Goal: Task Accomplishment & Management: Manage account settings

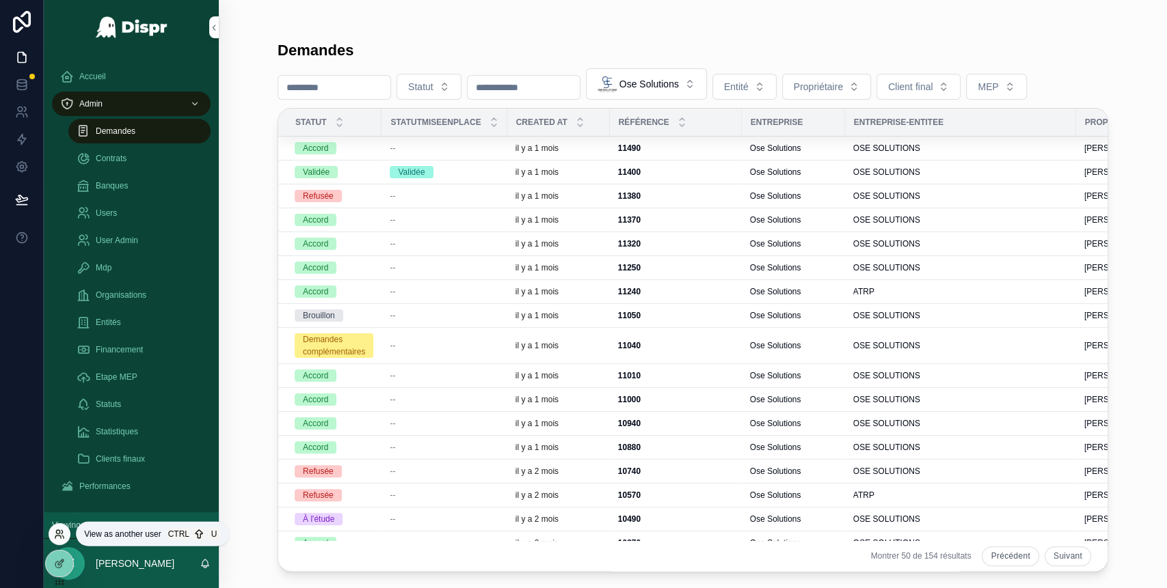
click at [60, 534] on icon at bounding box center [59, 534] width 11 height 11
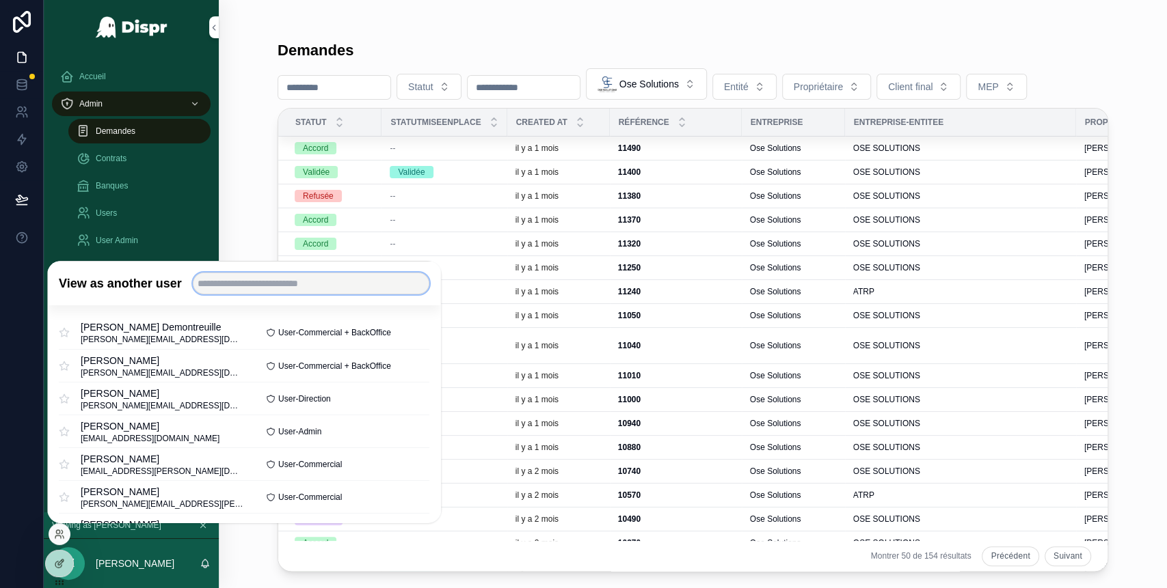
click at [292, 286] on input "text" at bounding box center [311, 284] width 236 height 22
click at [292, 286] on input "*" at bounding box center [311, 284] width 236 height 22
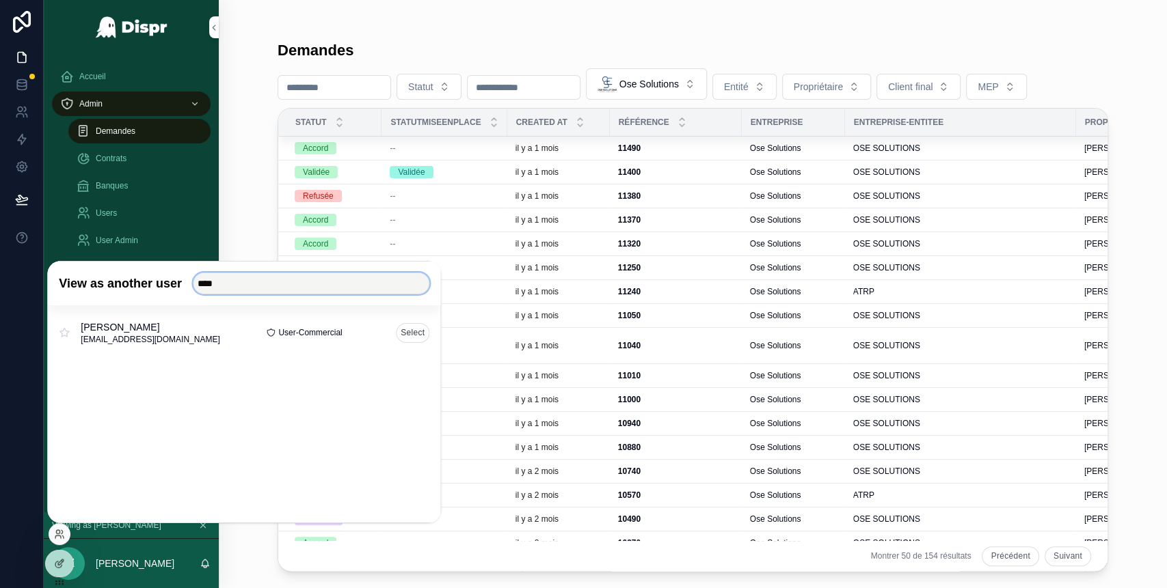
type input "****"
click at [422, 337] on button "Select" at bounding box center [412, 333] width 33 height 20
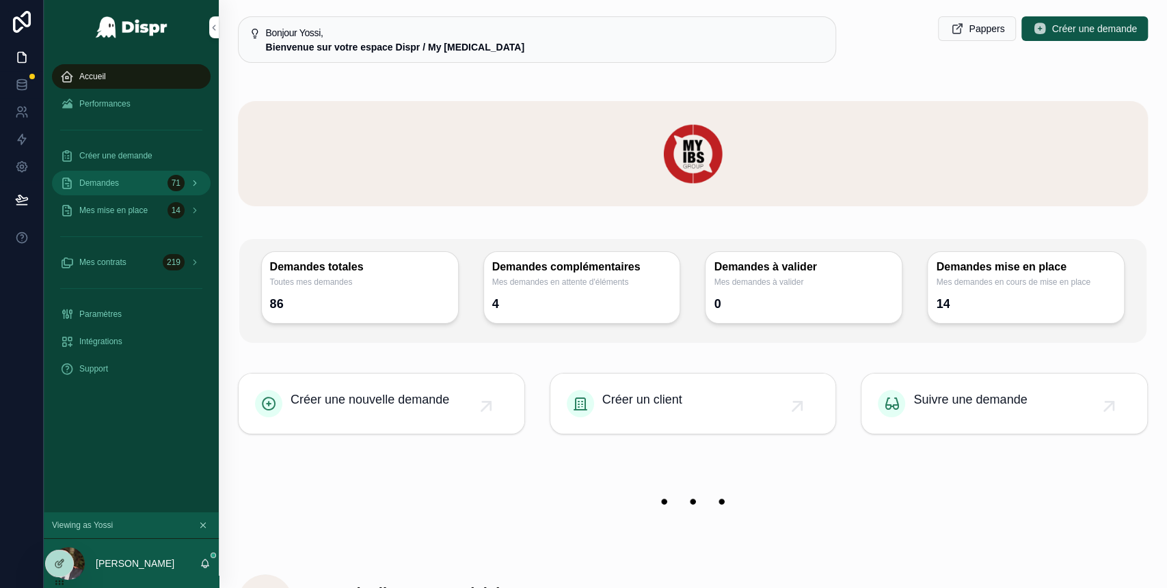
click at [137, 190] on div "Demandes 71" at bounding box center [131, 183] width 142 height 22
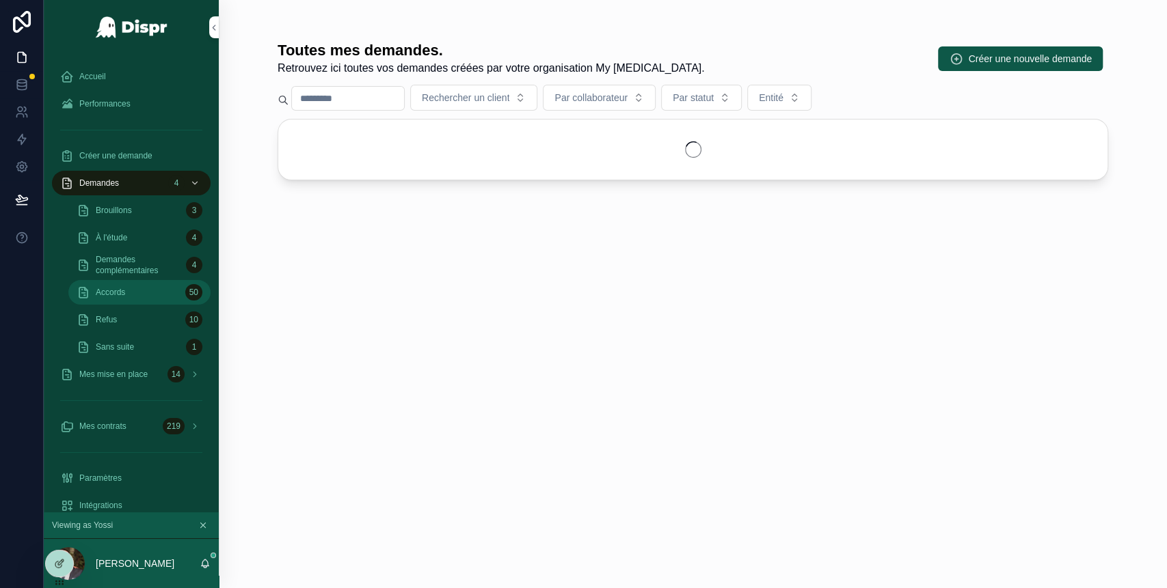
click at [136, 292] on div "Accords 50" at bounding box center [140, 293] width 126 height 22
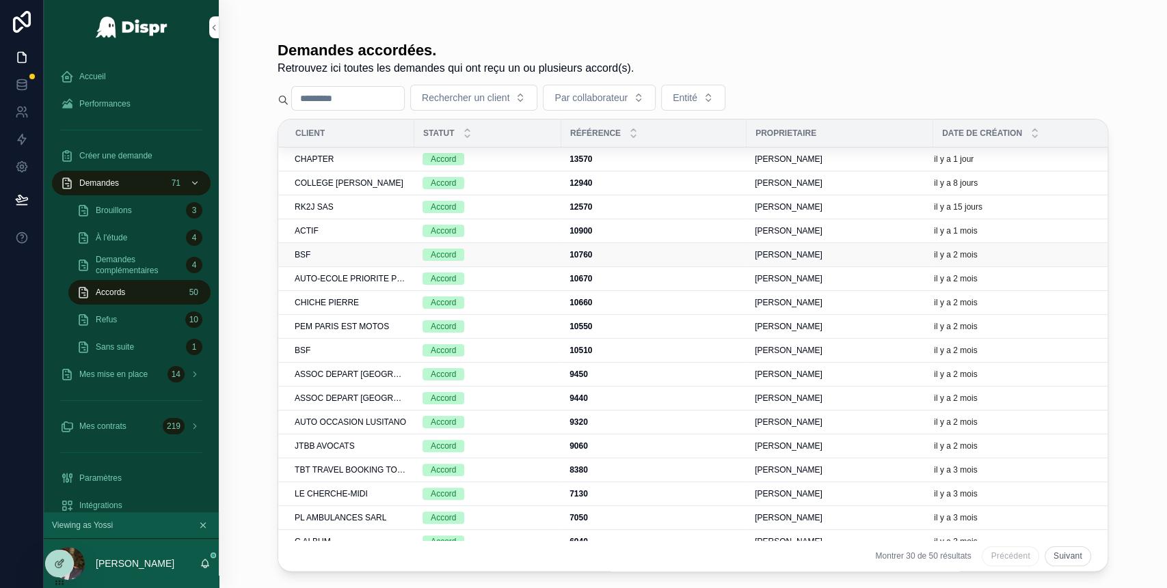
click at [327, 254] on div "BSF" at bounding box center [350, 254] width 111 height 11
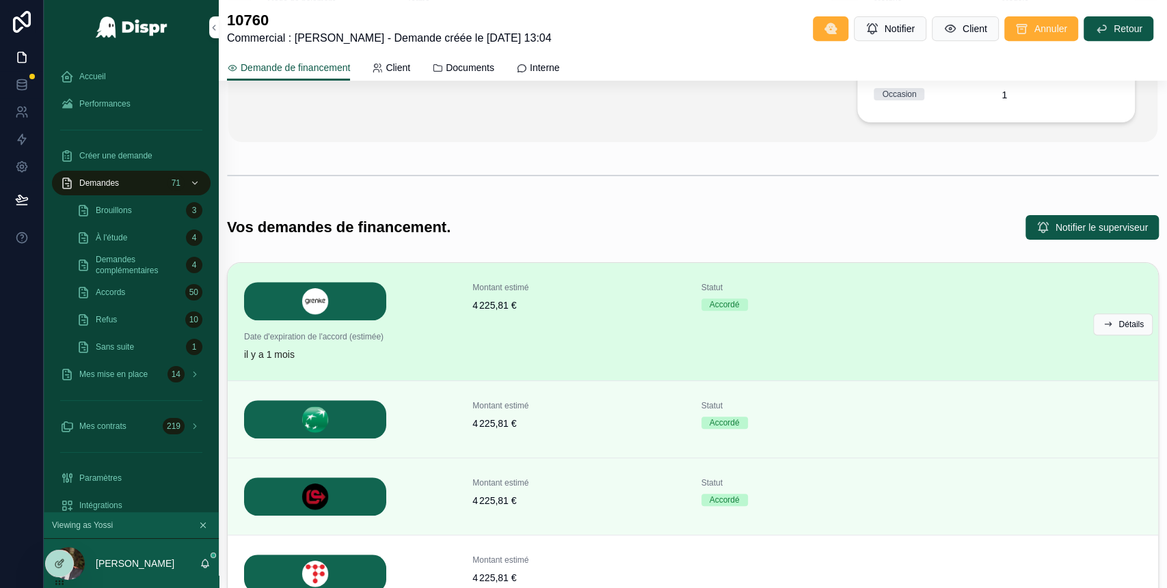
scroll to position [421, 0]
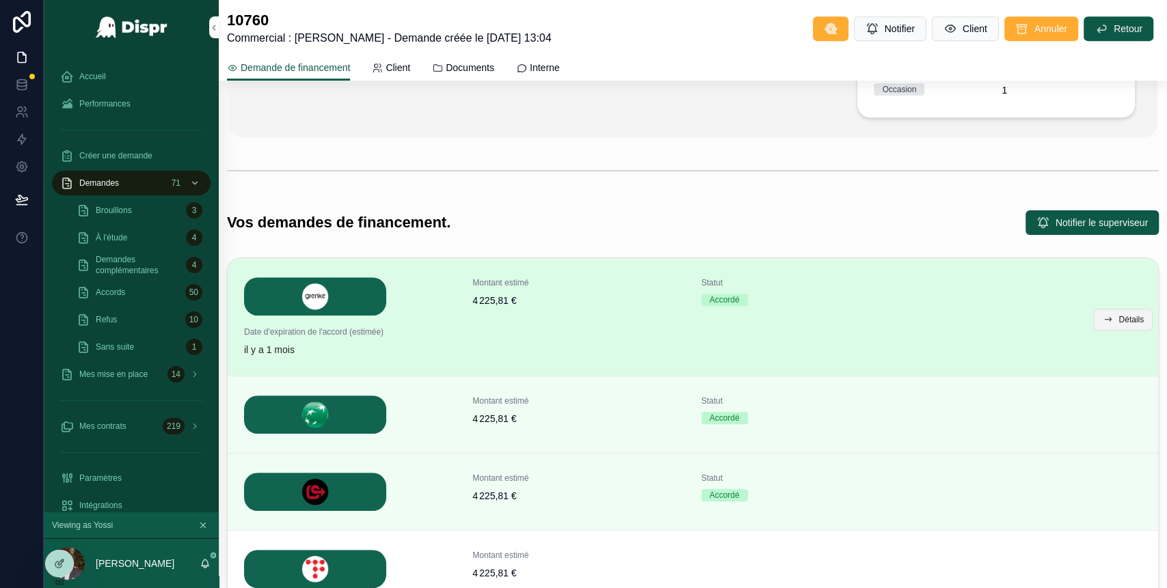
click at [1098, 323] on button "Détails" at bounding box center [1122, 320] width 59 height 22
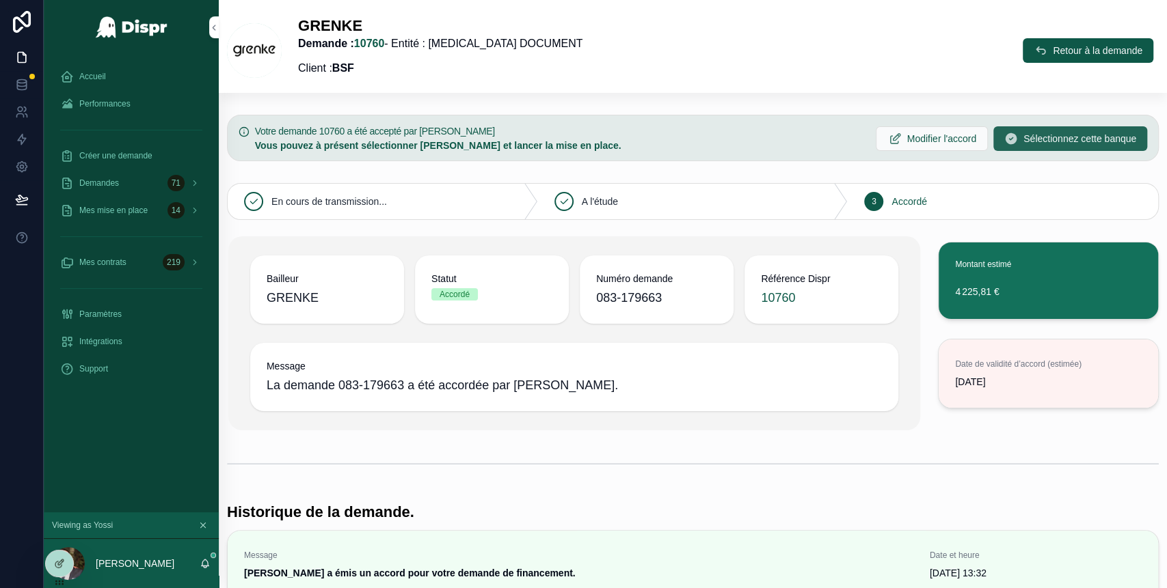
click at [1023, 136] on span "Sélectionnez cette banque" at bounding box center [1079, 139] width 113 height 14
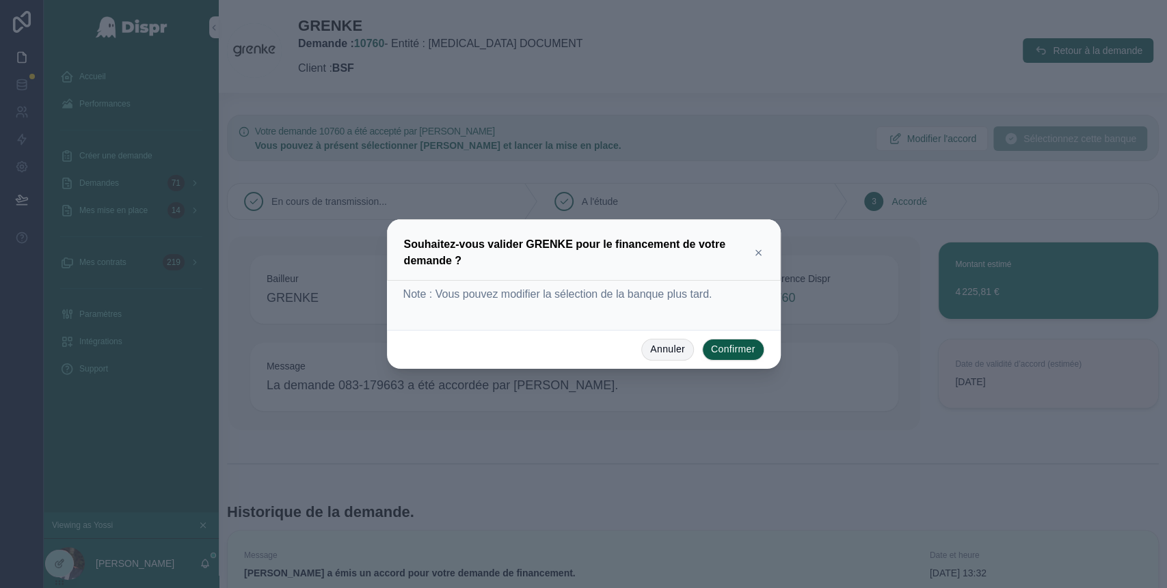
click at [668, 351] on button "Annuler" at bounding box center [667, 350] width 53 height 22
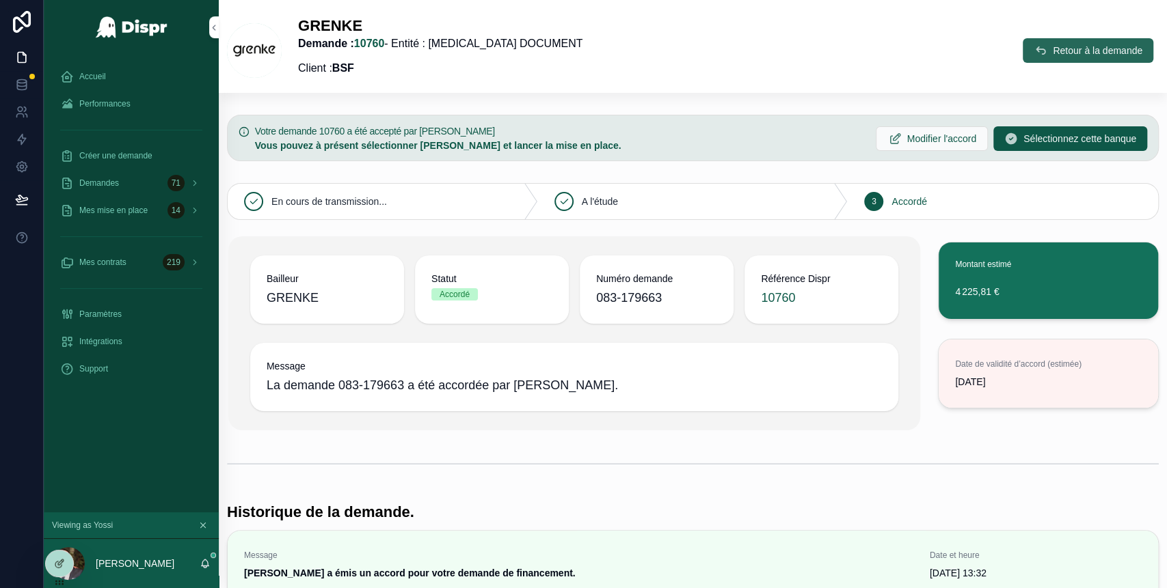
click at [1052, 52] on span "Retour à la demande" at bounding box center [1097, 51] width 90 height 14
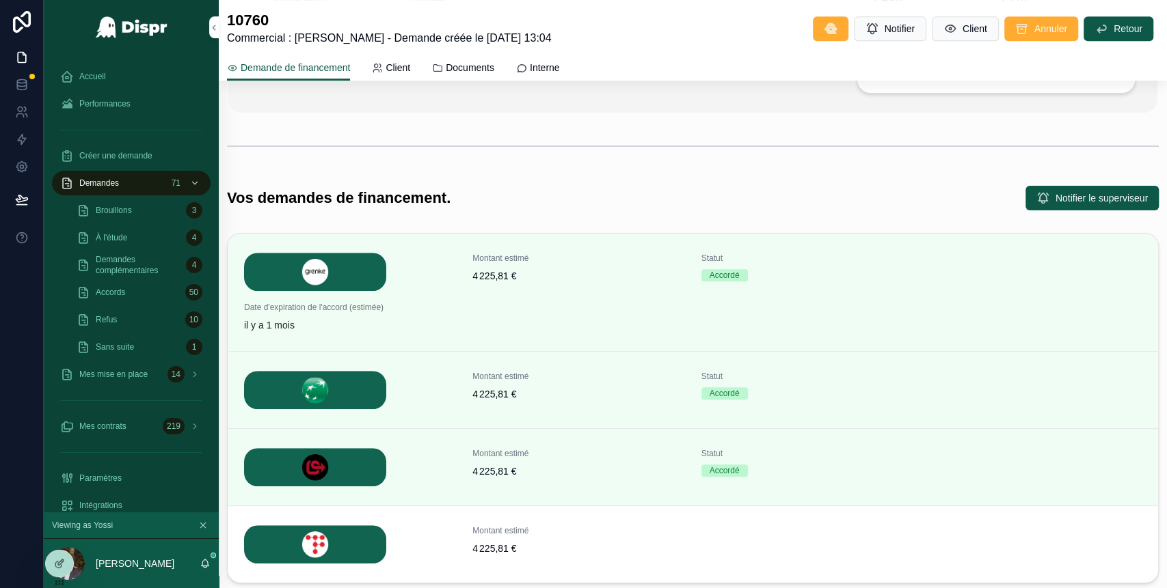
scroll to position [455, 0]
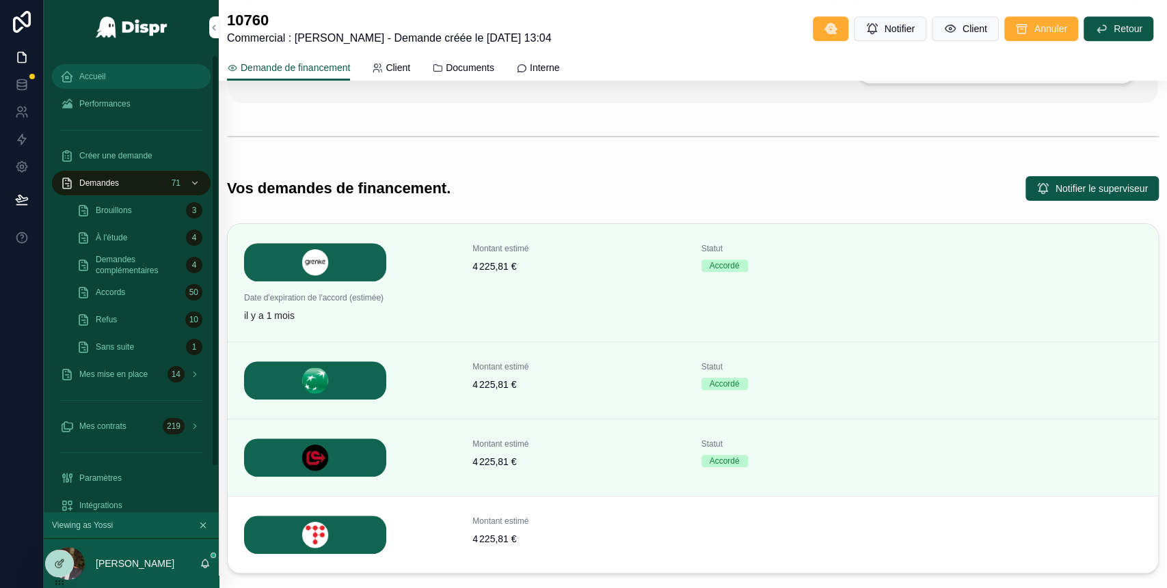
click at [123, 77] on div "Accueil" at bounding box center [131, 77] width 142 height 22
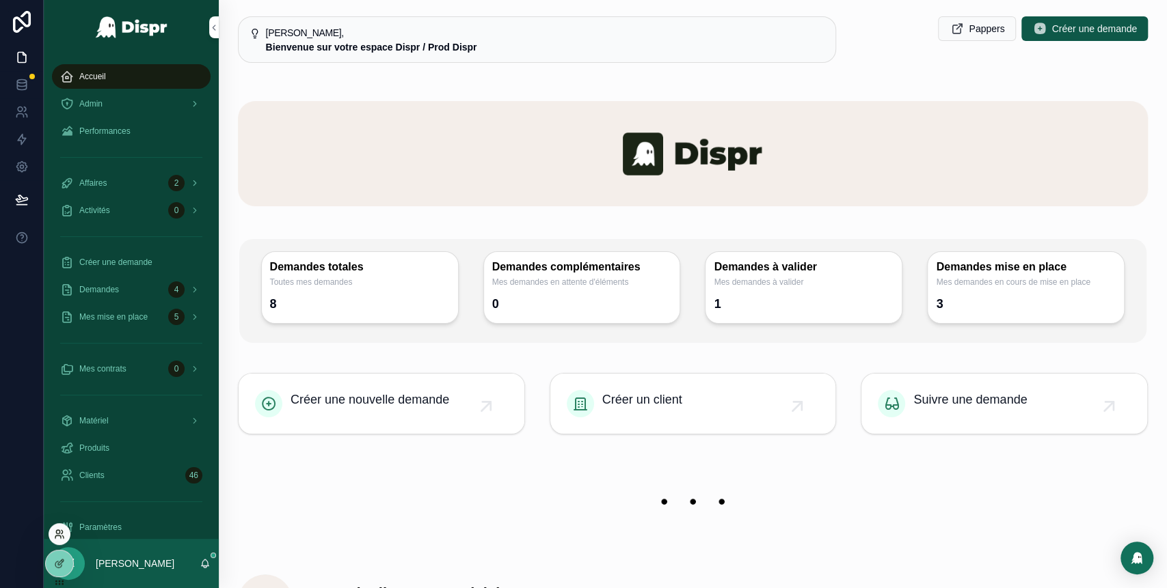
click at [57, 530] on icon at bounding box center [59, 534] width 11 height 11
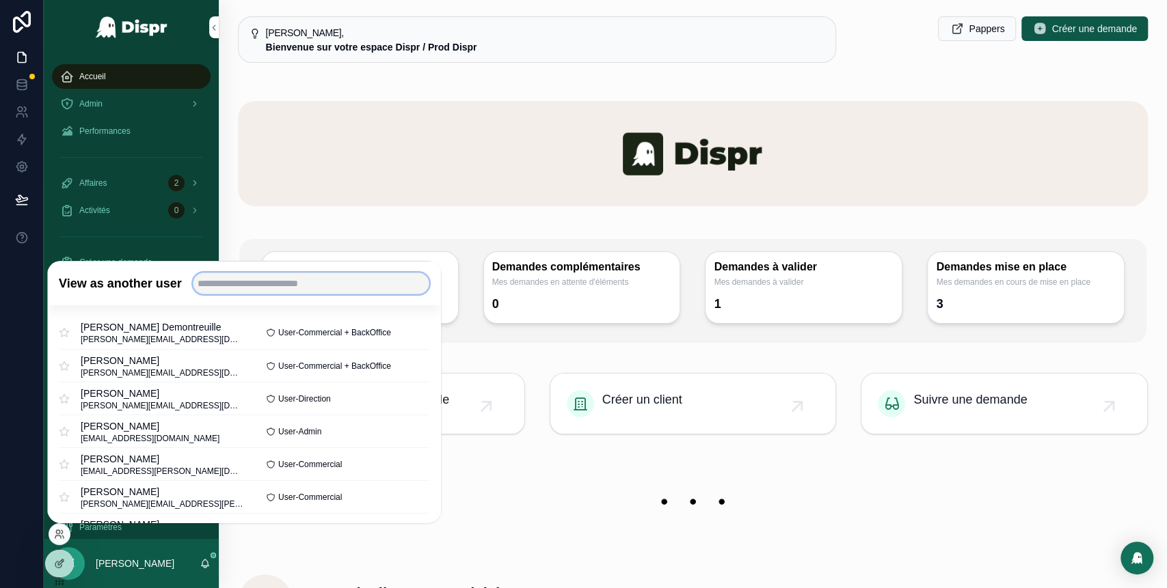
click at [269, 286] on input "text" at bounding box center [311, 284] width 236 height 22
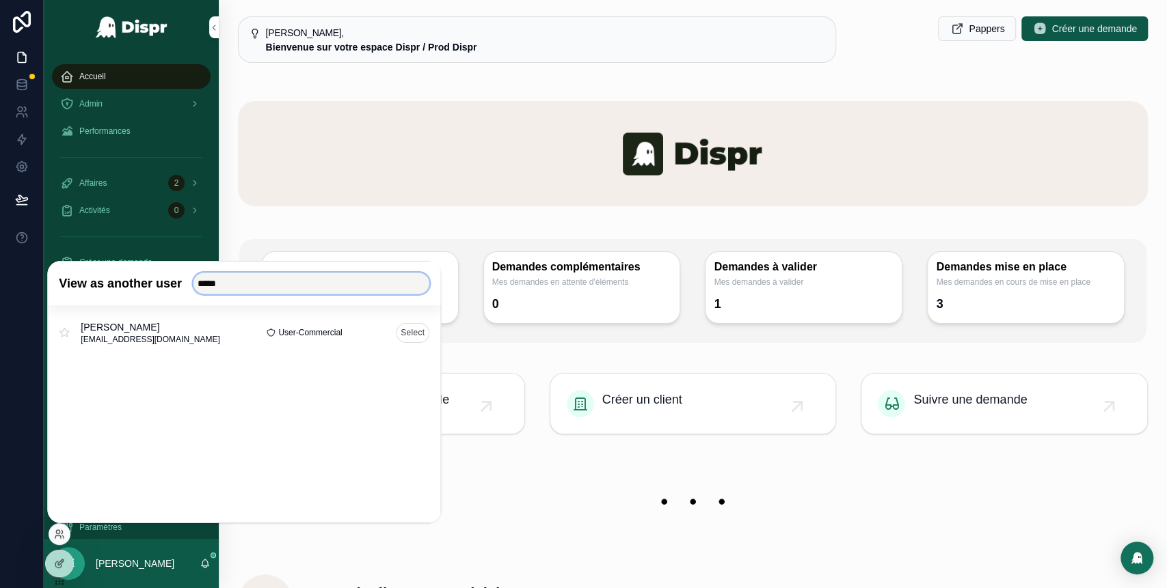
type input "*****"
click at [410, 335] on button "Select" at bounding box center [412, 333] width 33 height 20
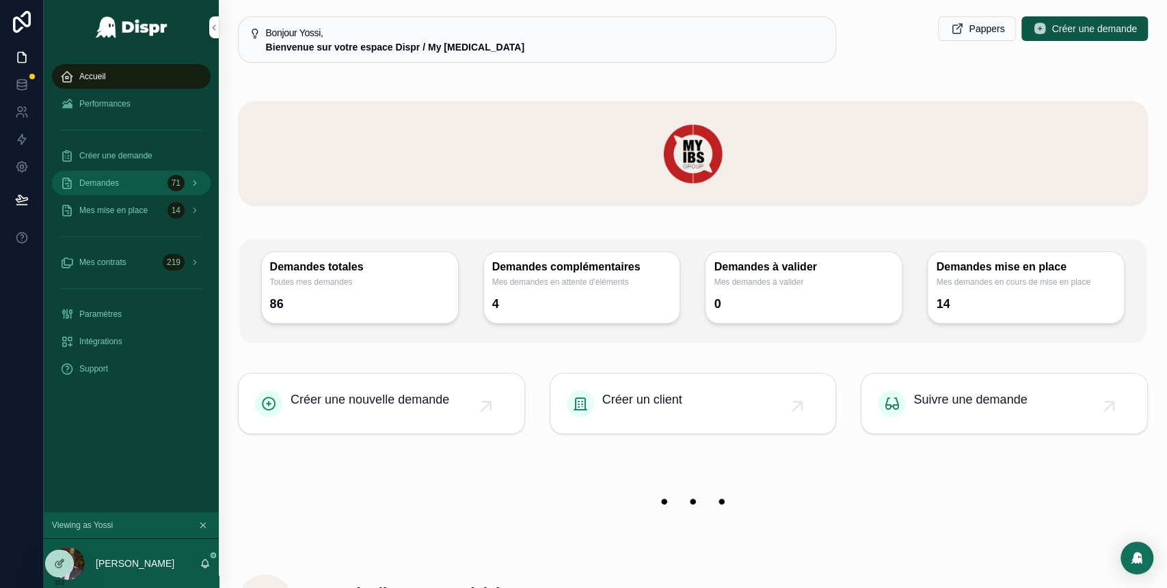
click at [128, 186] on div "Demandes 71" at bounding box center [131, 183] width 142 height 22
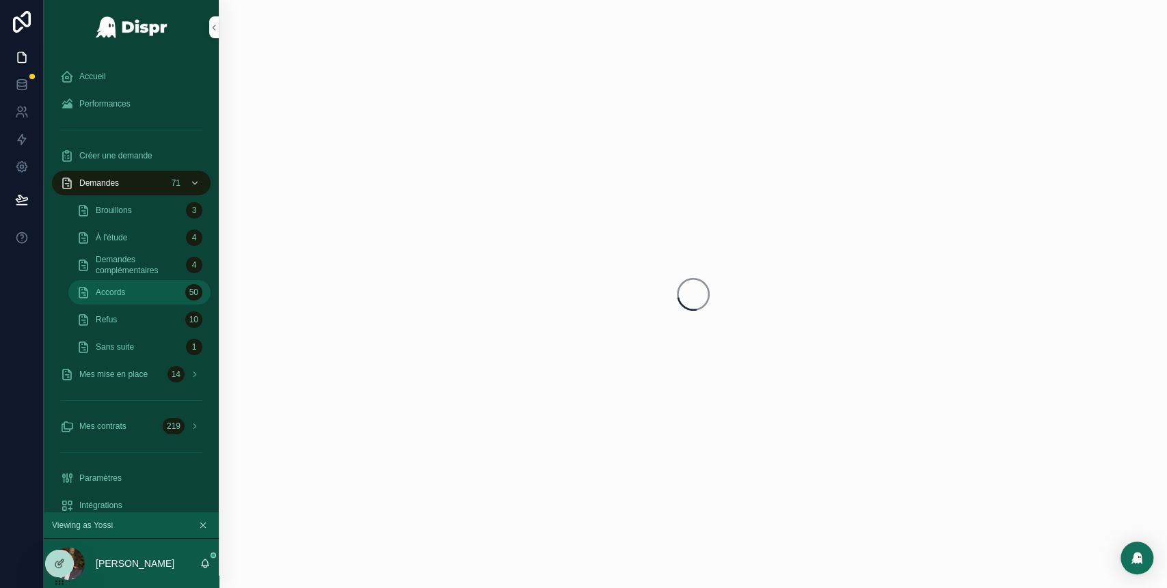
click at [133, 285] on div "Accords 50" at bounding box center [140, 293] width 126 height 22
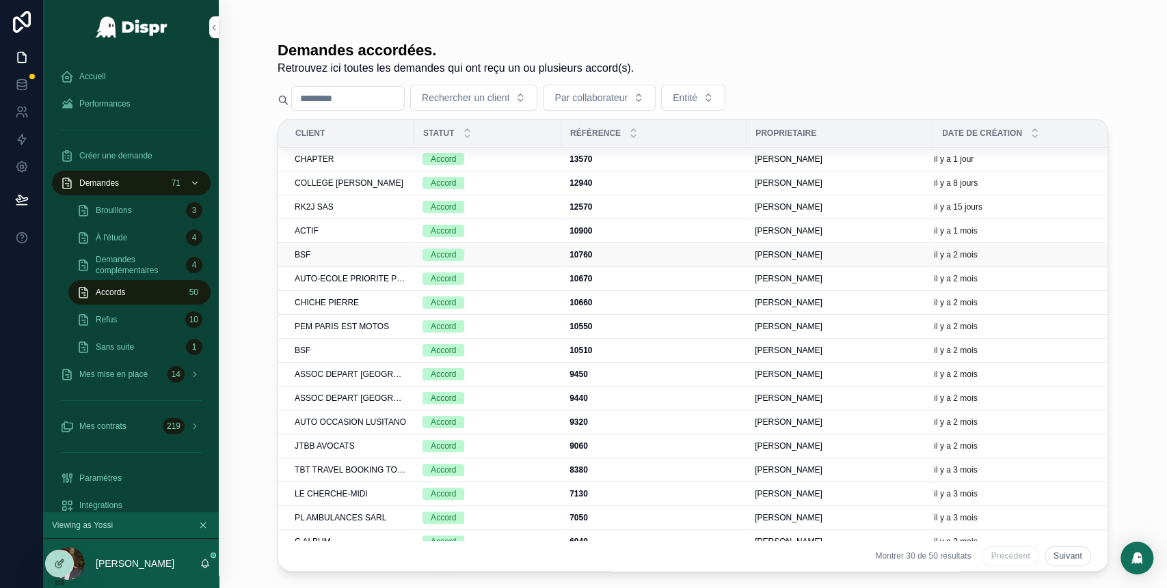
click at [352, 254] on div "BSF" at bounding box center [350, 254] width 111 height 11
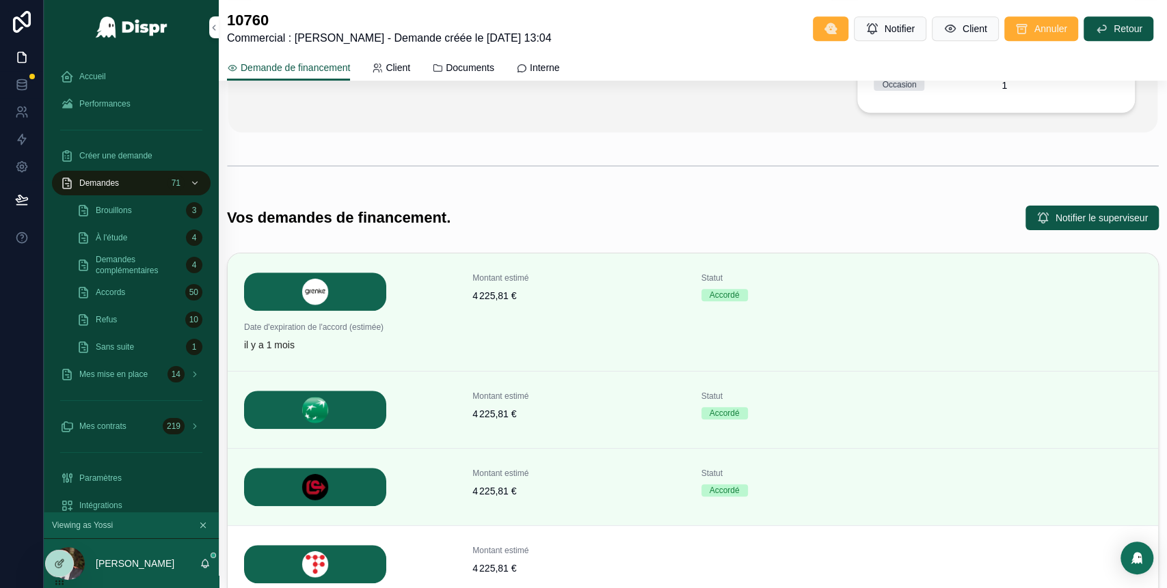
scroll to position [432, 0]
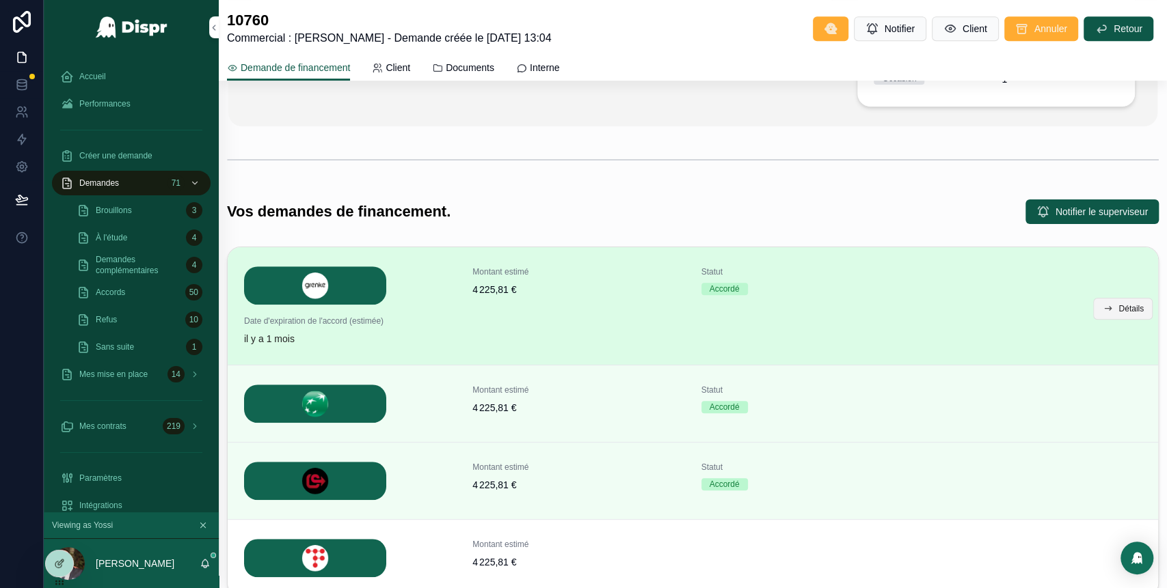
click at [1102, 306] on icon "scrollable content" at bounding box center [1107, 308] width 11 height 11
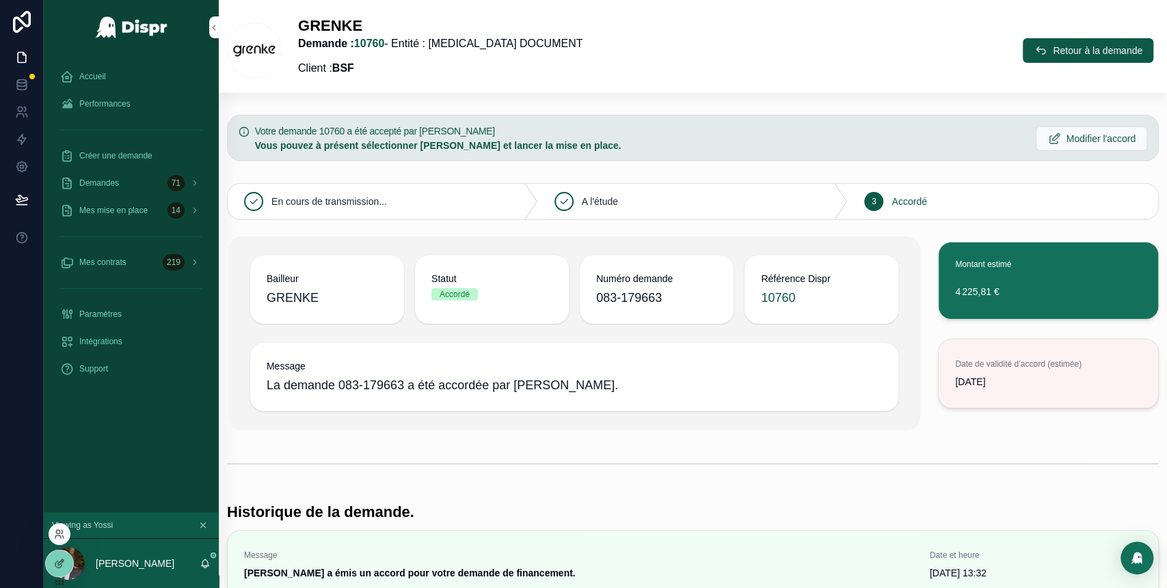
click at [55, 528] on div at bounding box center [60, 534] width 22 height 22
click at [54, 536] on icon at bounding box center [59, 534] width 11 height 11
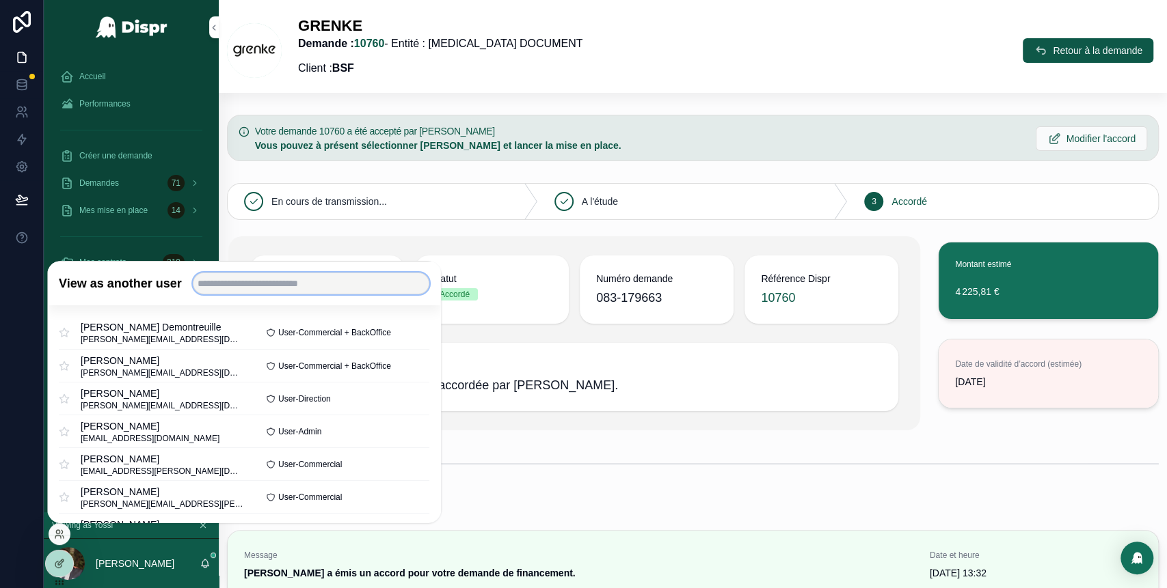
click at [277, 283] on input "text" at bounding box center [311, 284] width 236 height 22
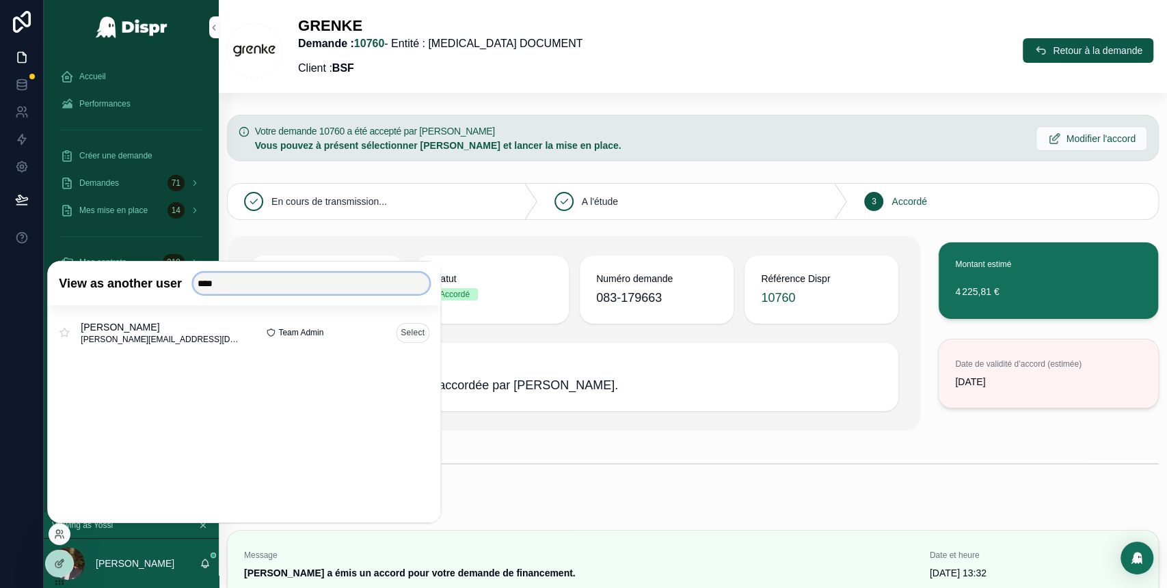
type input "****"
click at [411, 334] on button "Select" at bounding box center [412, 333] width 33 height 20
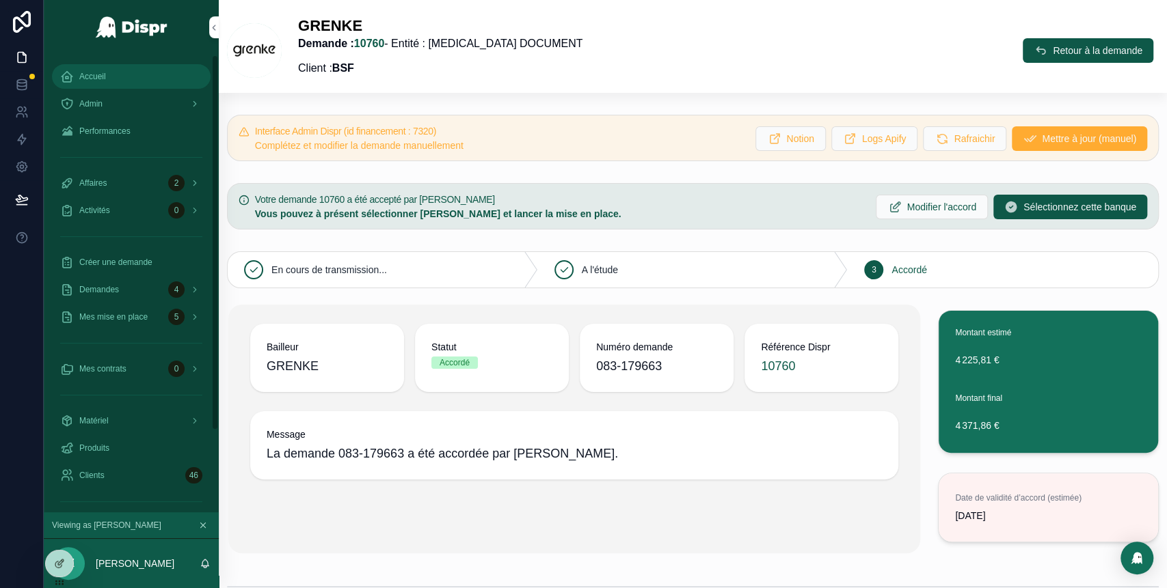
click at [132, 72] on div "Accueil" at bounding box center [131, 77] width 142 height 22
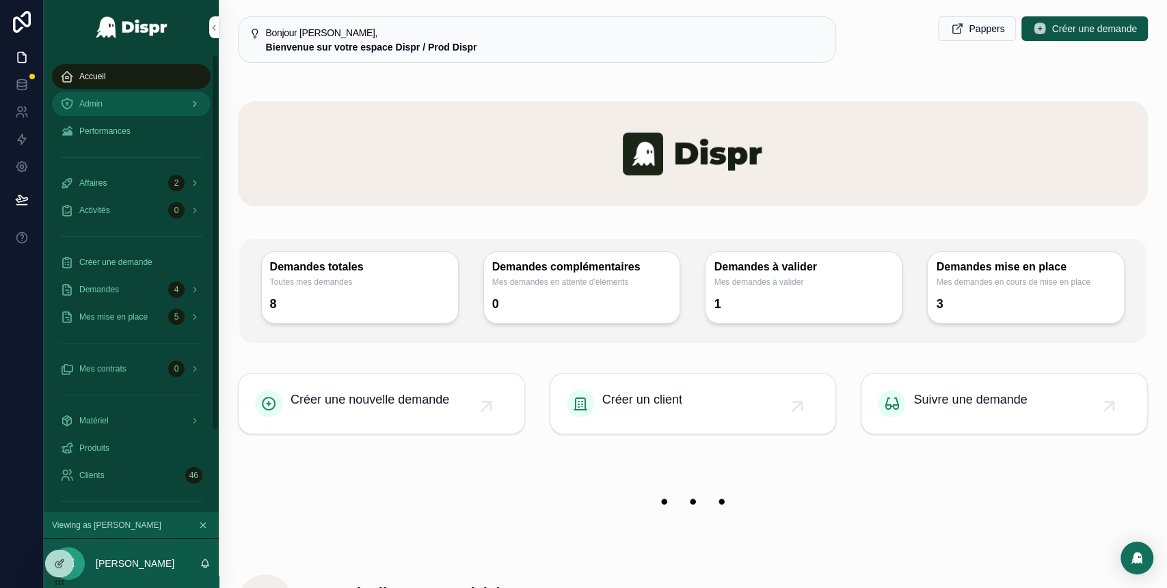
click at [130, 111] on div "Admin" at bounding box center [131, 104] width 142 height 22
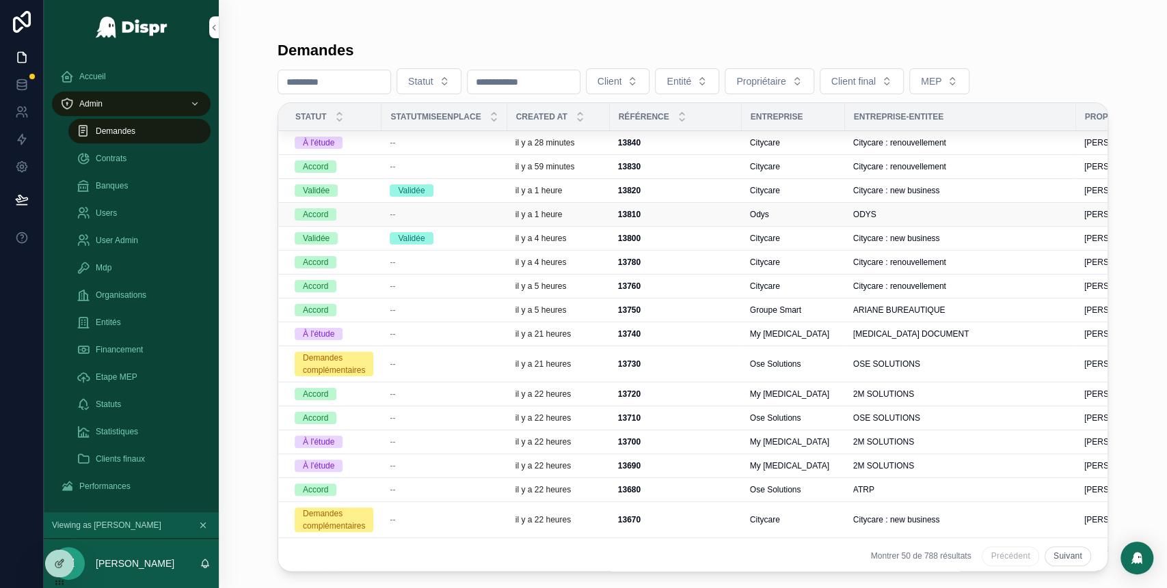
click at [470, 219] on div "--" at bounding box center [444, 214] width 109 height 11
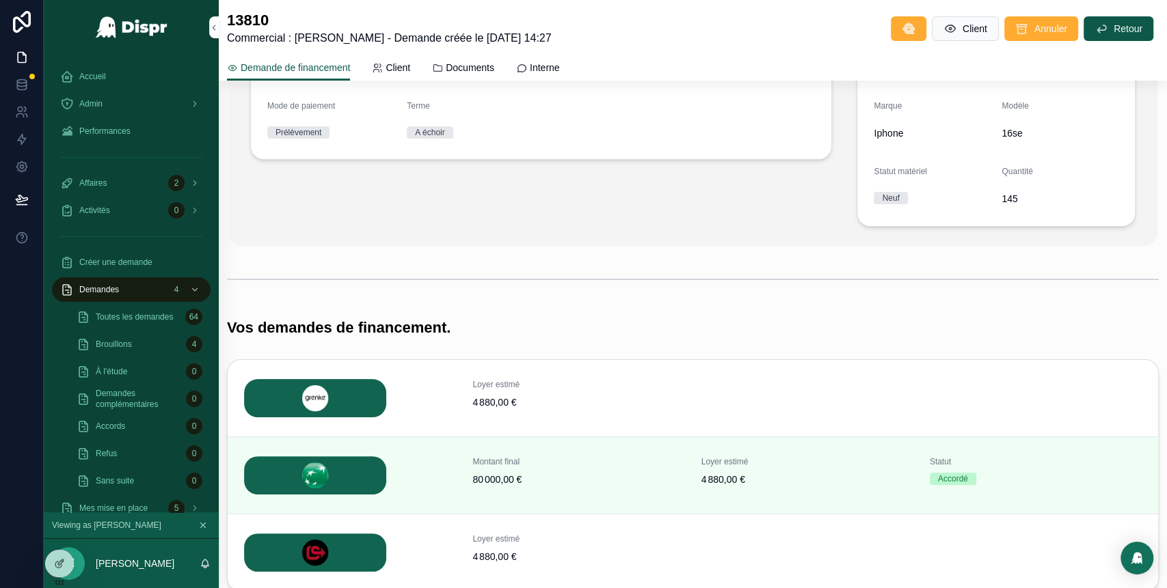
scroll to position [344, 0]
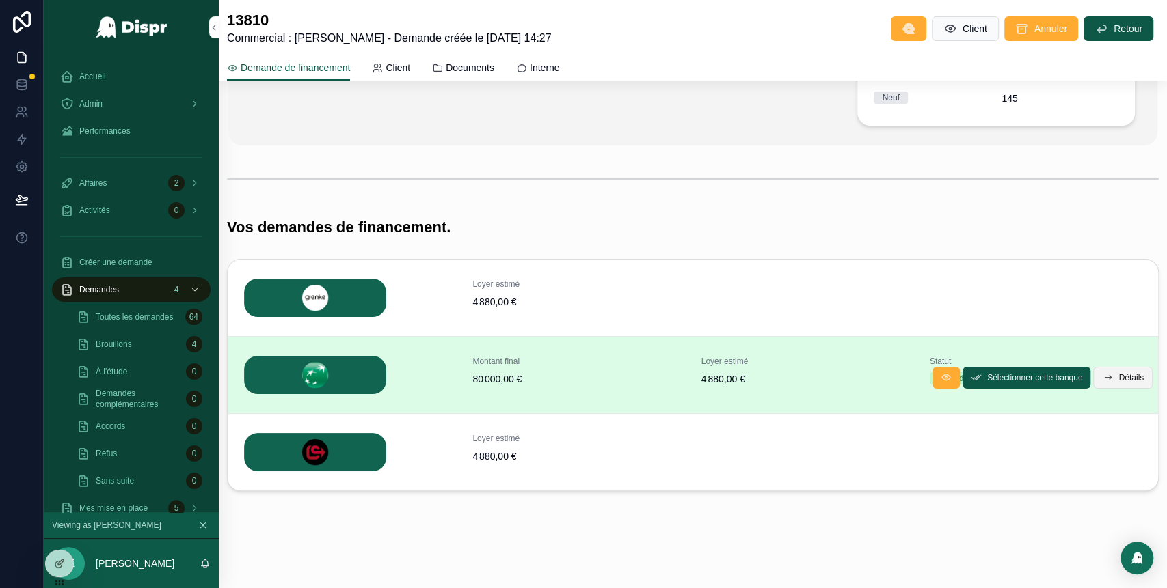
click at [1118, 377] on span "Détails" at bounding box center [1130, 377] width 25 height 11
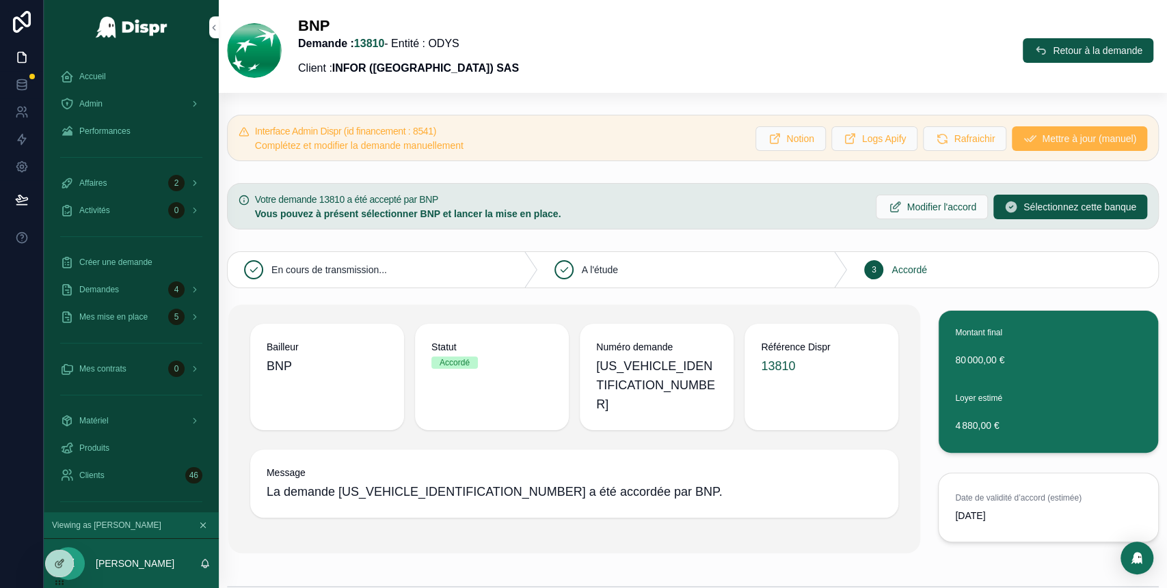
click at [1042, 139] on span "Mettre à jour (manuel)" at bounding box center [1089, 139] width 94 height 14
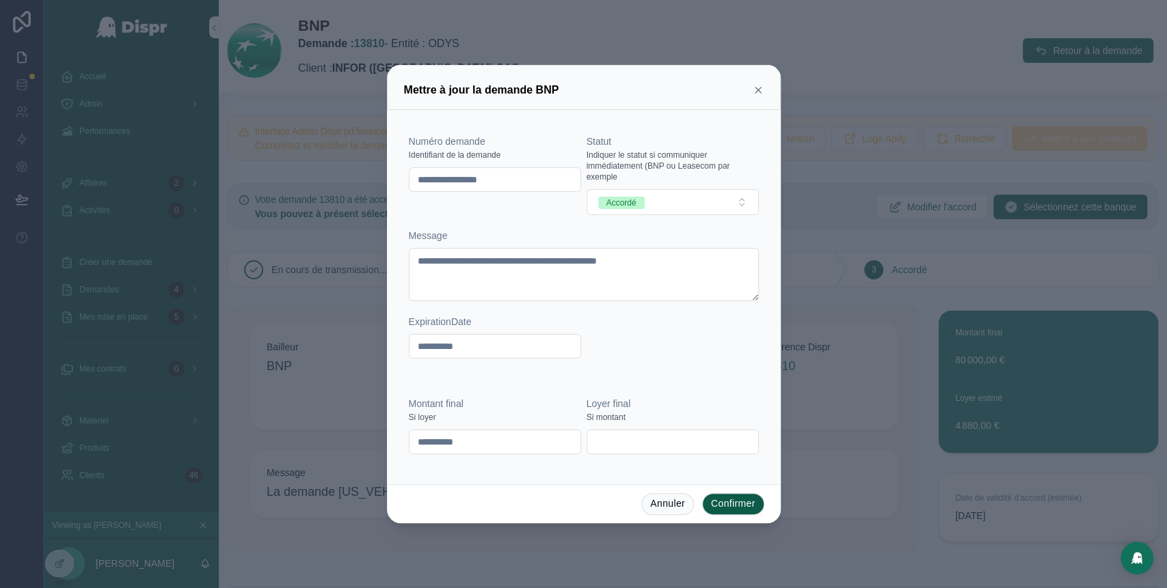
drag, startPoint x: 540, startPoint y: 178, endPoint x: 407, endPoint y: 186, distance: 133.5
click at [407, 186] on div "**********" at bounding box center [583, 246] width 361 height 262
paste input "text"
type input "********"
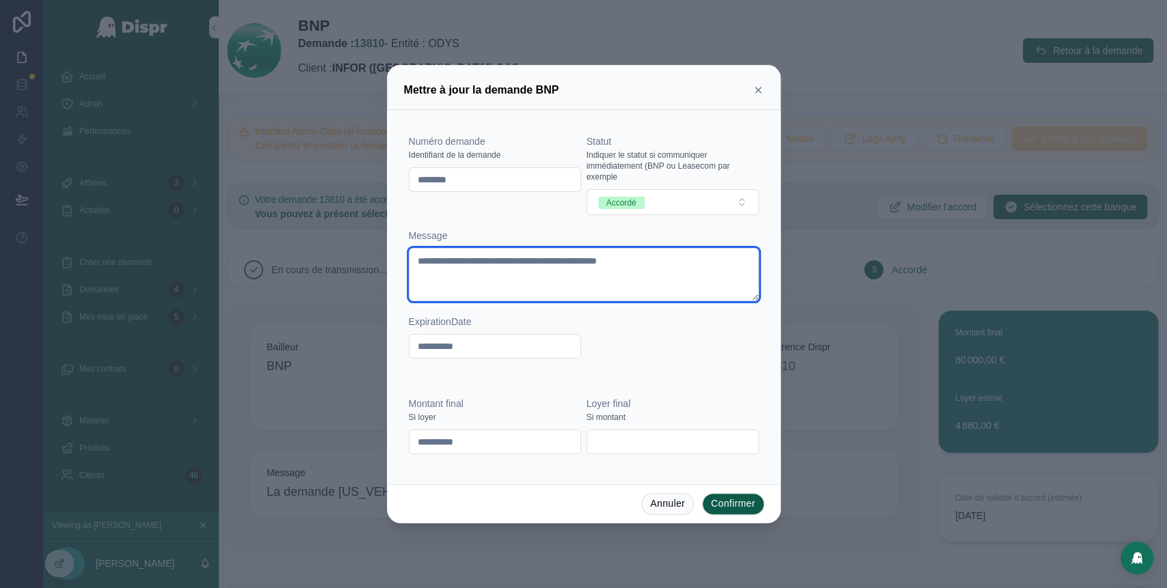
drag, startPoint x: 585, startPoint y: 262, endPoint x: 482, endPoint y: 261, distance: 103.2
click at [482, 261] on textarea "**********" at bounding box center [584, 274] width 350 height 53
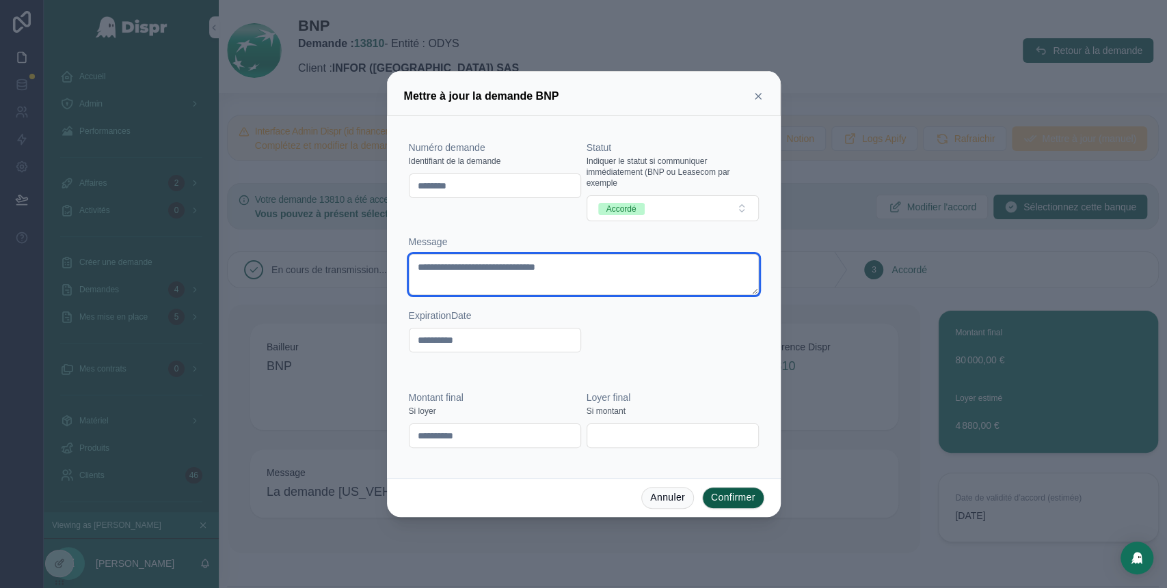
type textarea "**********"
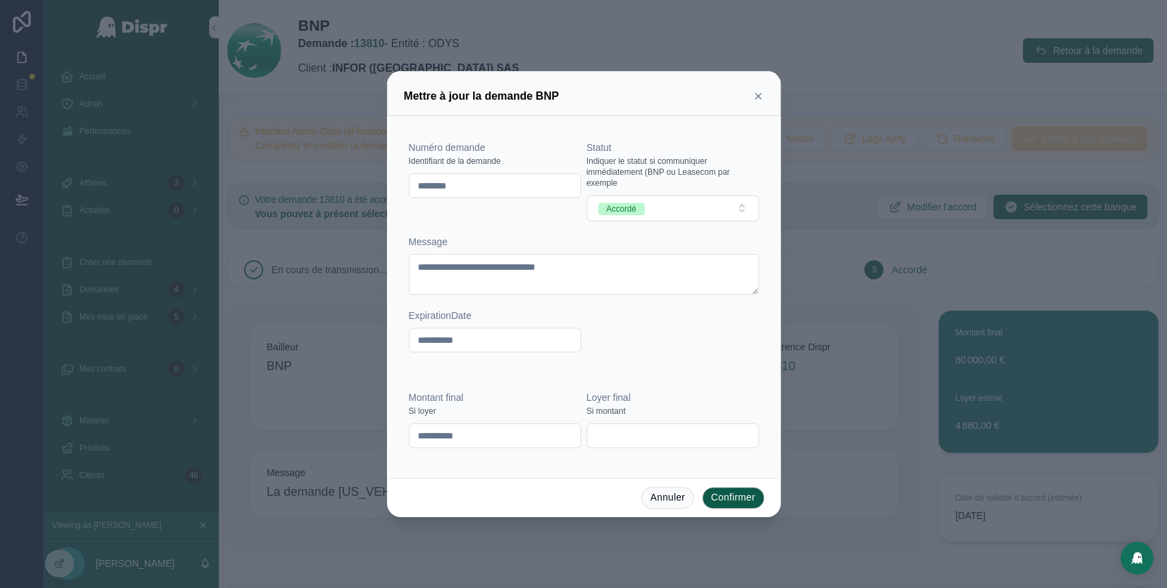
click at [536, 225] on div "**********" at bounding box center [584, 254] width 350 height 226
click at [729, 496] on button "Confirmer" at bounding box center [733, 498] width 62 height 22
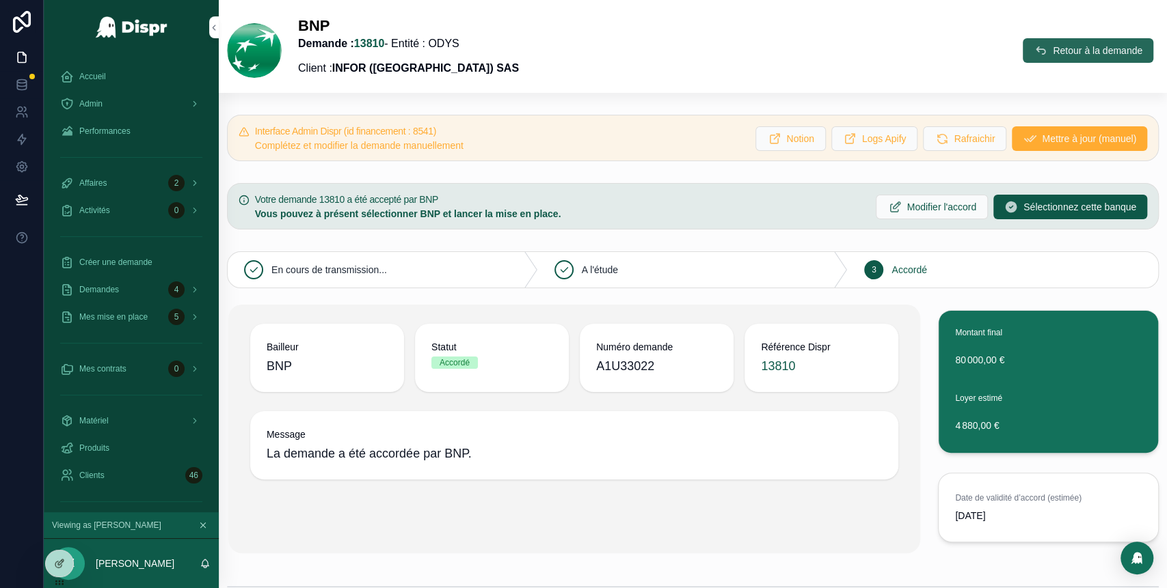
click at [1026, 55] on button "Retour à la demande" at bounding box center [1087, 50] width 131 height 25
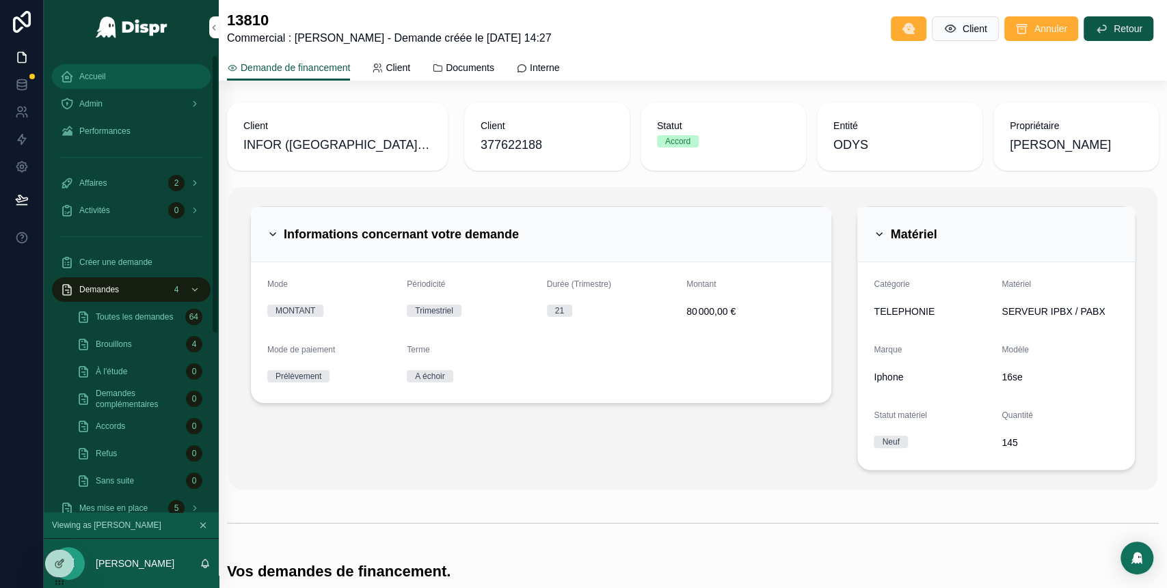
click at [103, 66] on div "Accueil" at bounding box center [131, 77] width 142 height 22
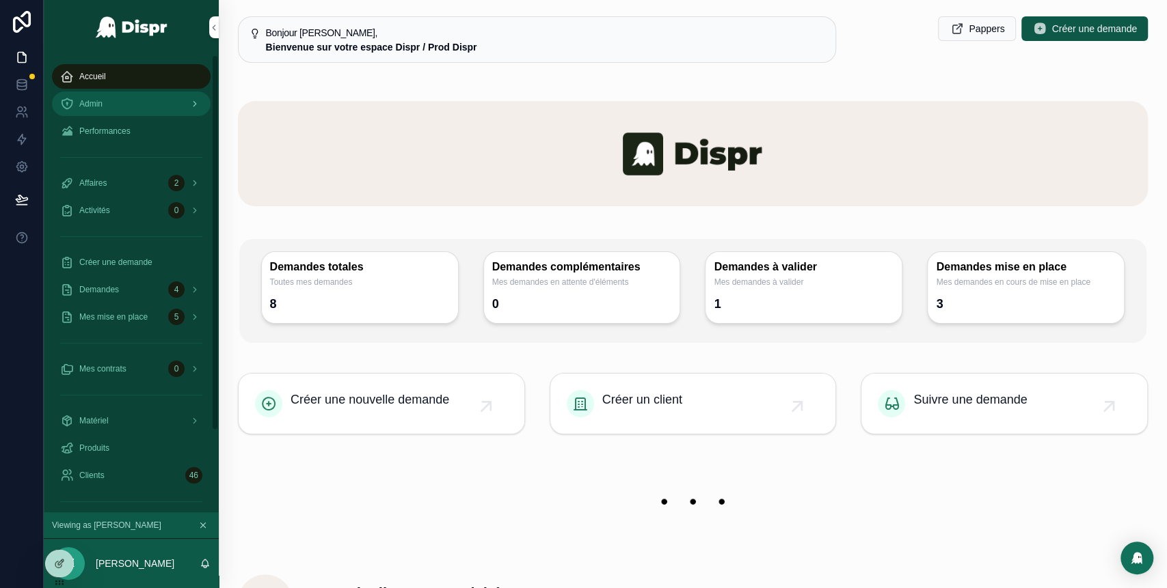
click at [117, 103] on div "Admin" at bounding box center [131, 104] width 142 height 22
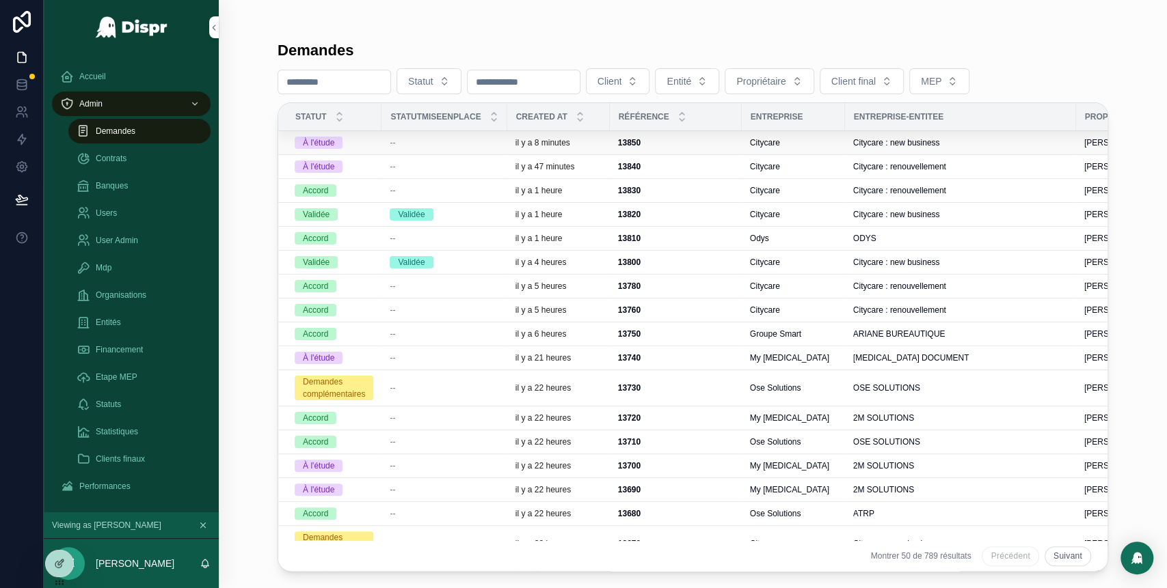
click at [432, 148] on td "--" at bounding box center [443, 143] width 125 height 24
click at [410, 139] on div "--" at bounding box center [444, 142] width 109 height 11
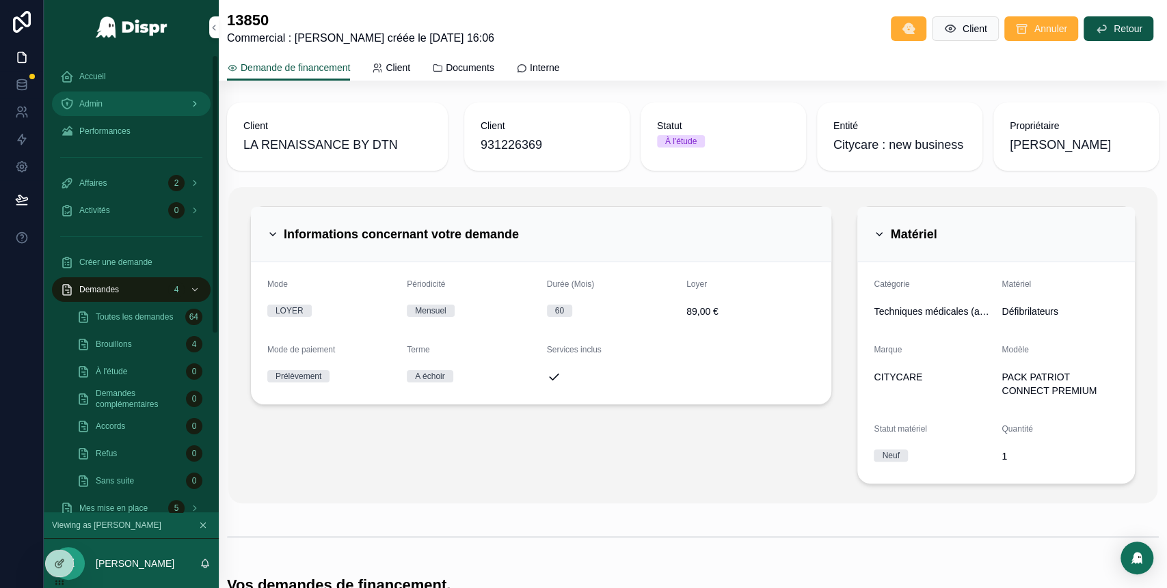
click at [102, 105] on span "Admin" at bounding box center [90, 103] width 23 height 11
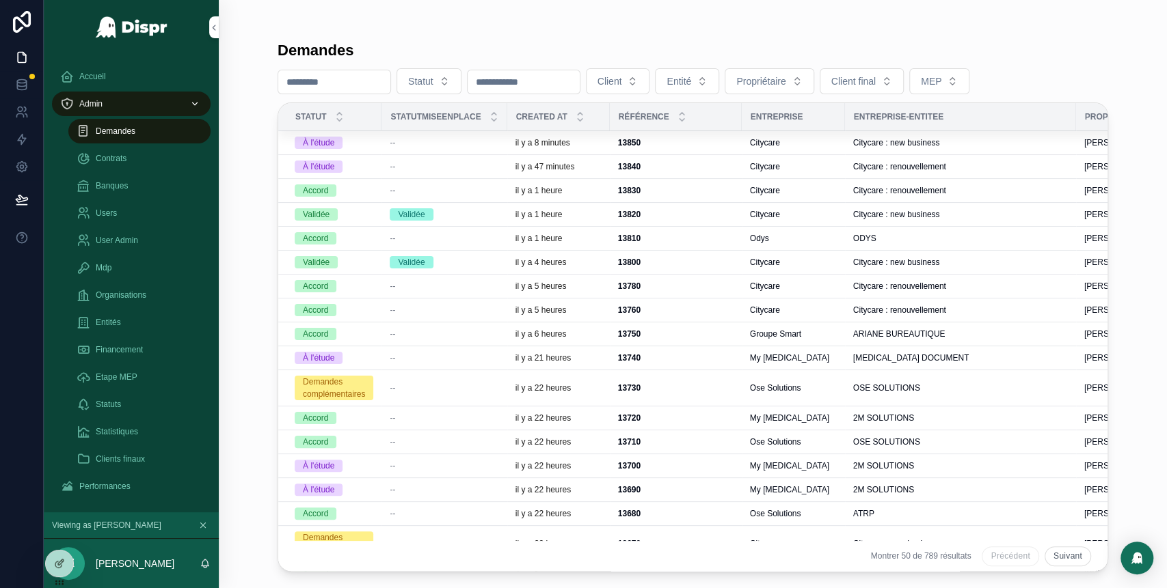
click at [411, 164] on div "--" at bounding box center [444, 166] width 109 height 11
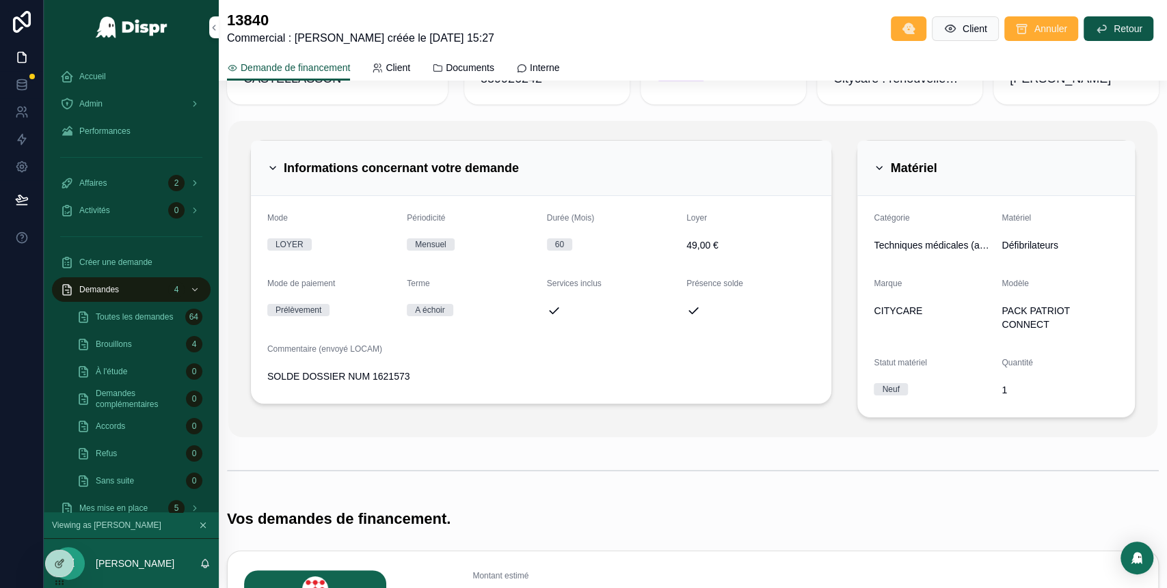
scroll to position [25, 0]
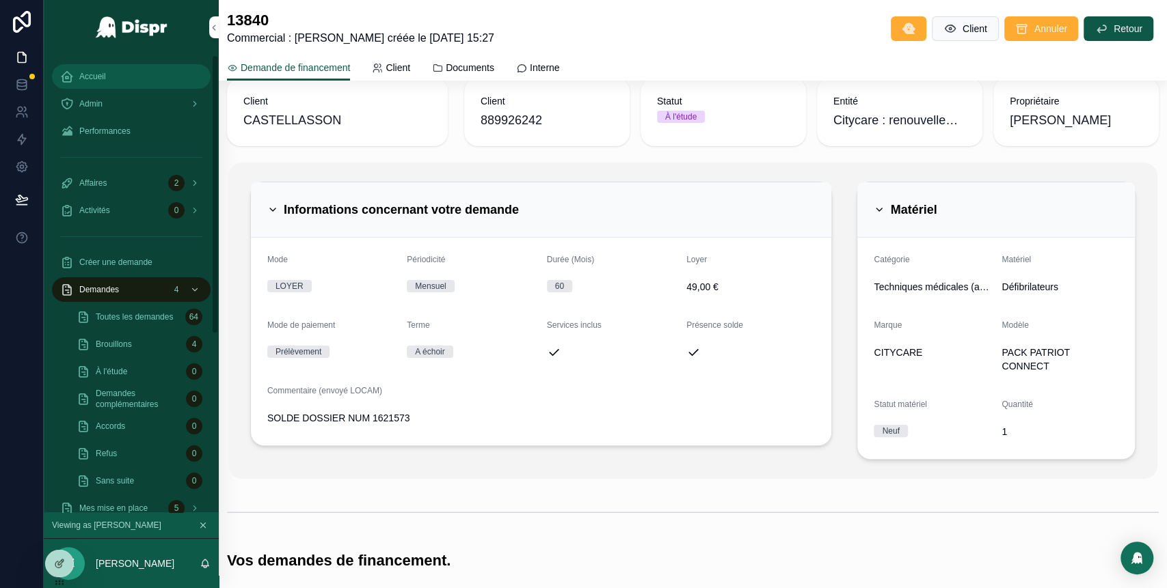
click at [154, 85] on div "Accueil" at bounding box center [131, 77] width 142 height 22
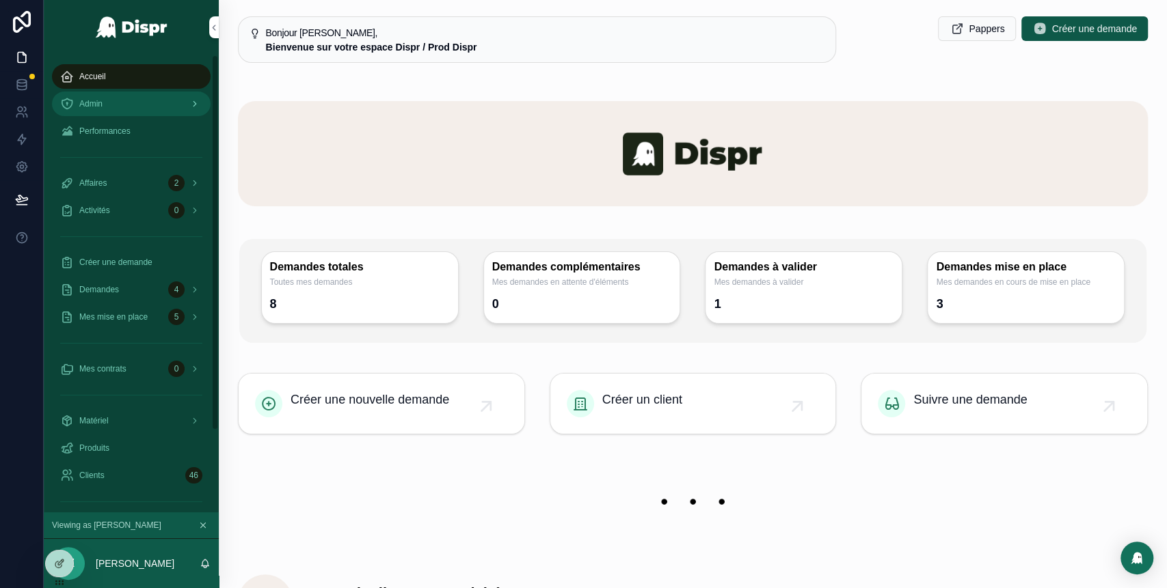
click at [126, 100] on div "Admin" at bounding box center [131, 104] width 142 height 22
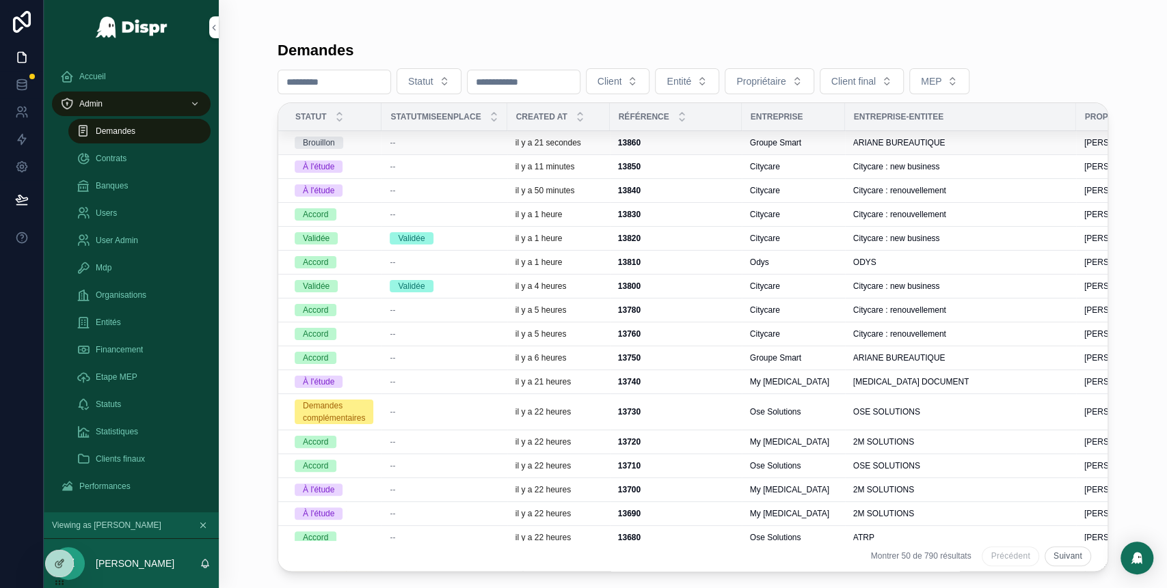
click at [678, 141] on div "13860 13860" at bounding box center [675, 142] width 115 height 11
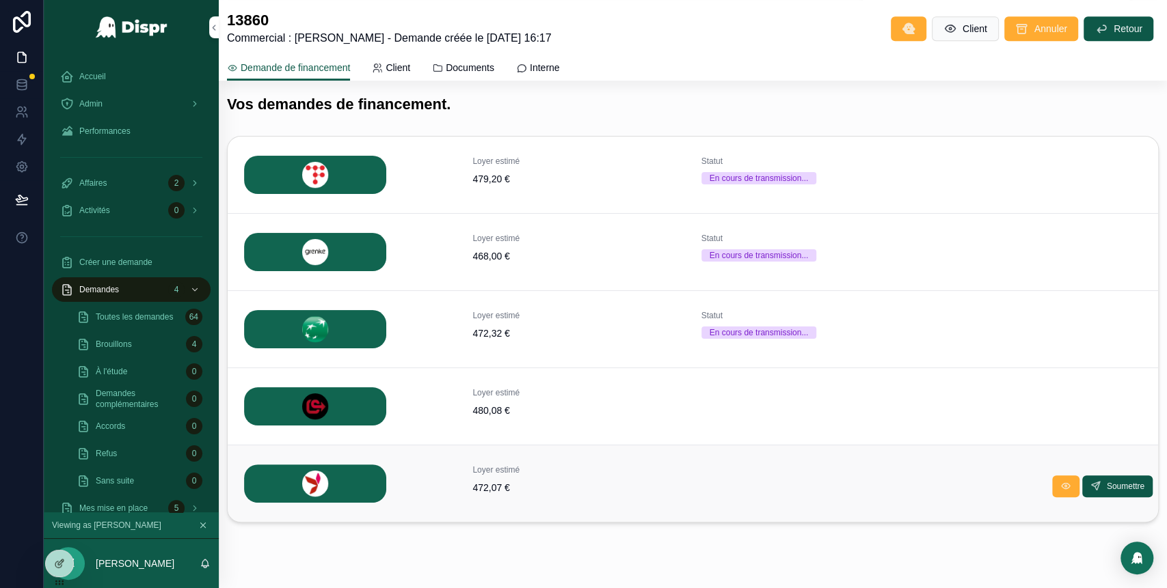
scroll to position [465, 0]
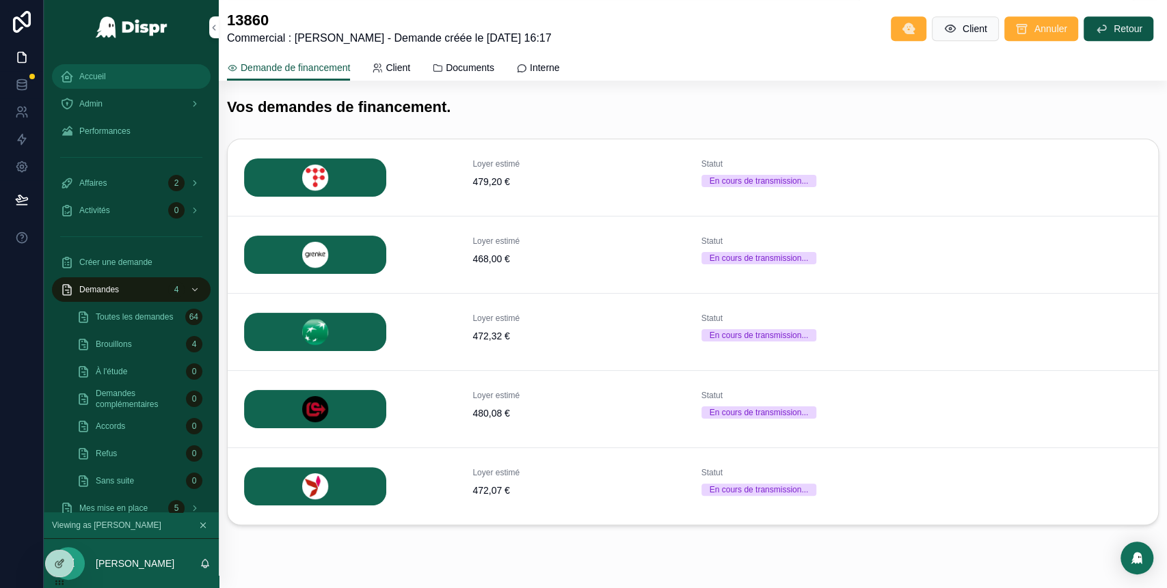
click at [106, 81] on span "Accueil" at bounding box center [92, 76] width 27 height 11
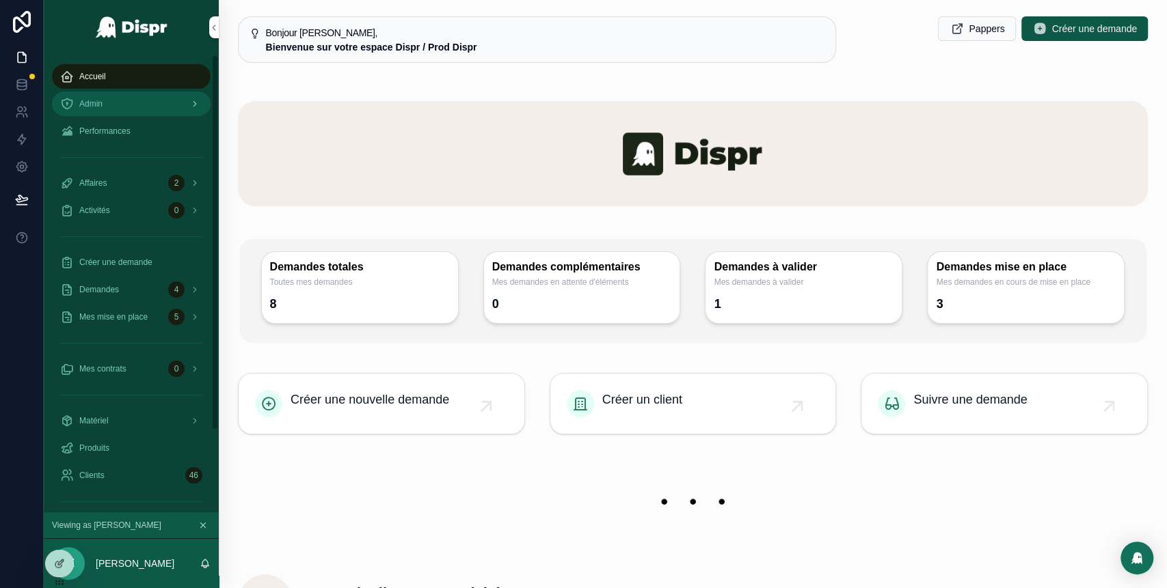
click at [106, 110] on div "Admin" at bounding box center [131, 104] width 142 height 22
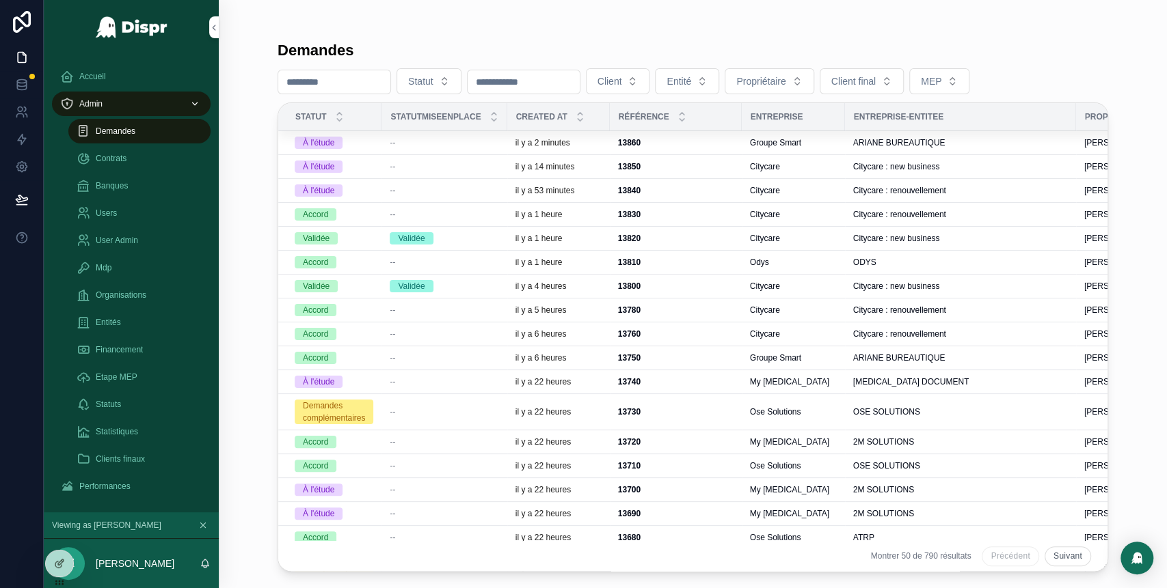
click at [484, 146] on div "--" at bounding box center [444, 142] width 109 height 11
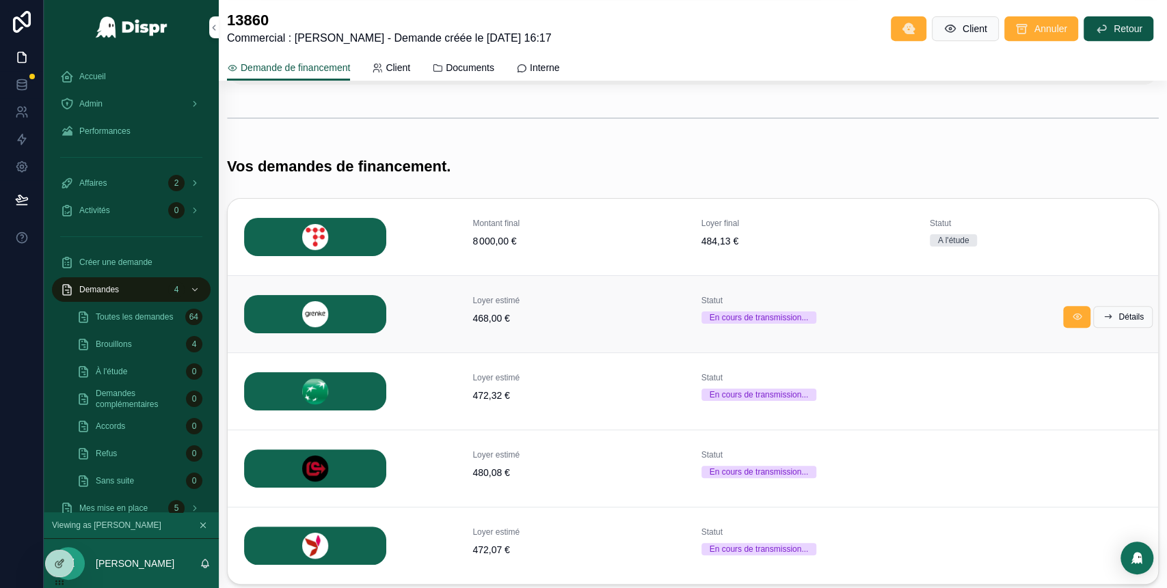
scroll to position [391, 0]
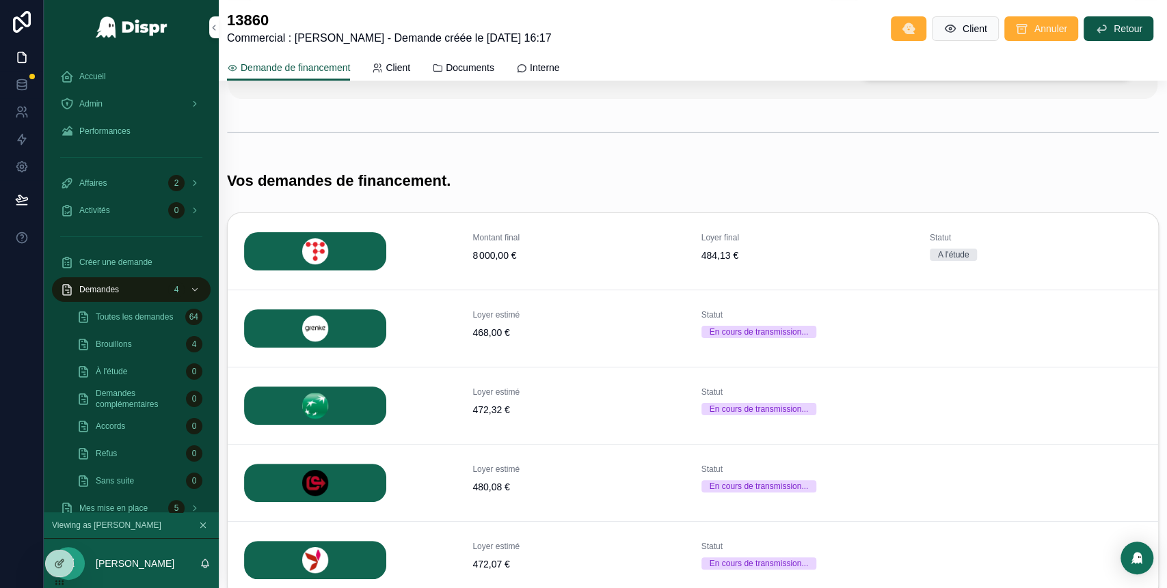
click at [1111, 250] on div "Montant final 8 000,00 € Loyer final 484,13 € Statut A l'étude Détails" at bounding box center [693, 251] width 930 height 77
click at [0, 0] on span "Détails" at bounding box center [0, 0] width 0 height 0
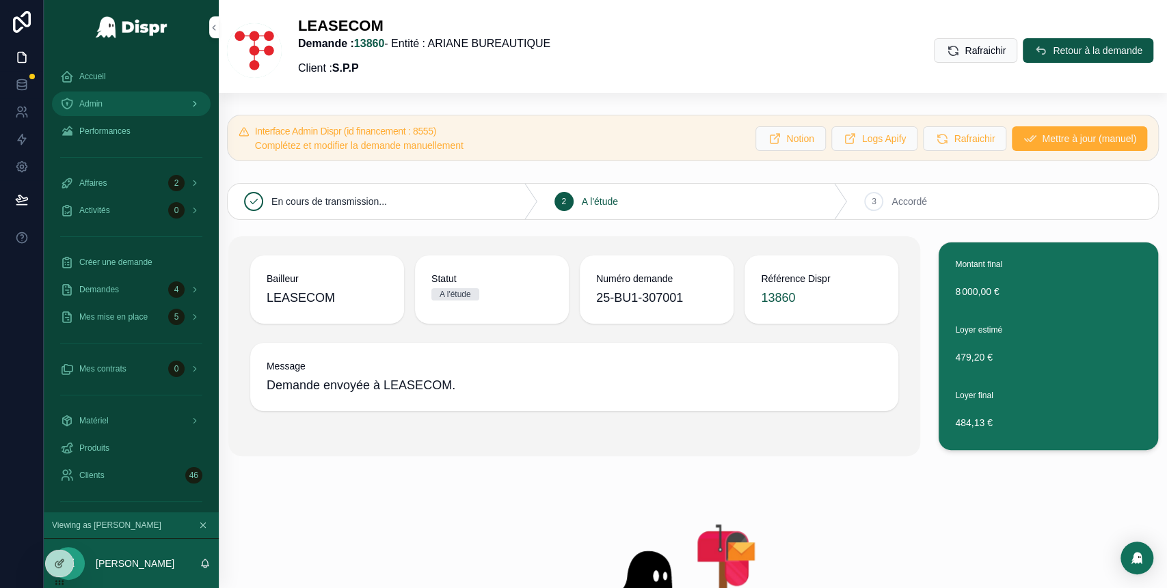
click at [127, 114] on div "Admin" at bounding box center [131, 104] width 142 height 22
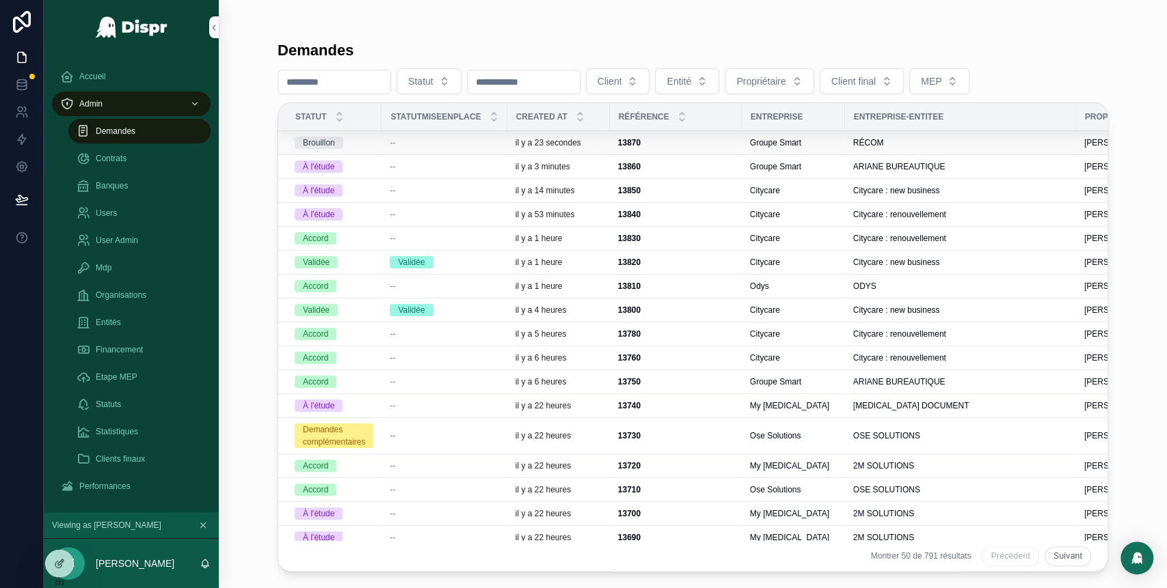
click at [426, 144] on div "--" at bounding box center [444, 142] width 109 height 11
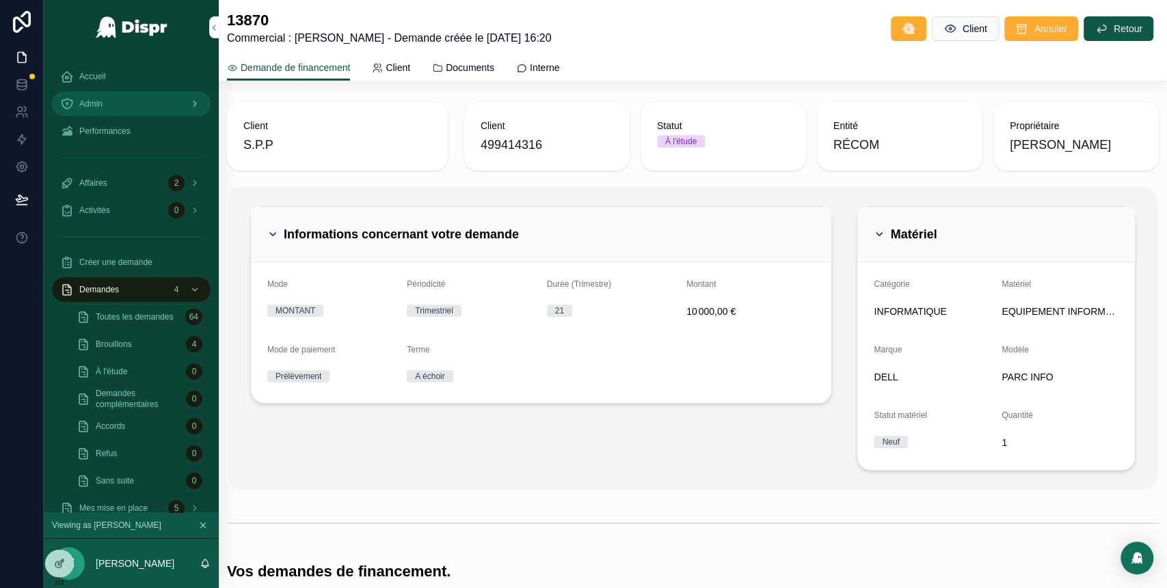
click at [159, 109] on div "Admin" at bounding box center [131, 104] width 142 height 22
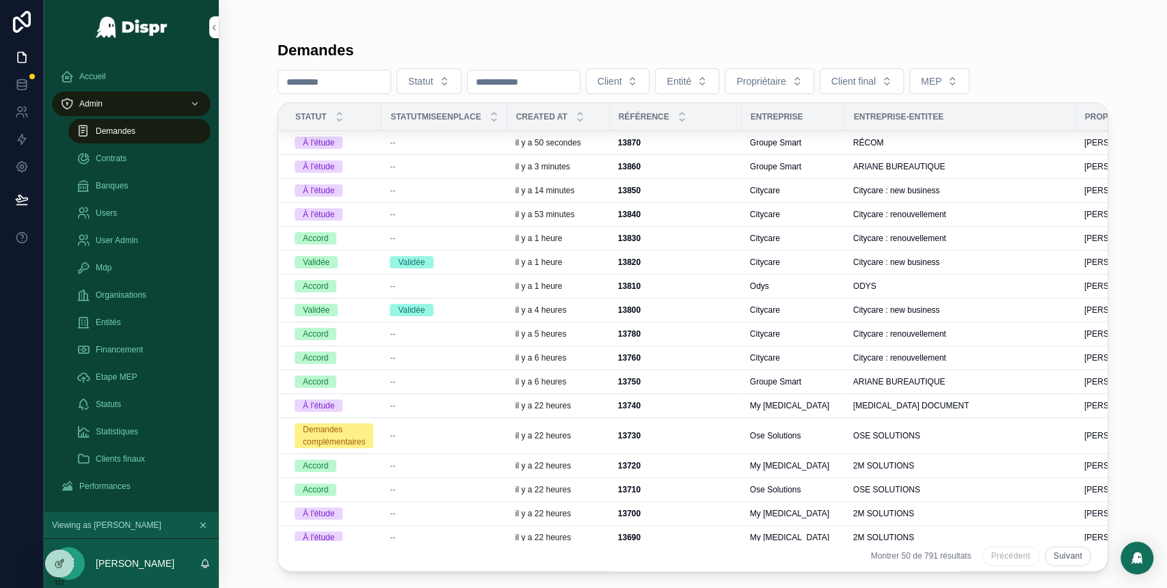
click at [444, 165] on div "--" at bounding box center [444, 166] width 109 height 11
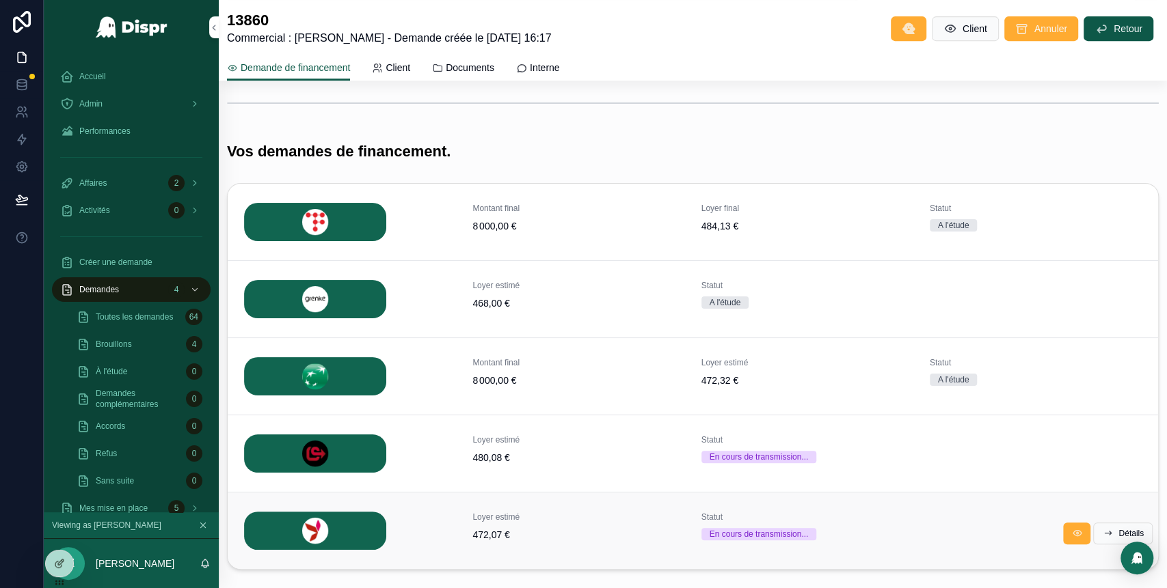
scroll to position [498, 0]
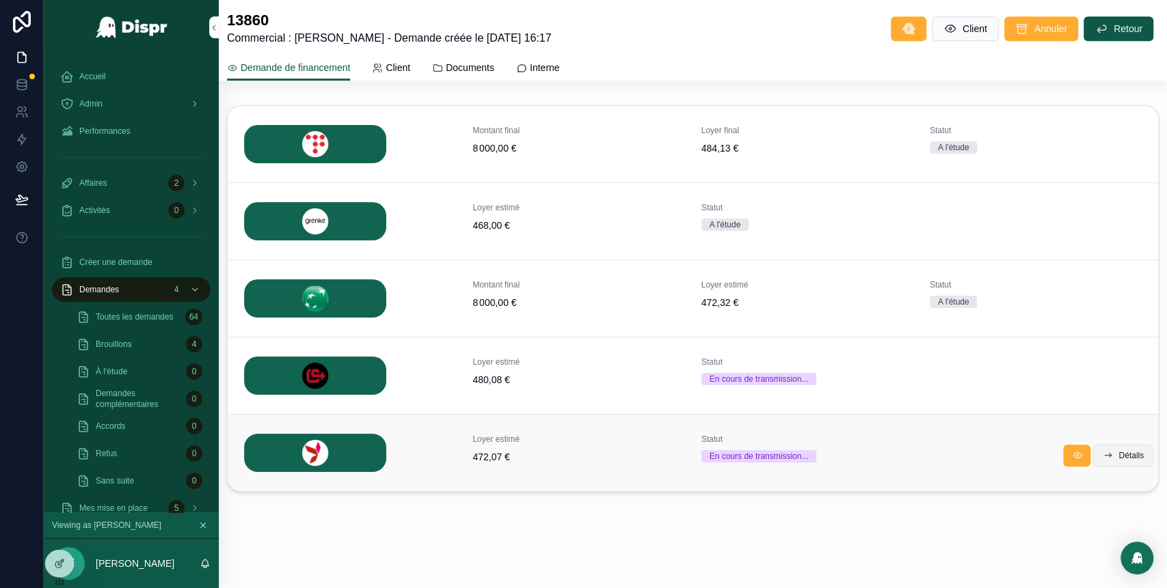
click at [1102, 457] on icon "scrollable content" at bounding box center [1107, 455] width 11 height 11
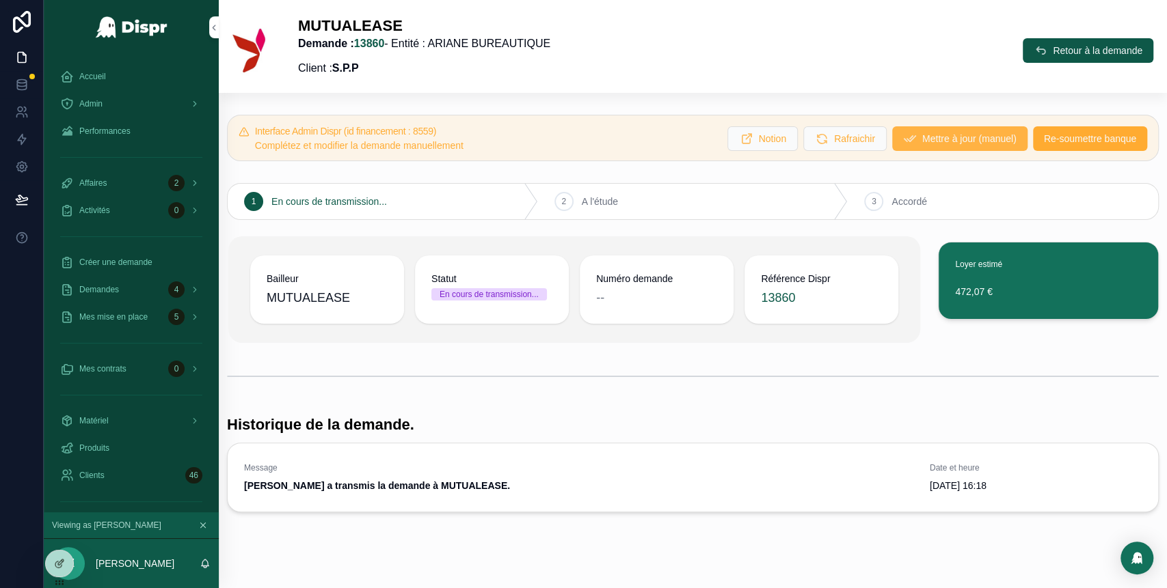
click at [942, 137] on span "Mettre à jour (manuel)" at bounding box center [969, 139] width 94 height 14
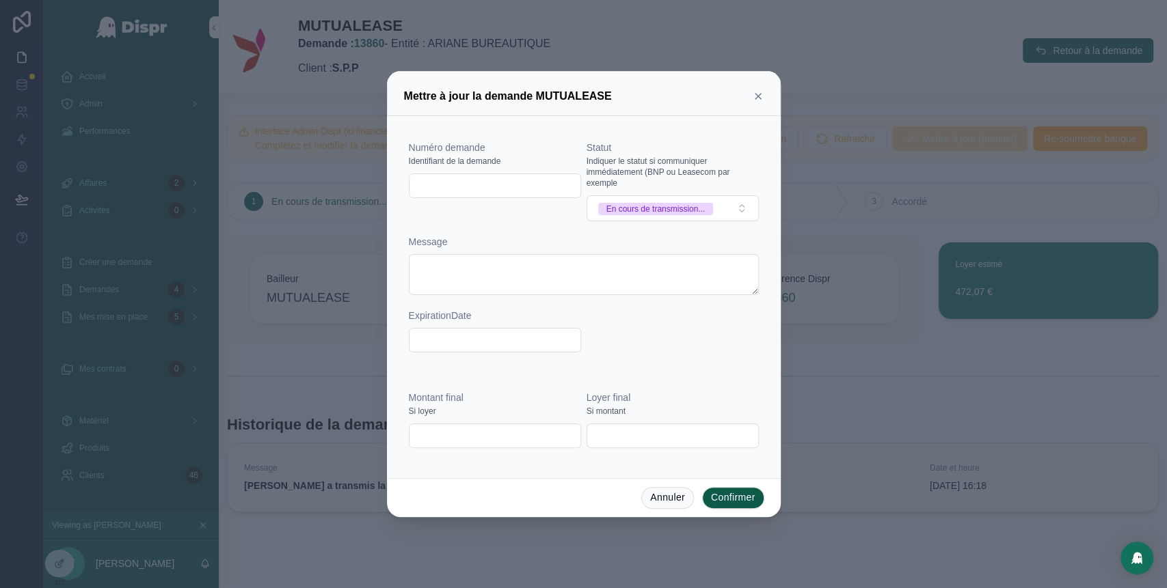
click at [513, 180] on input "text" at bounding box center [494, 185] width 171 height 19
paste input "******"
type input "******"
click at [704, 204] on div "En cours de transmission..." at bounding box center [655, 209] width 99 height 12
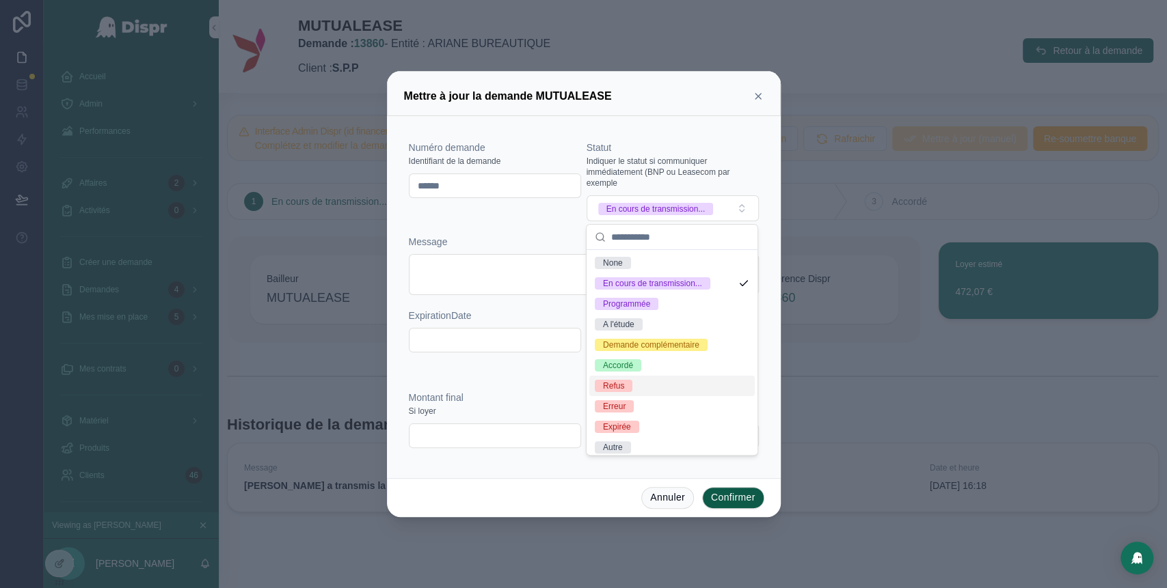
click at [644, 396] on div "Refus" at bounding box center [671, 386] width 165 height 21
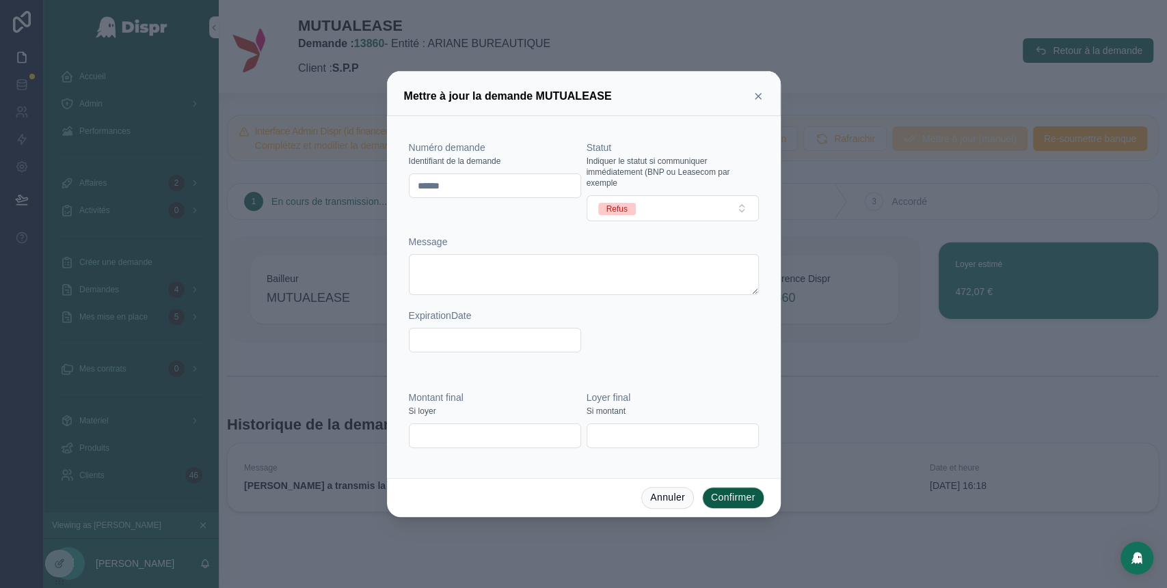
click at [722, 498] on button "Confirmer" at bounding box center [733, 498] width 62 height 22
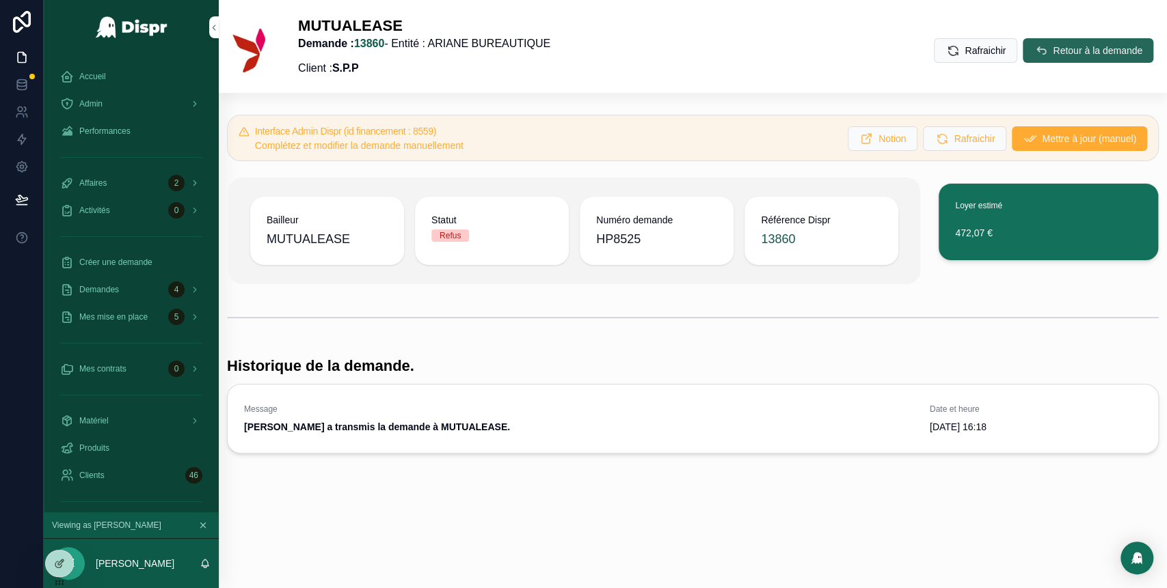
click at [1066, 49] on span "Retour à la demande" at bounding box center [1097, 51] width 90 height 14
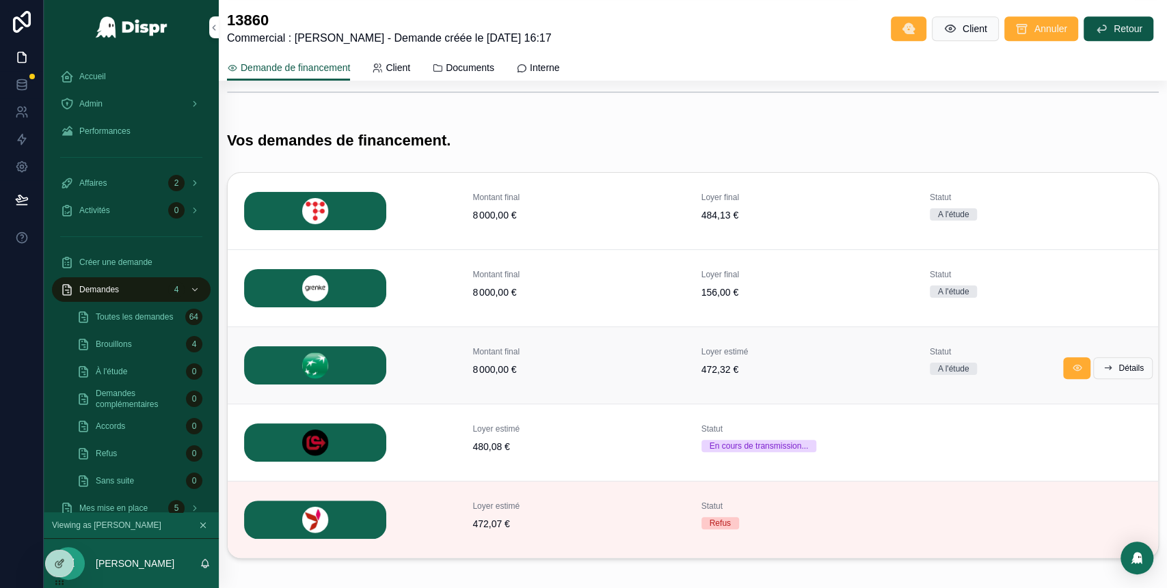
scroll to position [429, 0]
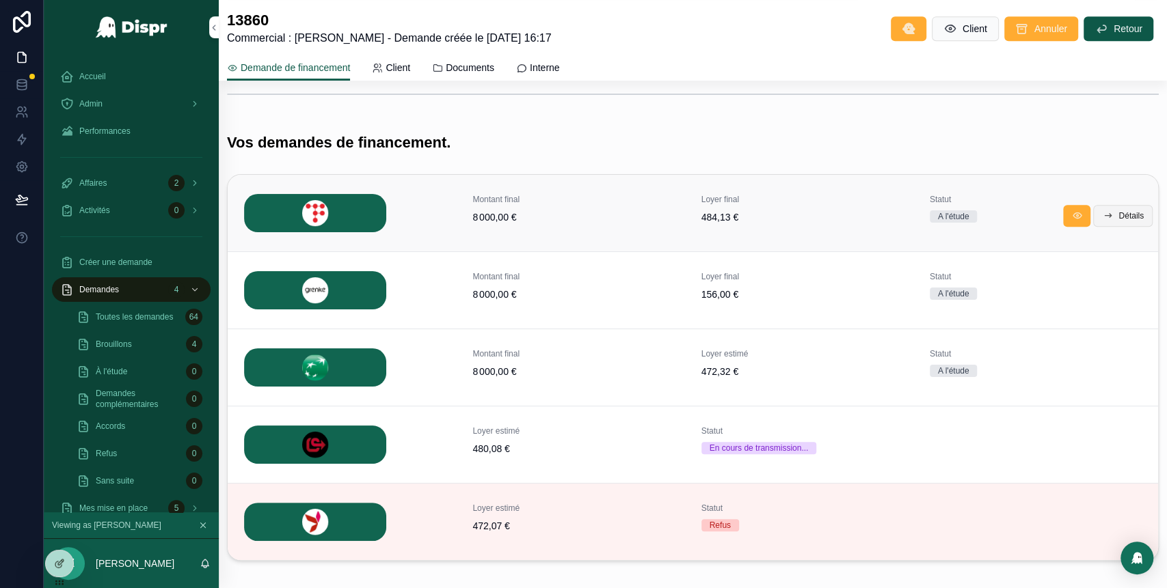
click at [1118, 216] on span "Détails" at bounding box center [1130, 215] width 25 height 11
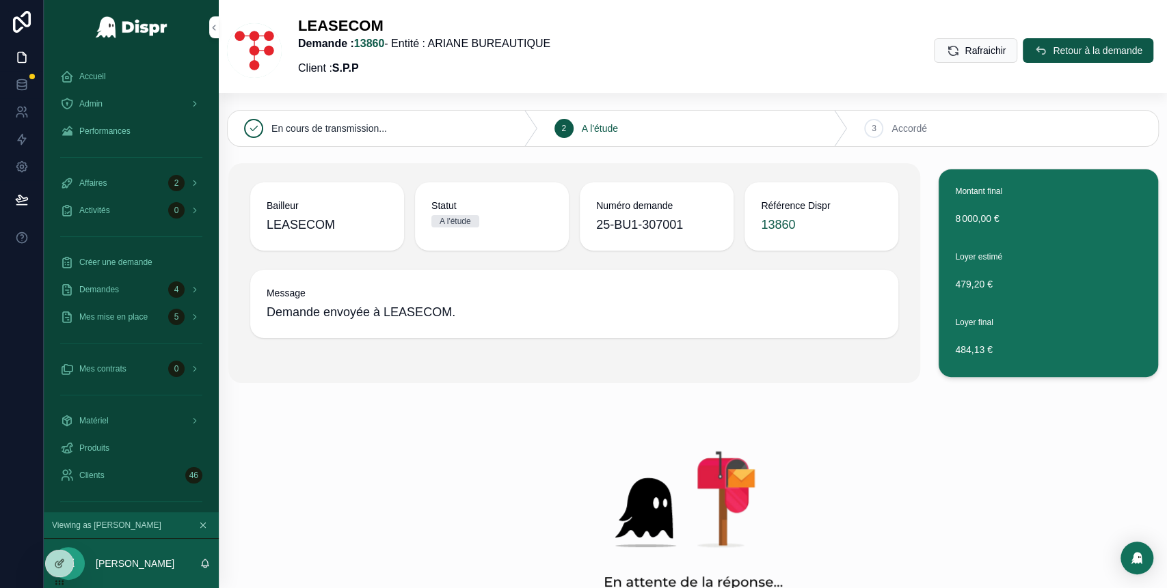
scroll to position [62, 0]
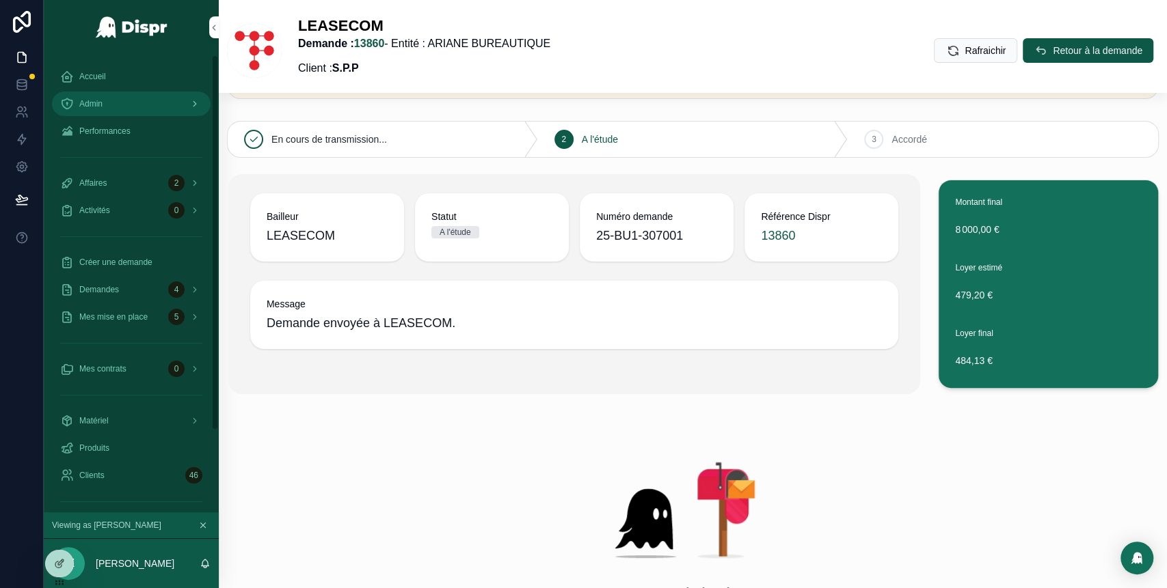
click at [128, 98] on div "Admin" at bounding box center [131, 104] width 142 height 22
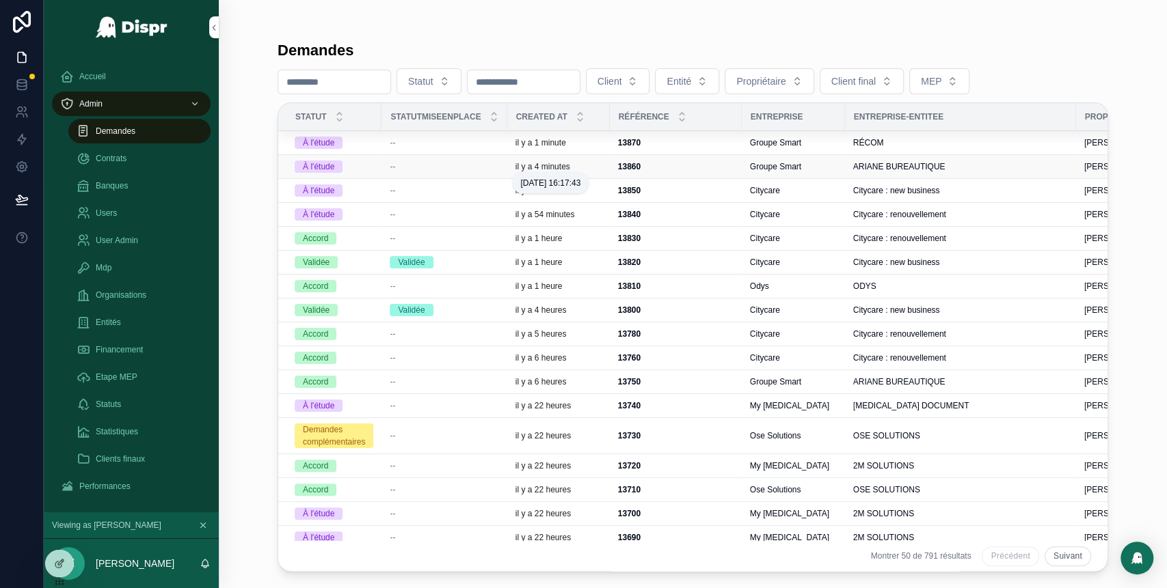
click at [534, 169] on p "il y a 4 minutes" at bounding box center [542, 166] width 55 height 11
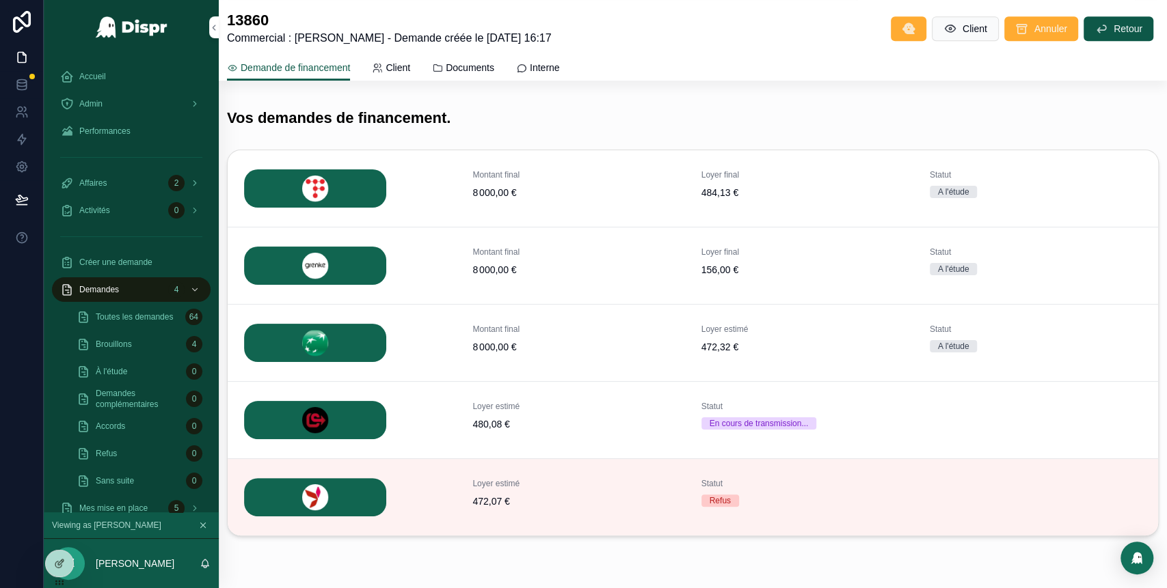
scroll to position [498, 0]
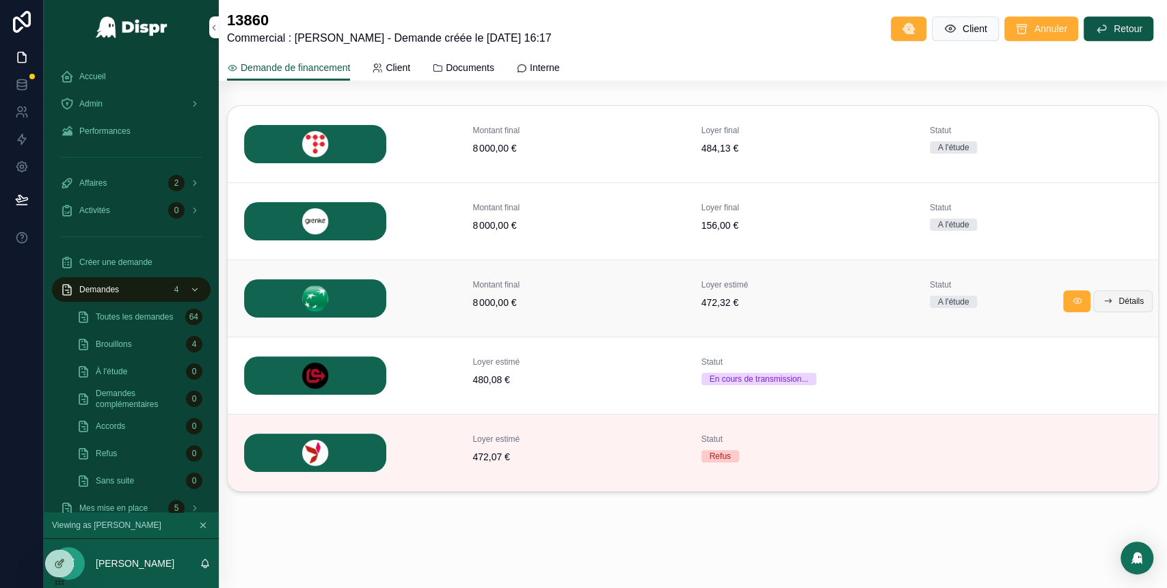
click at [1111, 306] on button "Détails" at bounding box center [1122, 301] width 59 height 22
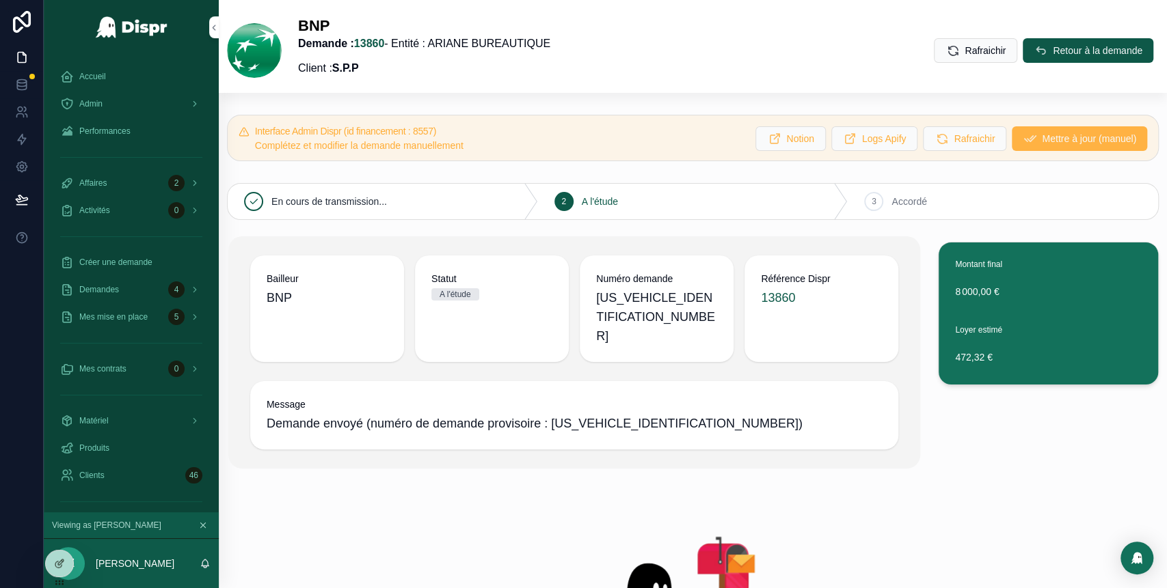
click at [1044, 140] on span "Mettre à jour (manuel)" at bounding box center [1089, 139] width 94 height 14
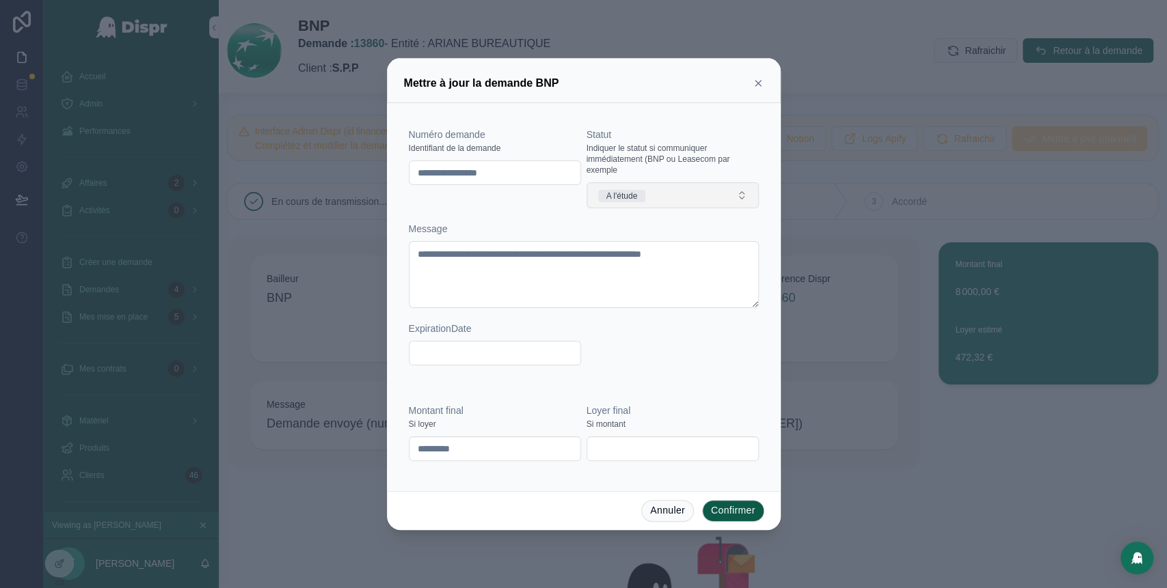
click at [718, 204] on button "A l'étude" at bounding box center [672, 195] width 172 height 26
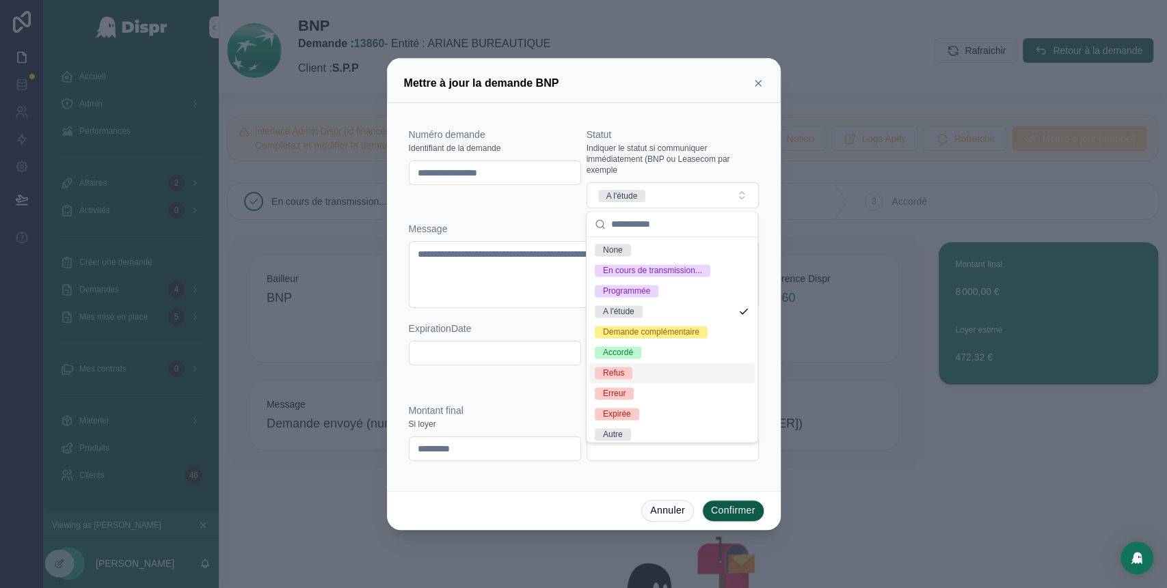
click at [647, 383] on div "Refus" at bounding box center [671, 373] width 165 height 21
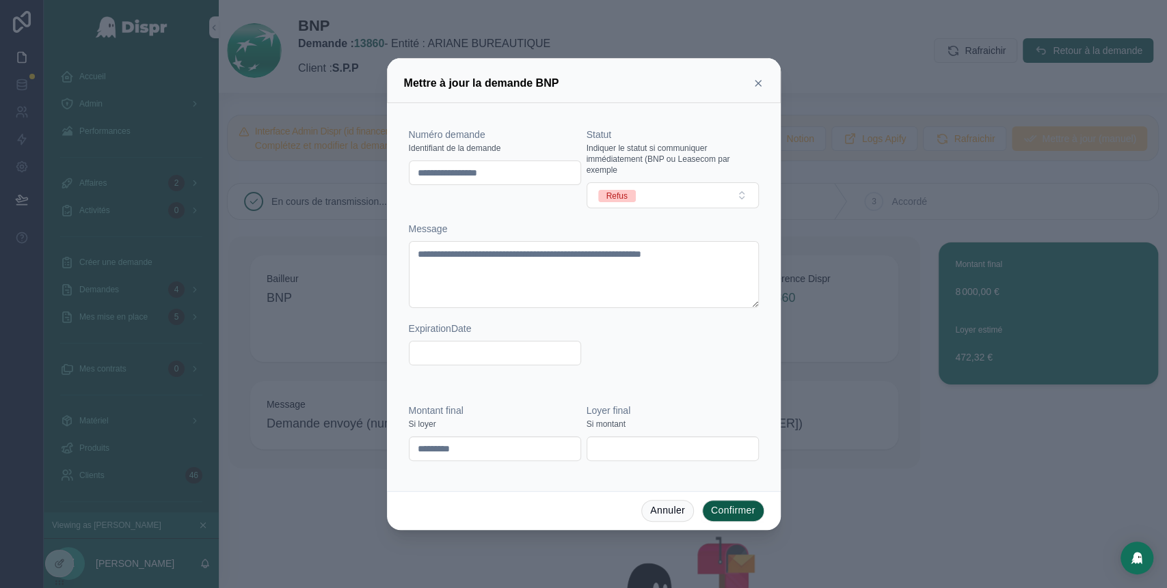
click at [727, 512] on button "Confirmer" at bounding box center [733, 511] width 62 height 22
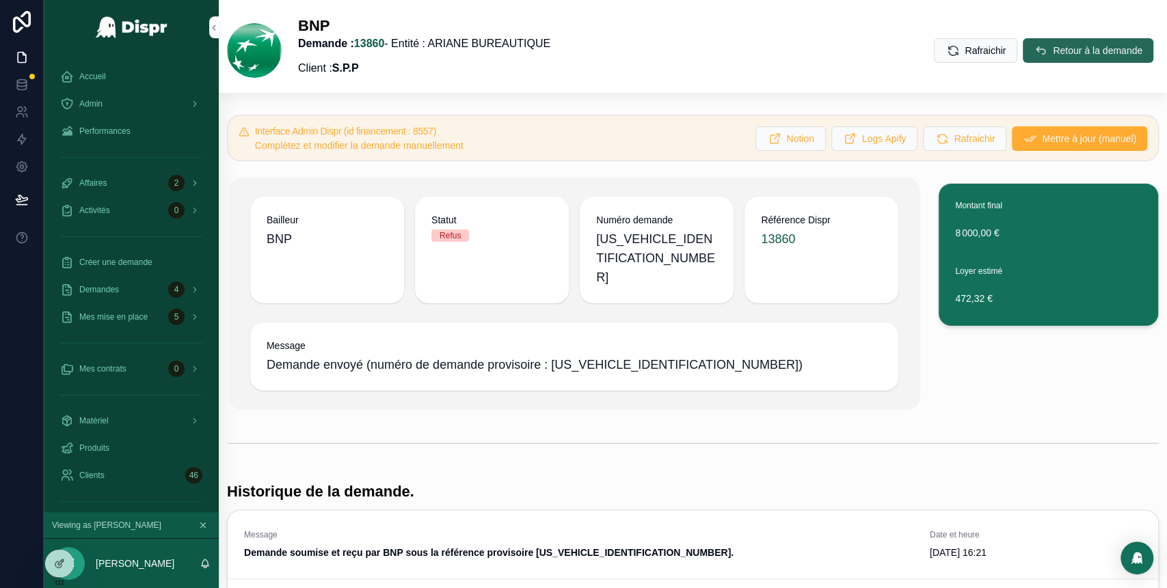
click at [1031, 59] on button "Retour à la demande" at bounding box center [1087, 50] width 131 height 25
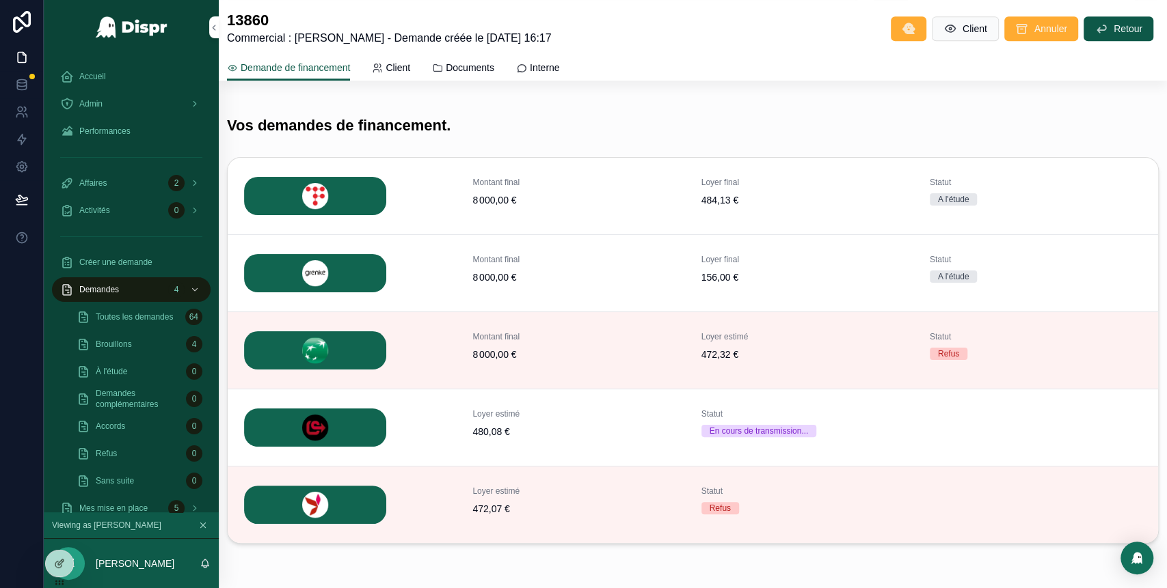
scroll to position [461, 0]
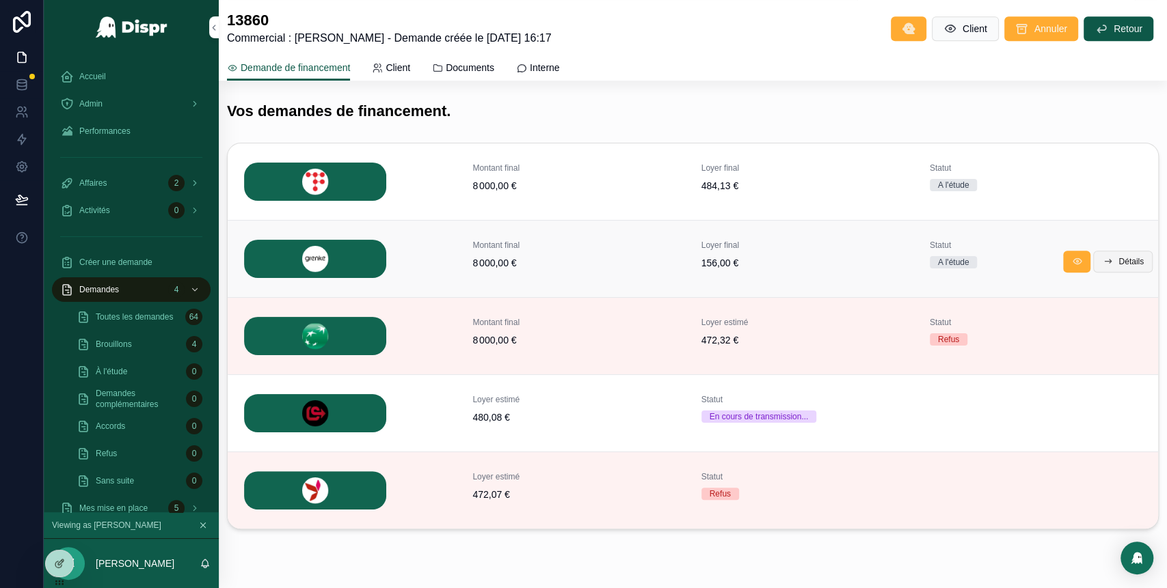
click at [1118, 257] on span "Détails" at bounding box center [1130, 261] width 25 height 11
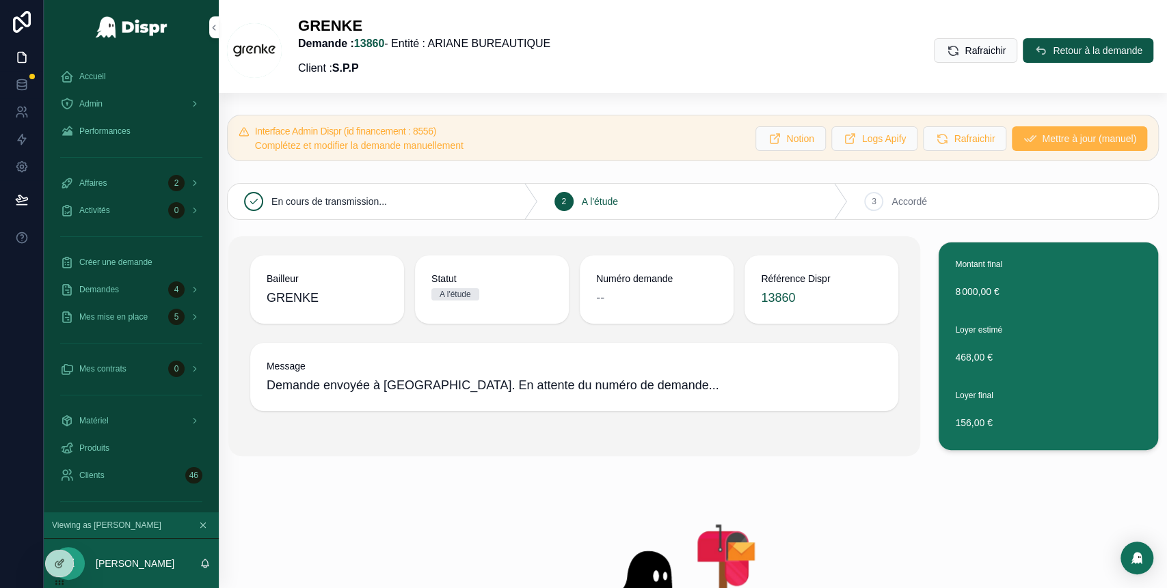
click at [1042, 137] on span "Mettre à jour (manuel)" at bounding box center [1089, 139] width 94 height 14
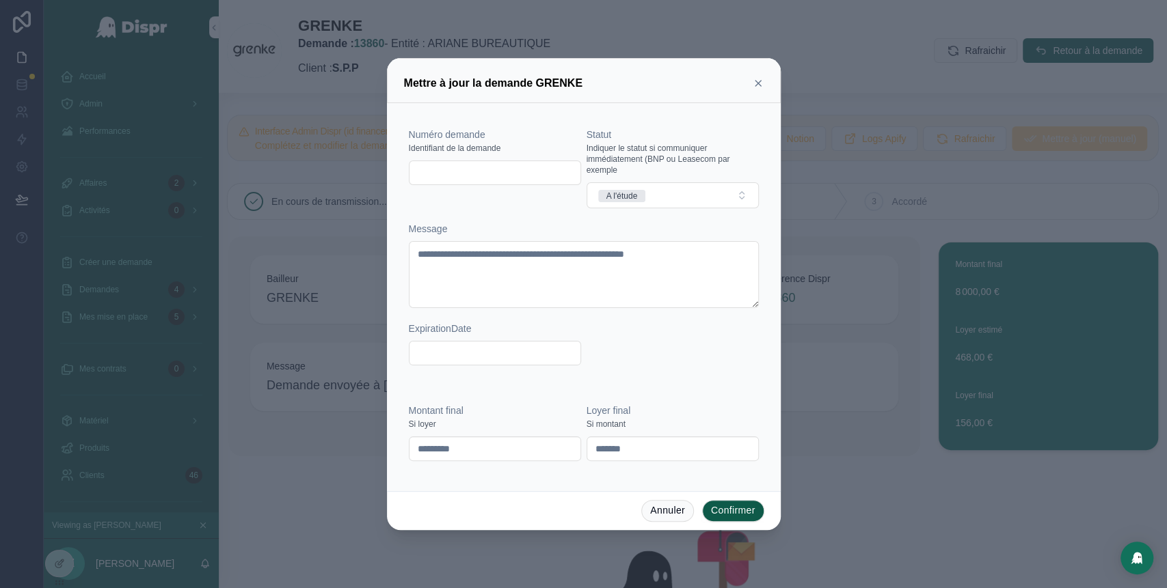
click at [480, 185] on div at bounding box center [495, 173] width 172 height 25
click at [448, 164] on input "text" at bounding box center [494, 172] width 171 height 19
paste input "*********"
type input "*********"
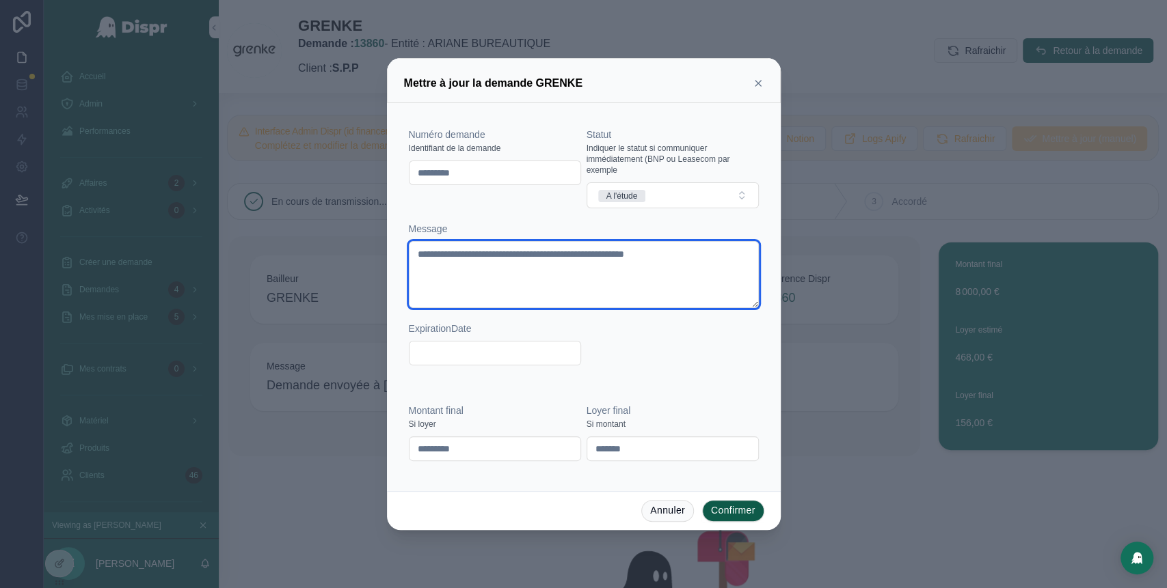
drag, startPoint x: 744, startPoint y: 253, endPoint x: 390, endPoint y: 256, distance: 354.0
click at [390, 256] on div "**********" at bounding box center [584, 297] width 394 height 388
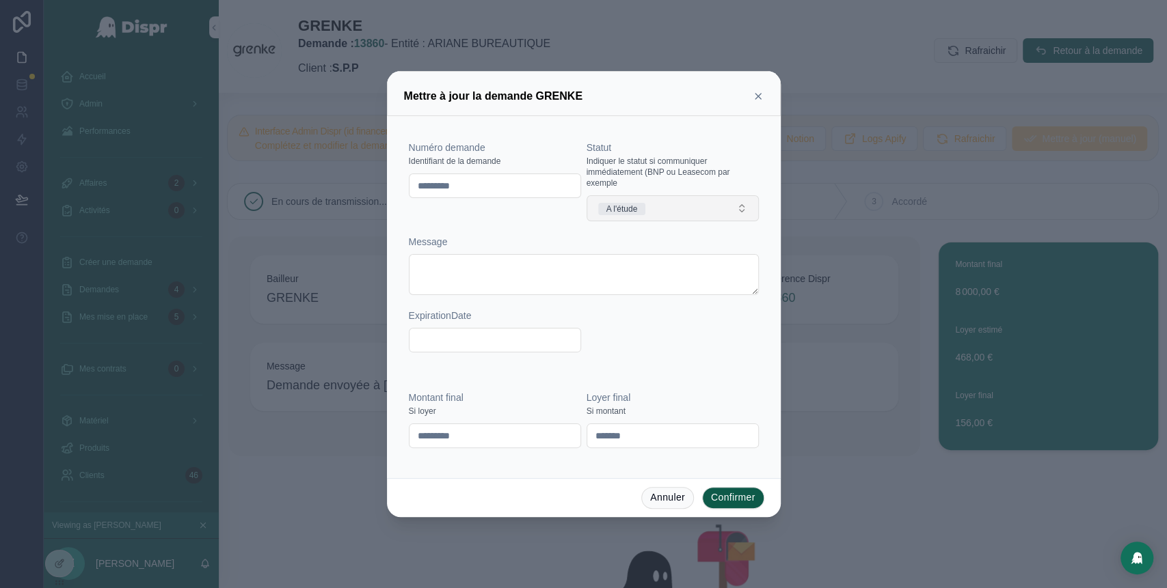
click at [722, 202] on button "A l'étude" at bounding box center [672, 208] width 172 height 26
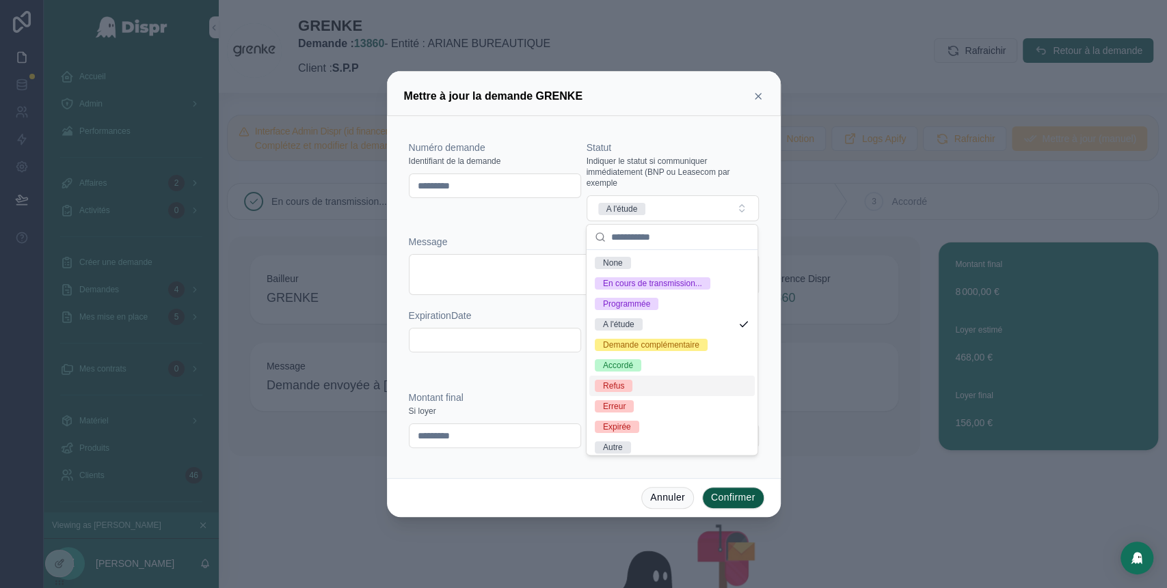
click at [641, 396] on div "Refus" at bounding box center [671, 386] width 165 height 21
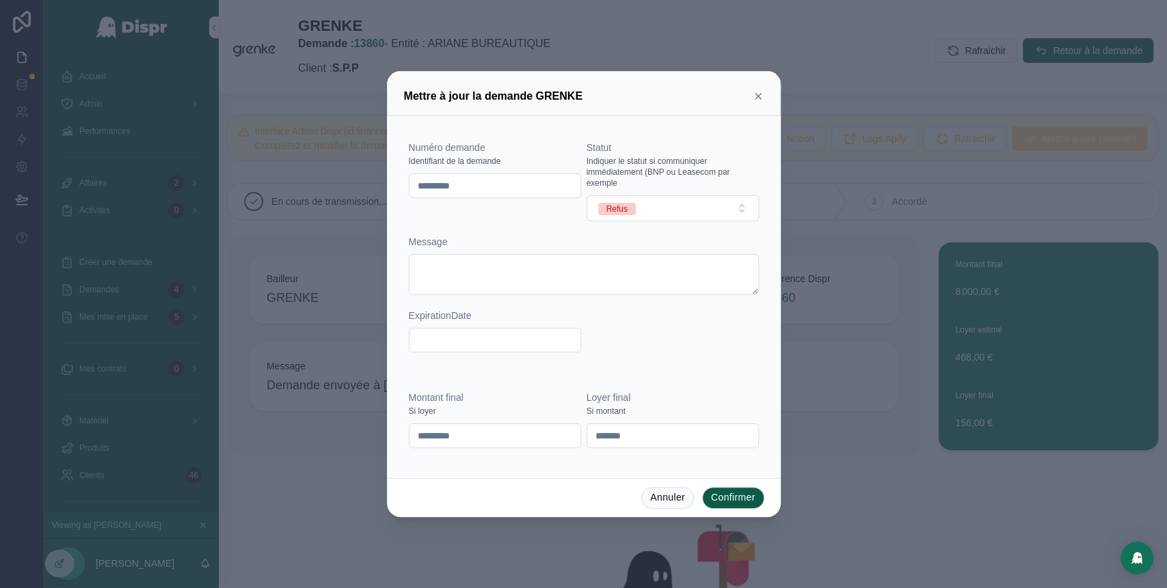
click at [723, 500] on button "Confirmer" at bounding box center [733, 498] width 62 height 22
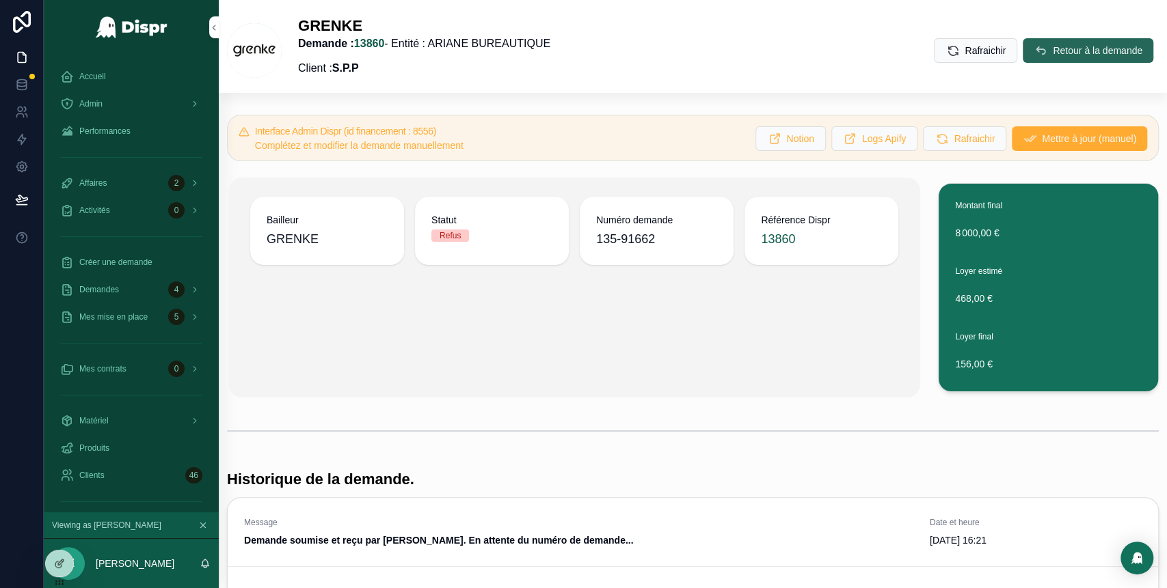
click at [1052, 47] on span "Retour à la demande" at bounding box center [1097, 51] width 90 height 14
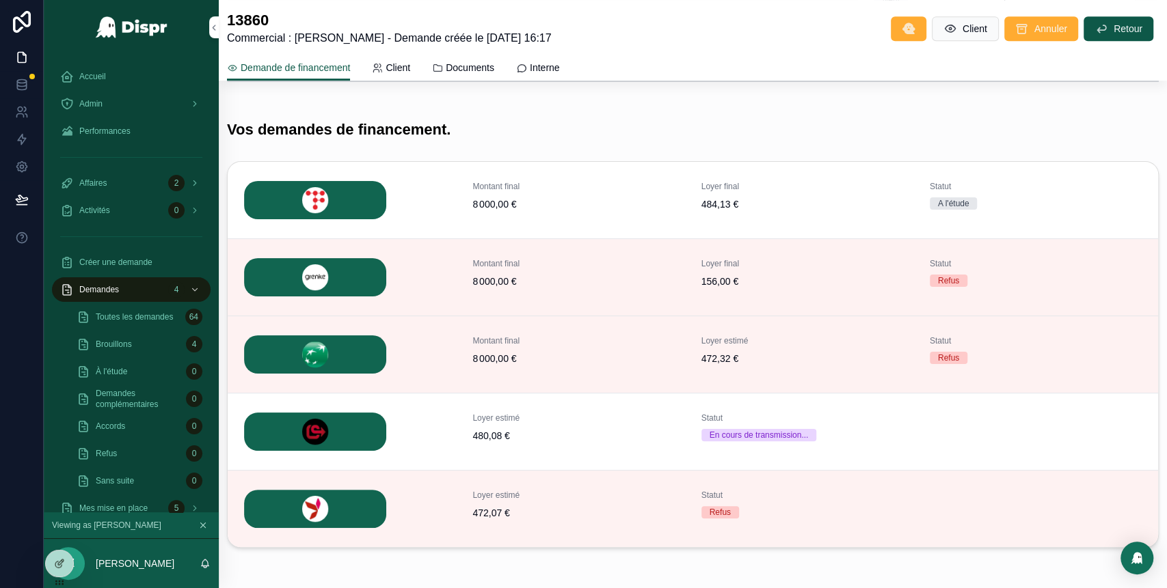
scroll to position [463, 0]
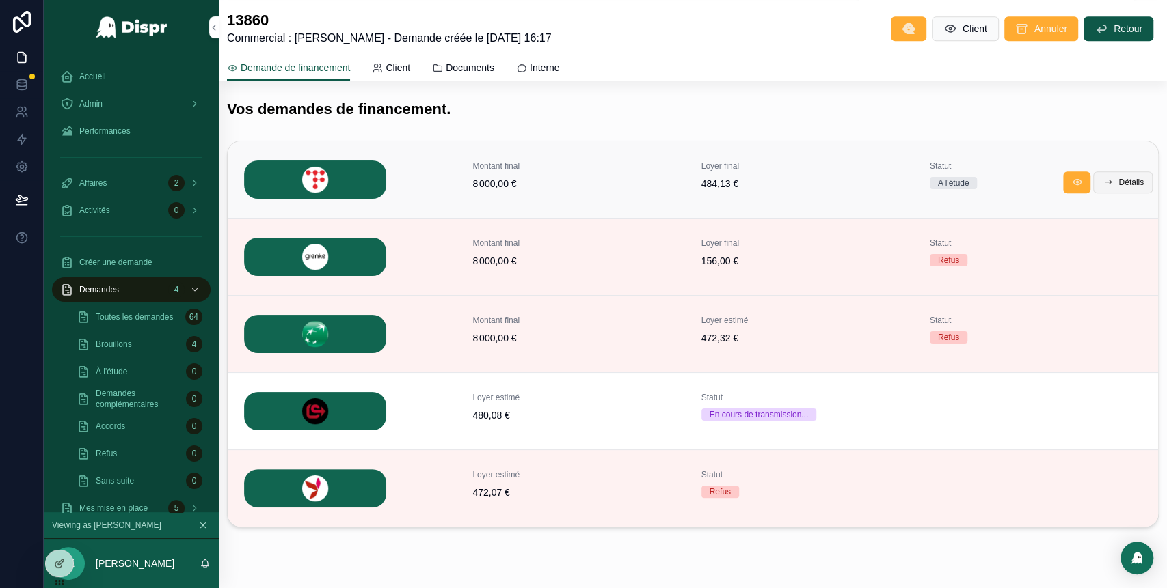
click at [1118, 180] on span "Détails" at bounding box center [1130, 182] width 25 height 11
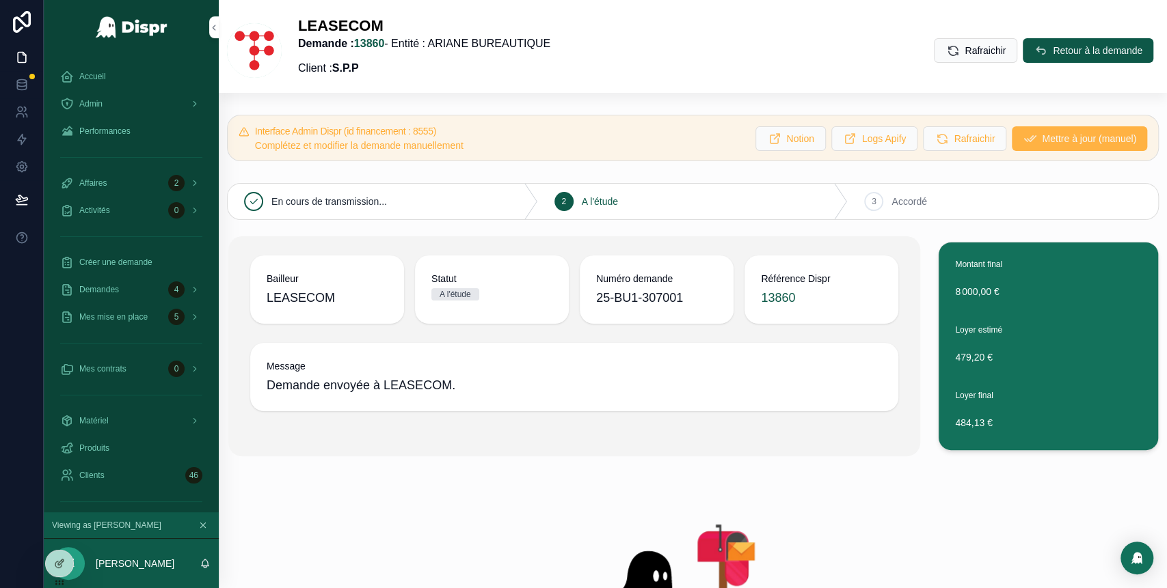
click at [1044, 144] on span "Mettre à jour (manuel)" at bounding box center [1089, 139] width 94 height 14
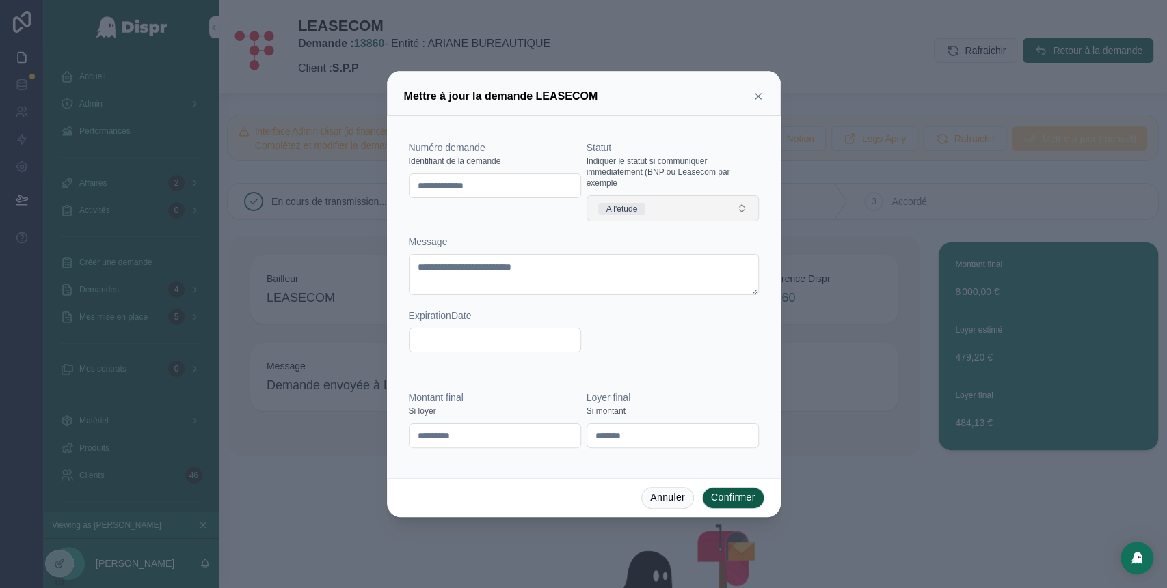
click at [698, 206] on button "A l'étude" at bounding box center [672, 208] width 172 height 26
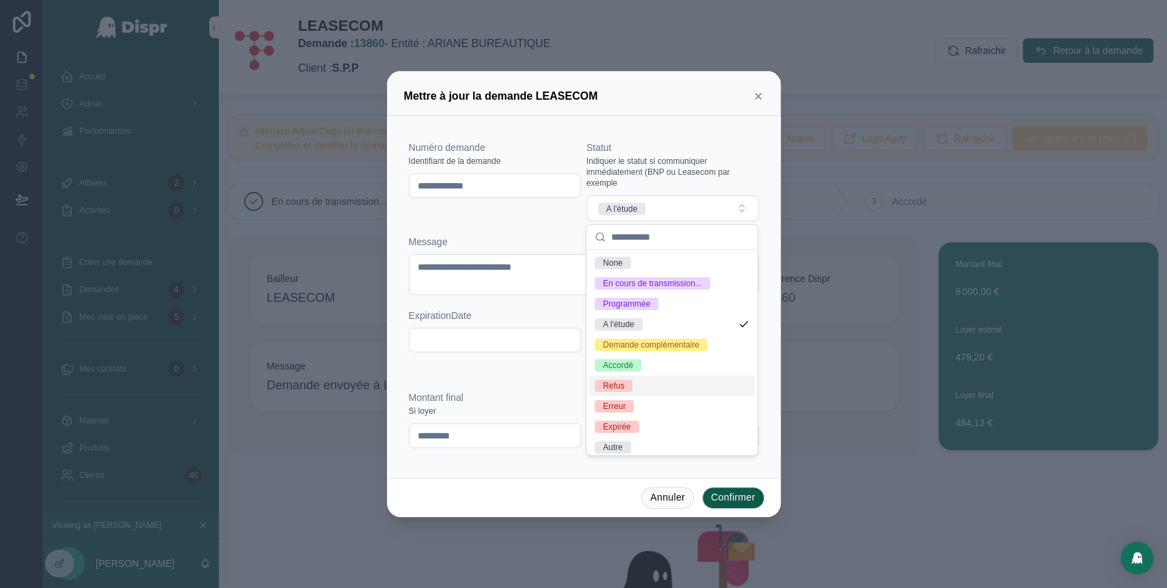
click at [662, 396] on div "Refus" at bounding box center [671, 386] width 165 height 21
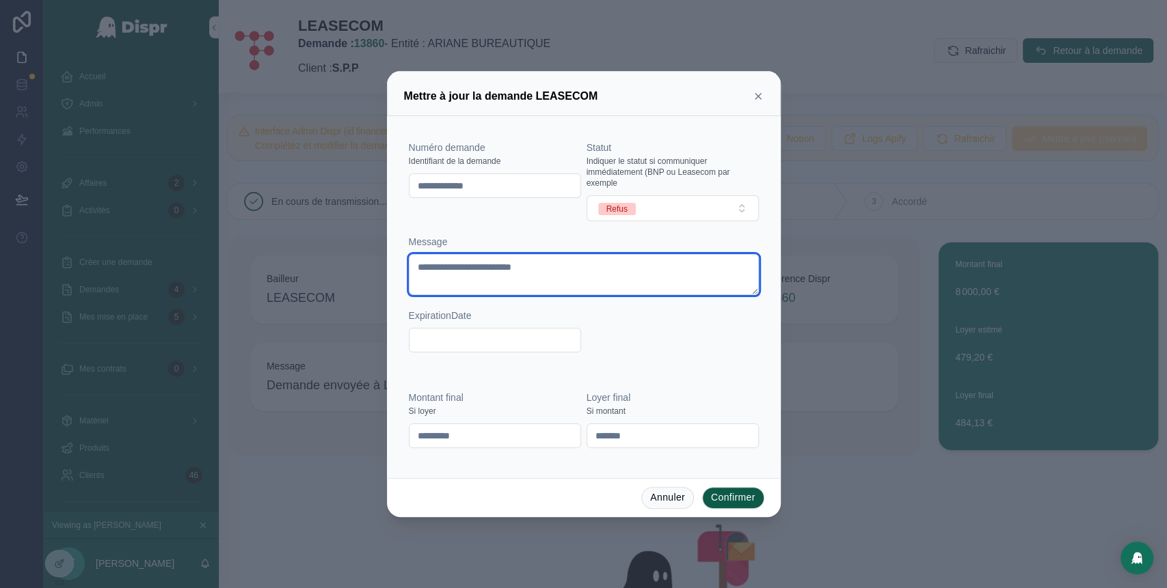
drag, startPoint x: 593, startPoint y: 269, endPoint x: 383, endPoint y: 280, distance: 210.7
click at [383, 280] on div "**********" at bounding box center [583, 294] width 1167 height 588
type textarea "**********"
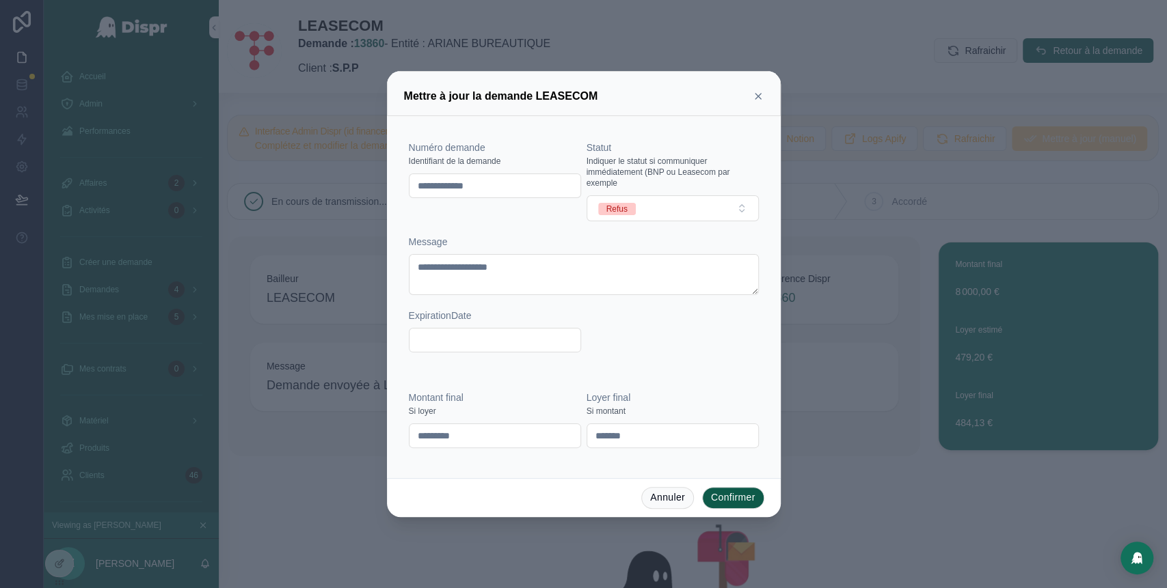
click at [732, 494] on button "Confirmer" at bounding box center [733, 498] width 62 height 22
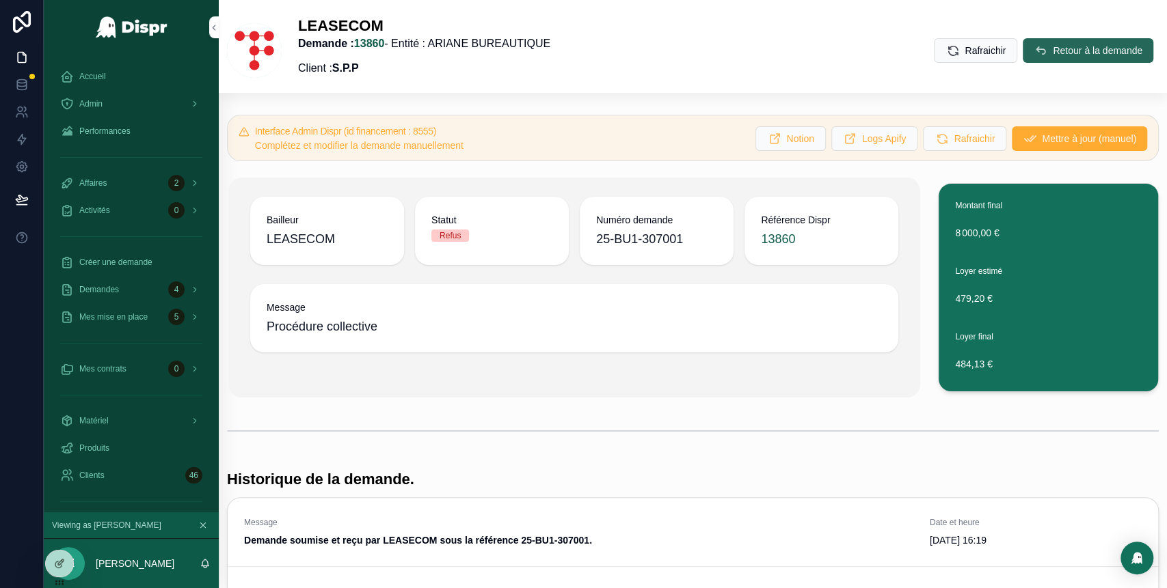
click at [1023, 44] on button "Retour à la demande" at bounding box center [1087, 50] width 131 height 25
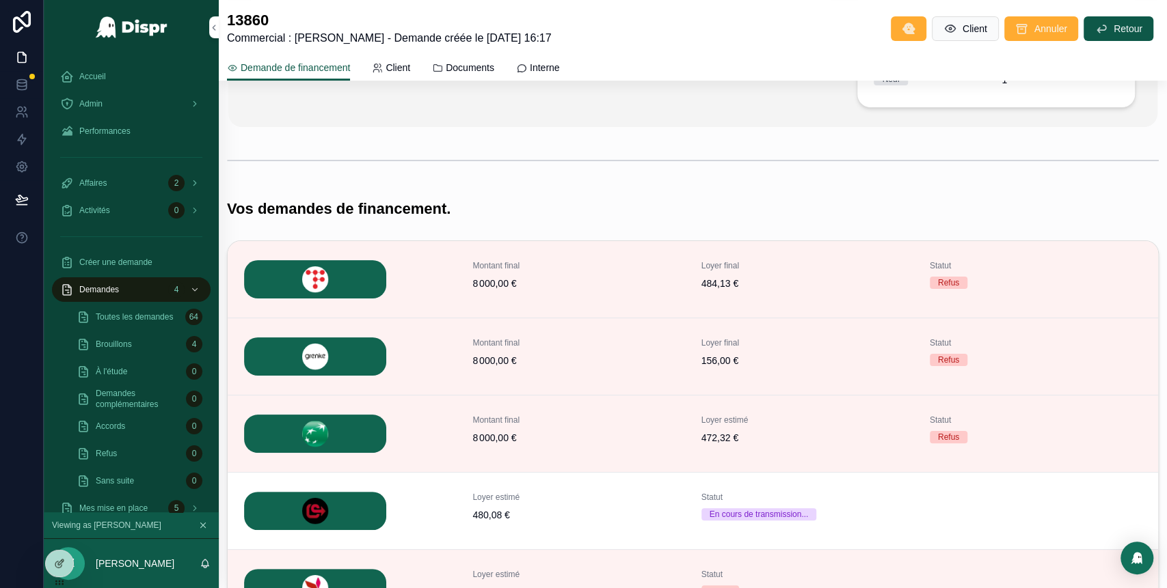
scroll to position [344, 0]
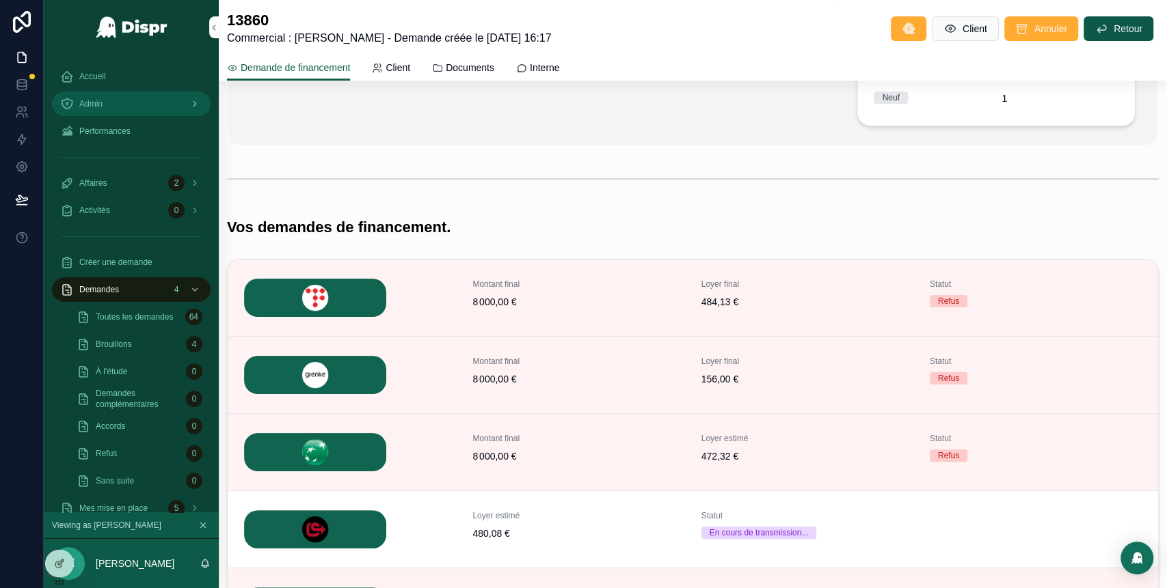
click at [150, 94] on div "Admin" at bounding box center [131, 104] width 142 height 22
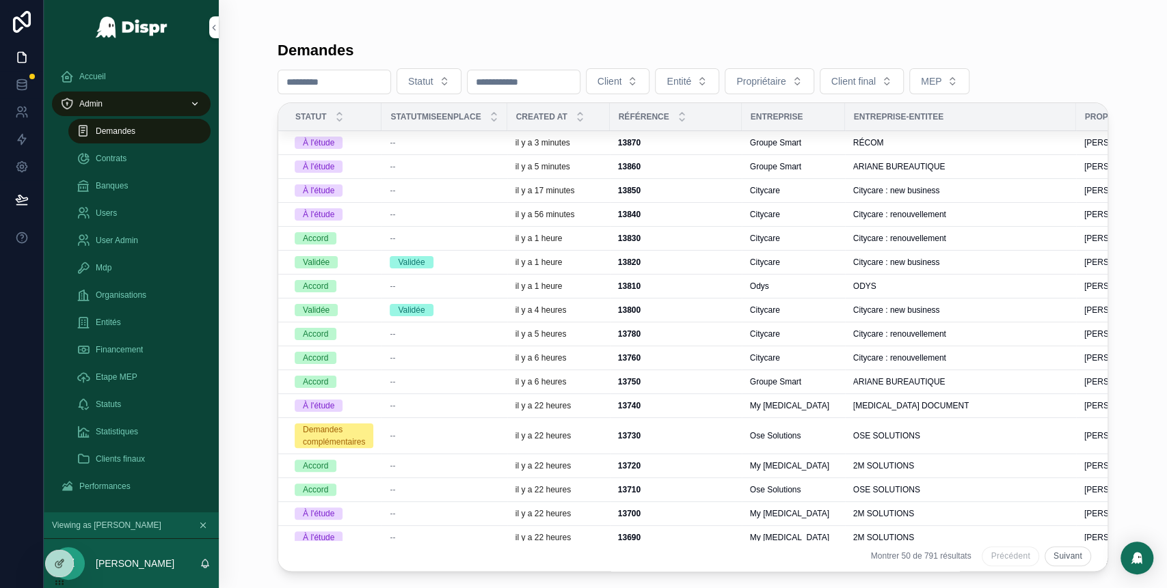
click at [424, 141] on div "--" at bounding box center [444, 142] width 109 height 11
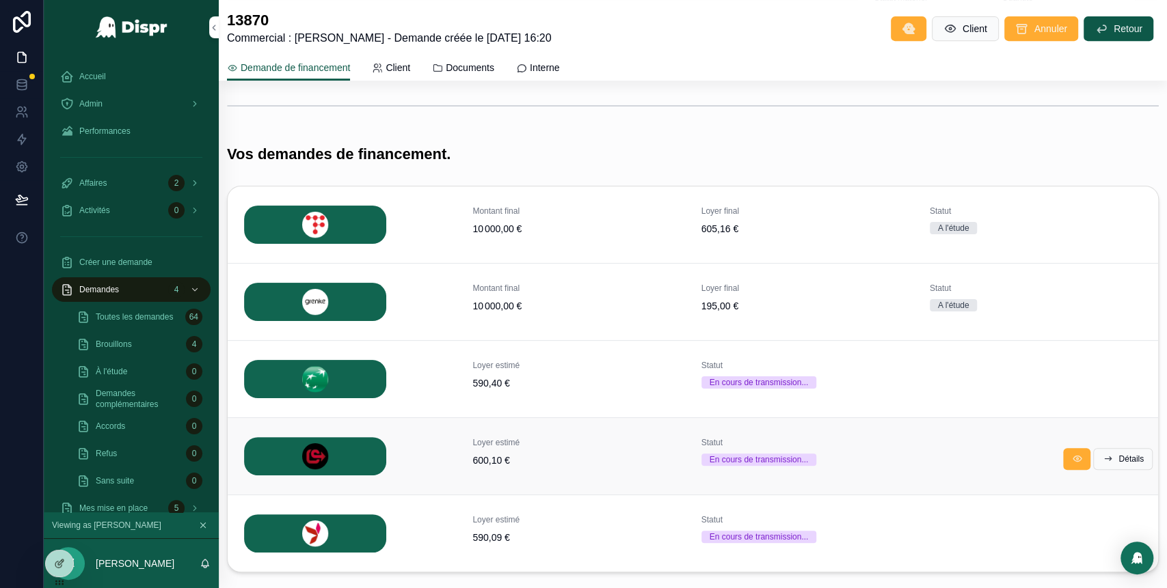
scroll to position [498, 0]
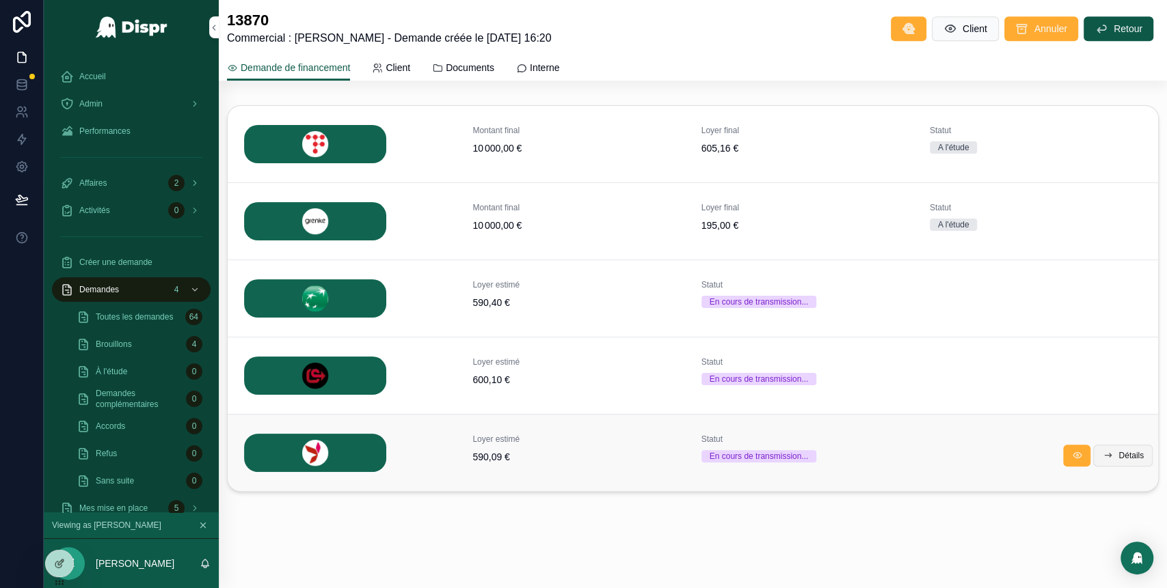
click at [1118, 453] on span "Détails" at bounding box center [1130, 455] width 25 height 11
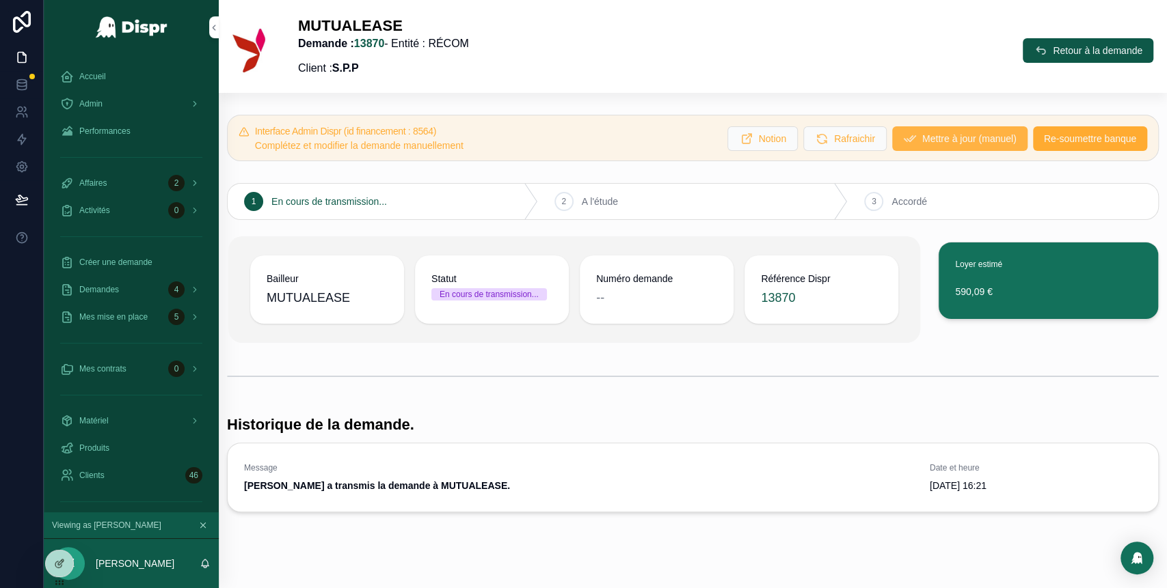
click at [940, 137] on span "Mettre à jour (manuel)" at bounding box center [969, 139] width 94 height 14
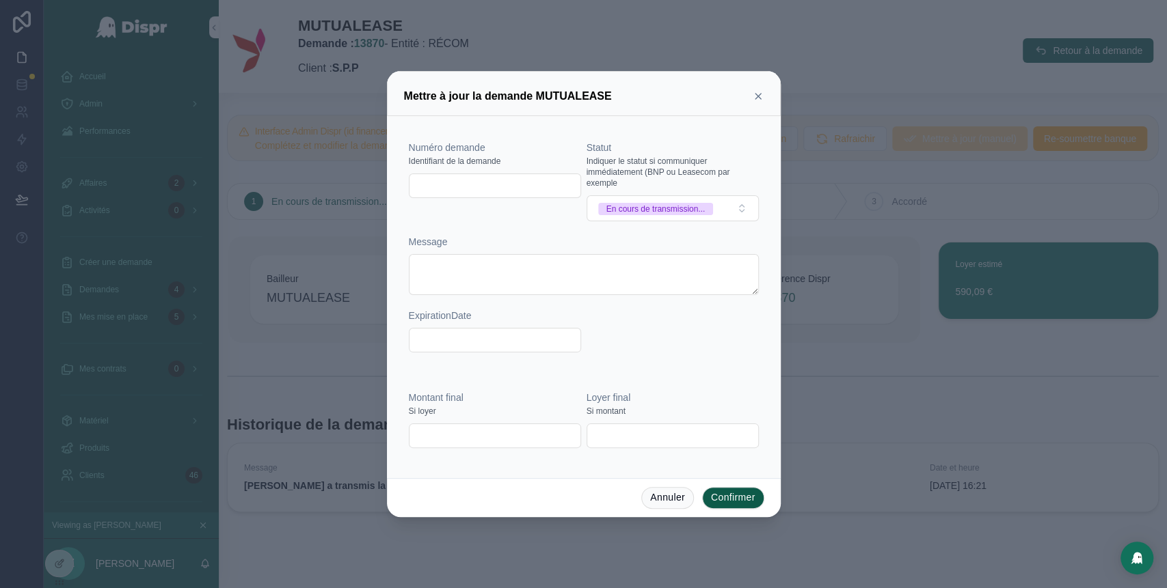
click at [432, 186] on input "text" at bounding box center [494, 185] width 171 height 19
paste input "******"
type input "******"
click at [686, 215] on button "En cours de transmission..." at bounding box center [672, 208] width 172 height 26
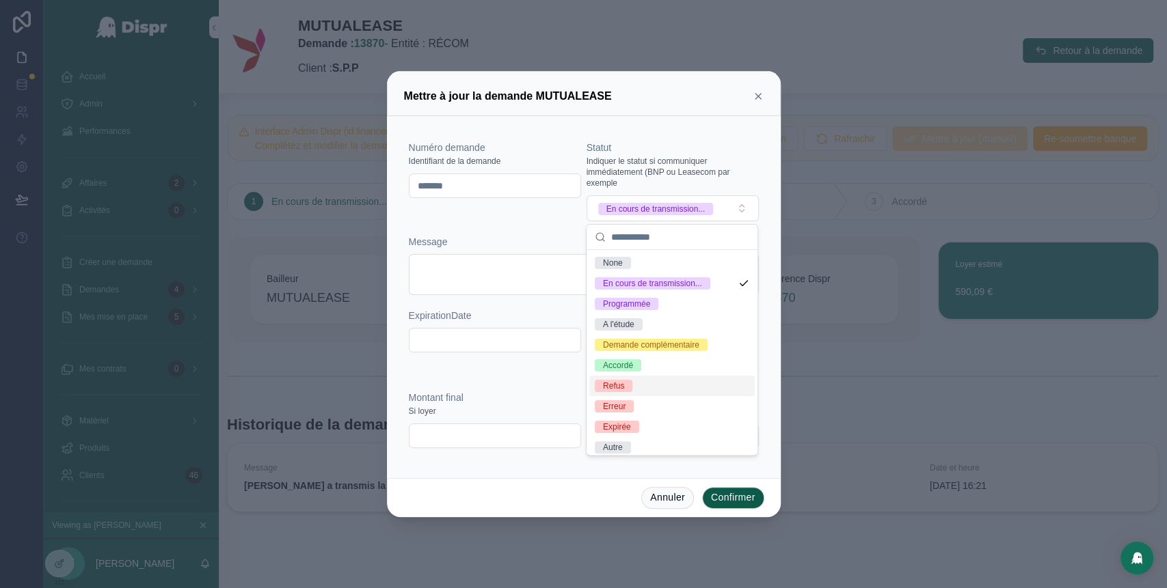
click at [637, 396] on div "Refus" at bounding box center [671, 386] width 165 height 21
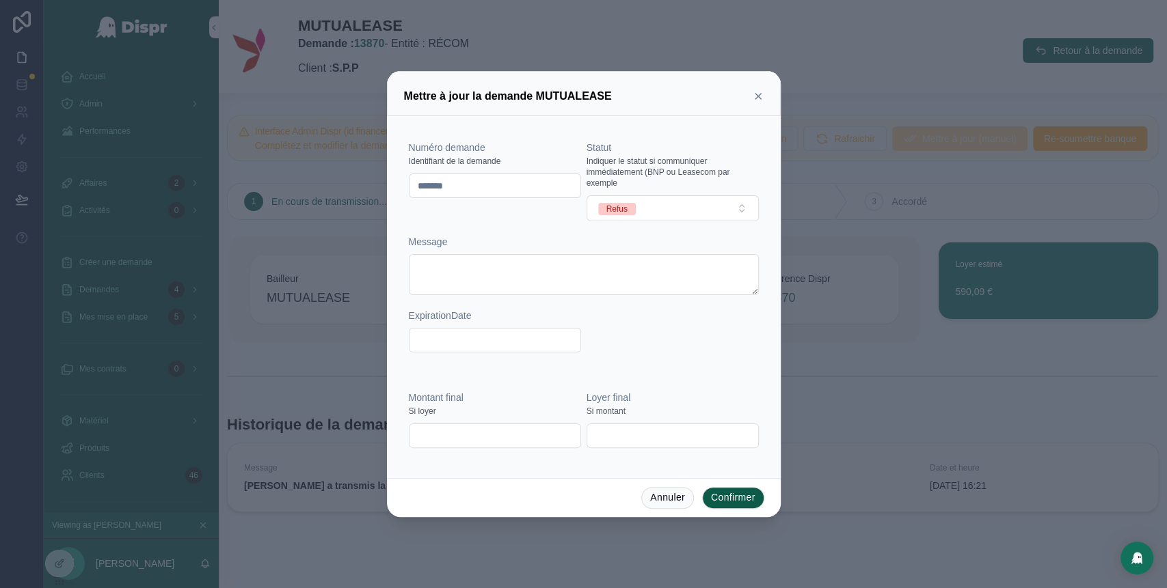
click at [732, 481] on div "Annuler Confirmer" at bounding box center [584, 497] width 394 height 39
click at [735, 494] on button "Confirmer" at bounding box center [733, 498] width 62 height 22
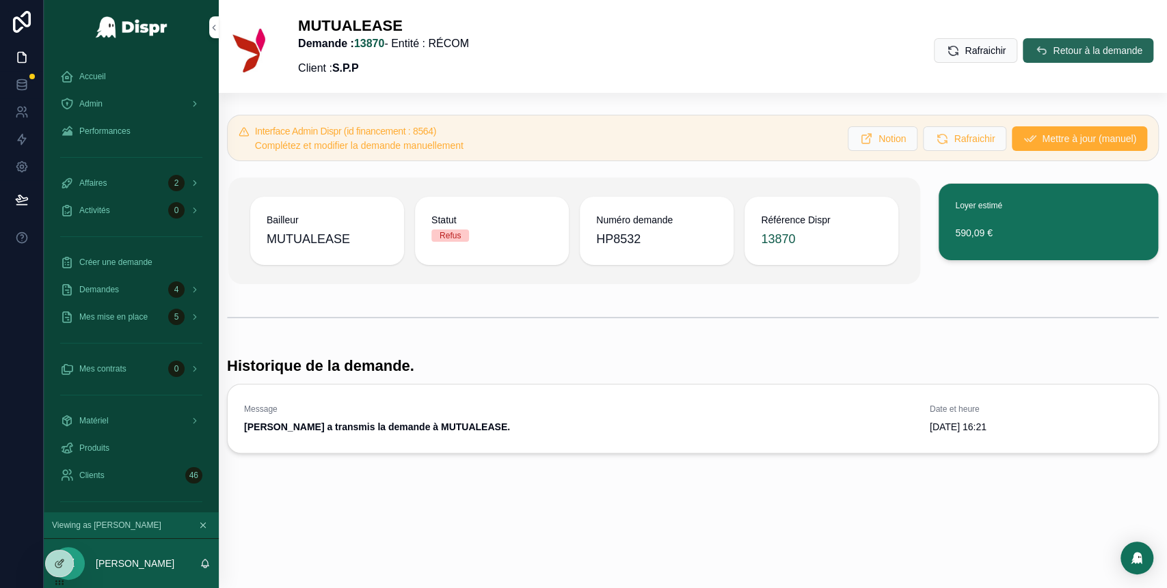
click at [1064, 48] on span "Retour à la demande" at bounding box center [1097, 51] width 90 height 14
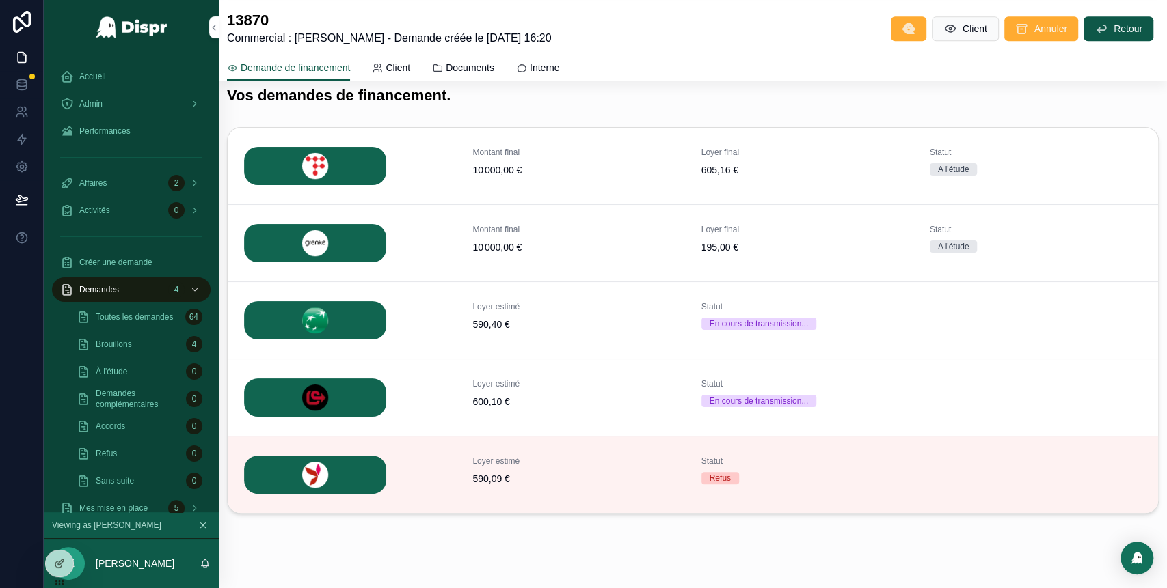
scroll to position [492, 0]
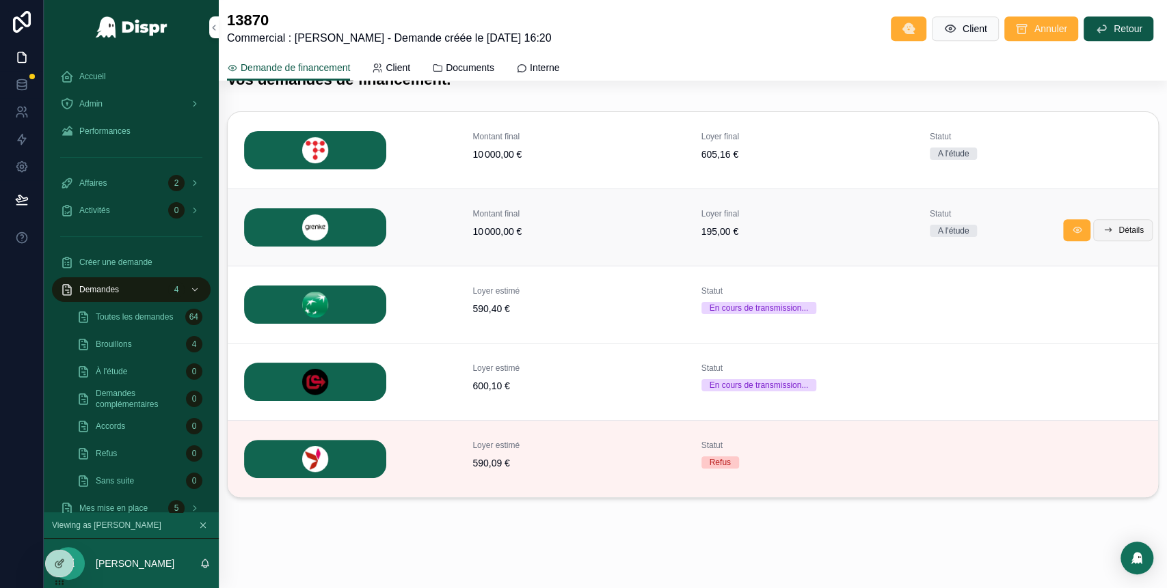
click at [1118, 230] on span "Détails" at bounding box center [1130, 230] width 25 height 11
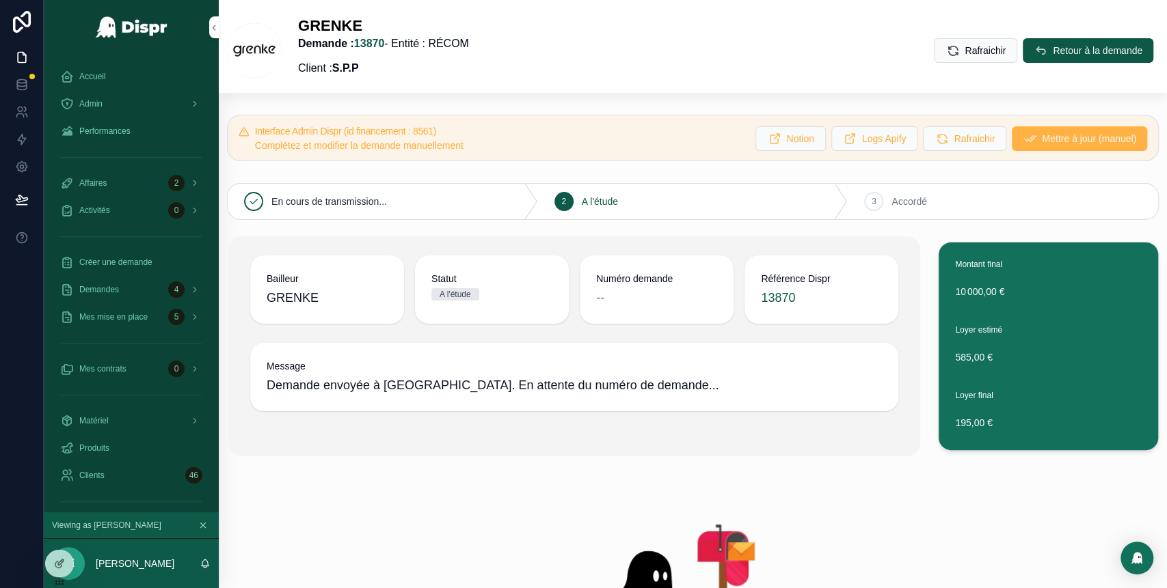
click at [1042, 144] on span "Mettre à jour (manuel)" at bounding box center [1089, 139] width 94 height 14
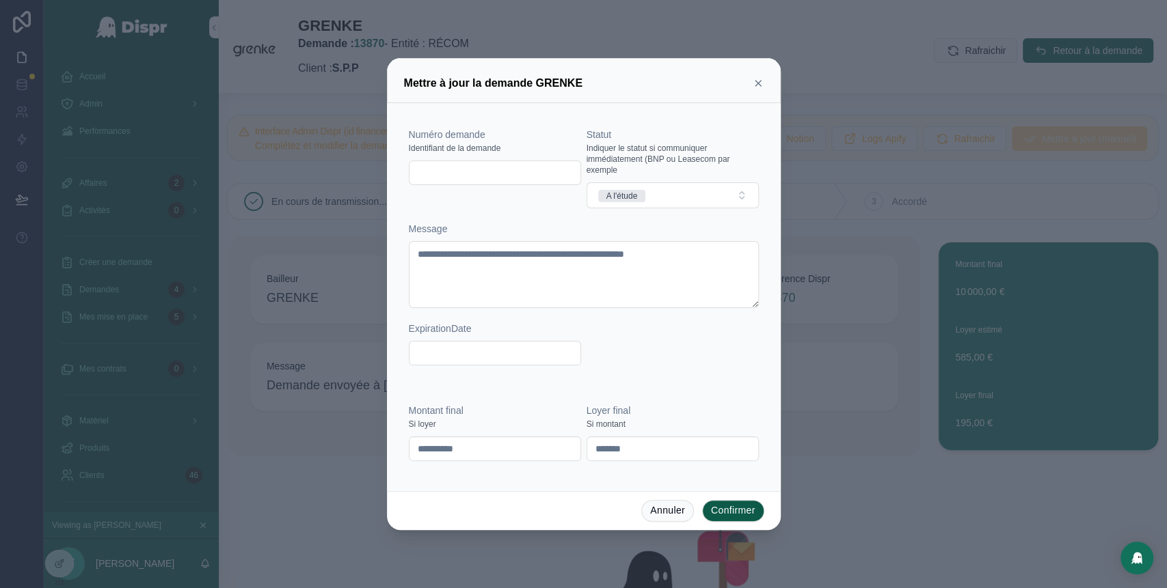
click at [482, 162] on div at bounding box center [495, 173] width 172 height 25
click at [476, 177] on input "text" at bounding box center [494, 172] width 171 height 19
paste input "*********"
type input "*********"
click at [683, 198] on button "A l'étude" at bounding box center [672, 195] width 172 height 26
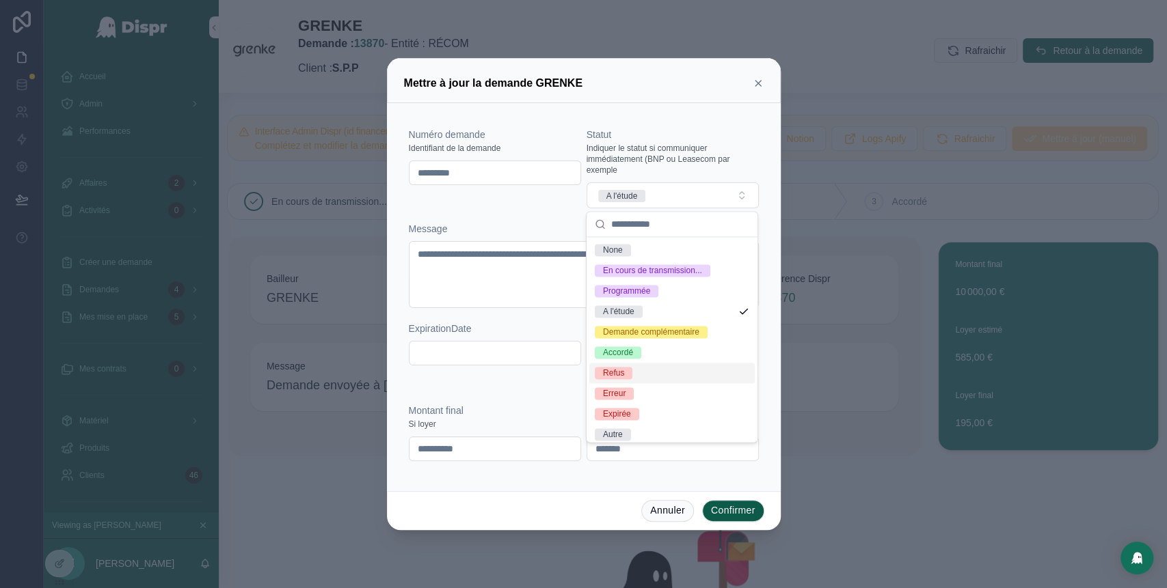
click at [652, 383] on div "Refus" at bounding box center [671, 373] width 165 height 21
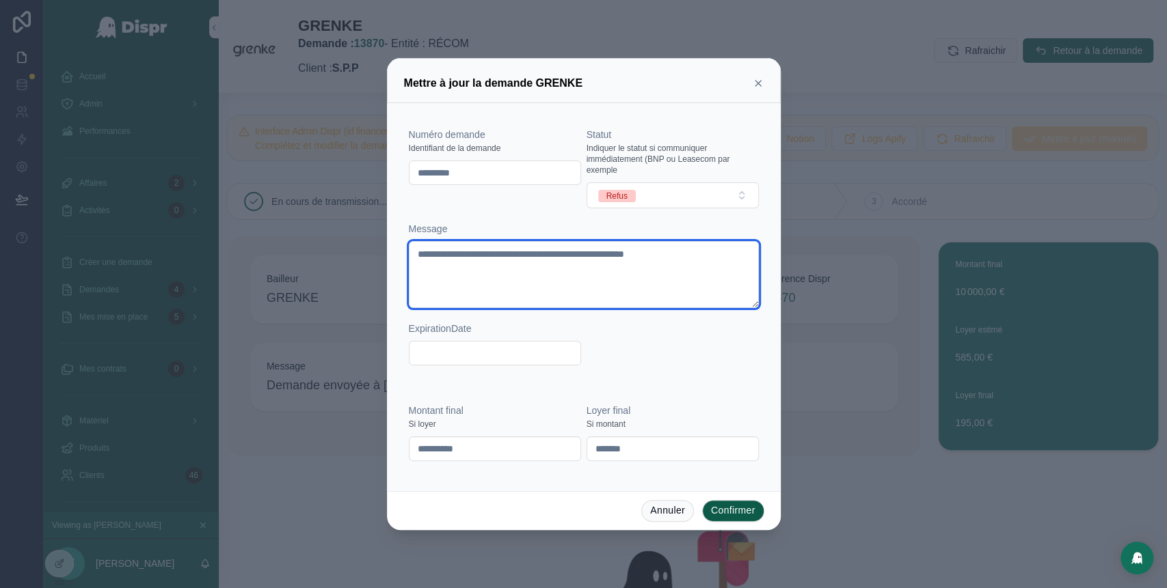
drag, startPoint x: 749, startPoint y: 258, endPoint x: 411, endPoint y: 272, distance: 338.6
click at [411, 272] on textarea "**********" at bounding box center [584, 274] width 350 height 67
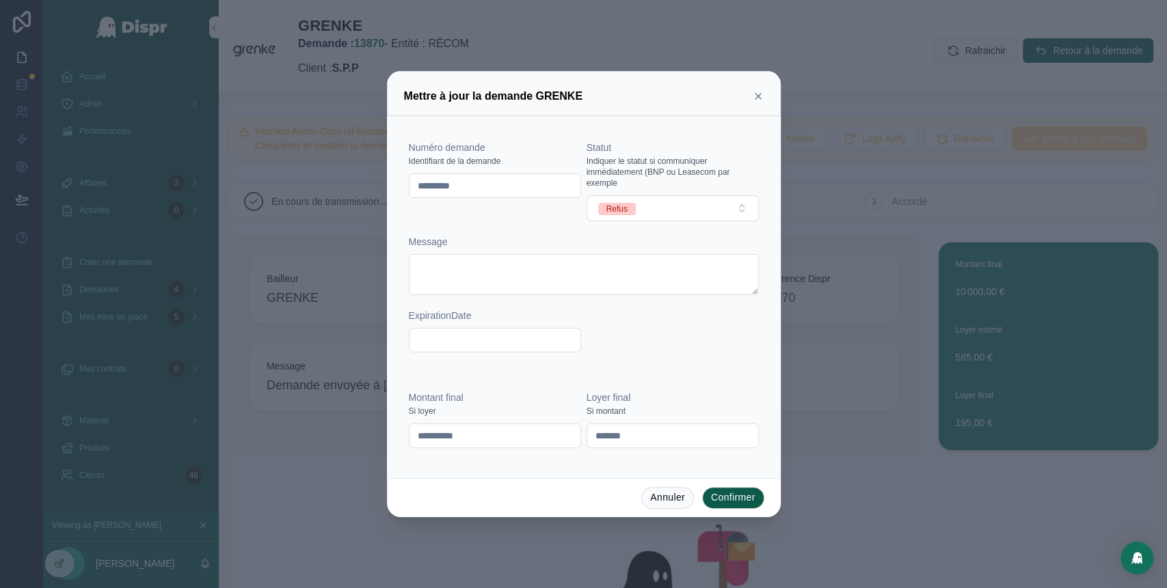
click at [731, 502] on button "Confirmer" at bounding box center [733, 498] width 62 height 22
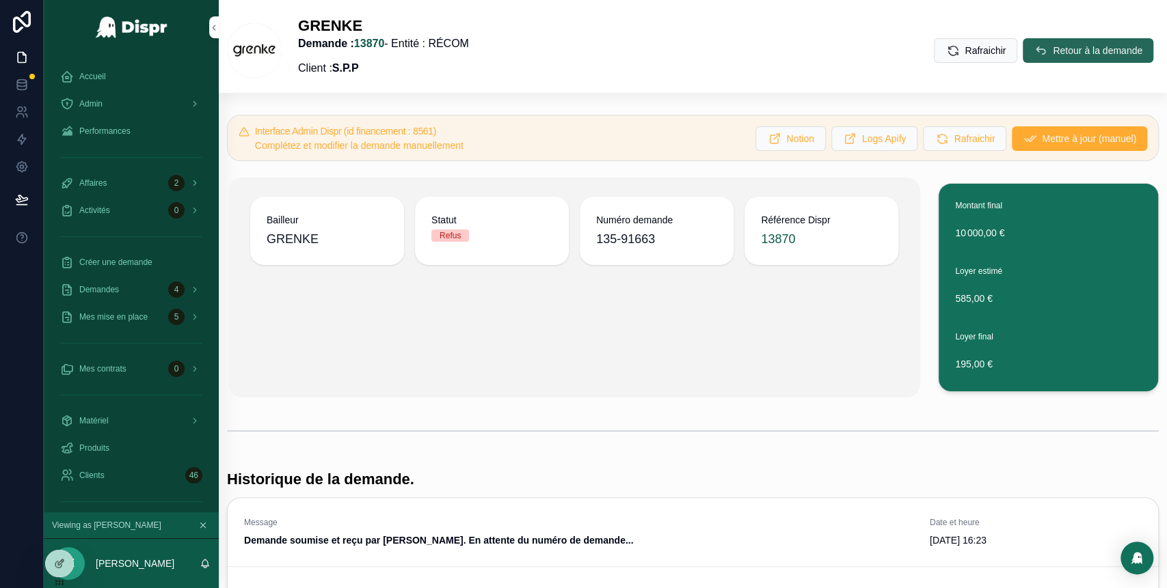
click at [1052, 55] on span "Retour à la demande" at bounding box center [1097, 51] width 90 height 14
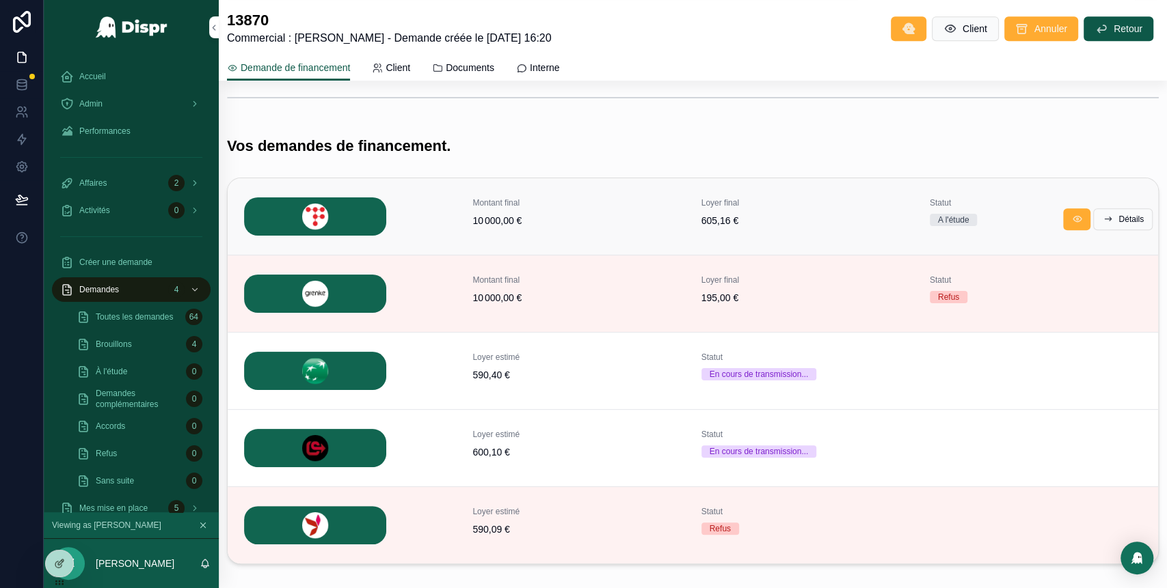
scroll to position [428, 0]
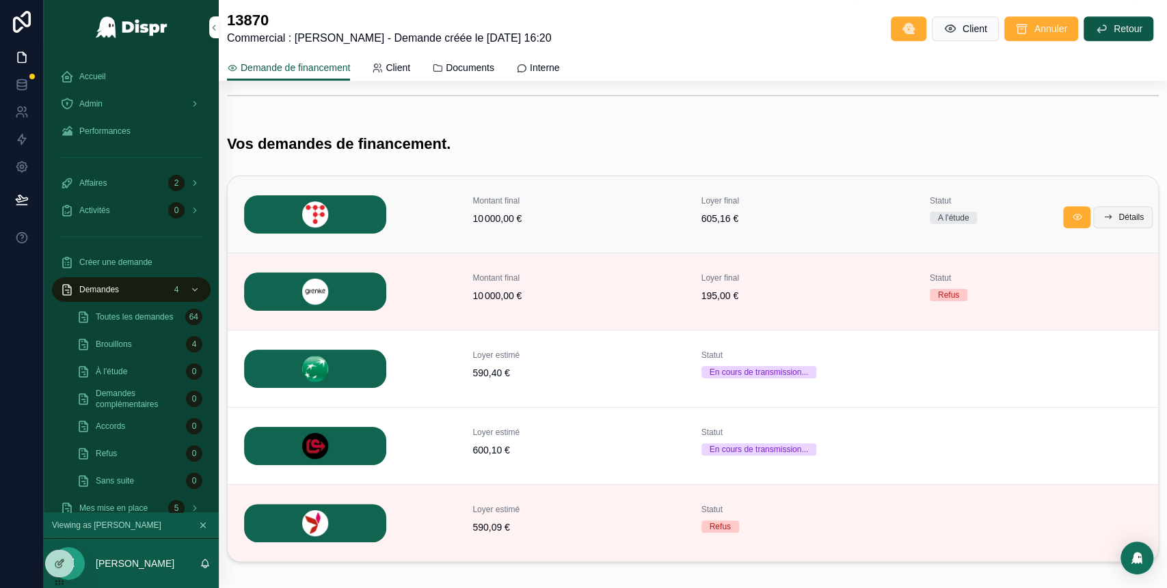
click at [1118, 215] on span "Détails" at bounding box center [1130, 217] width 25 height 11
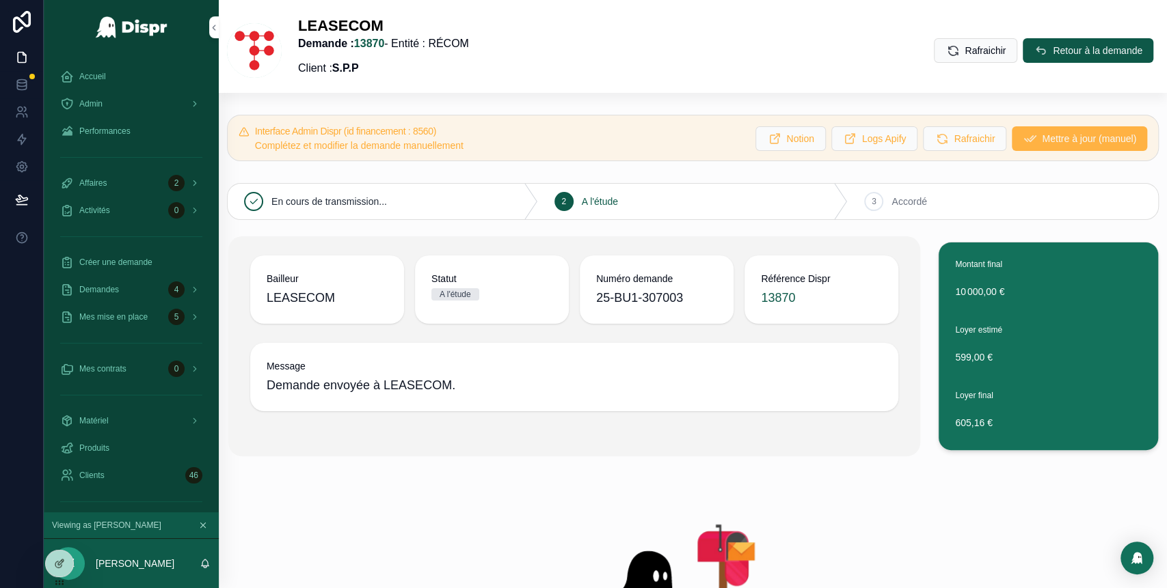
click at [1042, 143] on span "Mettre à jour (manuel)" at bounding box center [1089, 139] width 94 height 14
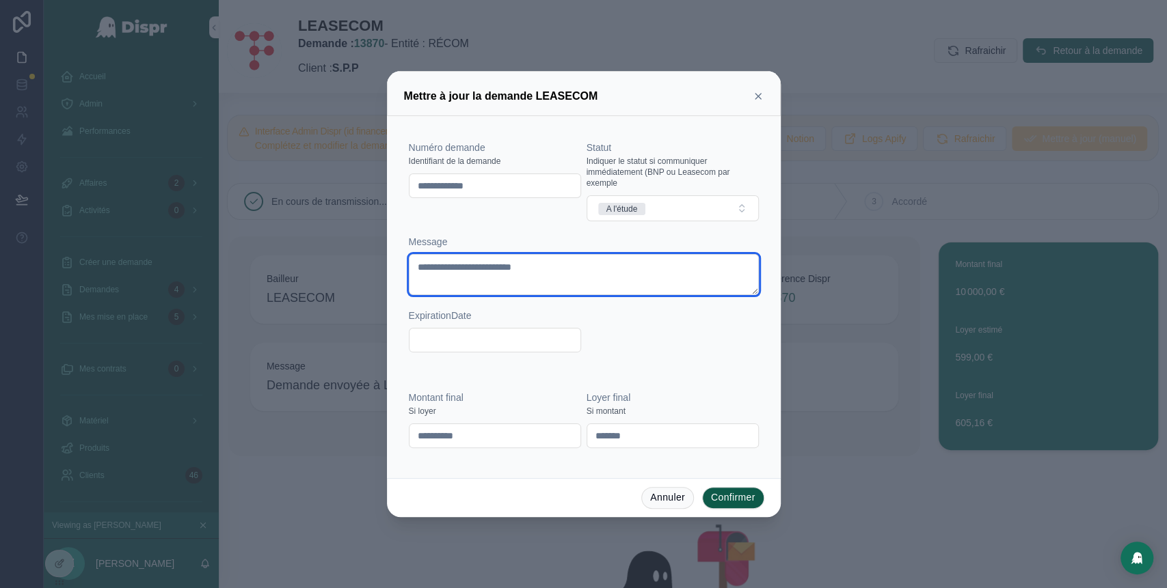
drag, startPoint x: 590, startPoint y: 267, endPoint x: 376, endPoint y: 265, distance: 214.6
click at [376, 265] on div "**********" at bounding box center [583, 294] width 1167 height 588
paste textarea "*********"
type textarea "**********"
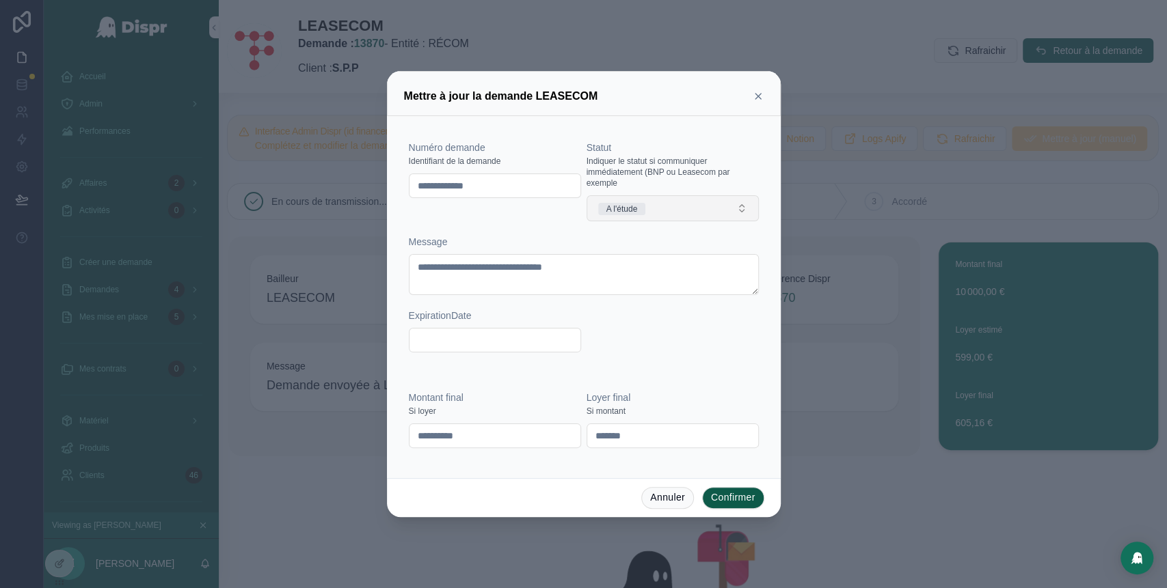
click at [739, 205] on button "A l'étude" at bounding box center [672, 208] width 172 height 26
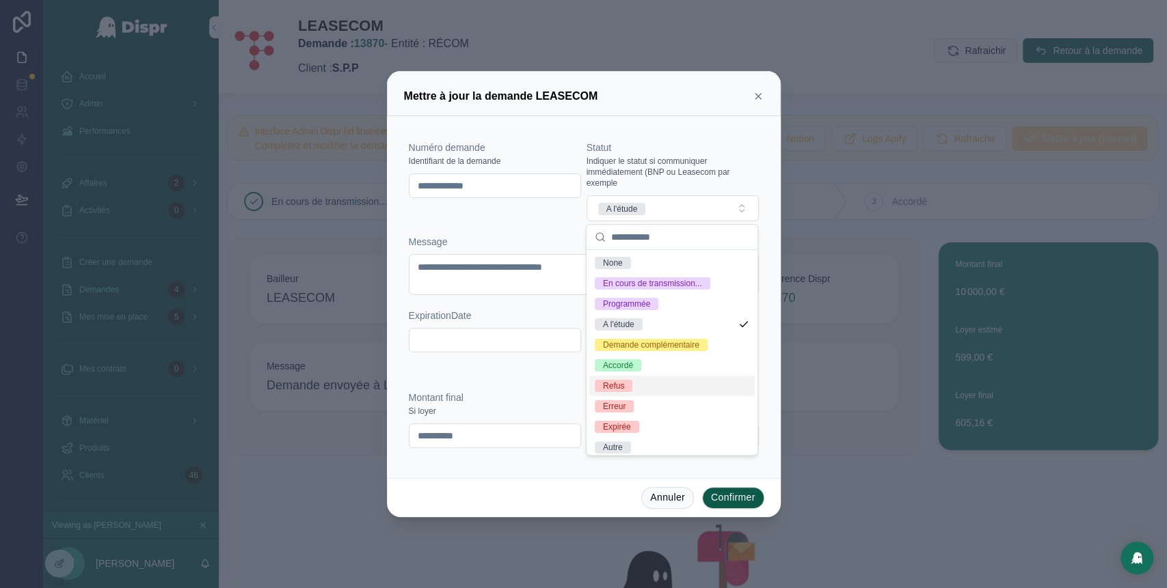
click at [651, 396] on div "Refus" at bounding box center [671, 386] width 165 height 21
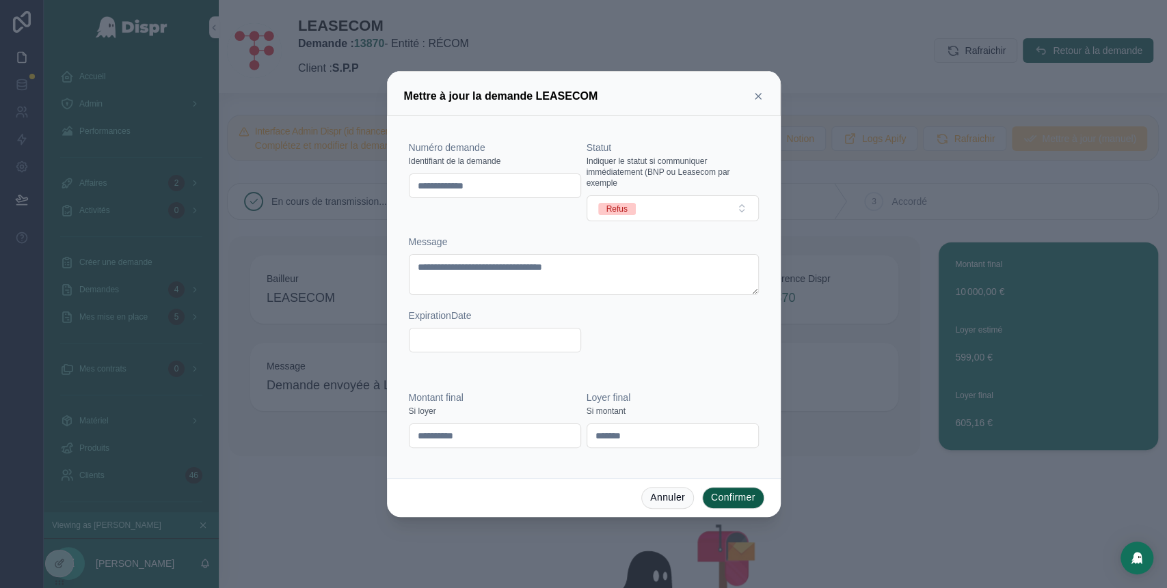
click at [726, 495] on button "Confirmer" at bounding box center [733, 498] width 62 height 22
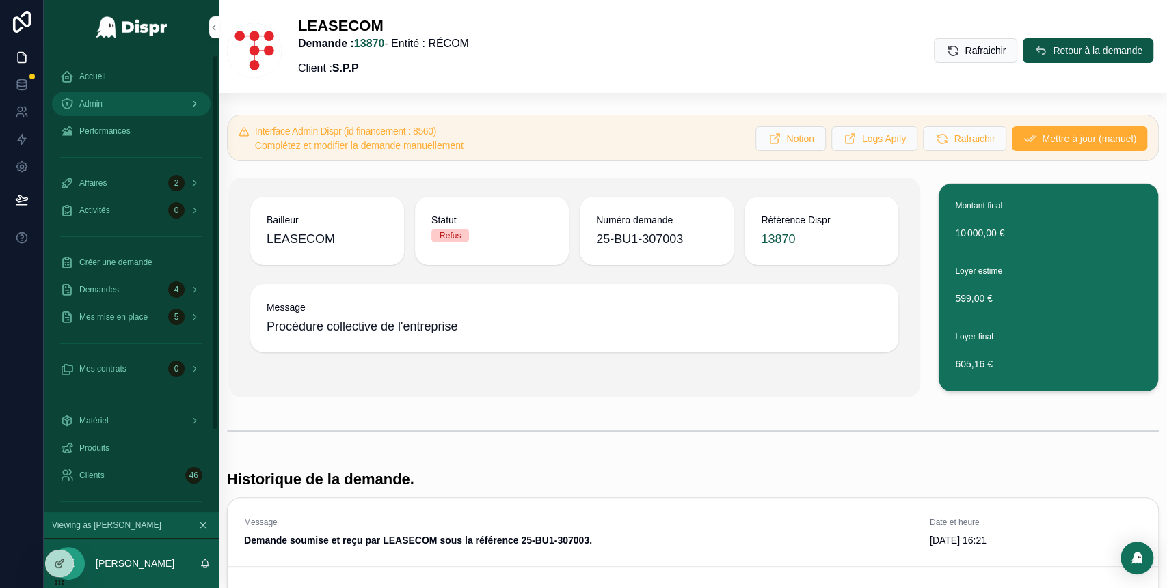
click at [107, 103] on div "Admin" at bounding box center [131, 104] width 142 height 22
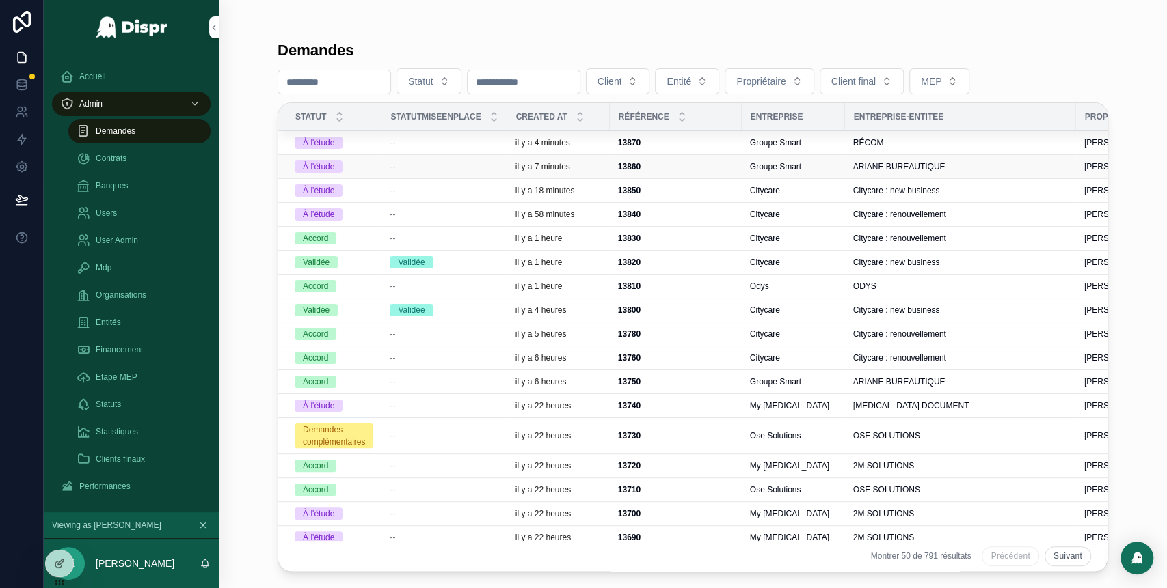
click at [460, 164] on div "--" at bounding box center [444, 166] width 109 height 11
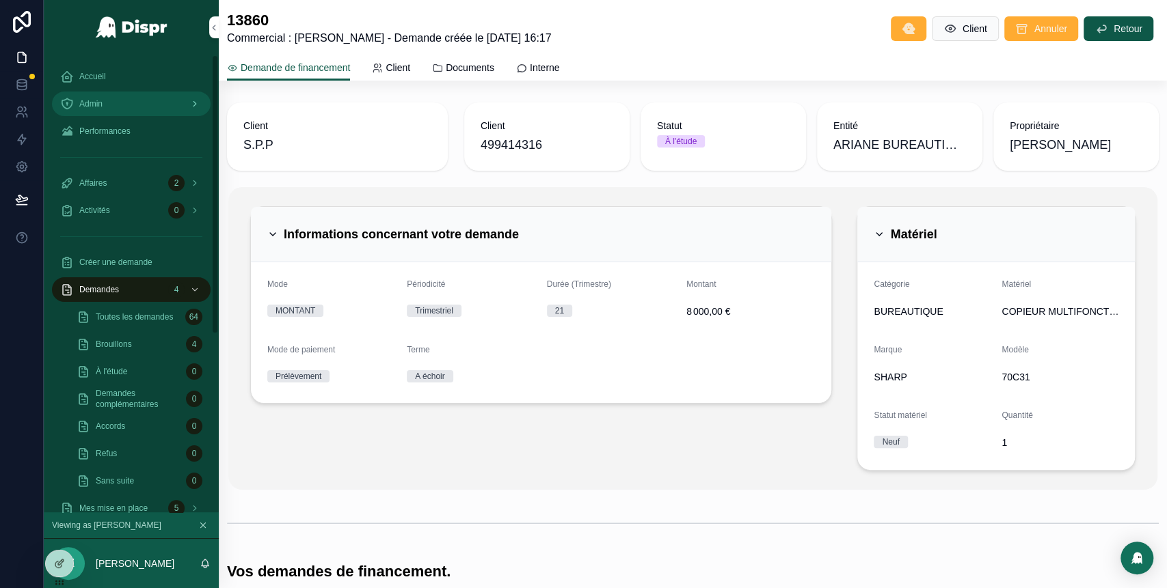
click at [172, 109] on div "Admin" at bounding box center [131, 104] width 142 height 22
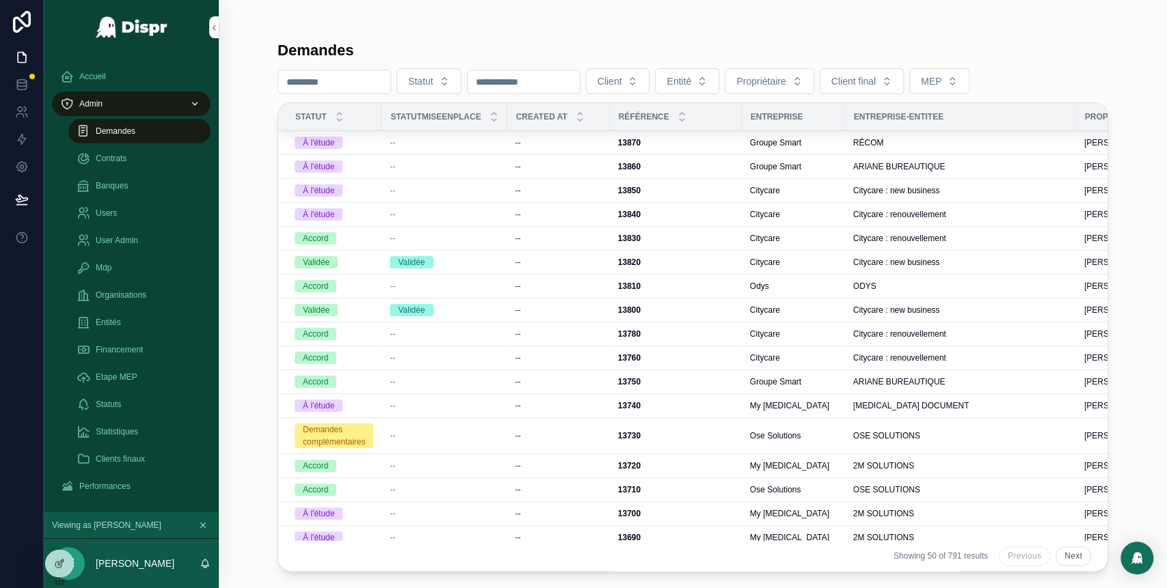
click at [427, 139] on div "--" at bounding box center [444, 142] width 109 height 11
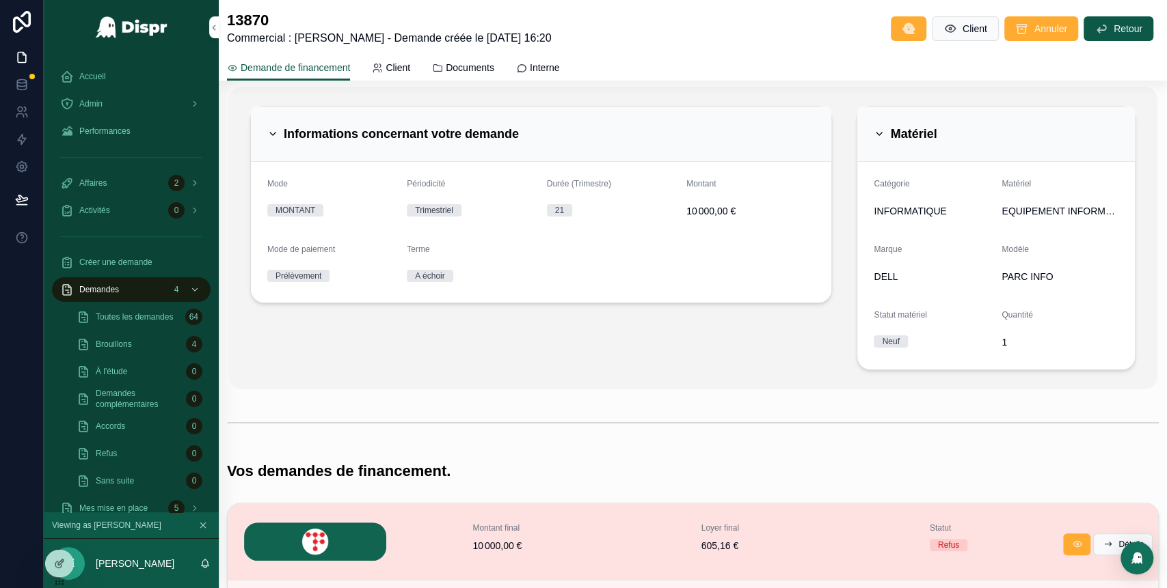
scroll to position [103, 0]
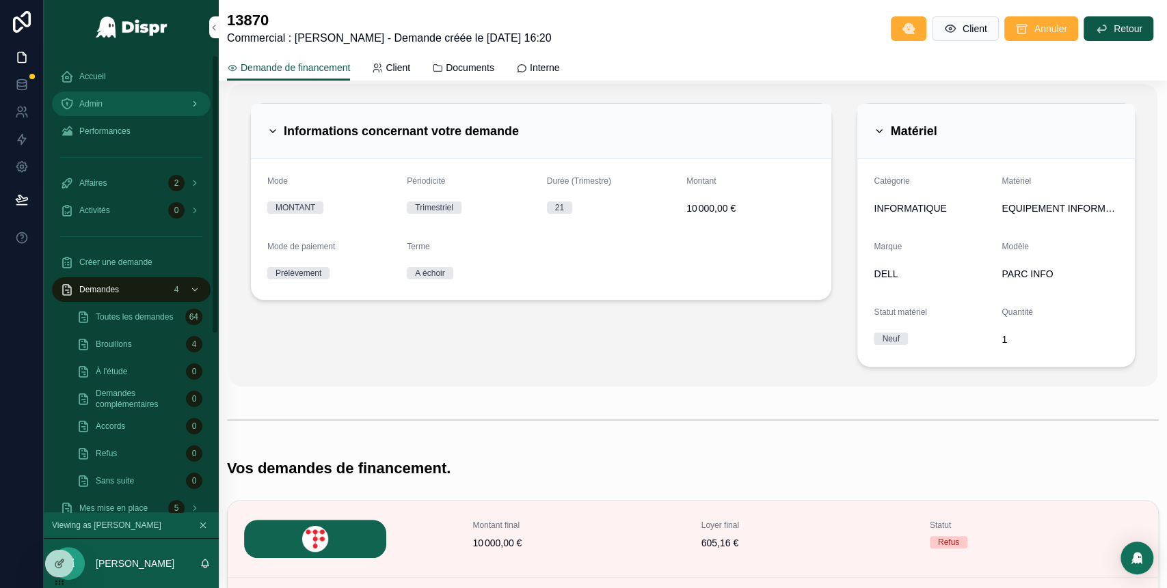
click at [135, 97] on div "Admin" at bounding box center [131, 104] width 142 height 22
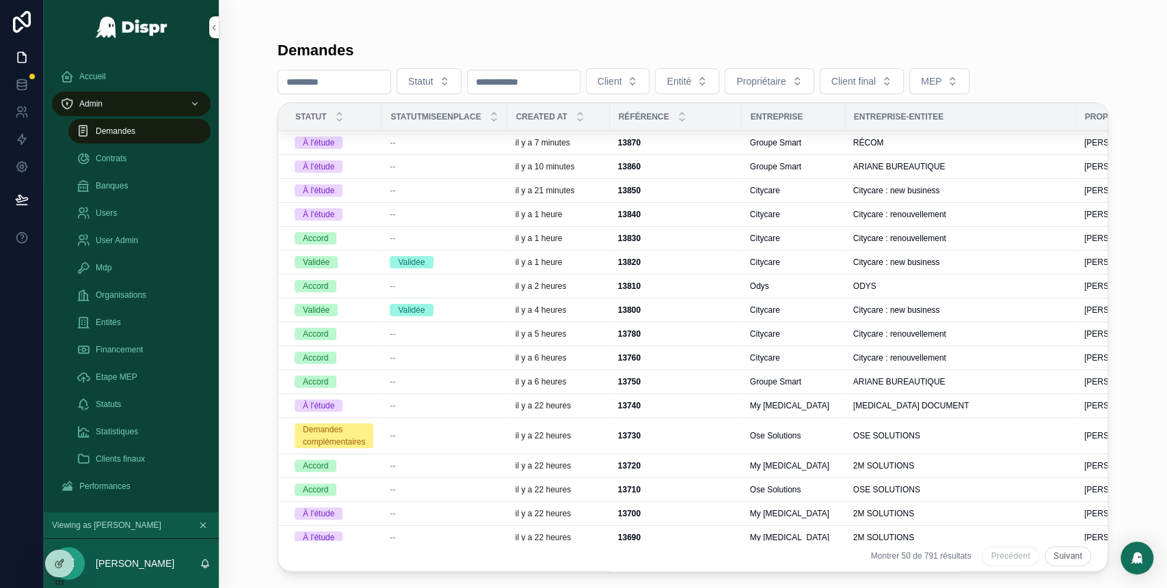
click at [373, 169] on div "À l'étude" at bounding box center [334, 167] width 79 height 12
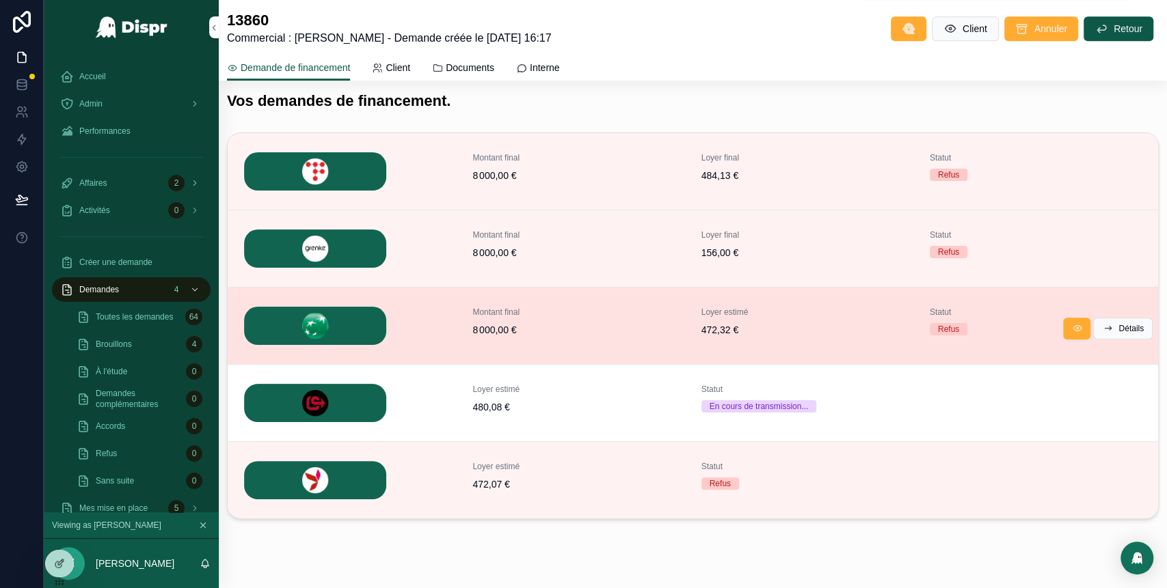
scroll to position [482, 0]
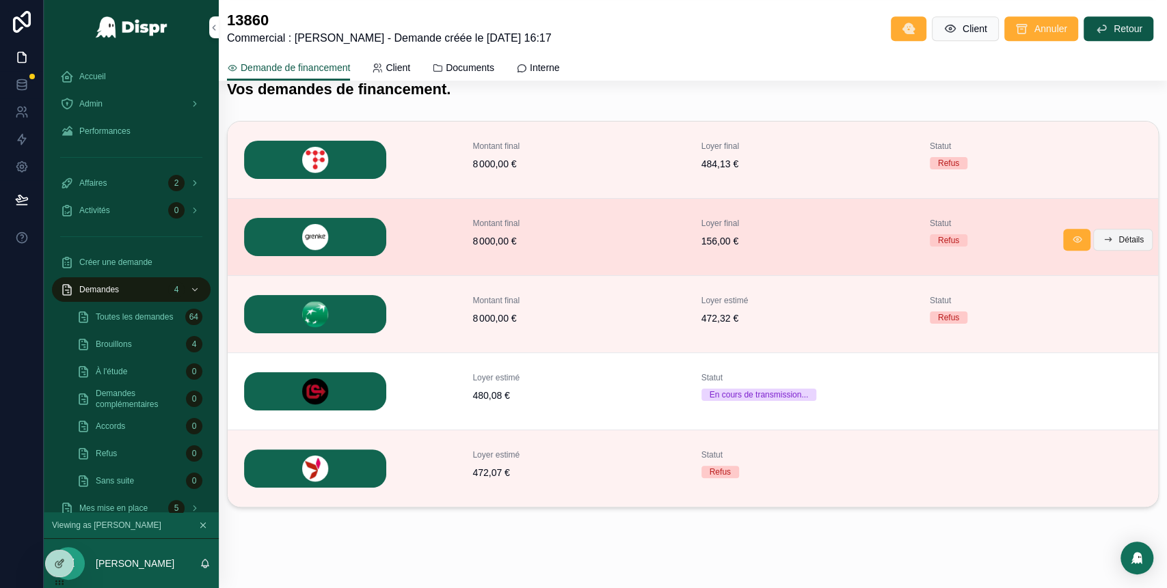
click at [1118, 234] on span "Détails" at bounding box center [1130, 239] width 25 height 11
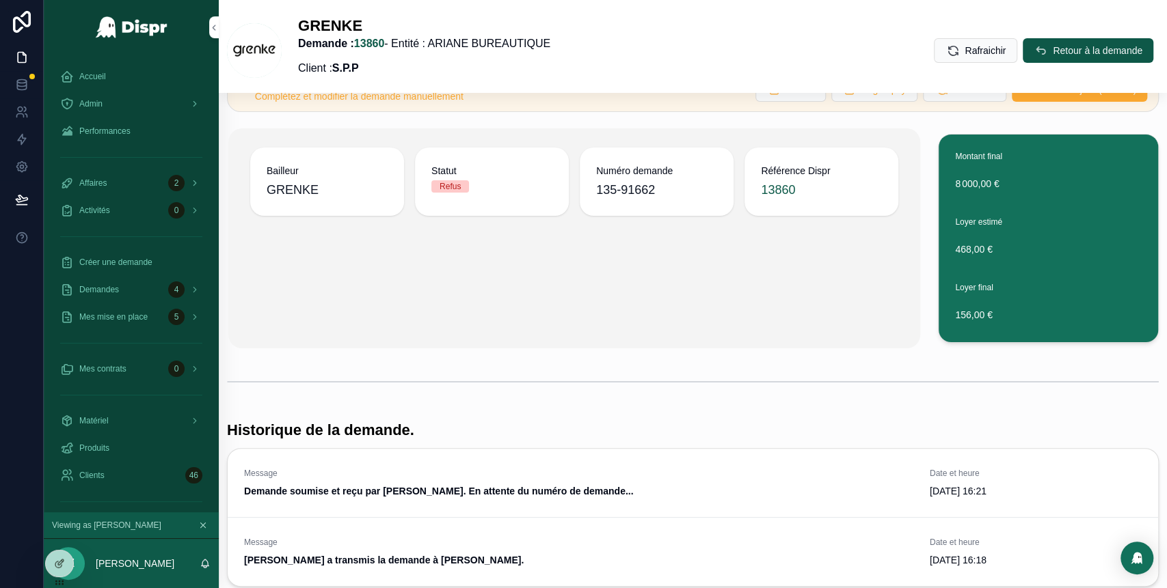
scroll to position [33, 0]
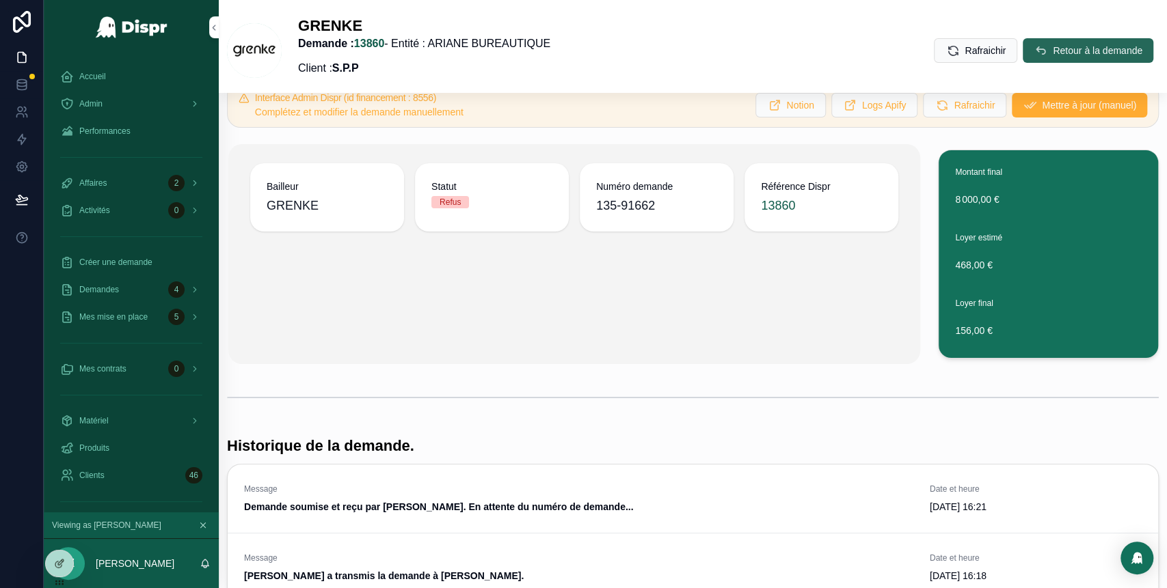
click at [1034, 57] on button "Retour à la demande" at bounding box center [1087, 50] width 131 height 25
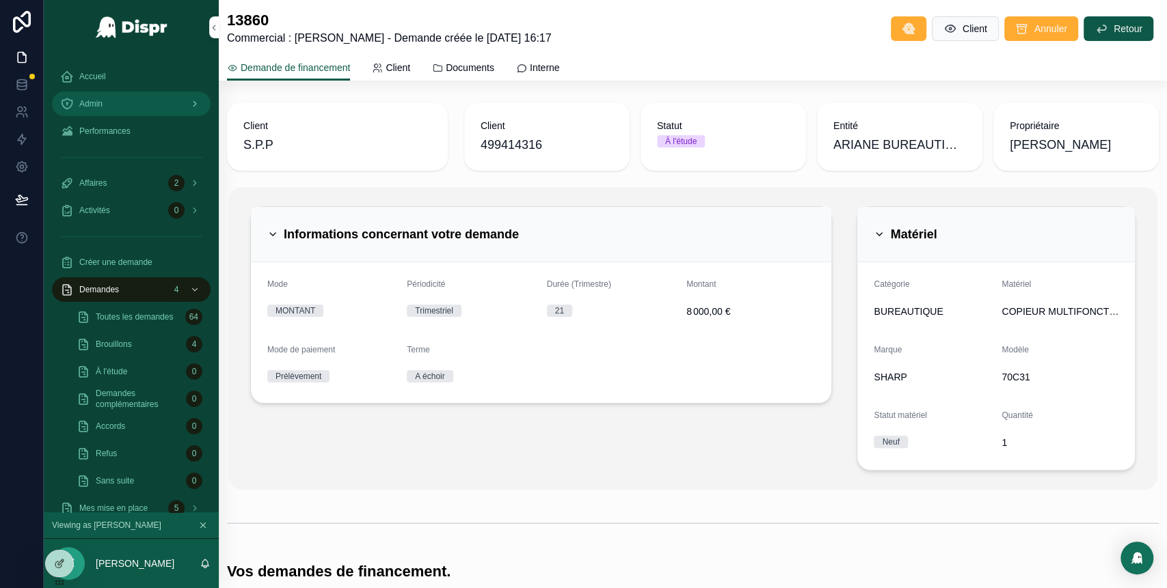
click at [131, 105] on div "Admin" at bounding box center [131, 104] width 142 height 22
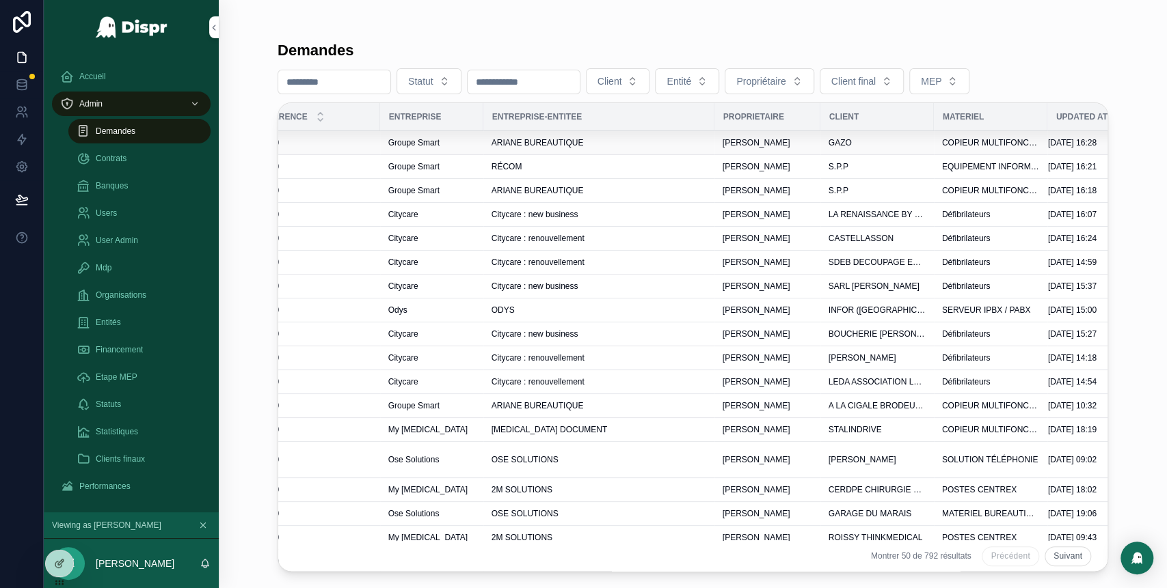
scroll to position [0, 362]
click at [701, 141] on div "ARIANE BUREAUTIQUE" at bounding box center [598, 142] width 215 height 11
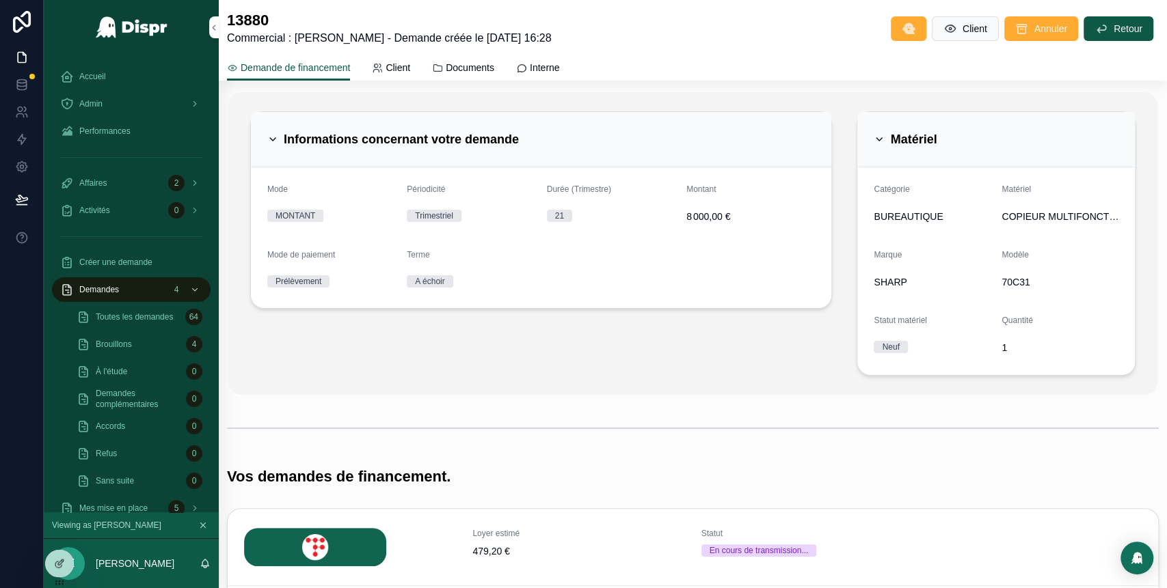
scroll to position [17, 0]
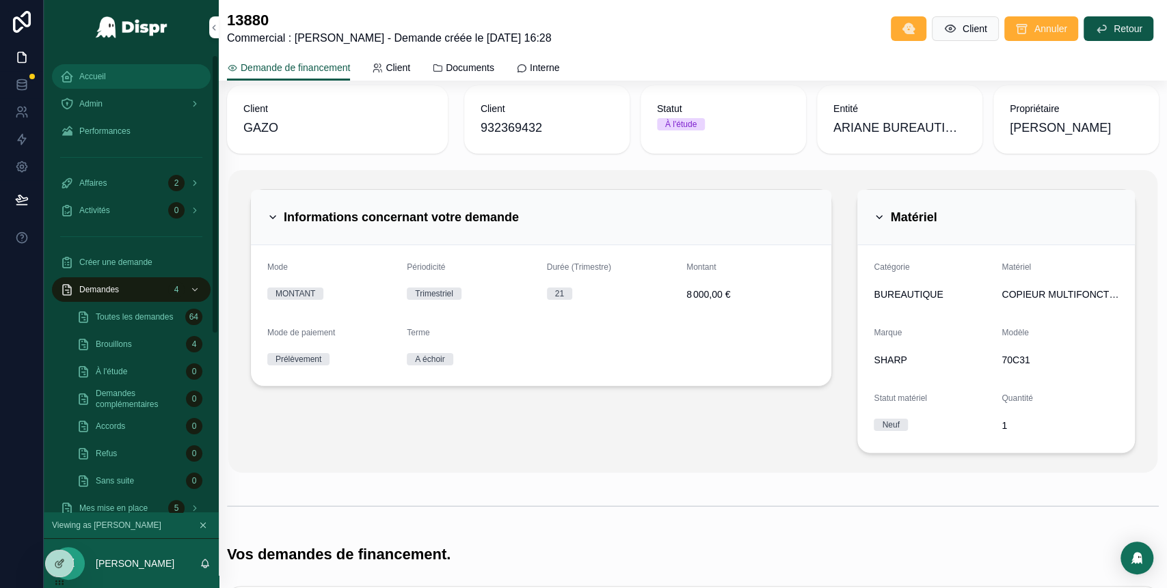
click at [126, 87] on link "Accueil" at bounding box center [131, 76] width 159 height 25
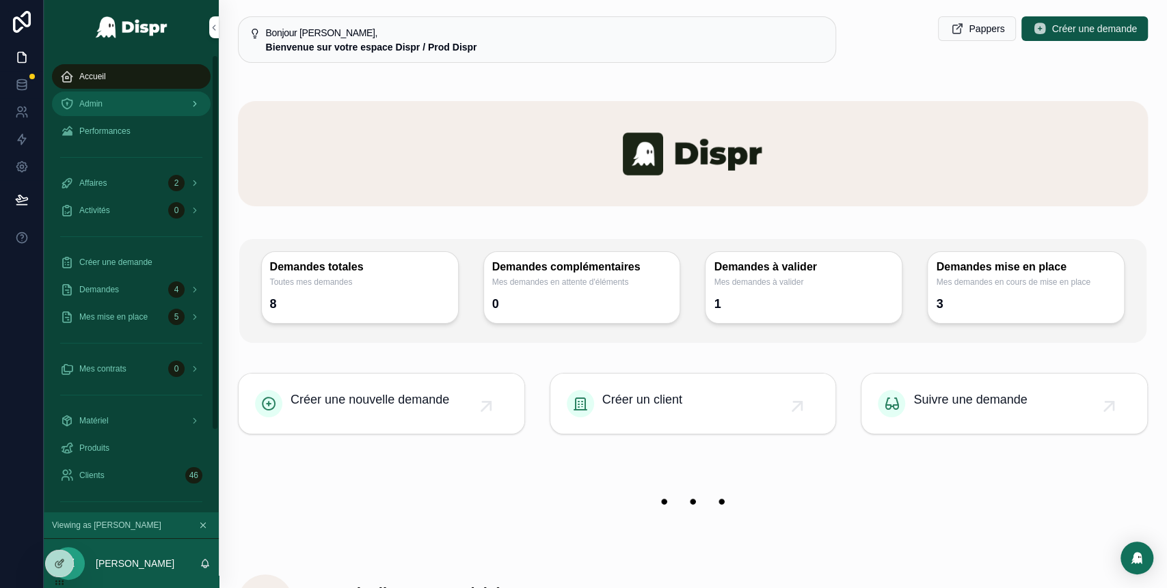
click at [141, 112] on div "Admin" at bounding box center [131, 104] width 142 height 22
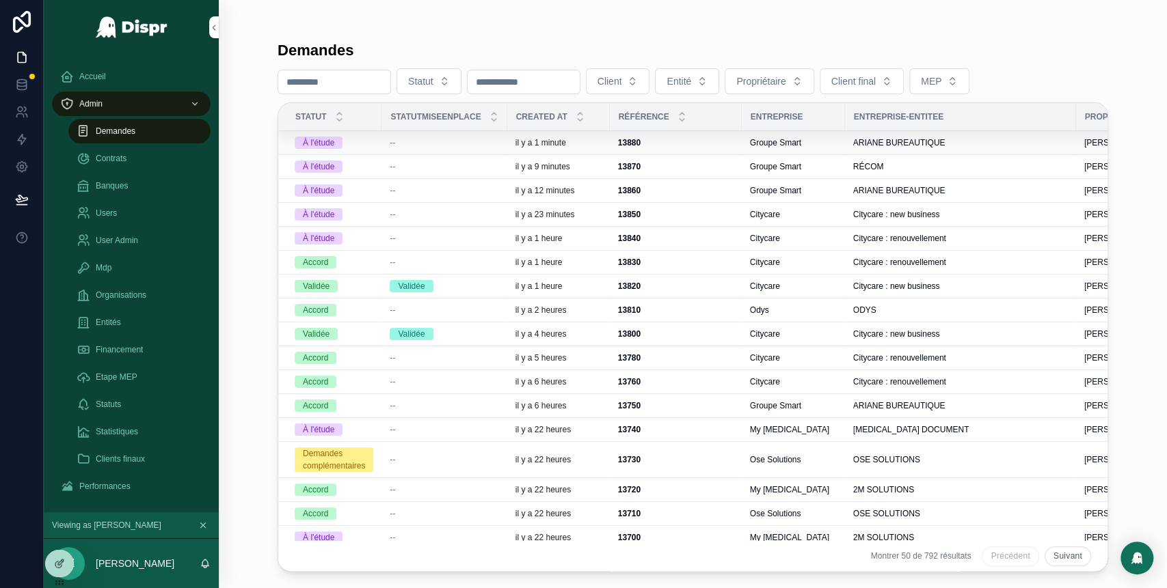
click at [488, 141] on div "--" at bounding box center [444, 142] width 109 height 11
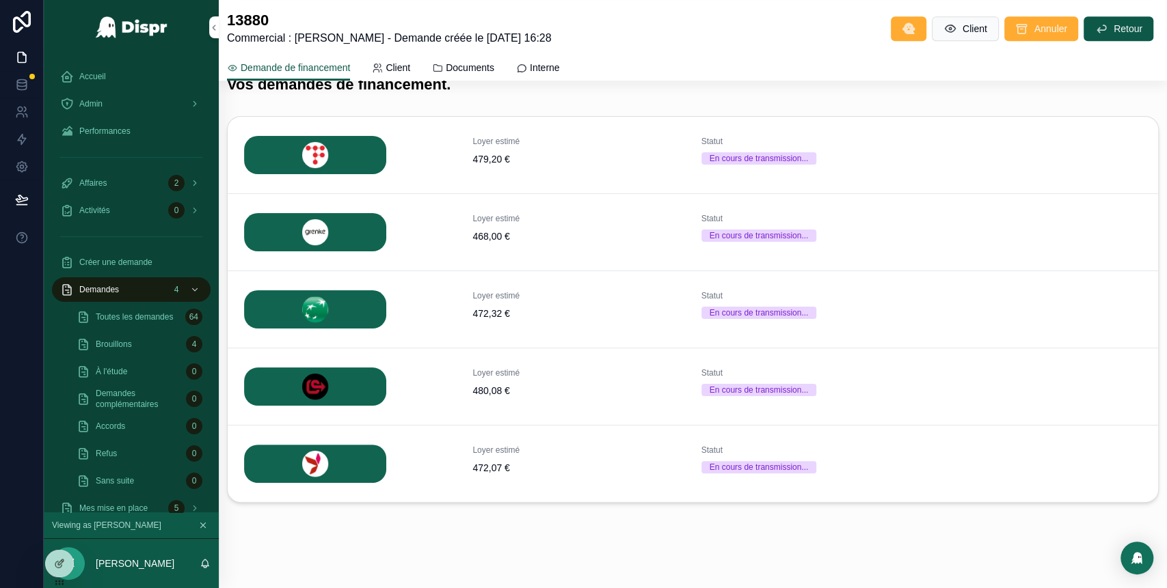
scroll to position [498, 0]
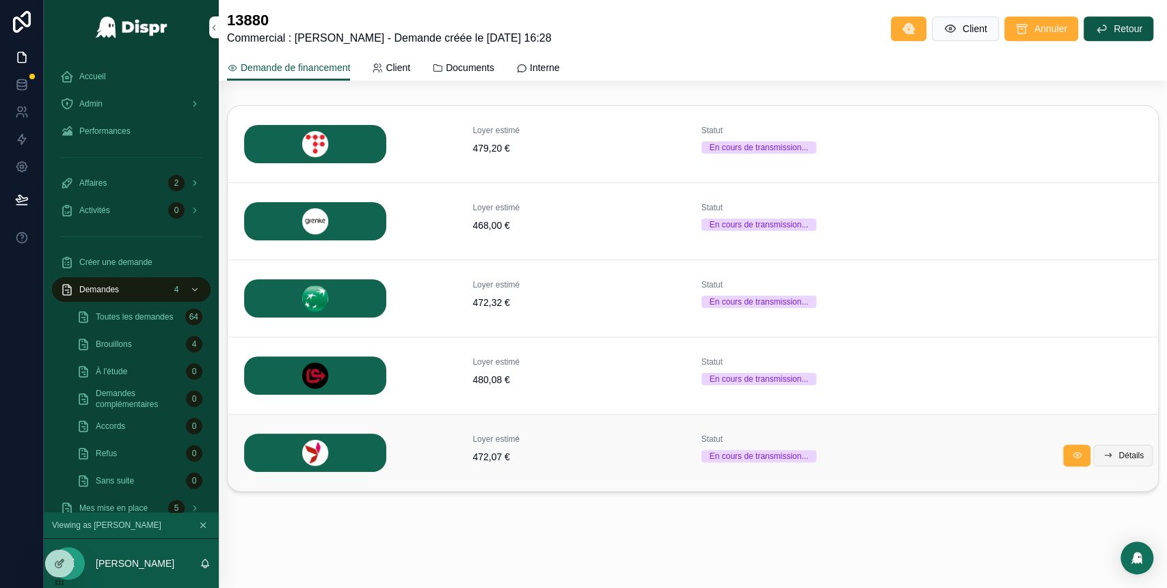
click at [1118, 450] on span "Détails" at bounding box center [1130, 455] width 25 height 11
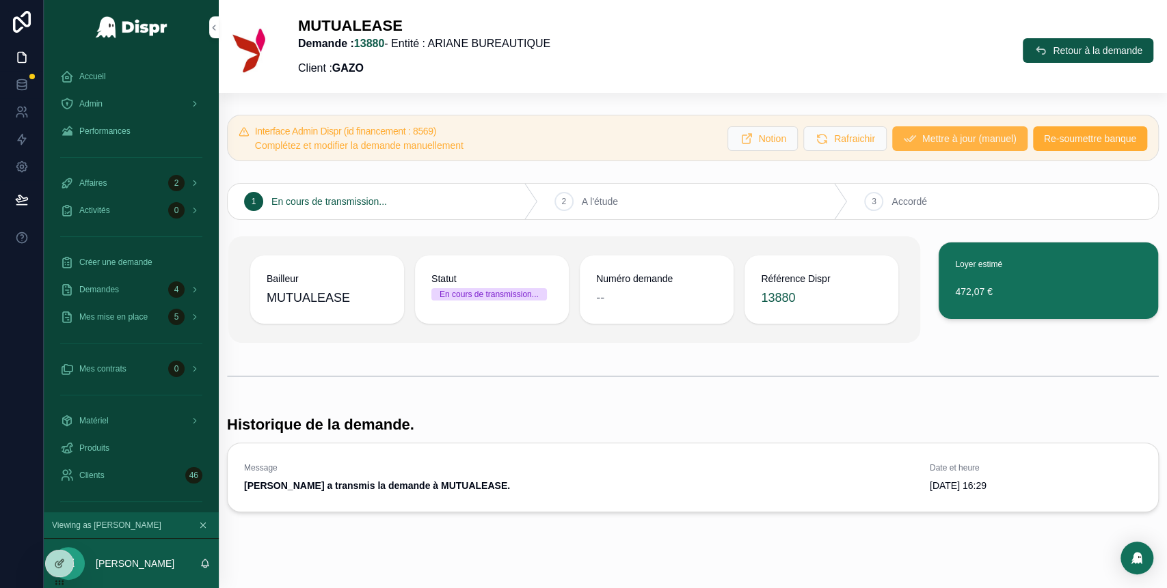
click at [925, 133] on span "Mettre à jour (manuel)" at bounding box center [969, 139] width 94 height 14
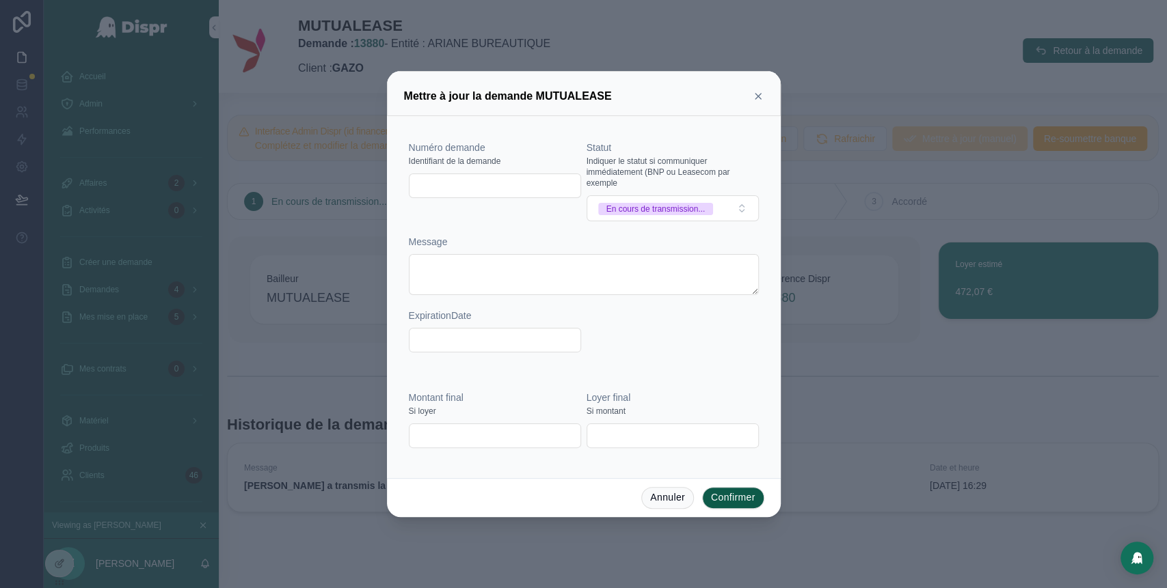
click at [508, 180] on input "text" at bounding box center [494, 185] width 171 height 19
paste input "******"
type input "******"
click at [705, 207] on div "En cours de transmission..." at bounding box center [655, 209] width 99 height 12
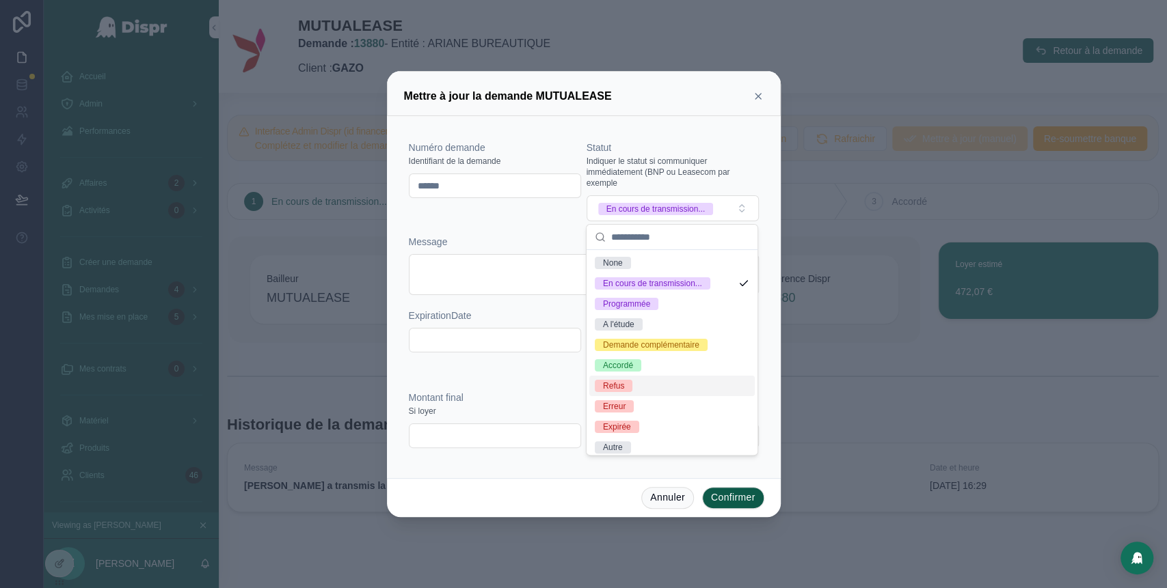
click at [649, 396] on div "Refus" at bounding box center [671, 386] width 165 height 21
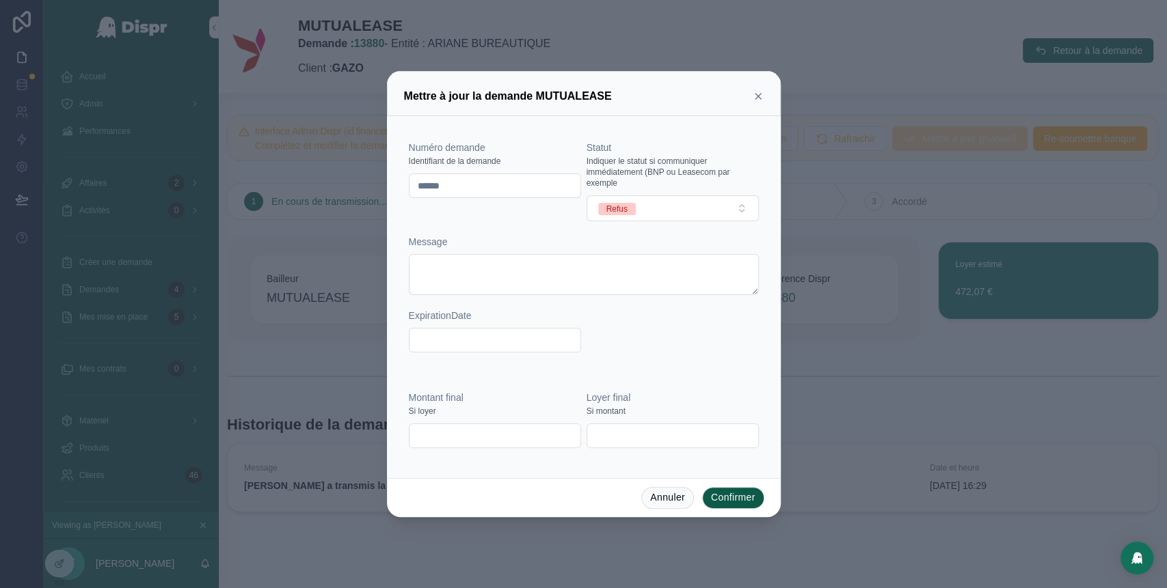
click at [729, 497] on button "Confirmer" at bounding box center [733, 498] width 62 height 22
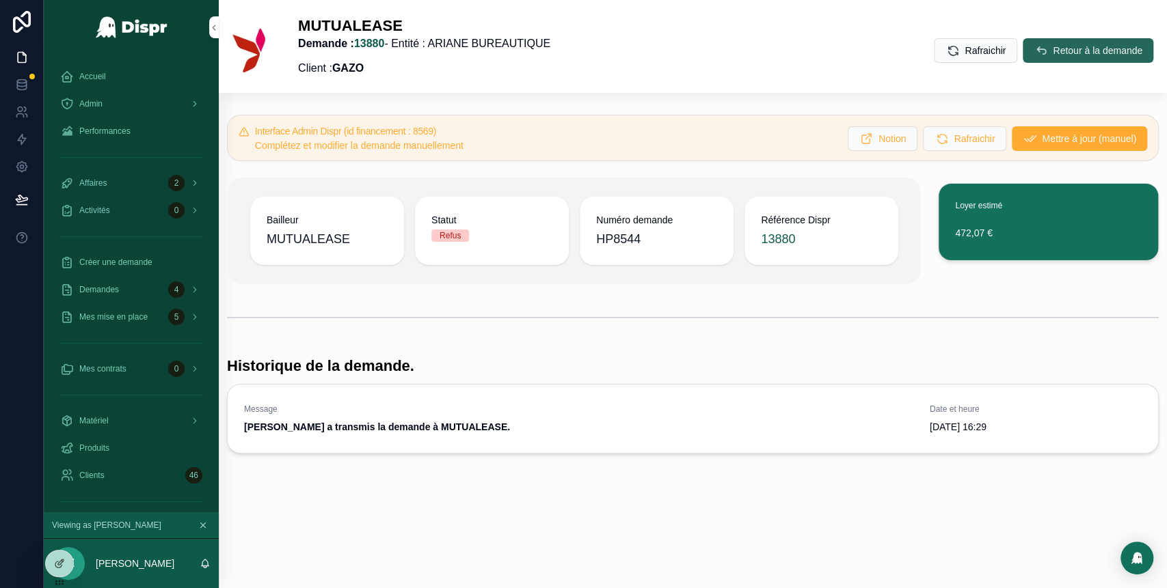
click at [1039, 44] on button "Retour à la demande" at bounding box center [1087, 50] width 131 height 25
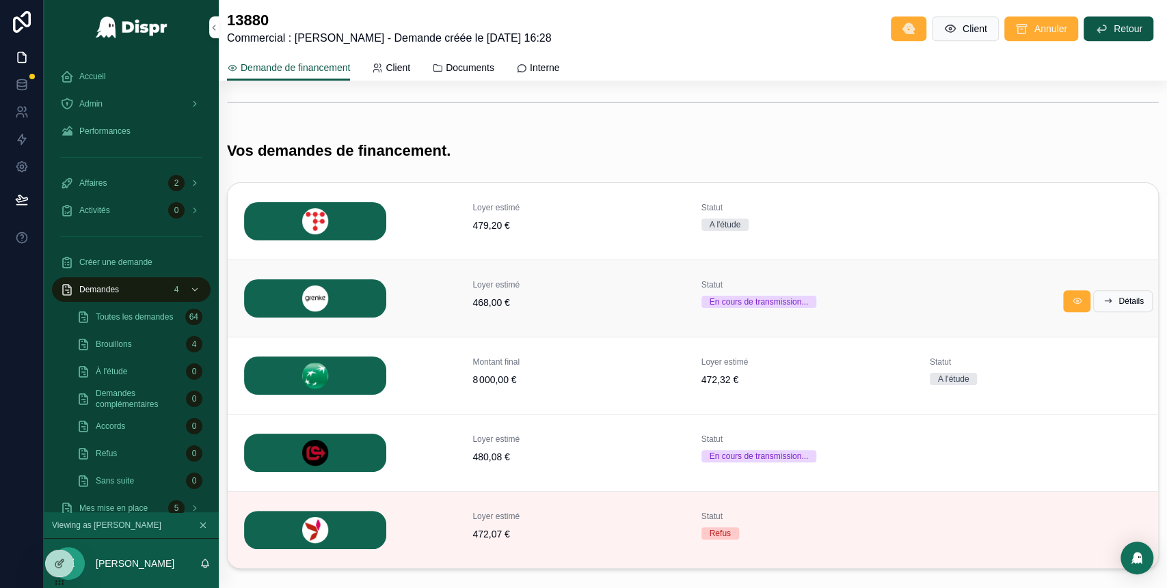
scroll to position [498, 0]
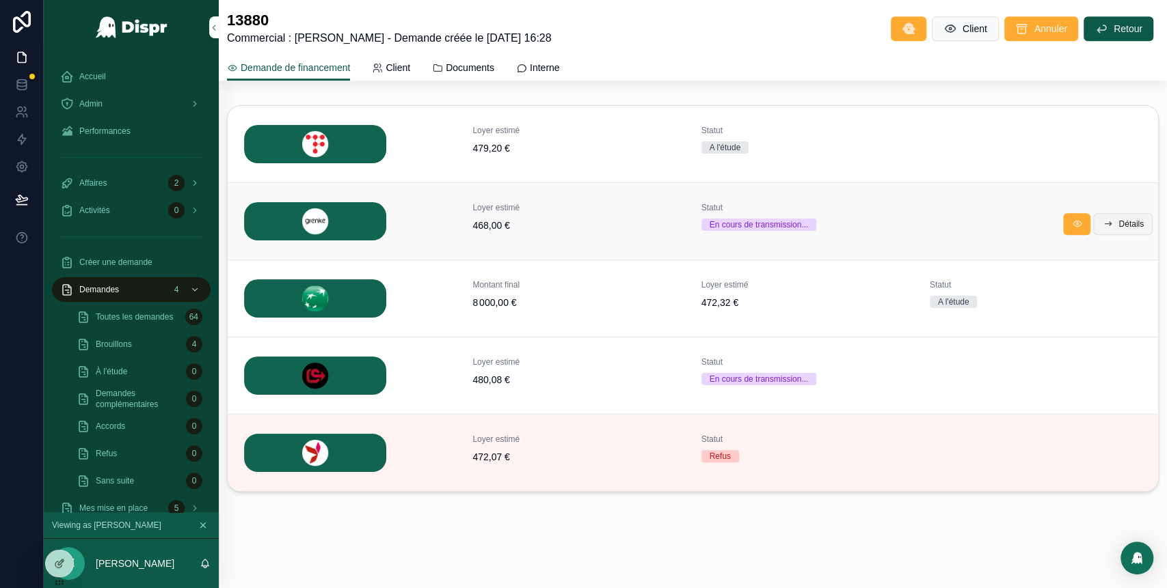
click at [1102, 220] on icon "scrollable content" at bounding box center [1107, 224] width 11 height 11
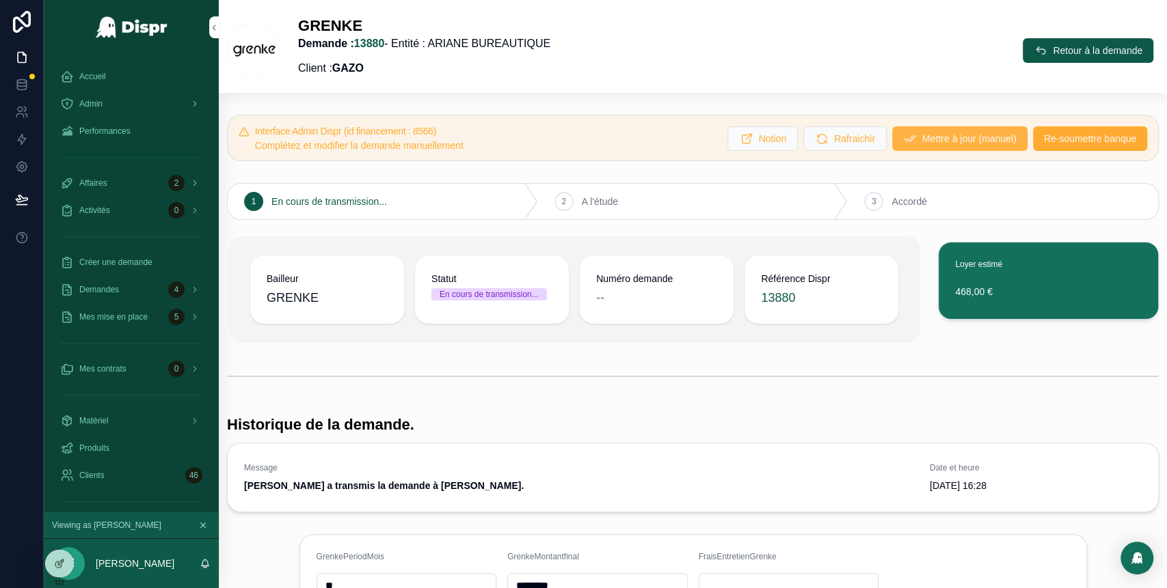
click at [909, 148] on button "Mettre à jour (manuel)" at bounding box center [959, 138] width 135 height 25
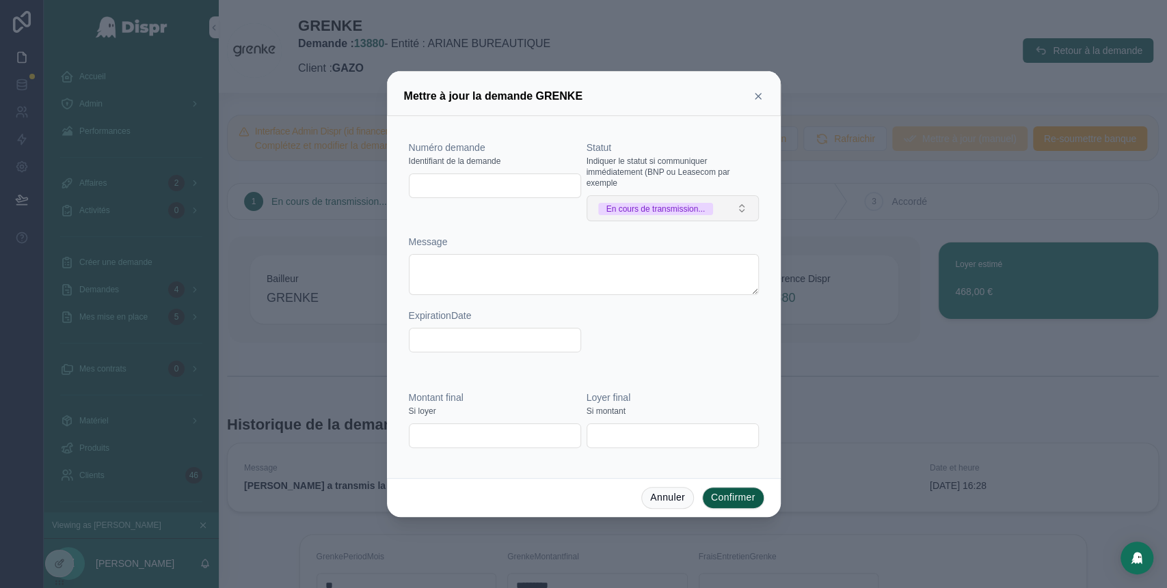
click at [705, 203] on div "En cours de transmission..." at bounding box center [655, 209] width 99 height 12
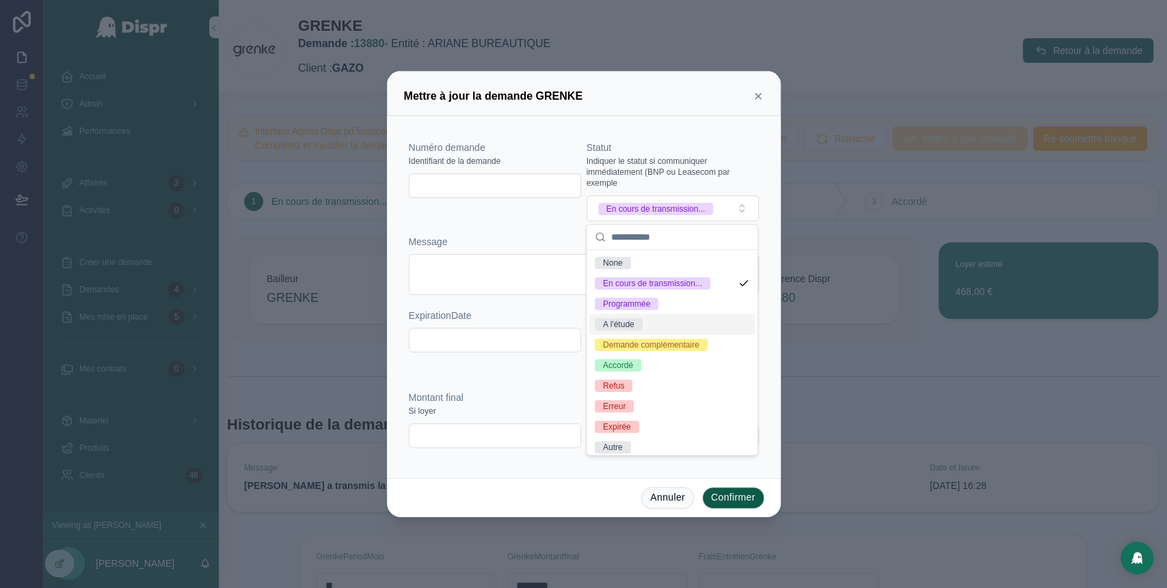
click at [642, 331] on span "A l'étude" at bounding box center [619, 324] width 48 height 12
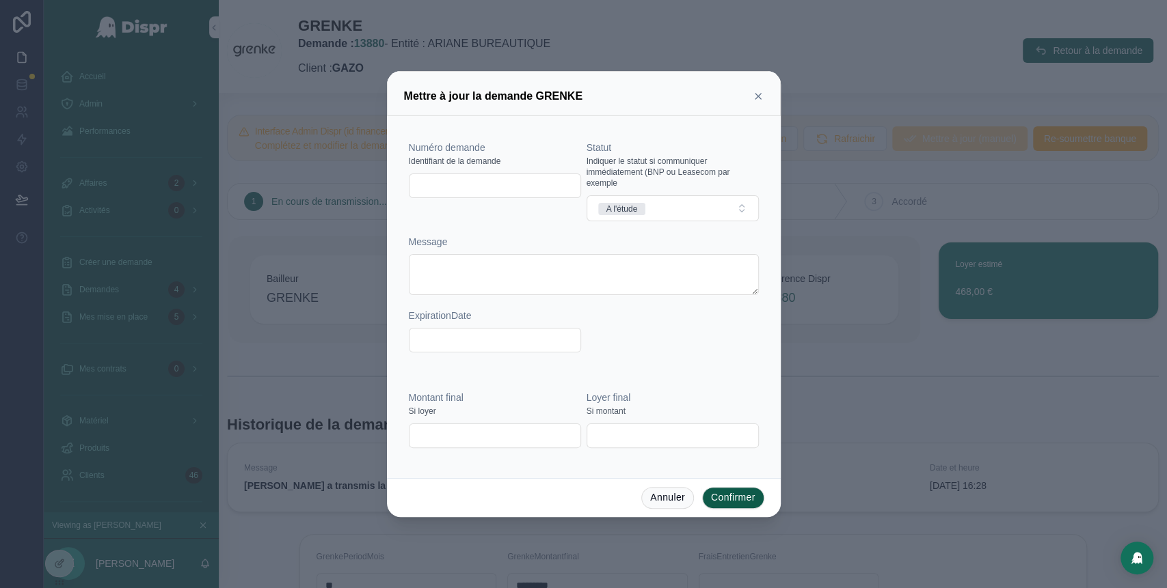
click at [462, 185] on input "text" at bounding box center [494, 185] width 171 height 19
paste input "*********"
type input "*********"
type input "*******"
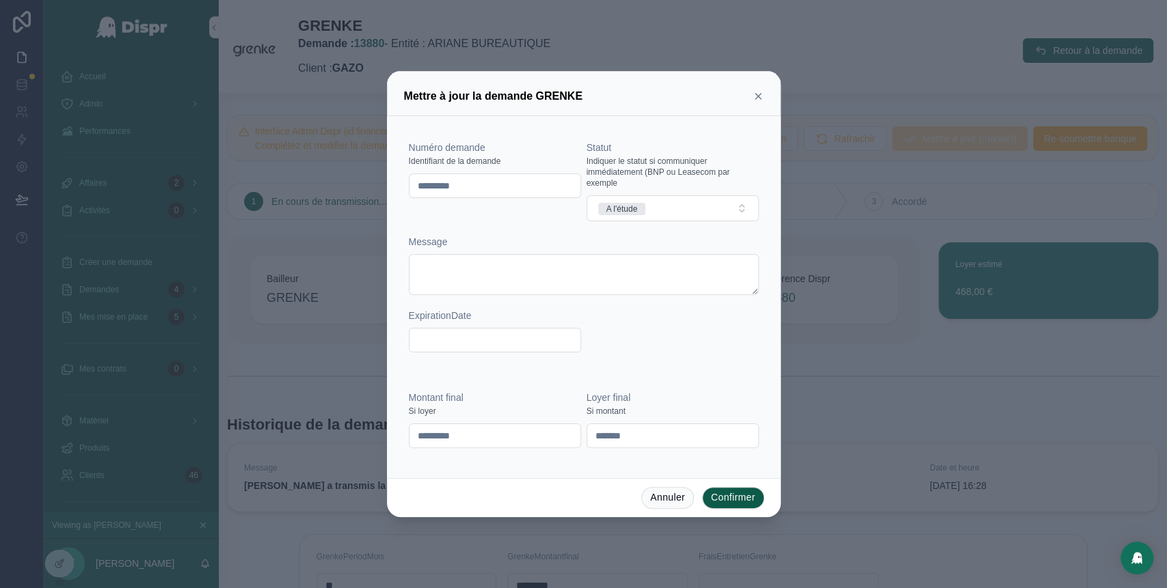
type textarea "**********"
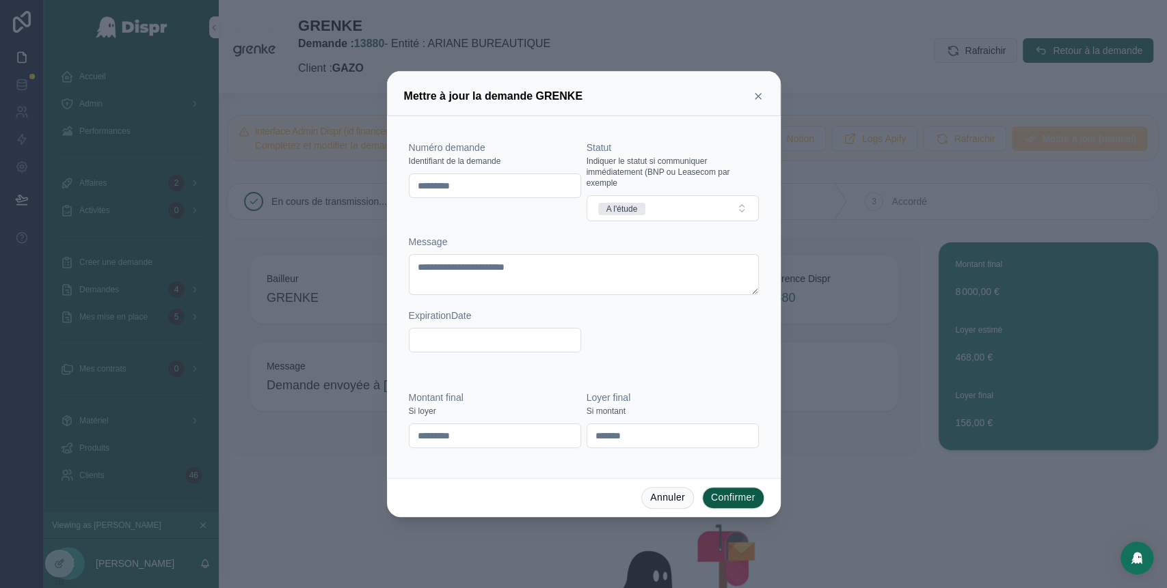
type input "*********"
click at [760, 93] on icon at bounding box center [757, 96] width 11 height 11
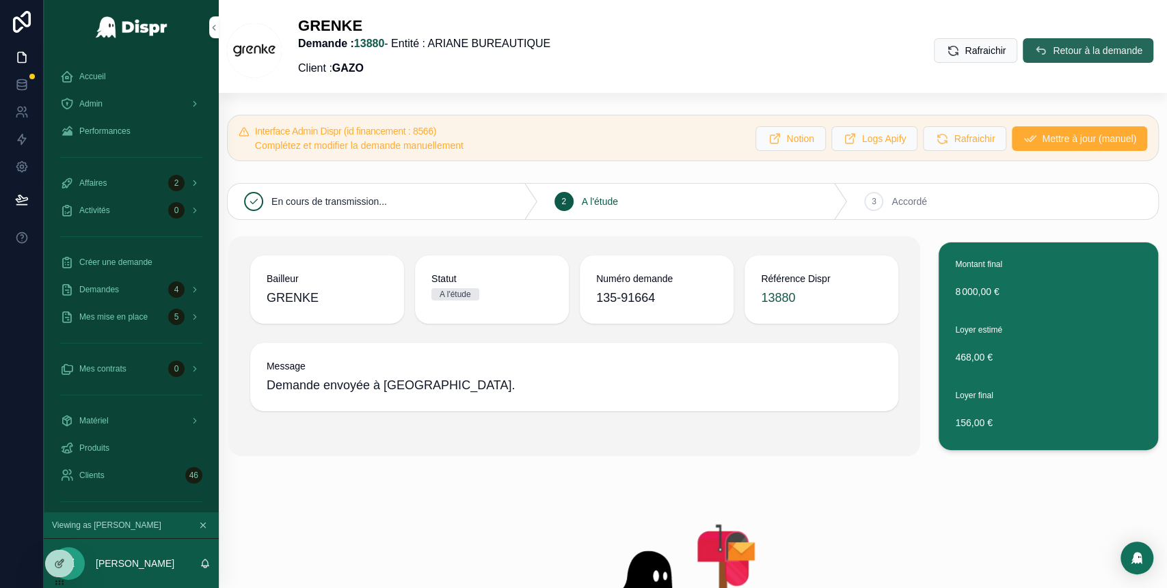
click at [1053, 44] on span "Retour à la demande" at bounding box center [1097, 51] width 90 height 14
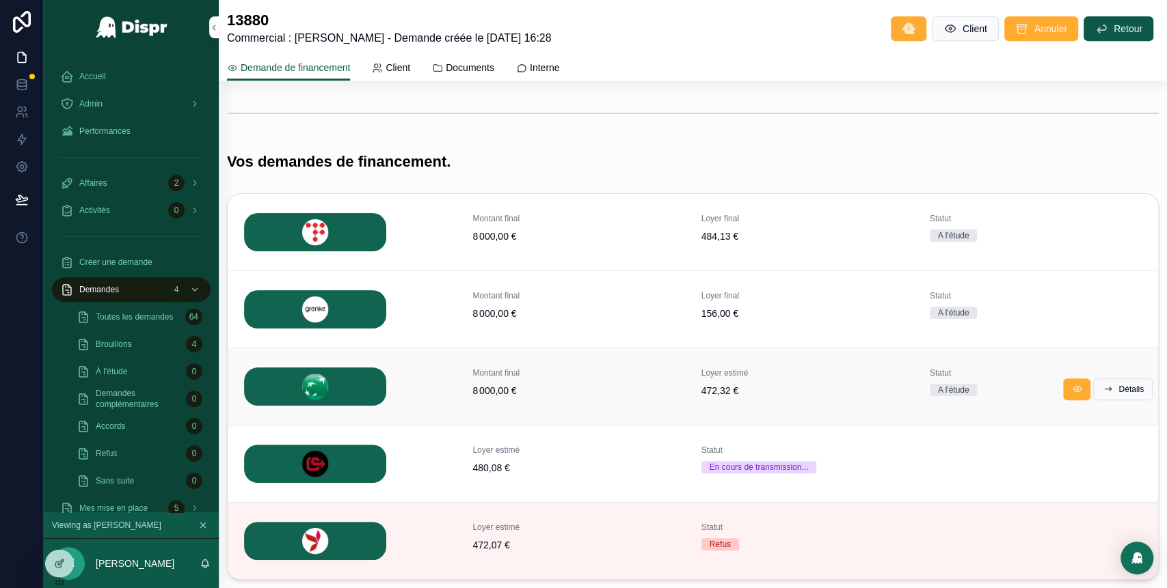
scroll to position [409, 0]
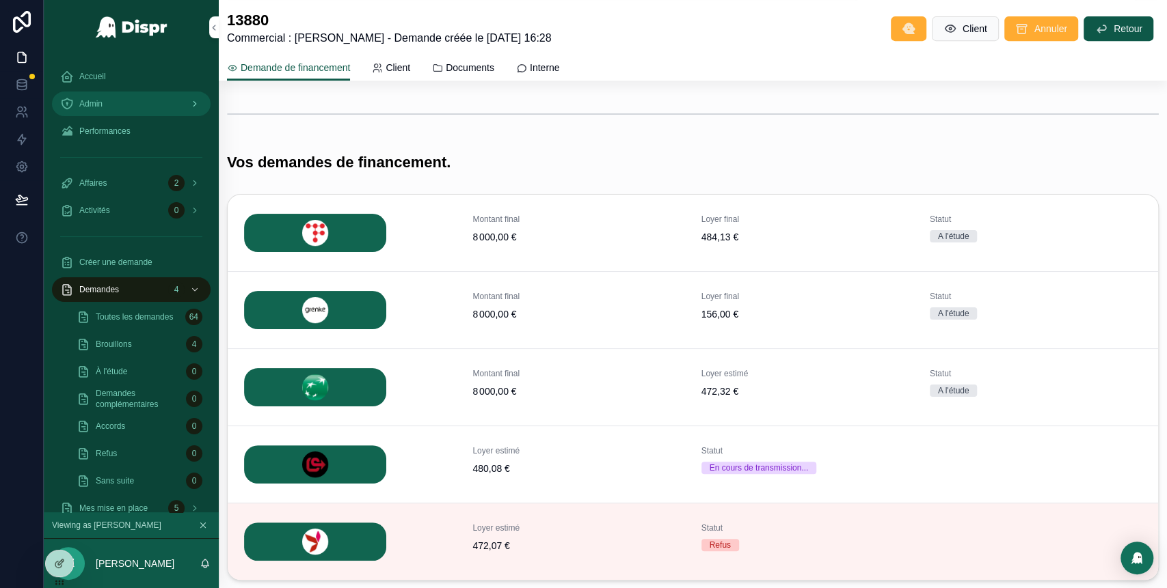
click at [151, 104] on div "Admin" at bounding box center [131, 104] width 142 height 22
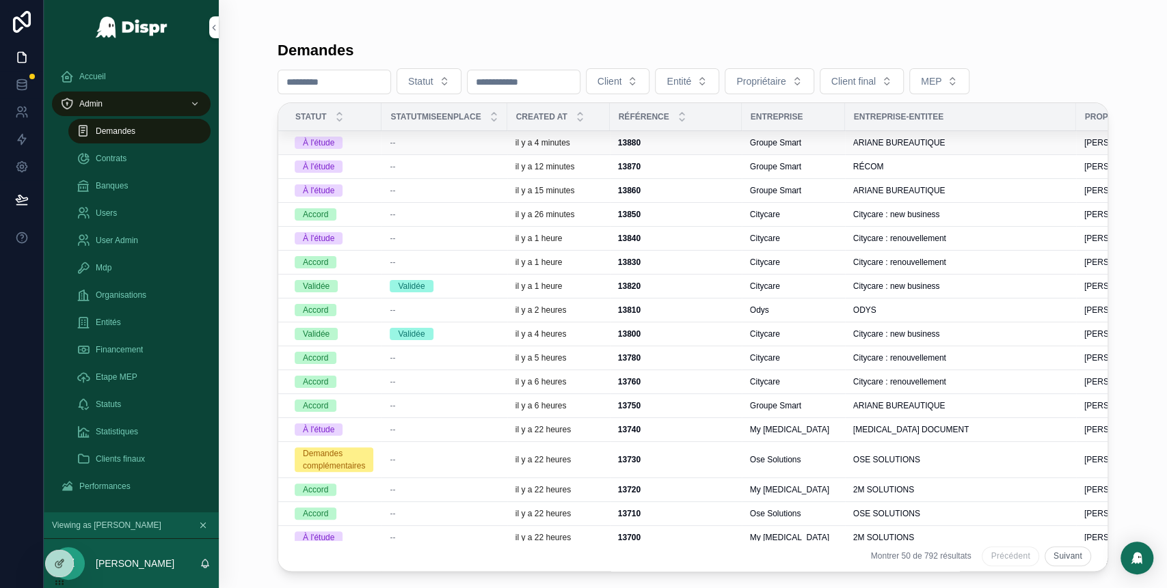
click at [424, 145] on div "--" at bounding box center [444, 142] width 109 height 11
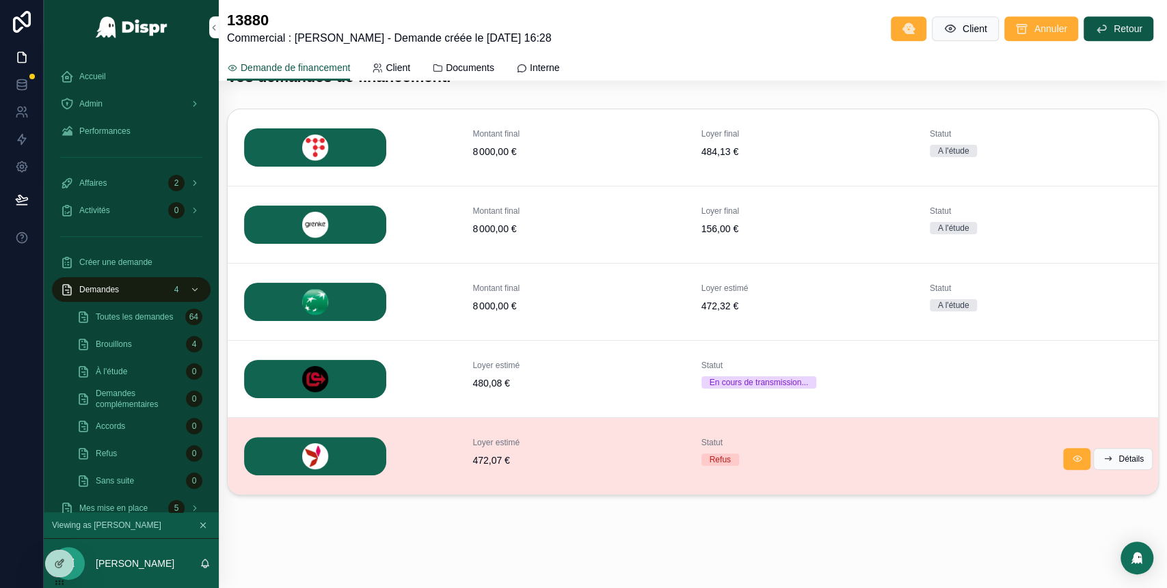
scroll to position [495, 0]
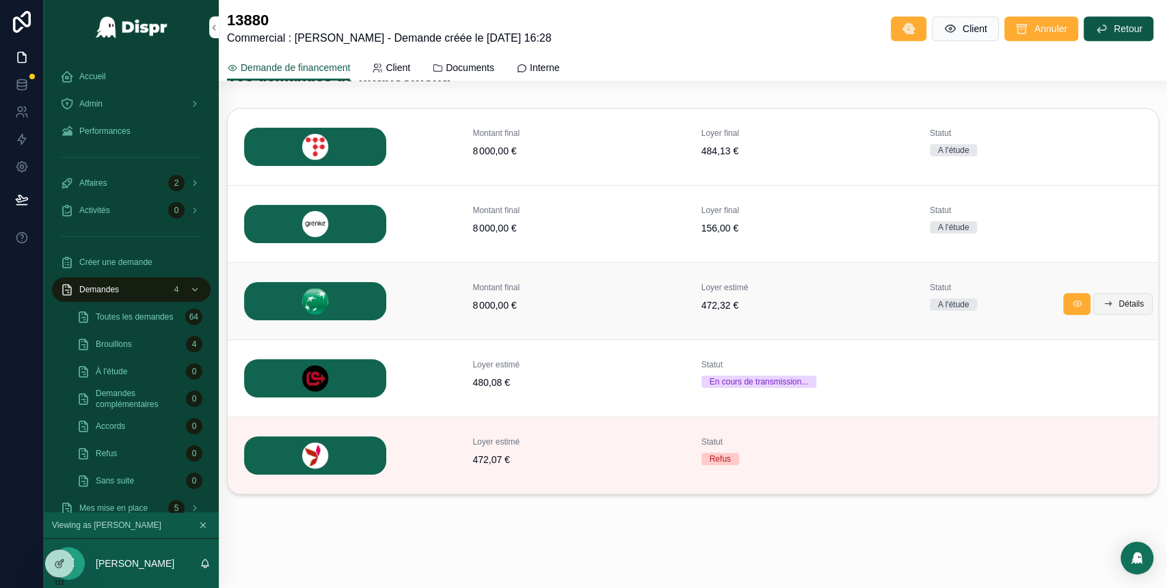
click at [1118, 303] on span "Détails" at bounding box center [1130, 304] width 25 height 11
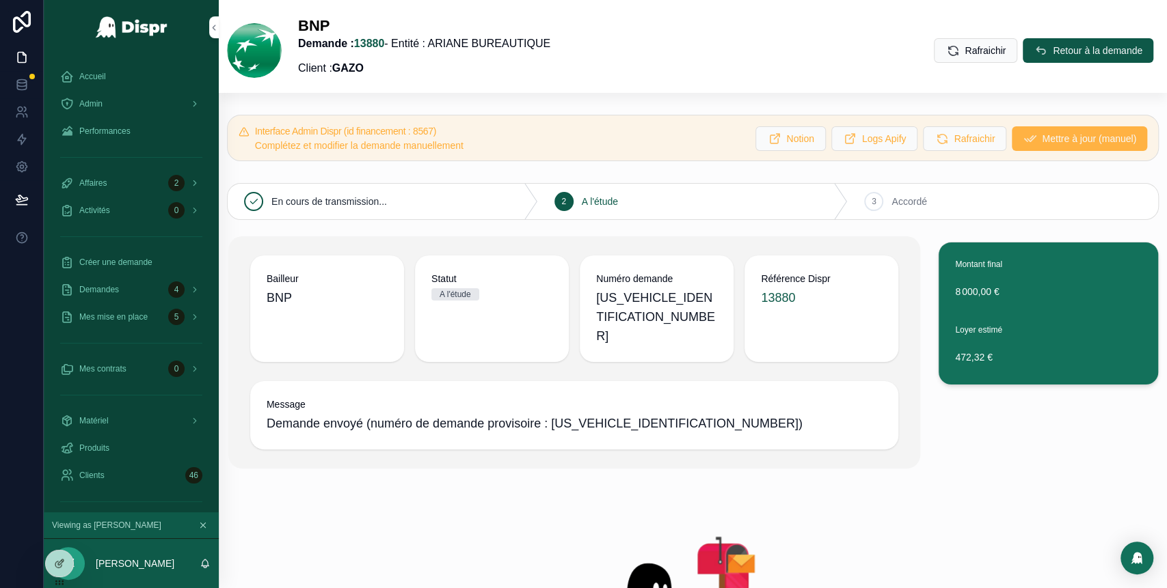
click at [1011, 137] on button "Mettre à jour (manuel)" at bounding box center [1078, 138] width 135 height 25
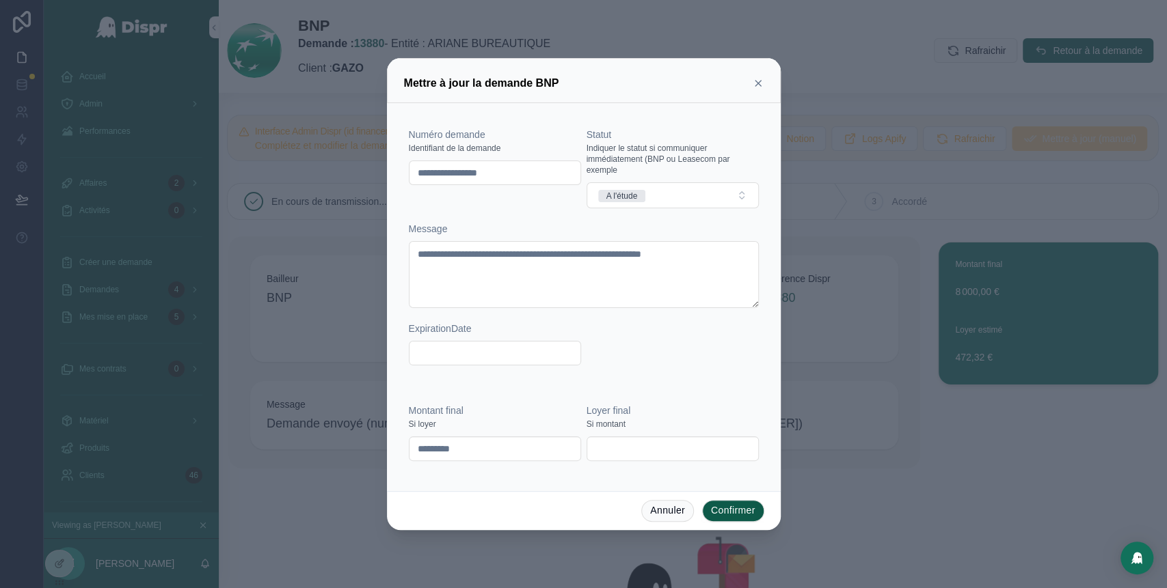
drag, startPoint x: 534, startPoint y: 176, endPoint x: 390, endPoint y: 175, distance: 144.9
click at [390, 175] on div "**********" at bounding box center [584, 297] width 394 height 388
paste input "text"
type input "********"
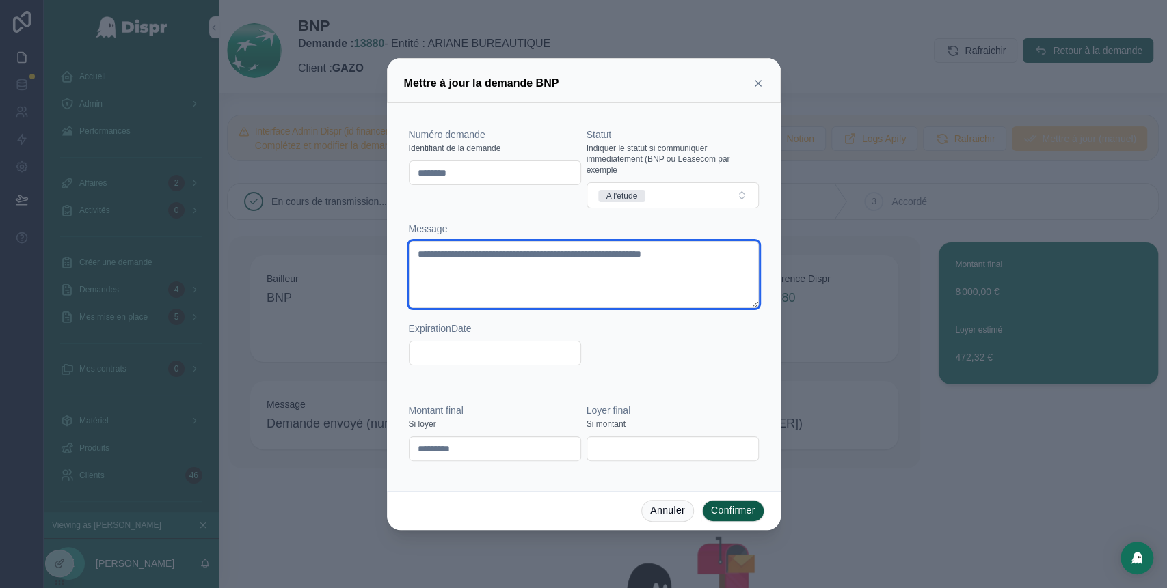
drag, startPoint x: 557, startPoint y: 278, endPoint x: 400, endPoint y: 253, distance: 159.2
click at [400, 253] on div "**********" at bounding box center [584, 297] width 394 height 388
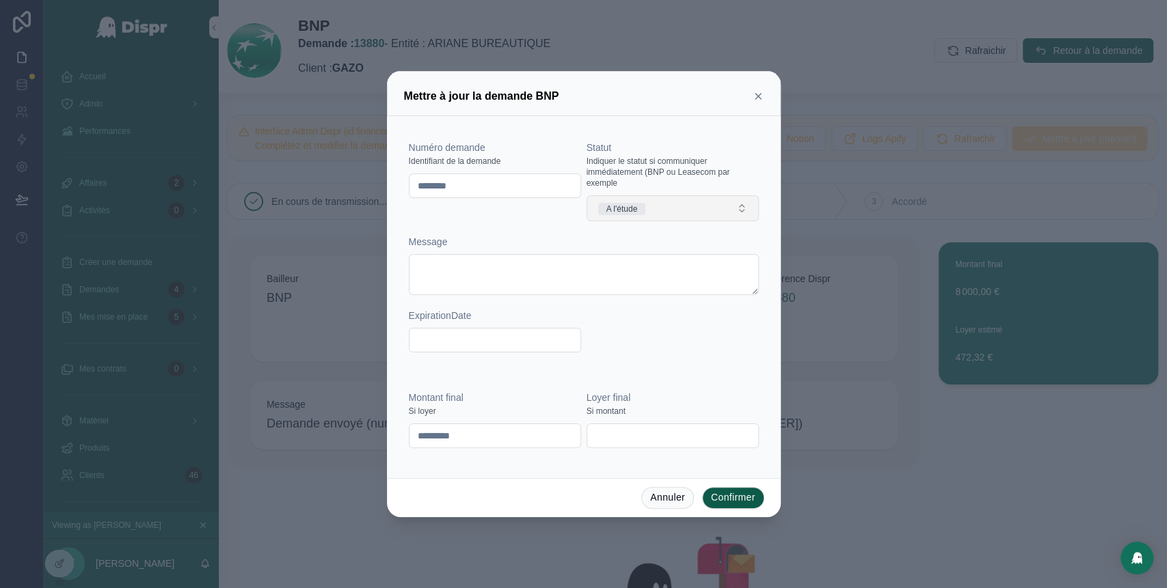
click at [709, 208] on button "A l'étude" at bounding box center [672, 208] width 172 height 26
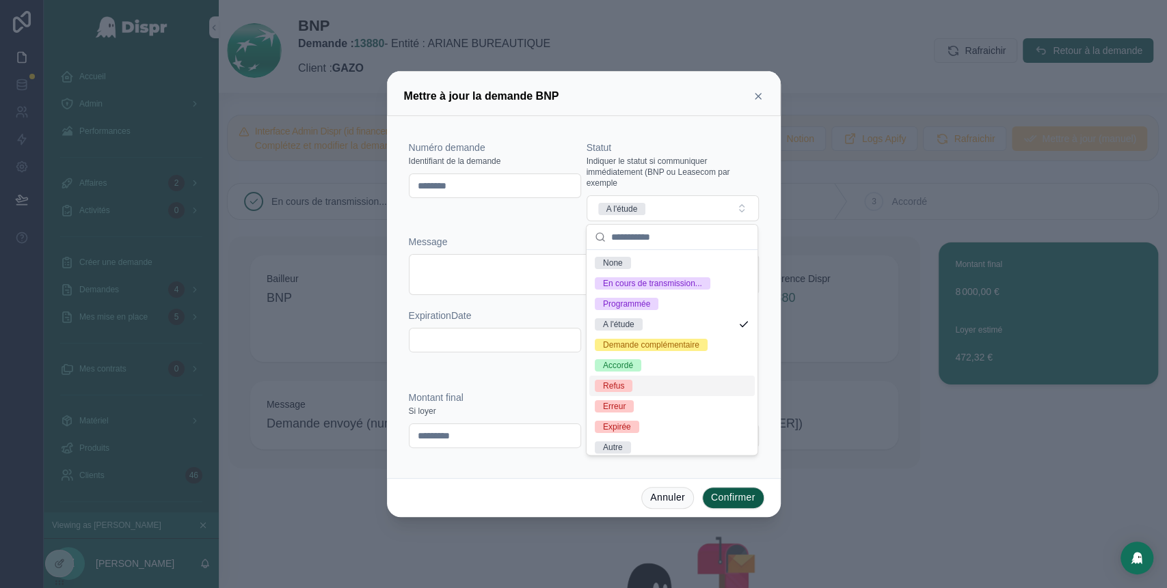
click at [644, 396] on div "Refus" at bounding box center [671, 386] width 165 height 21
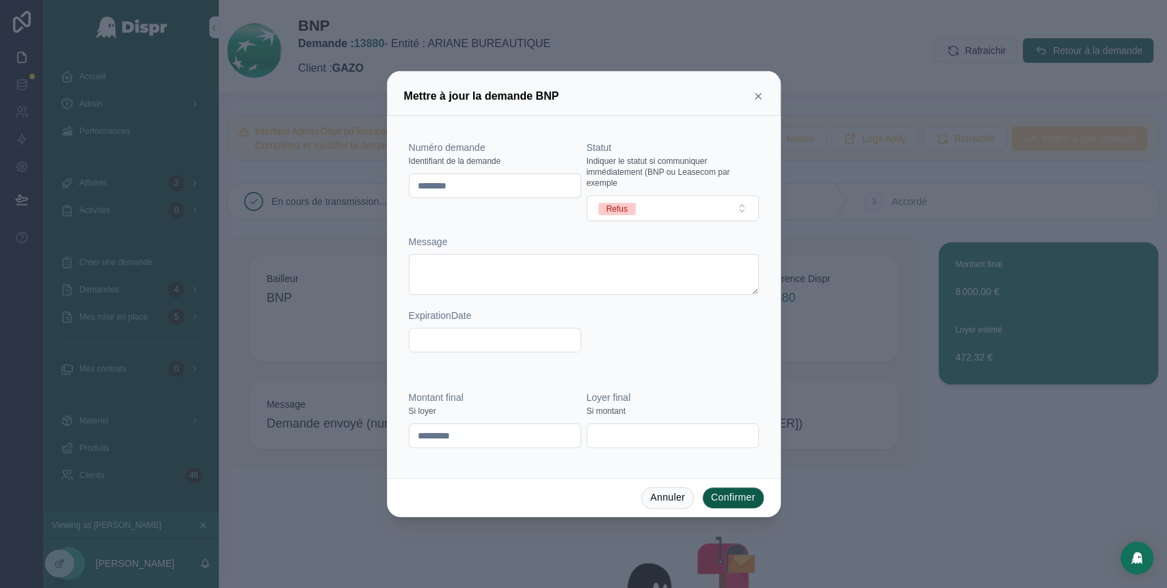
click at [744, 503] on button "Confirmer" at bounding box center [733, 498] width 62 height 22
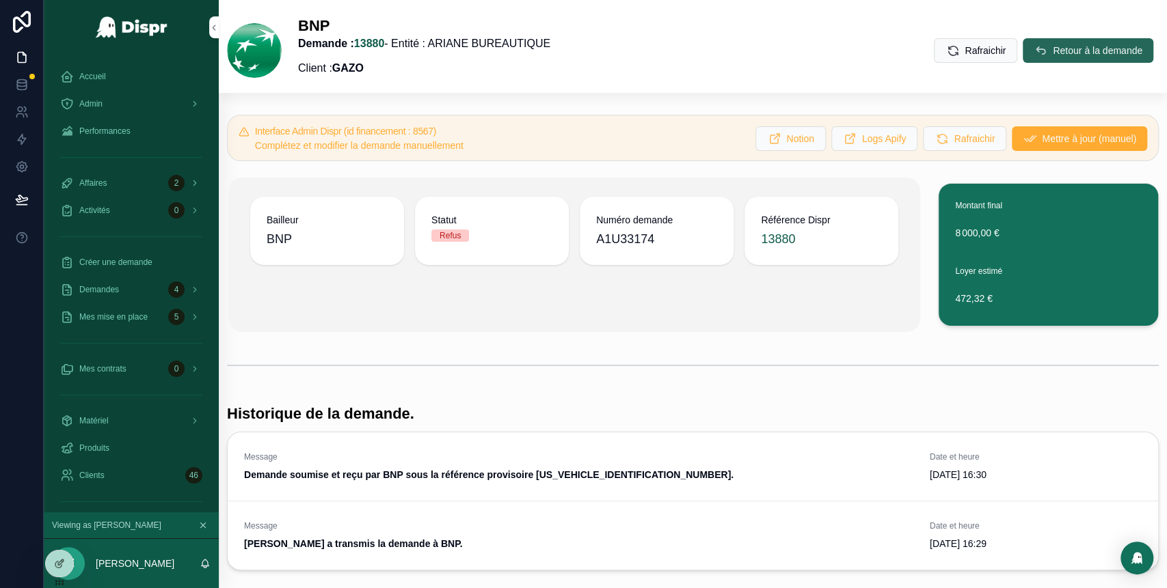
click at [1052, 47] on span "Retour à la demande" at bounding box center [1097, 51] width 90 height 14
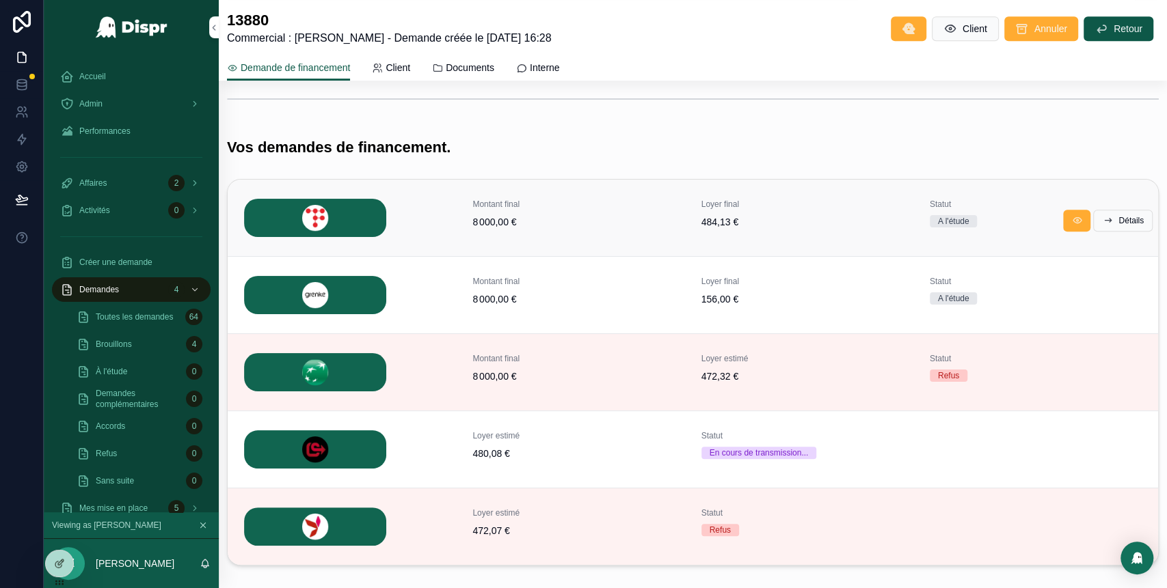
scroll to position [426, 0]
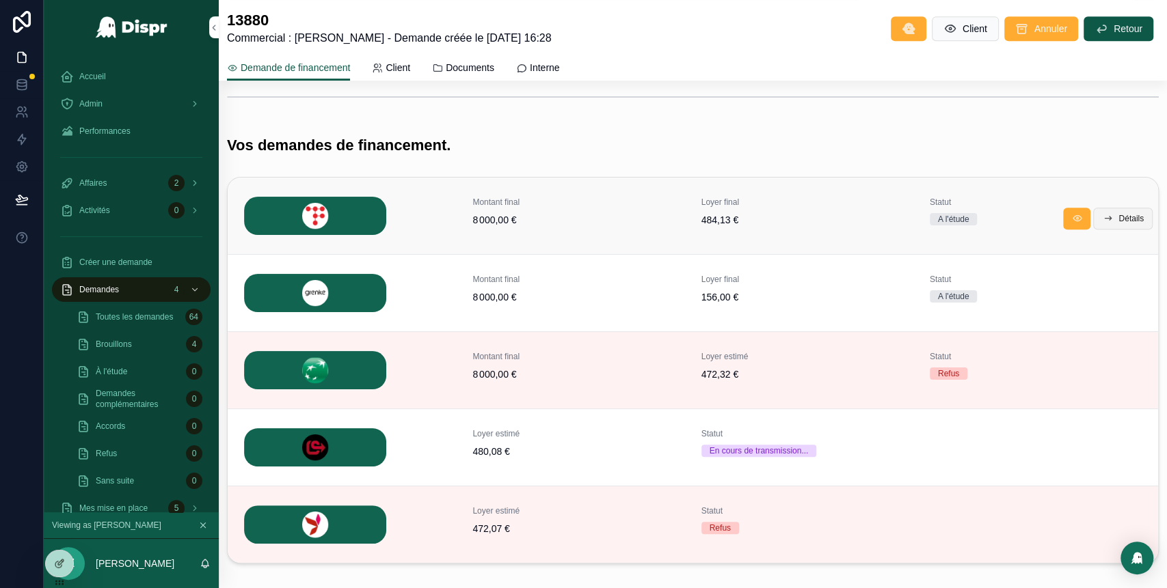
click at [1098, 221] on button "Détails" at bounding box center [1122, 219] width 59 height 22
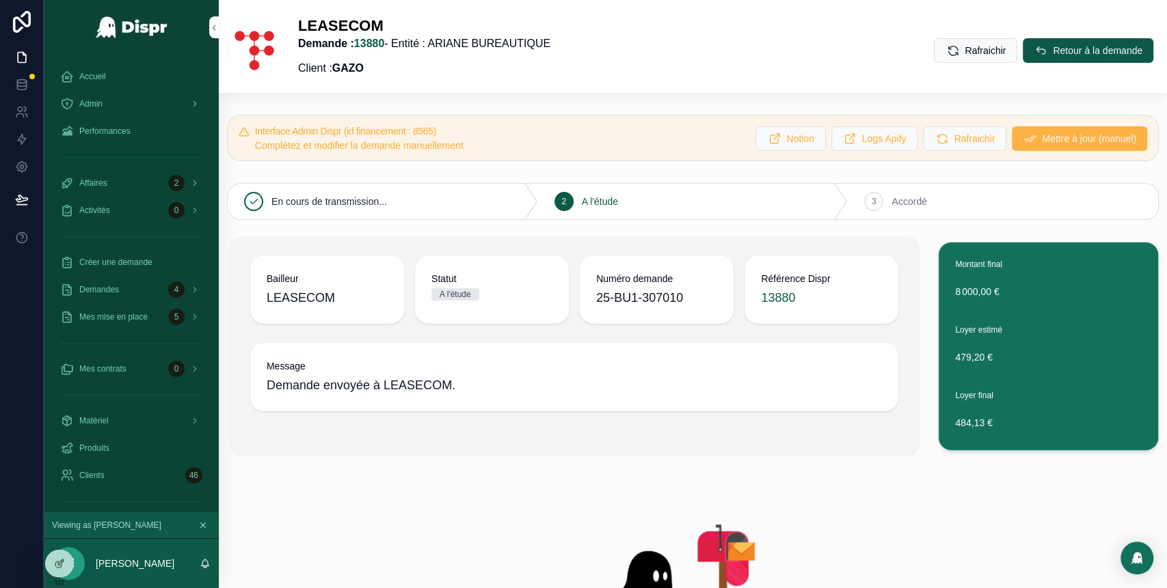
click at [1042, 143] on span "Mettre à jour (manuel)" at bounding box center [1089, 139] width 94 height 14
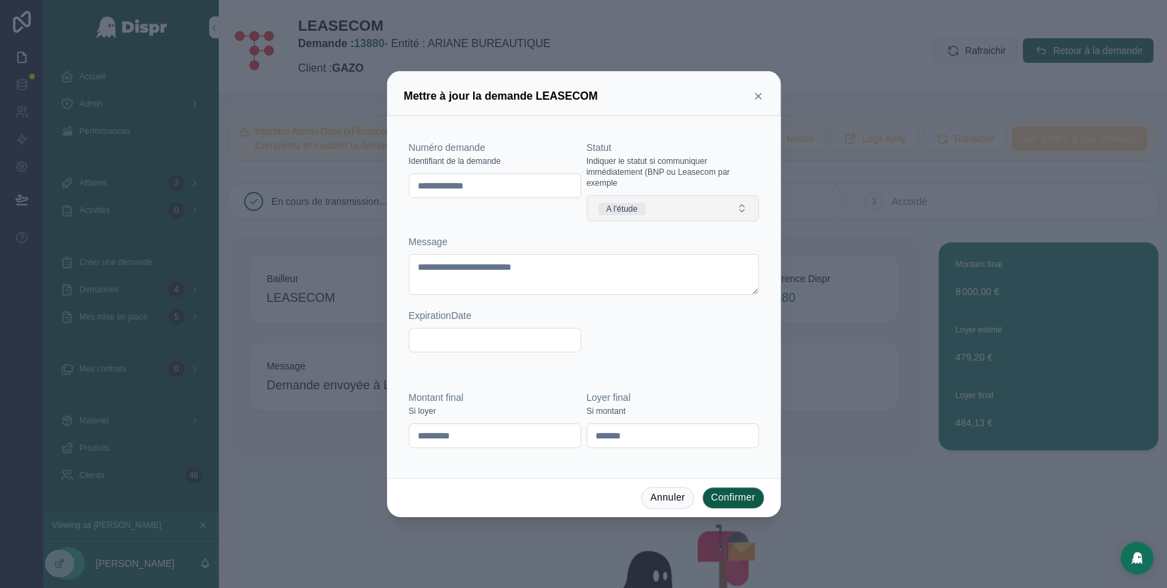
click at [657, 207] on button "A l'étude" at bounding box center [672, 208] width 172 height 26
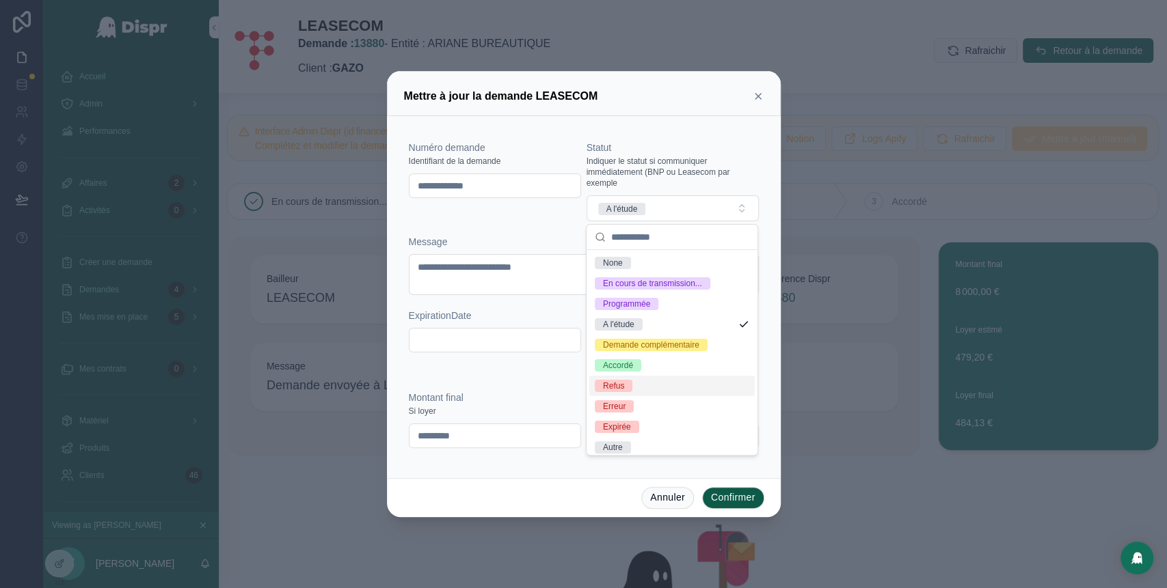
click at [644, 396] on div "Refus" at bounding box center [671, 386] width 165 height 21
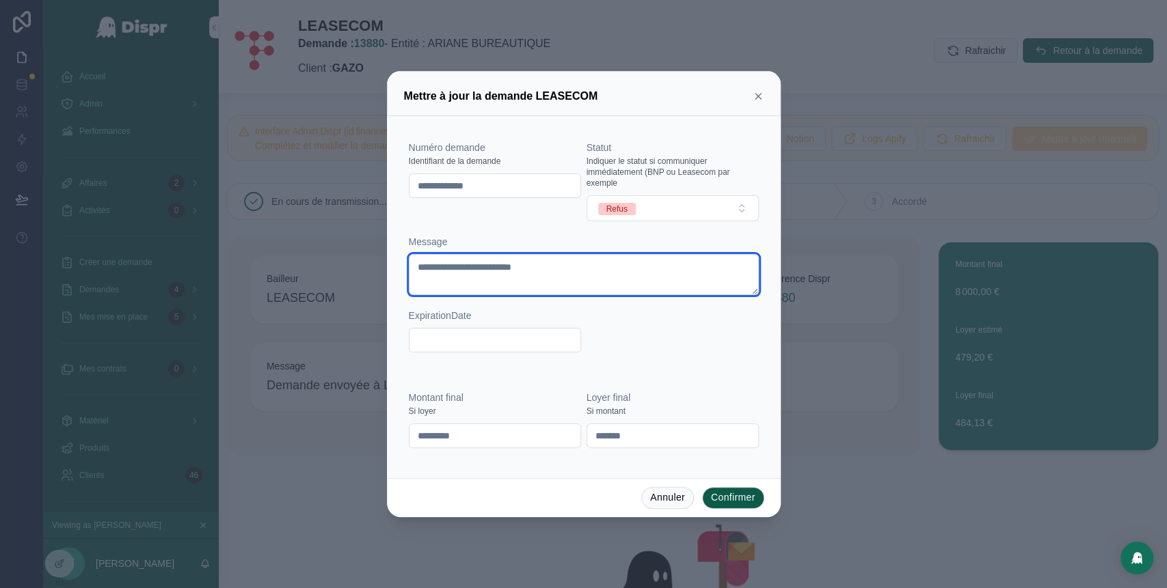
drag, startPoint x: 611, startPoint y: 271, endPoint x: 396, endPoint y: 275, distance: 215.3
click at [396, 275] on div "**********" at bounding box center [584, 297] width 394 height 362
paste textarea "**********"
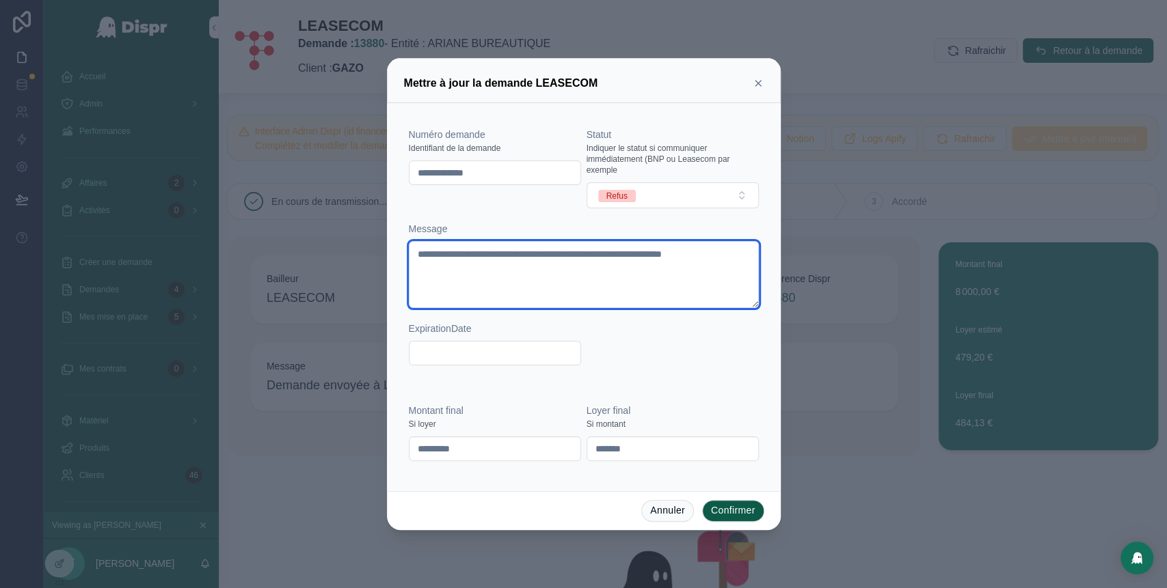
type textarea "**********"
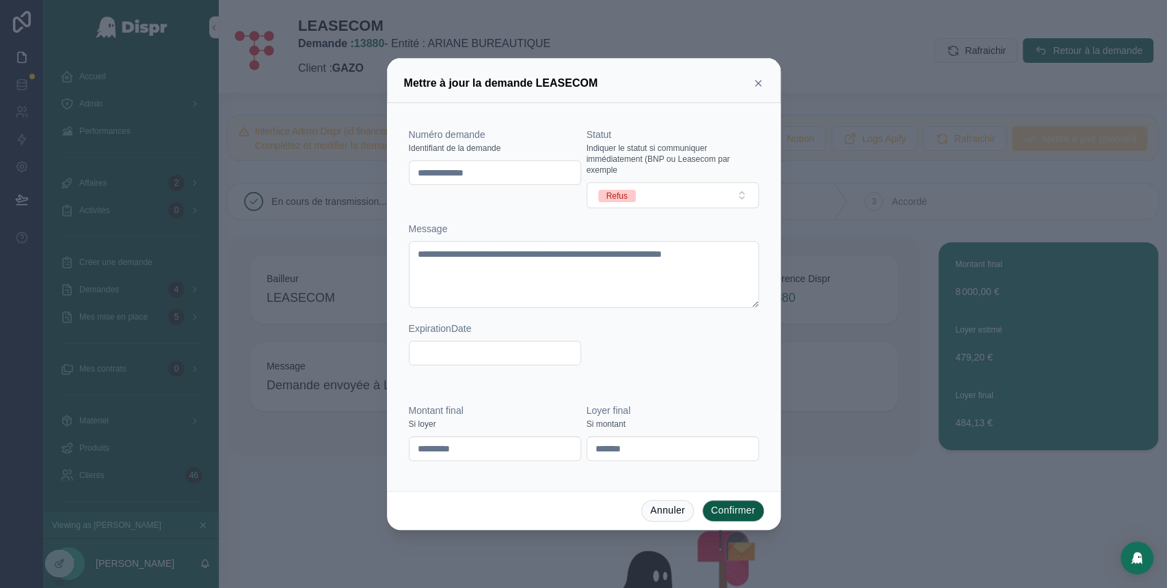
click at [734, 508] on button "Confirmer" at bounding box center [733, 511] width 62 height 22
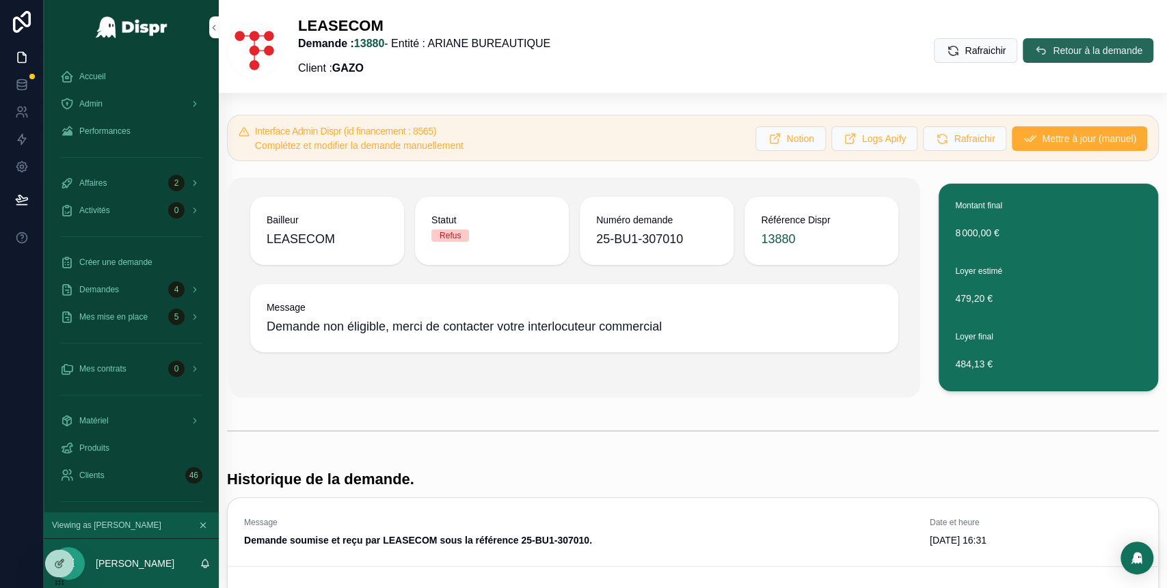
click at [1048, 43] on button "Retour à la demande" at bounding box center [1087, 50] width 131 height 25
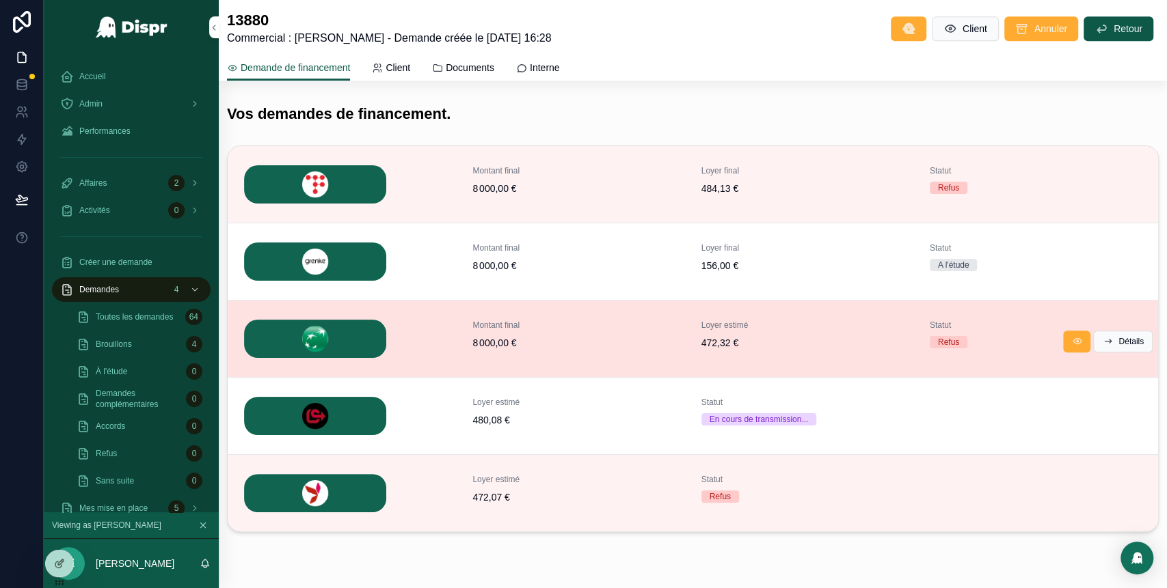
scroll to position [471, 0]
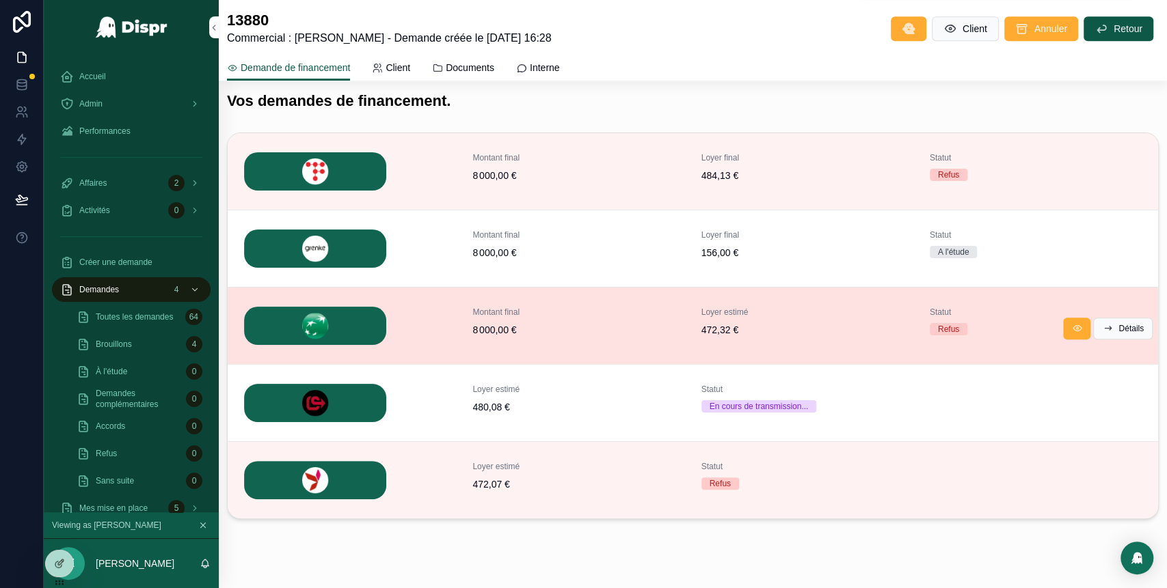
drag, startPoint x: 1104, startPoint y: 244, endPoint x: 711, endPoint y: 285, distance: 395.1
click at [711, 285] on div "Montant final 8 000,00 € Loyer final 484,13 € Statut Refus Détails Montant fina…" at bounding box center [693, 325] width 930 height 385
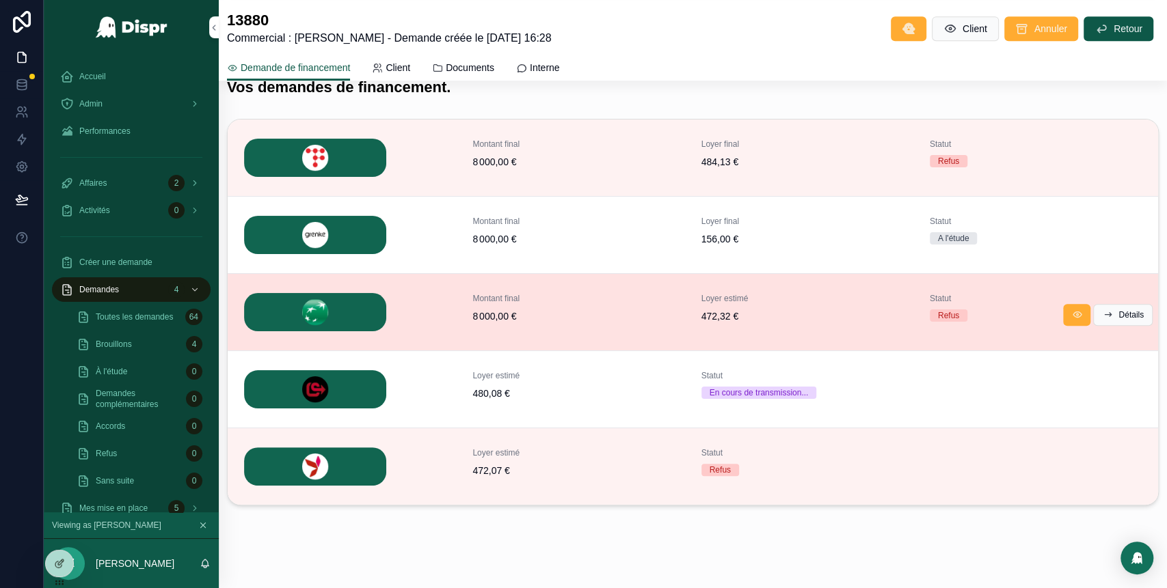
scroll to position [498, 0]
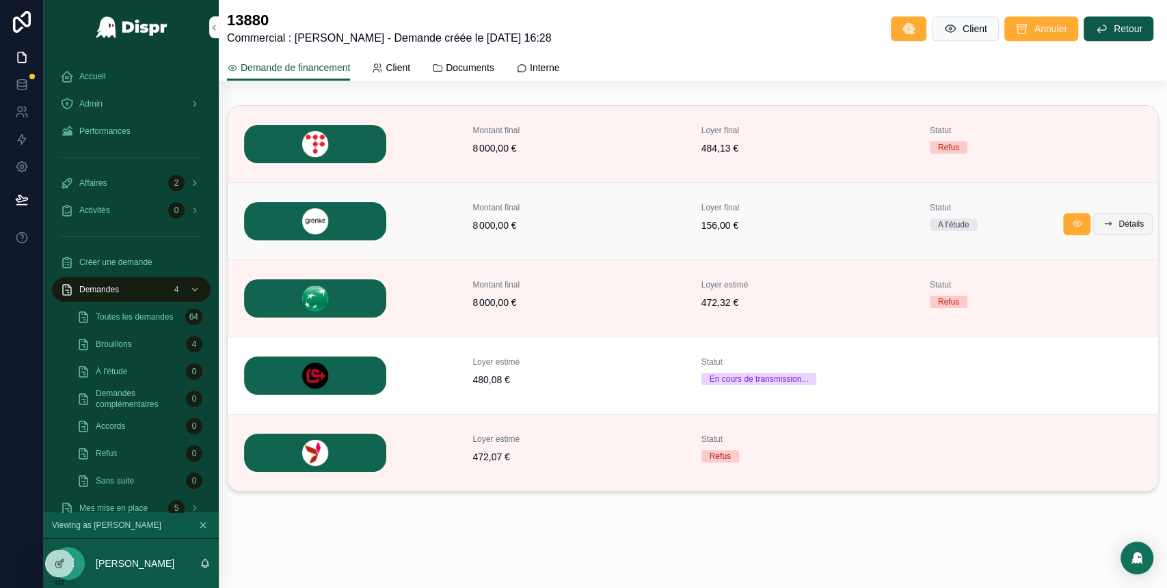
click at [1118, 224] on span "Détails" at bounding box center [1130, 224] width 25 height 11
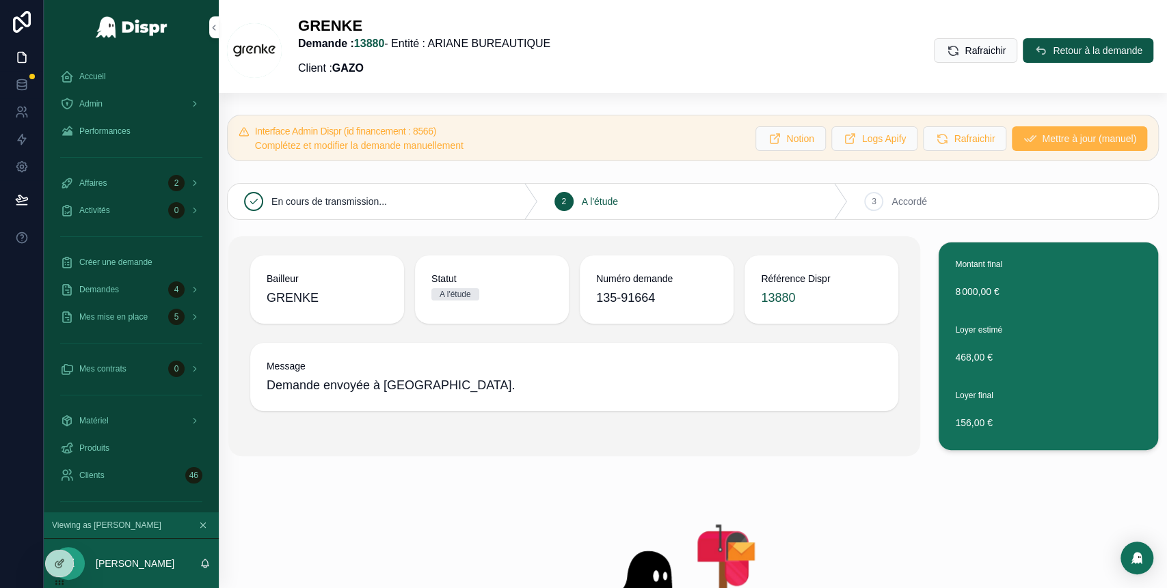
click at [1028, 146] on button "Mettre à jour (manuel)" at bounding box center [1078, 138] width 135 height 25
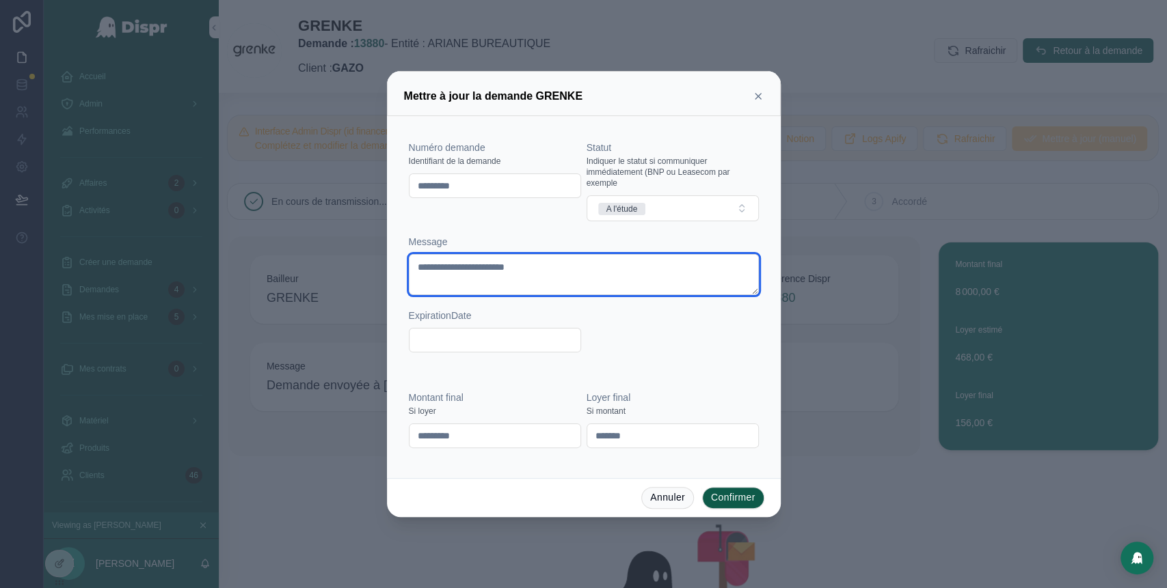
drag, startPoint x: 601, startPoint y: 269, endPoint x: 410, endPoint y: 278, distance: 190.9
click at [410, 278] on textarea "**********" at bounding box center [584, 274] width 350 height 41
paste textarea "**********"
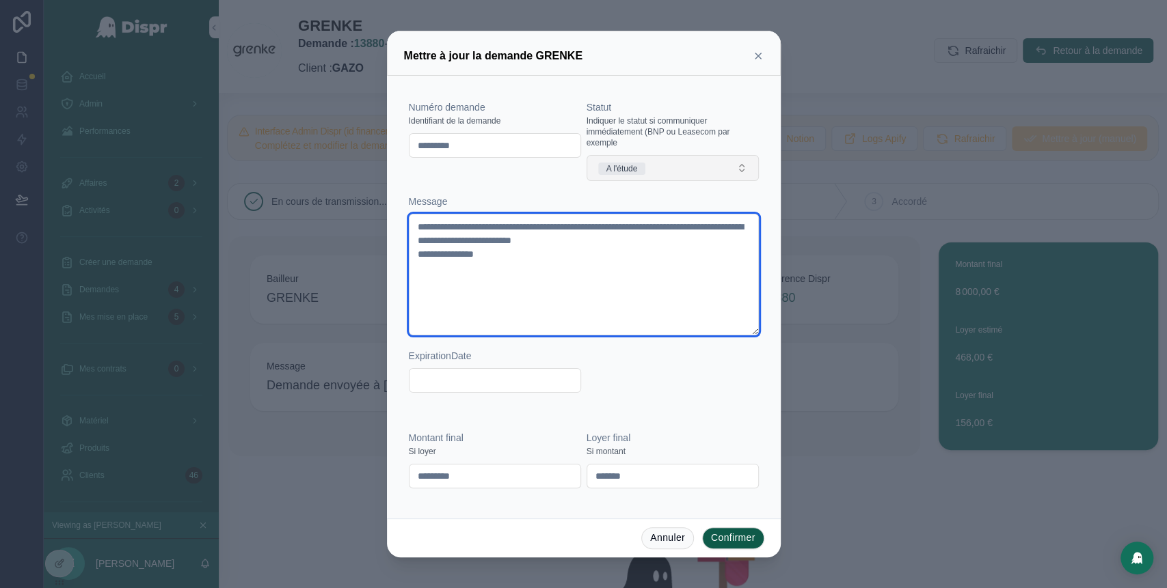
type textarea "**********"
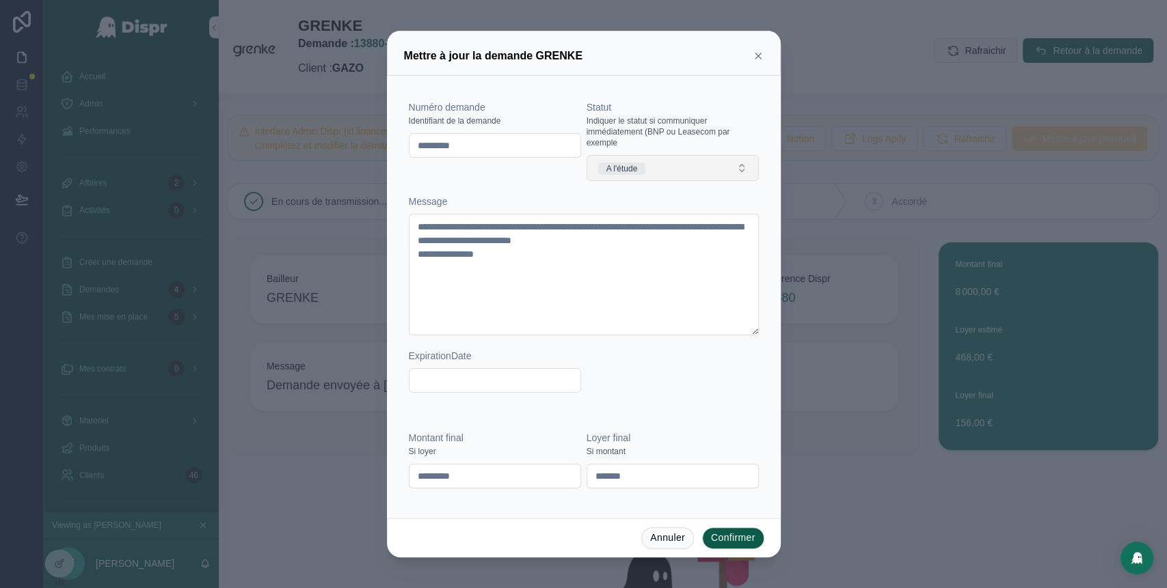
click at [712, 165] on button "A l'étude" at bounding box center [672, 168] width 172 height 26
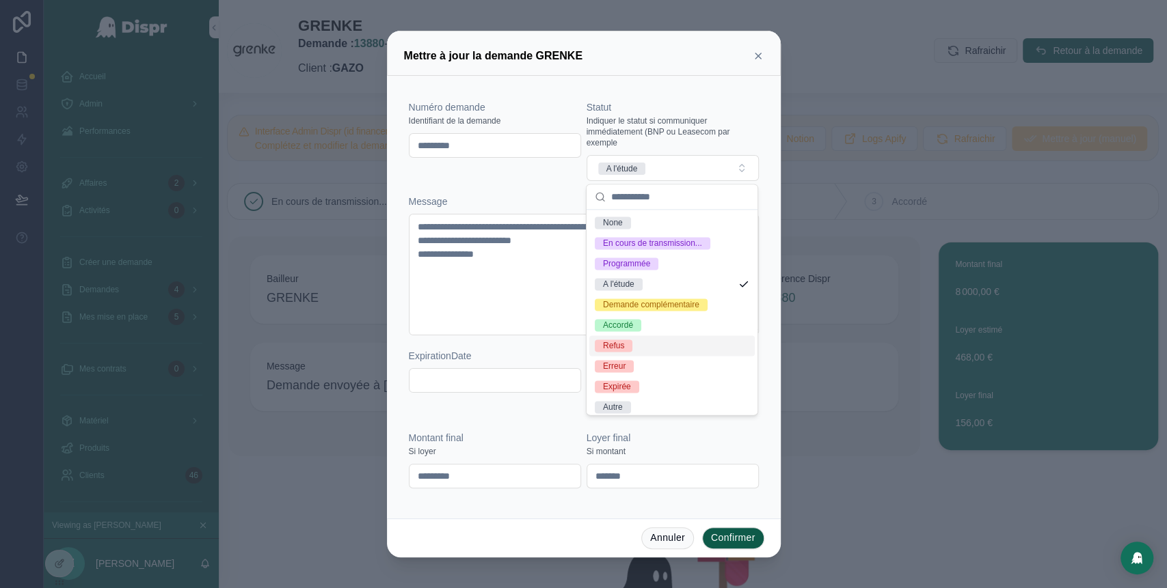
click at [666, 356] on div "Refus" at bounding box center [671, 346] width 165 height 21
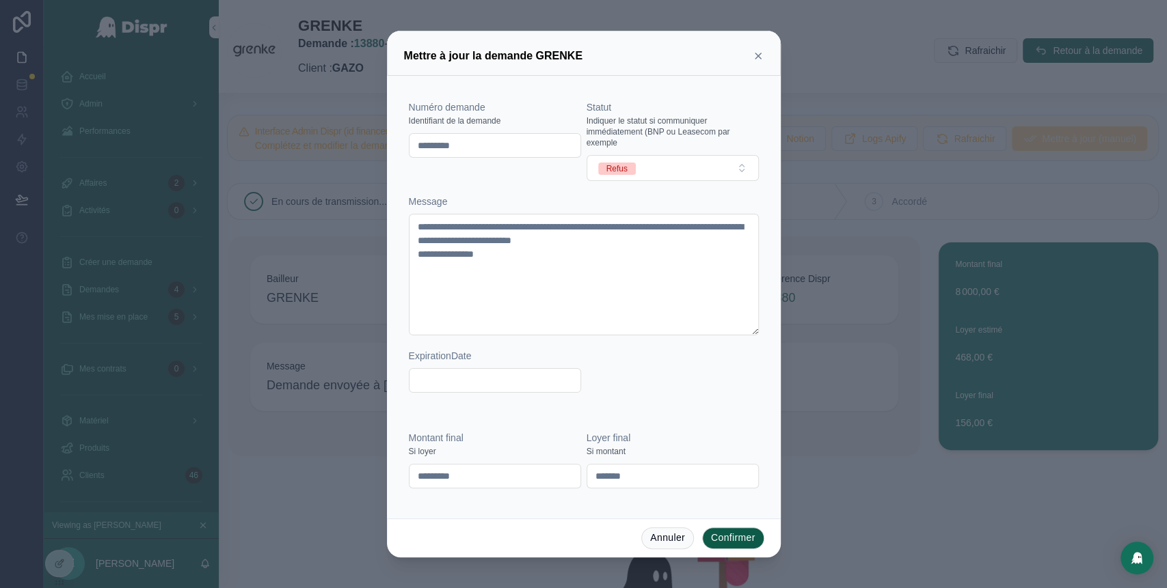
click at [722, 538] on button "Confirmer" at bounding box center [733, 539] width 62 height 22
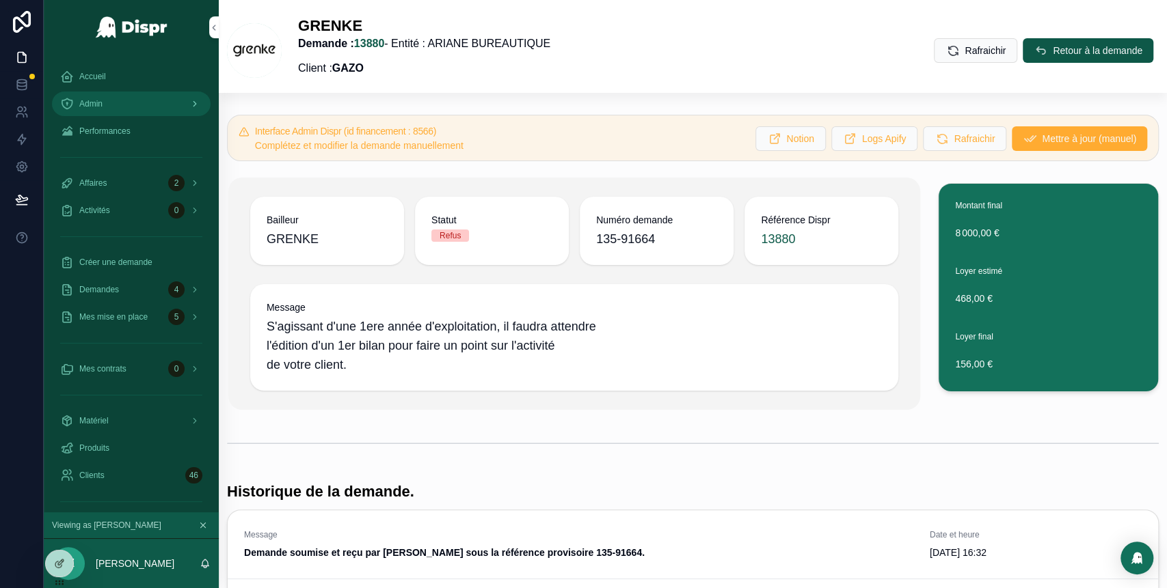
click at [135, 112] on div "Admin" at bounding box center [131, 104] width 142 height 22
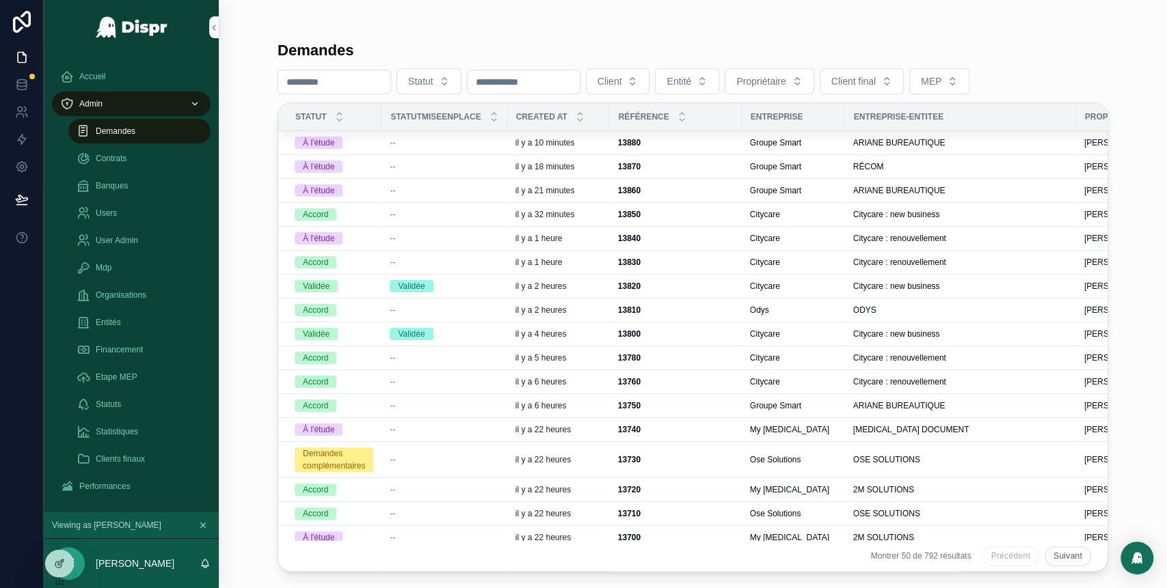
click at [425, 142] on div "--" at bounding box center [444, 142] width 109 height 11
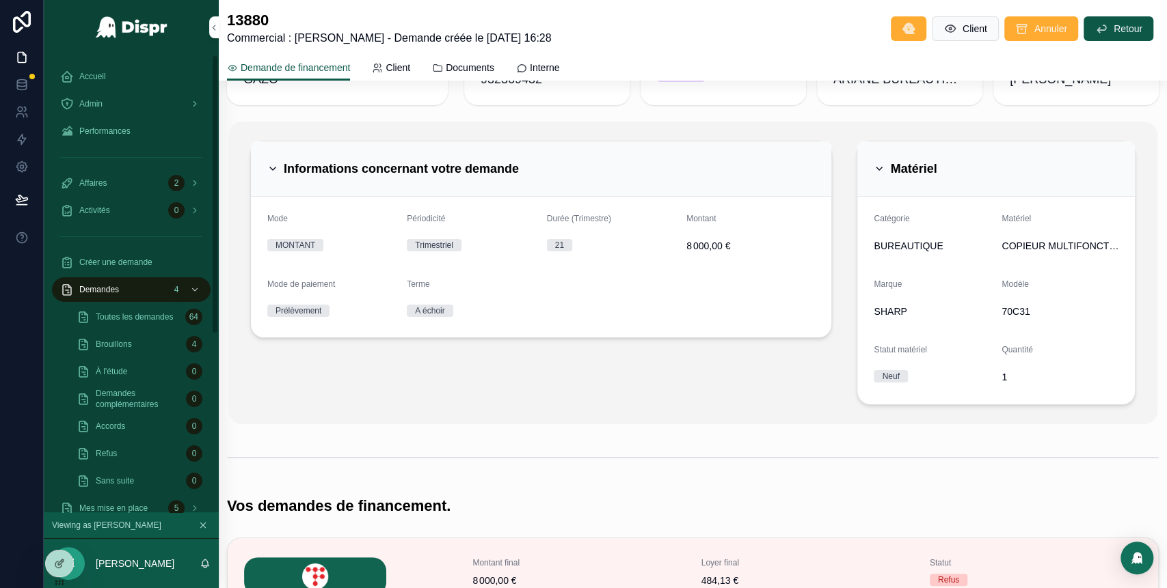
scroll to position [16, 0]
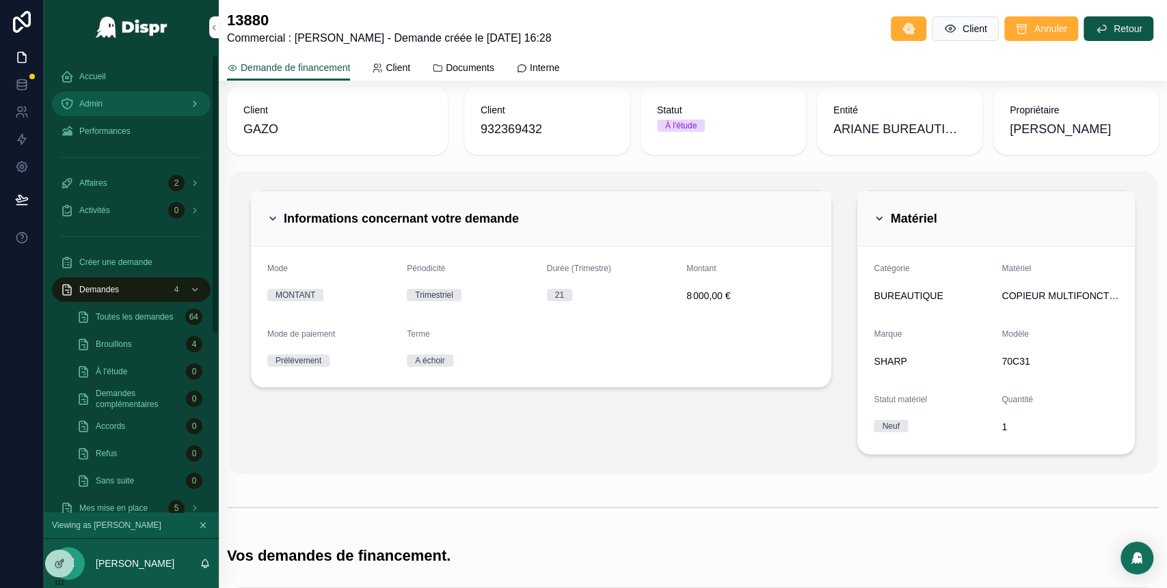
click at [122, 111] on div "Admin" at bounding box center [131, 104] width 142 height 22
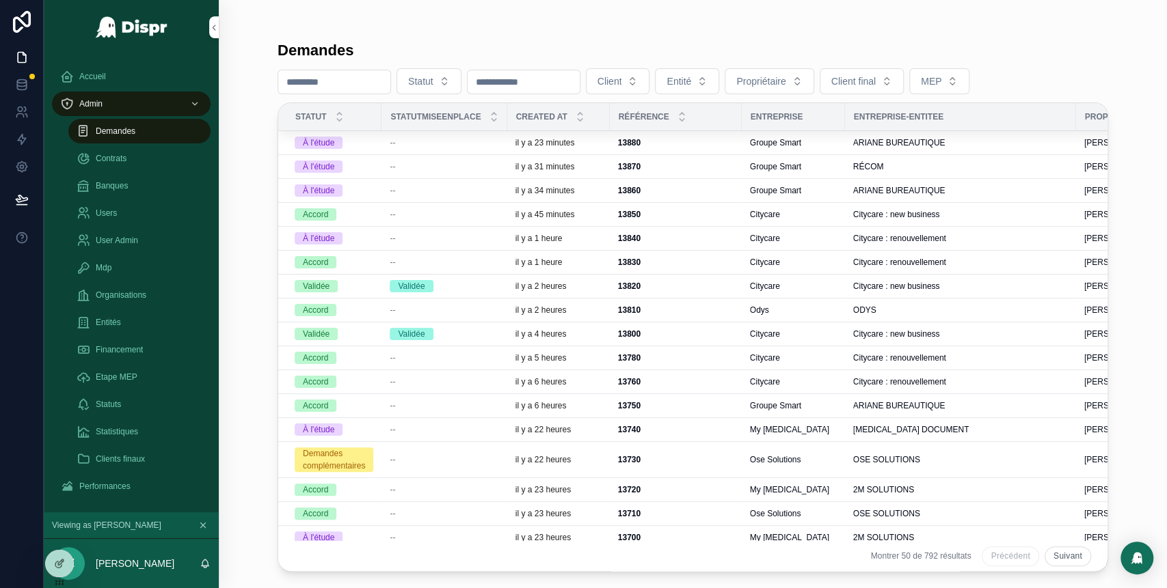
click at [469, 167] on div "--" at bounding box center [444, 166] width 109 height 11
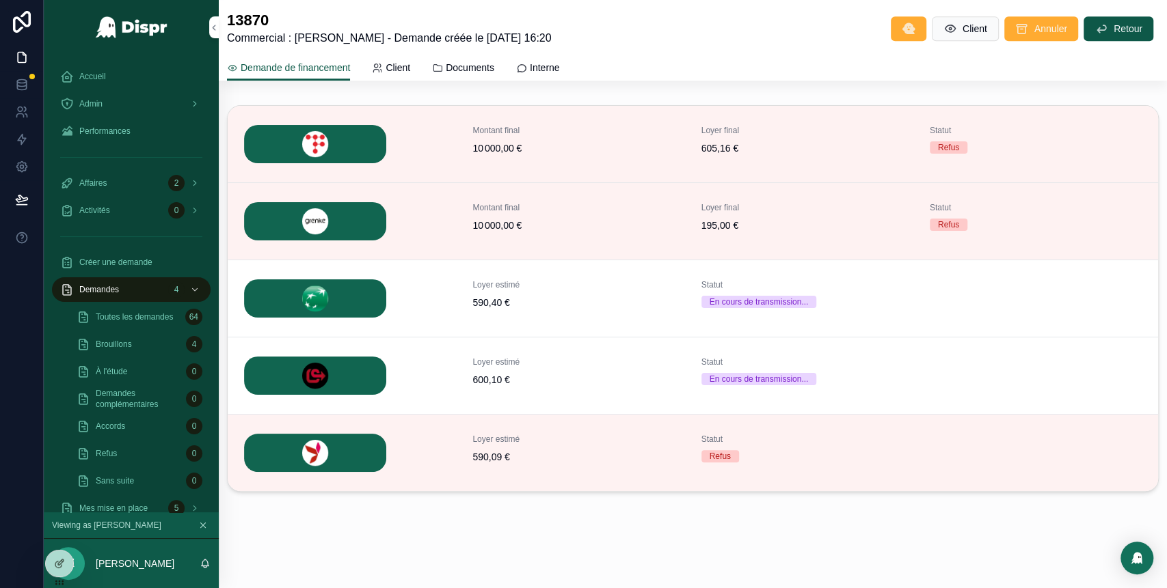
scroll to position [498, 0]
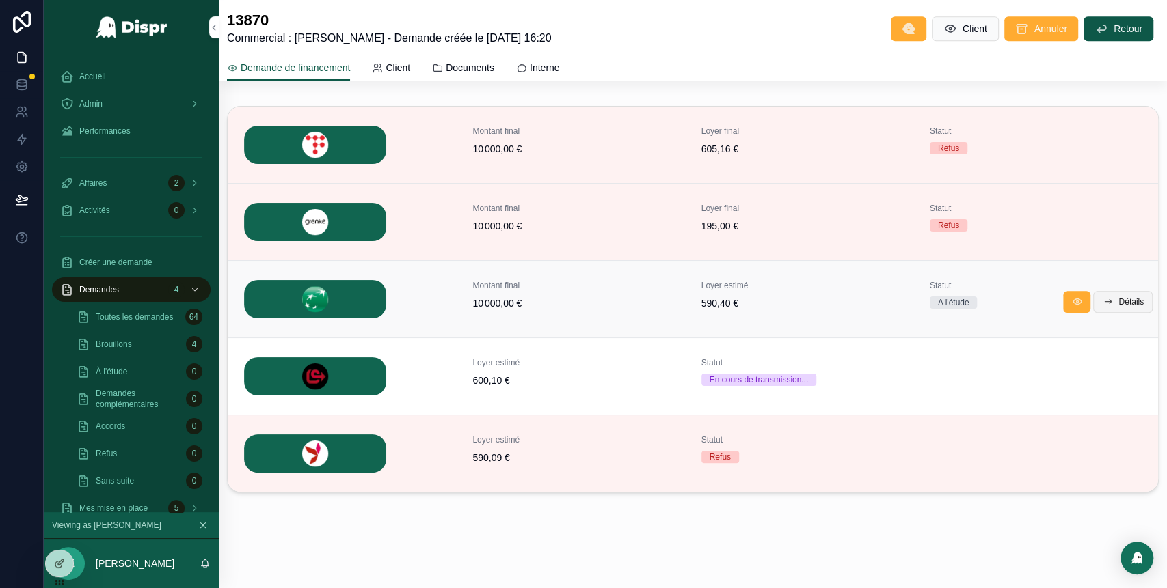
click at [1118, 297] on span "Détails" at bounding box center [1130, 302] width 25 height 11
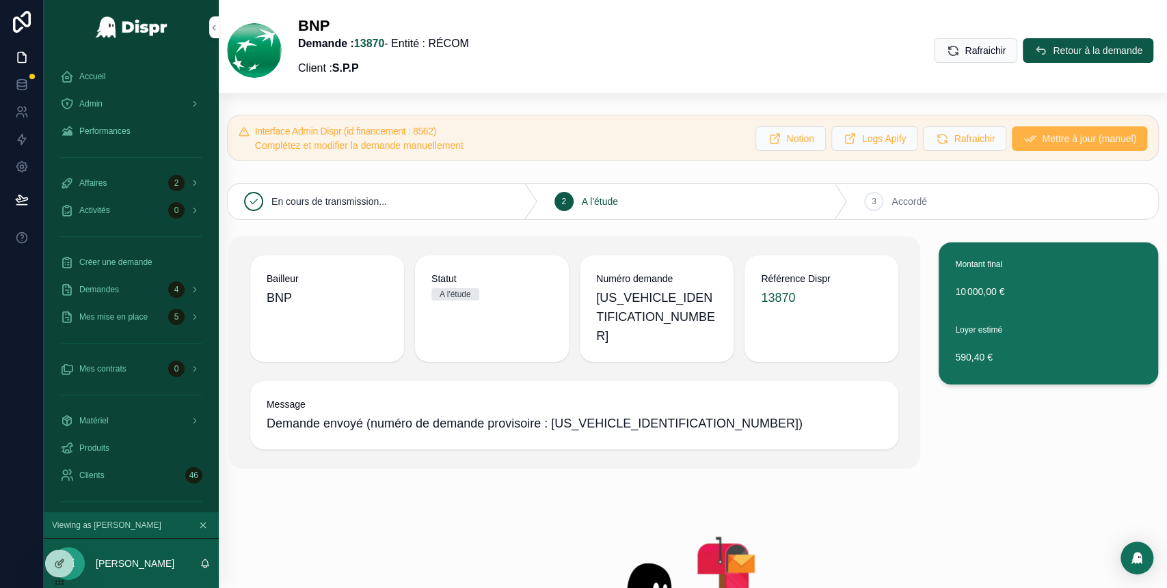
click at [1042, 137] on span "Mettre à jour (manuel)" at bounding box center [1089, 139] width 94 height 14
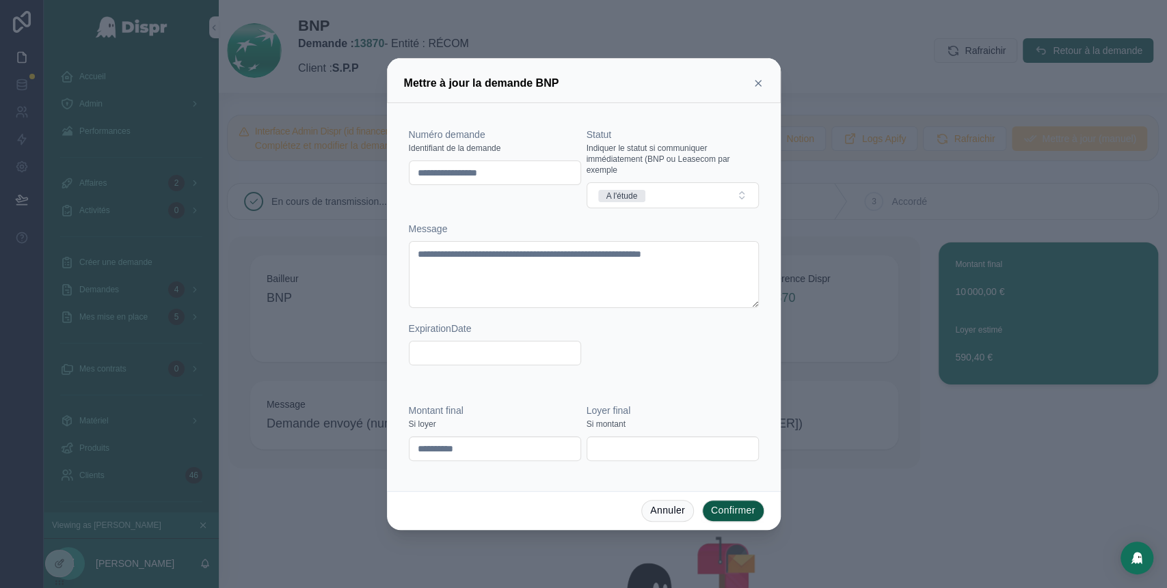
drag, startPoint x: 536, startPoint y: 178, endPoint x: 395, endPoint y: 177, distance: 140.8
click at [395, 177] on div "**********" at bounding box center [584, 297] width 394 height 388
paste input "text"
type input "********"
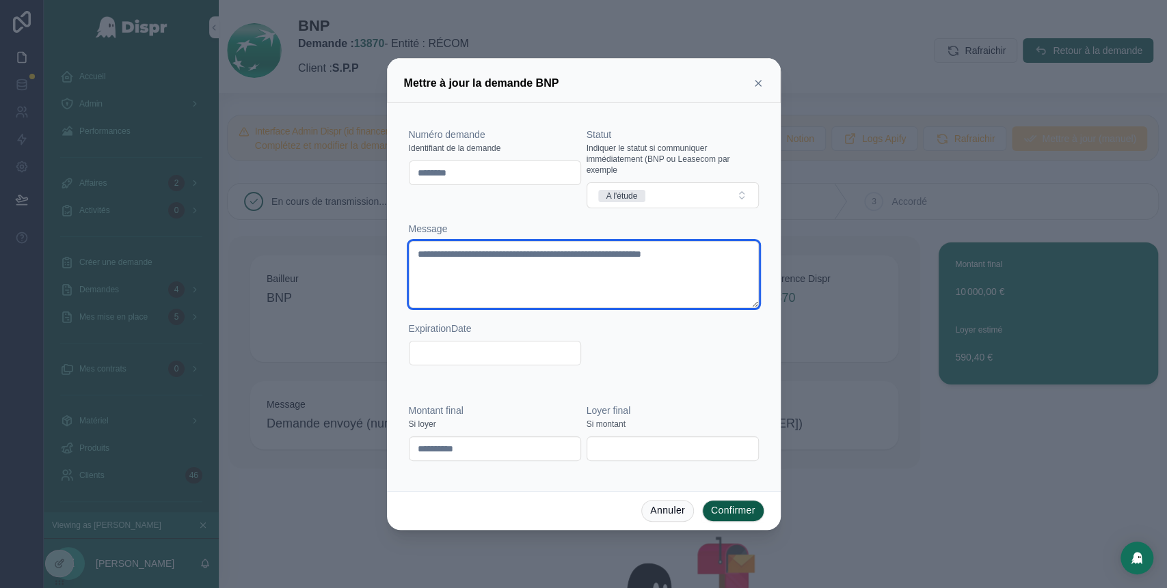
drag, startPoint x: 556, startPoint y: 273, endPoint x: 437, endPoint y: 251, distance: 121.0
click at [437, 251] on textarea "**********" at bounding box center [584, 274] width 350 height 67
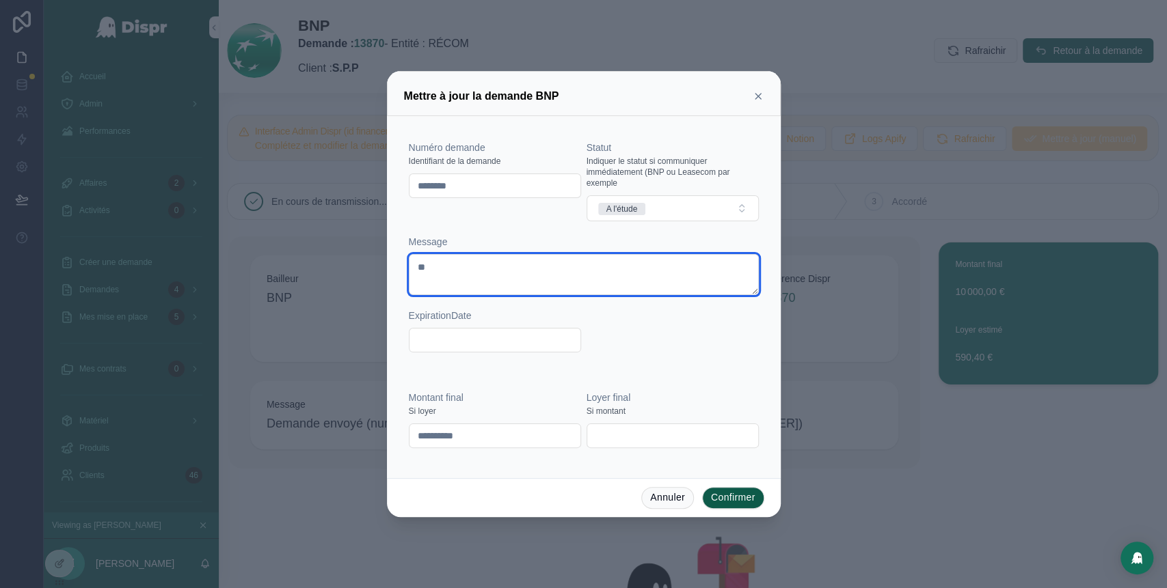
type textarea "*"
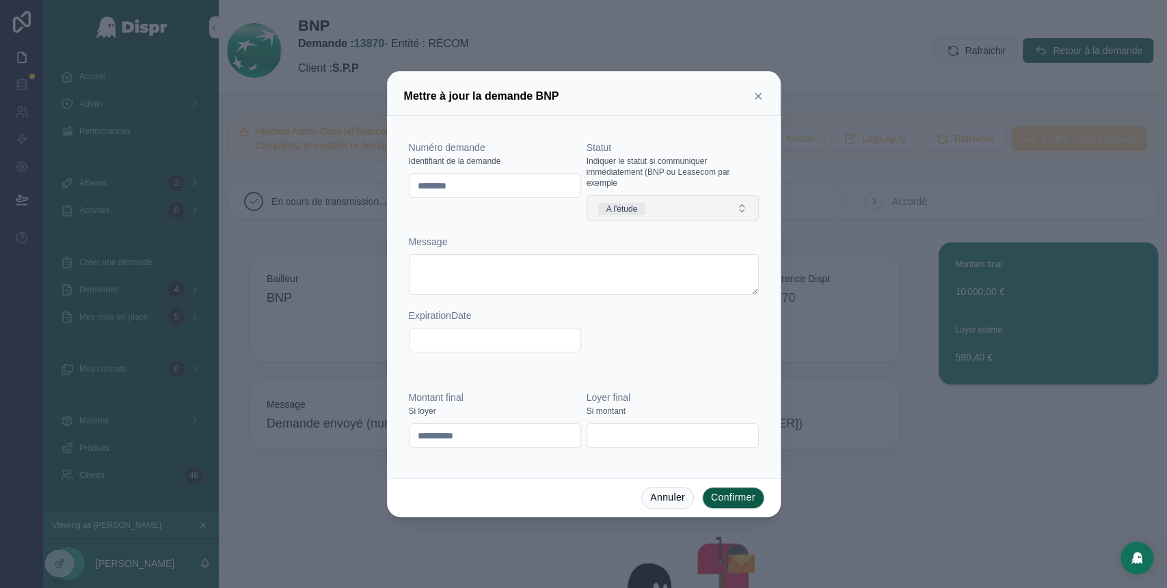
click at [690, 204] on button "A l'étude" at bounding box center [672, 208] width 172 height 26
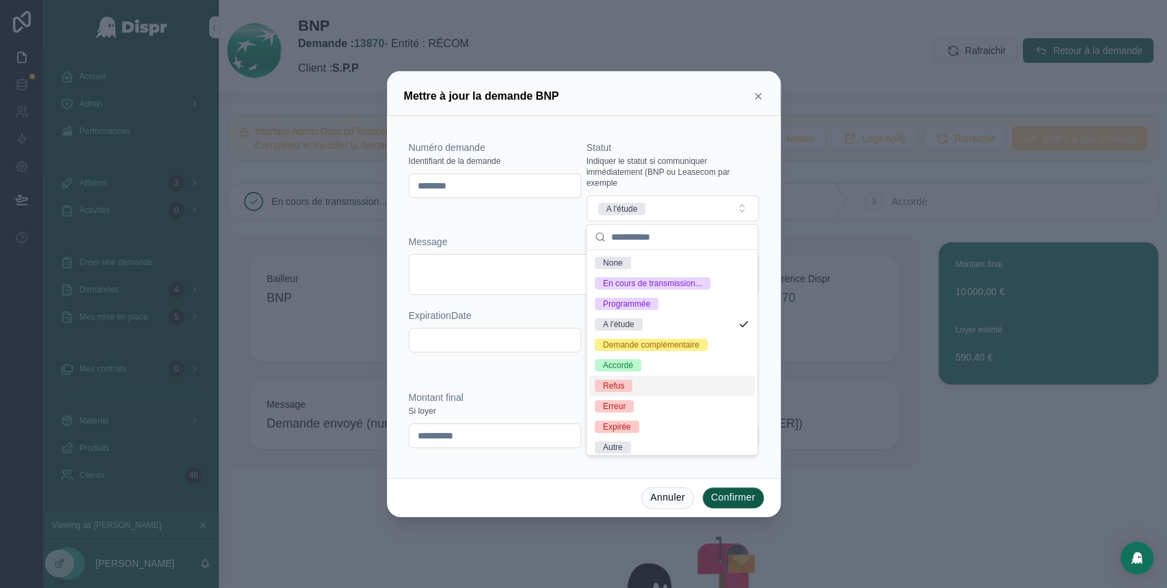
click at [628, 392] on span "Refus" at bounding box center [614, 386] width 38 height 12
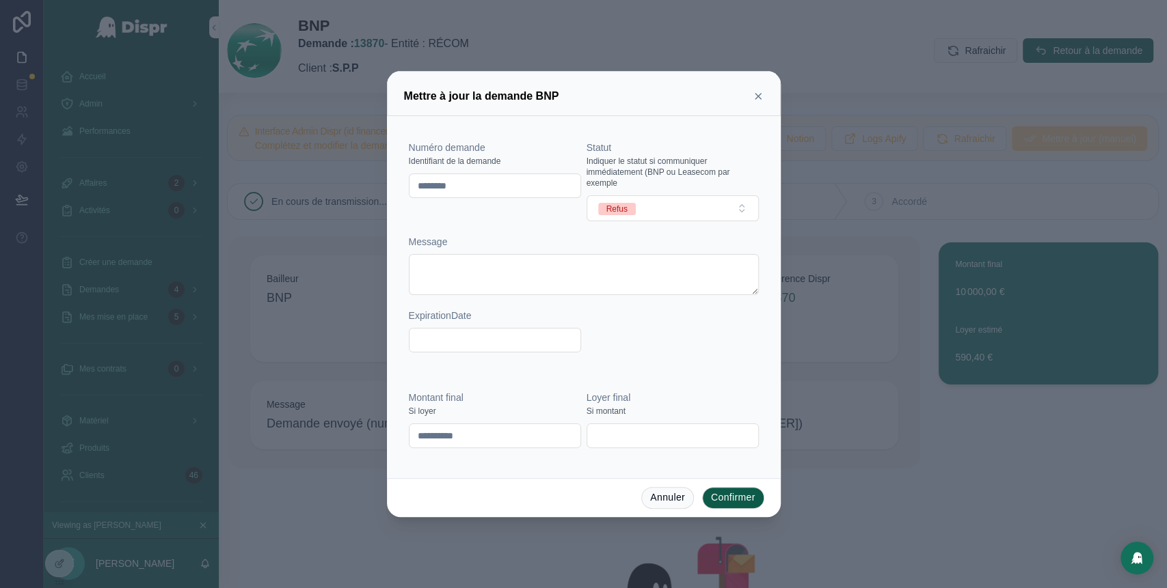
click at [743, 498] on button "Confirmer" at bounding box center [733, 498] width 62 height 22
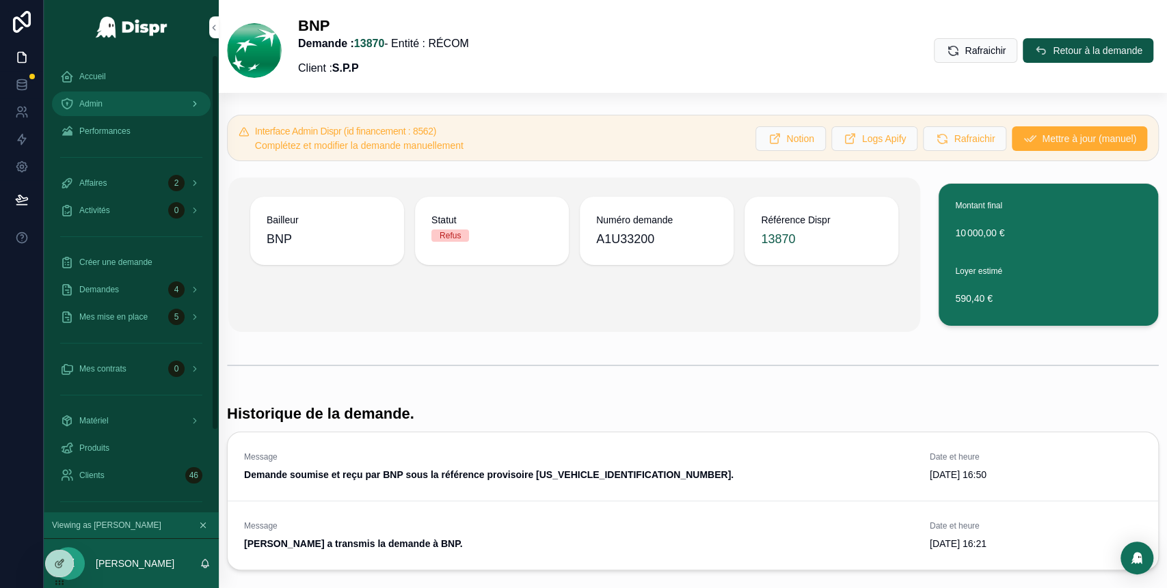
click at [136, 98] on div "Admin" at bounding box center [131, 104] width 142 height 22
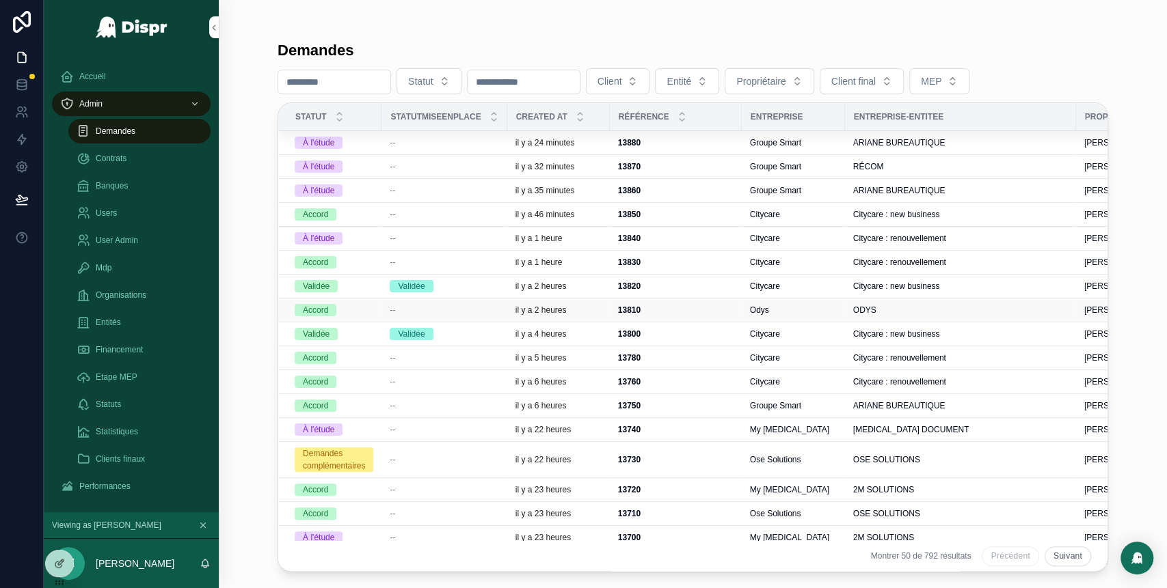
click at [441, 308] on div "--" at bounding box center [444, 310] width 109 height 11
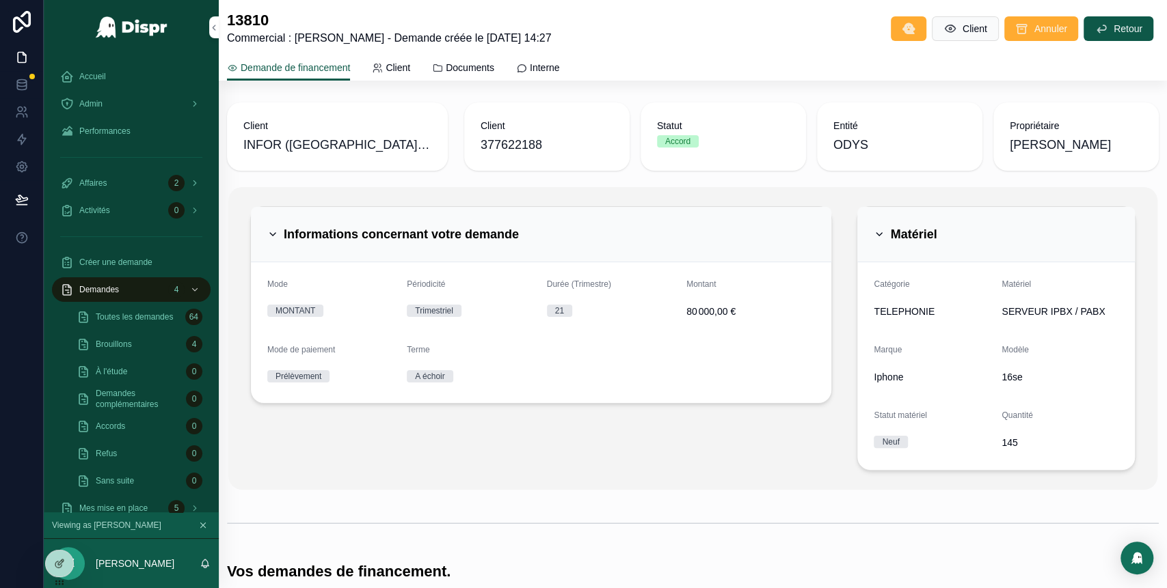
scroll to position [344, 0]
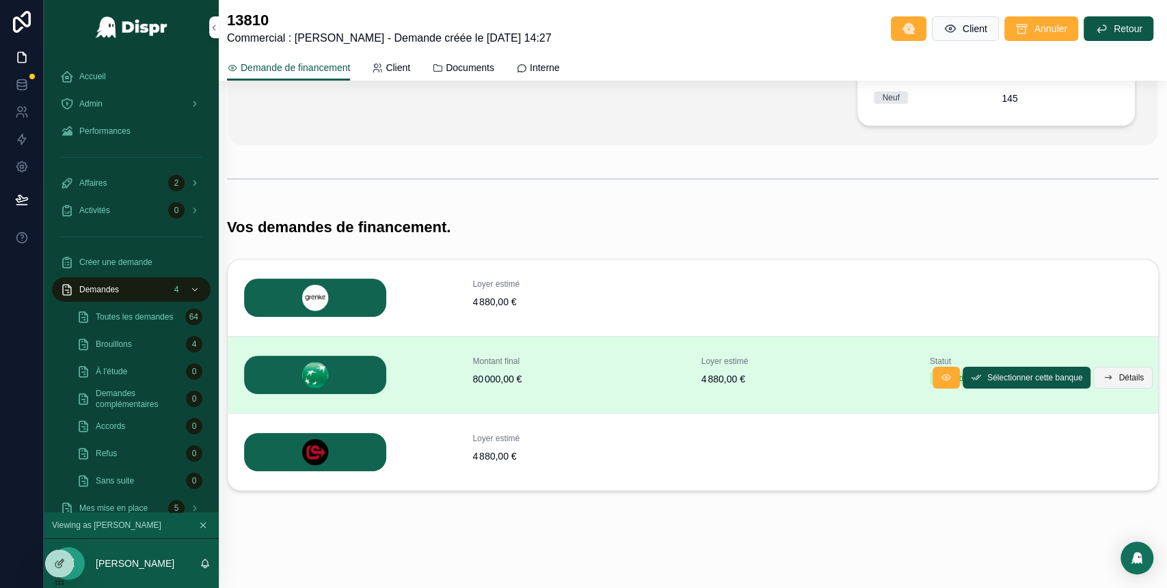
click at [1118, 377] on span "Détails" at bounding box center [1130, 377] width 25 height 11
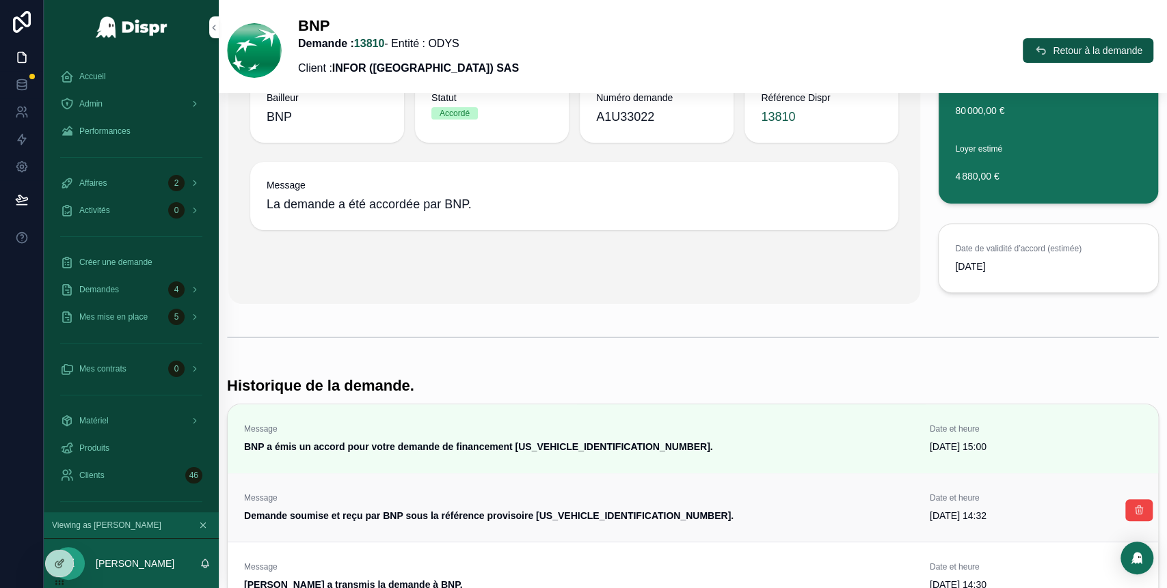
scroll to position [80, 0]
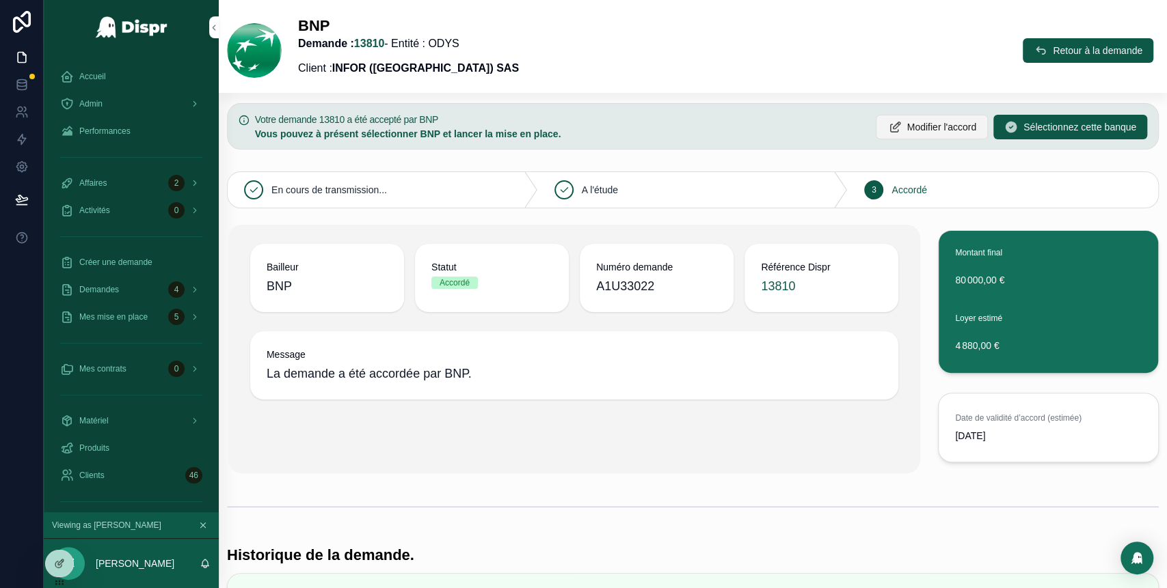
click at [906, 126] on span "Modifier l'accord" at bounding box center [941, 127] width 70 height 14
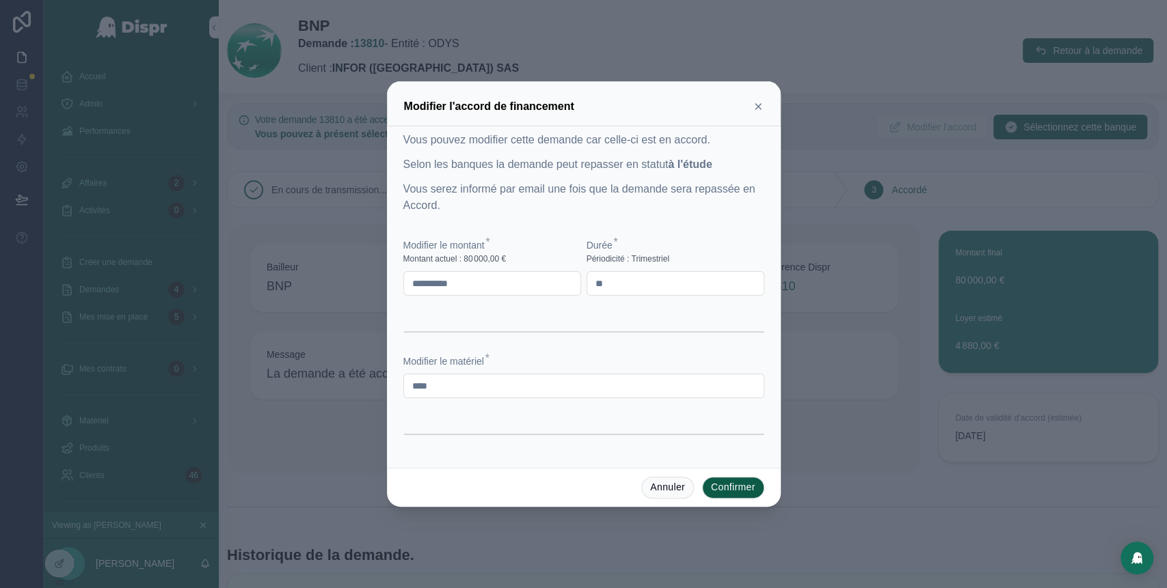
click at [762, 110] on icon at bounding box center [757, 106] width 11 height 11
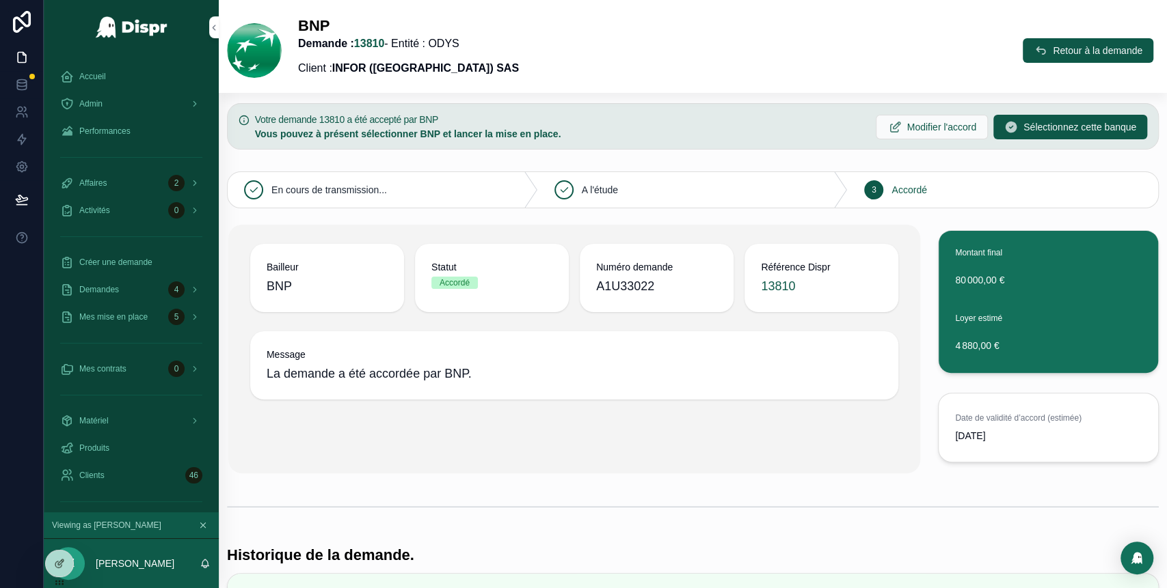
scroll to position [0, 0]
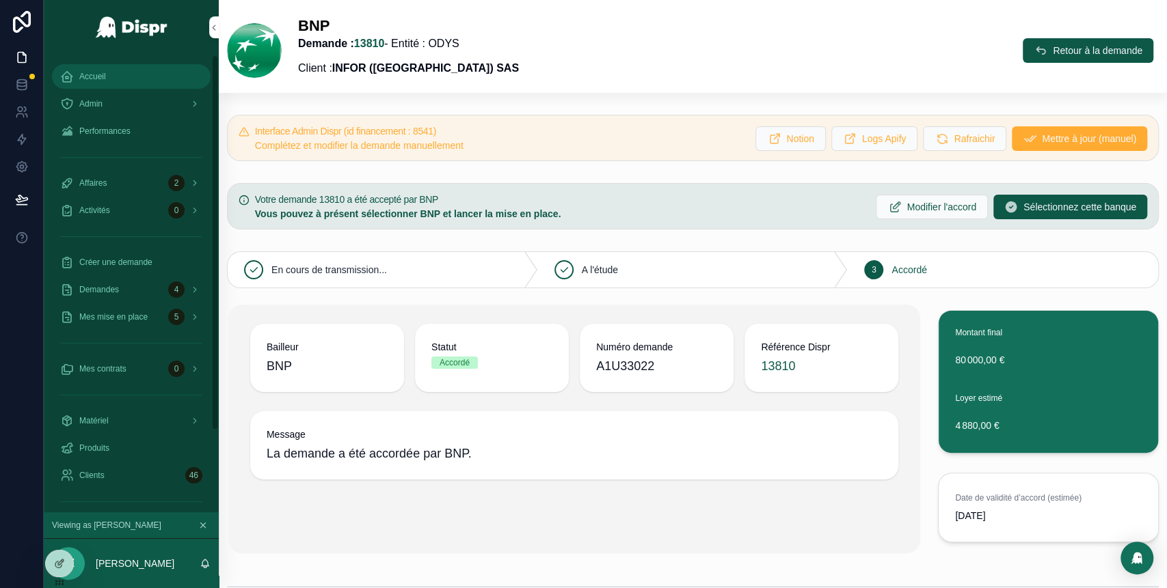
click at [118, 70] on div "Accueil" at bounding box center [131, 77] width 142 height 22
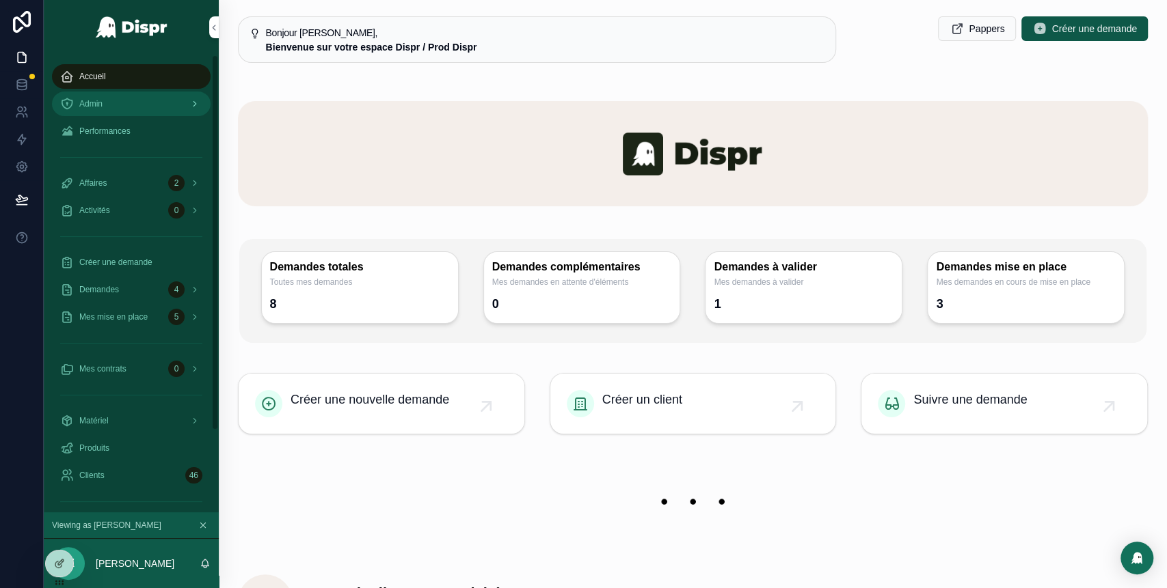
click at [157, 94] on div "Admin" at bounding box center [131, 104] width 142 height 22
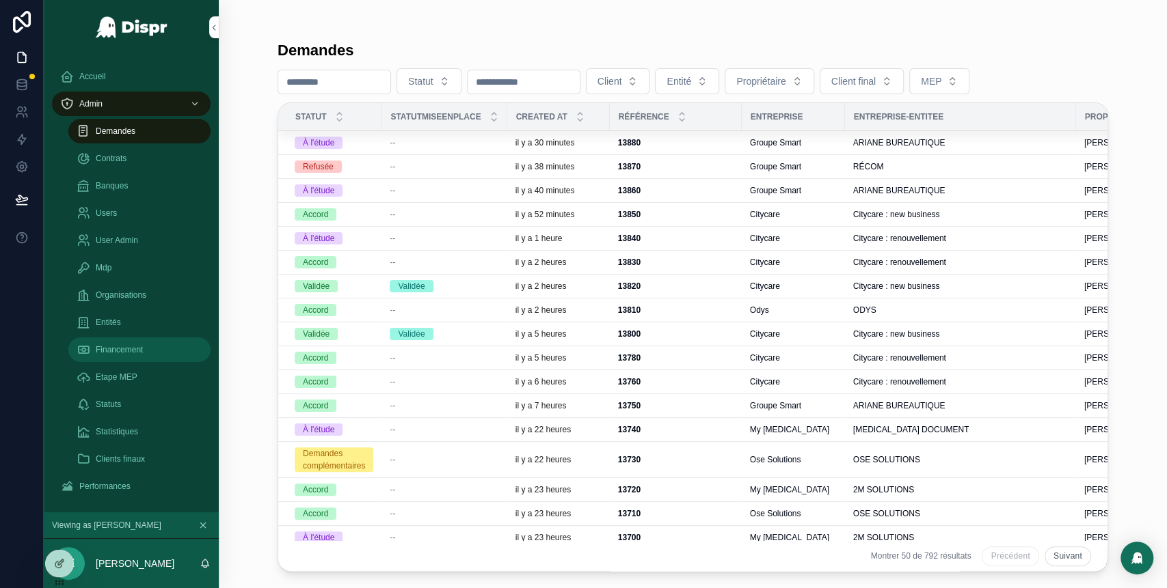
click at [143, 350] on span "Financement" at bounding box center [119, 349] width 47 height 11
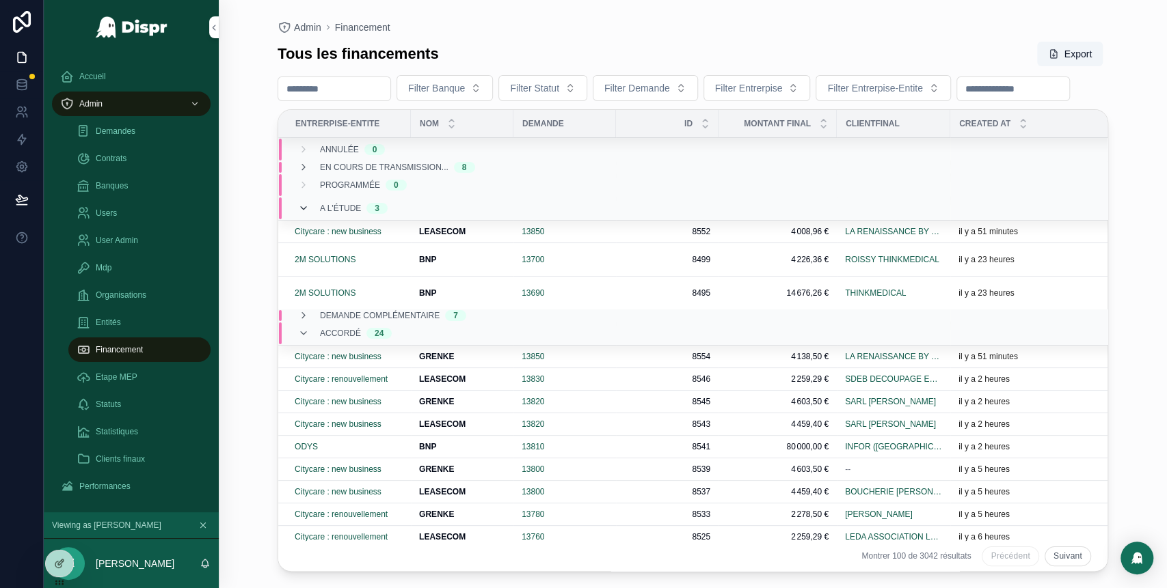
click at [308, 214] on icon "scrollable content" at bounding box center [303, 208] width 11 height 11
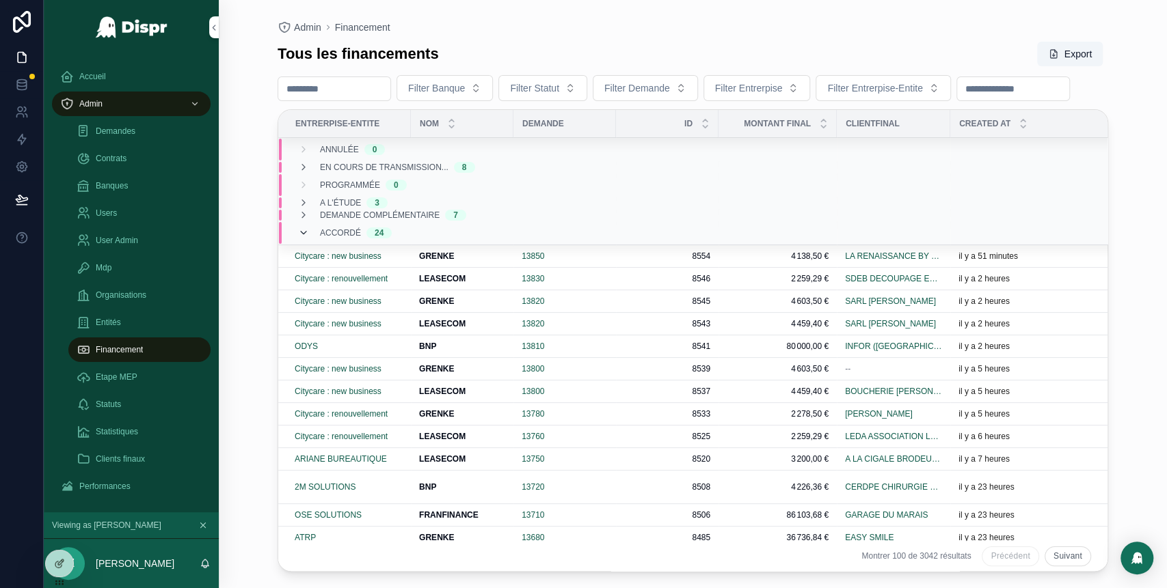
click at [303, 239] on icon "scrollable content" at bounding box center [303, 233] width 11 height 11
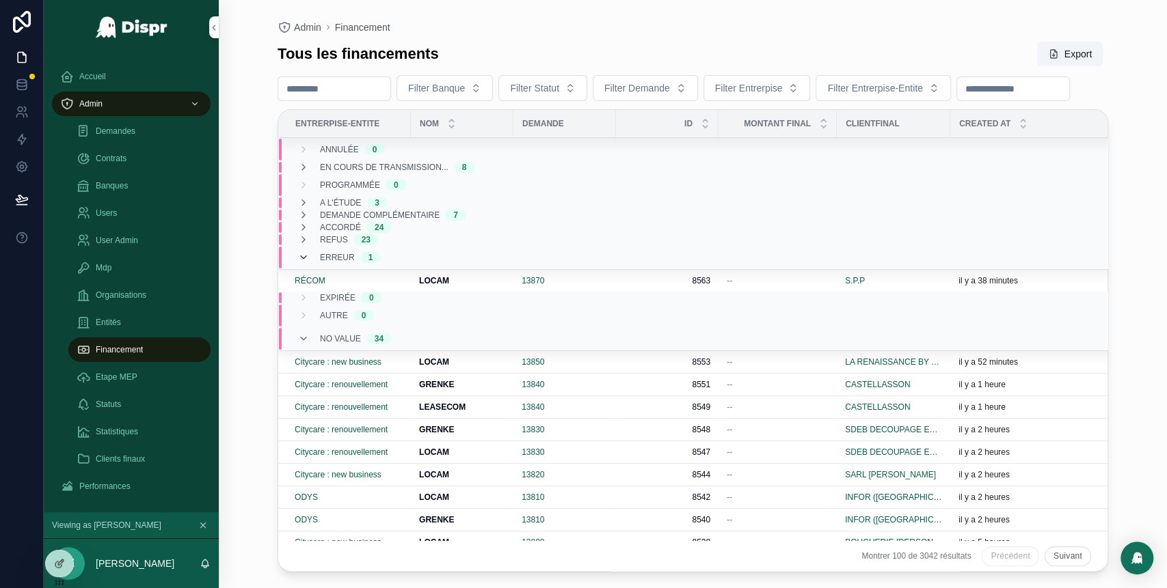
click at [303, 263] on icon "scrollable content" at bounding box center [303, 257] width 11 height 11
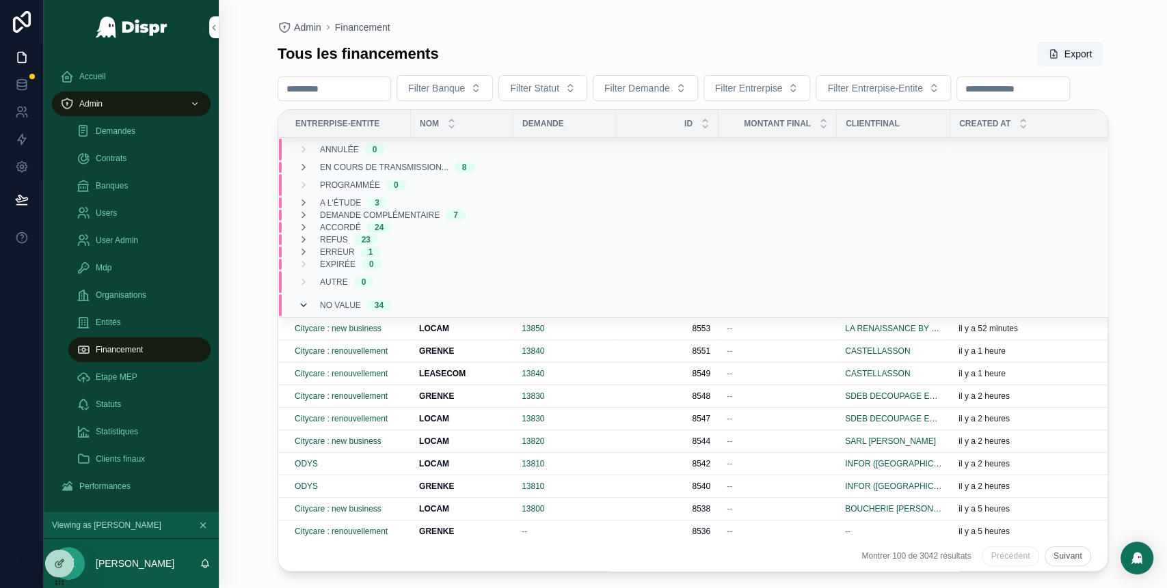
click at [303, 311] on icon "scrollable content" at bounding box center [303, 305] width 11 height 11
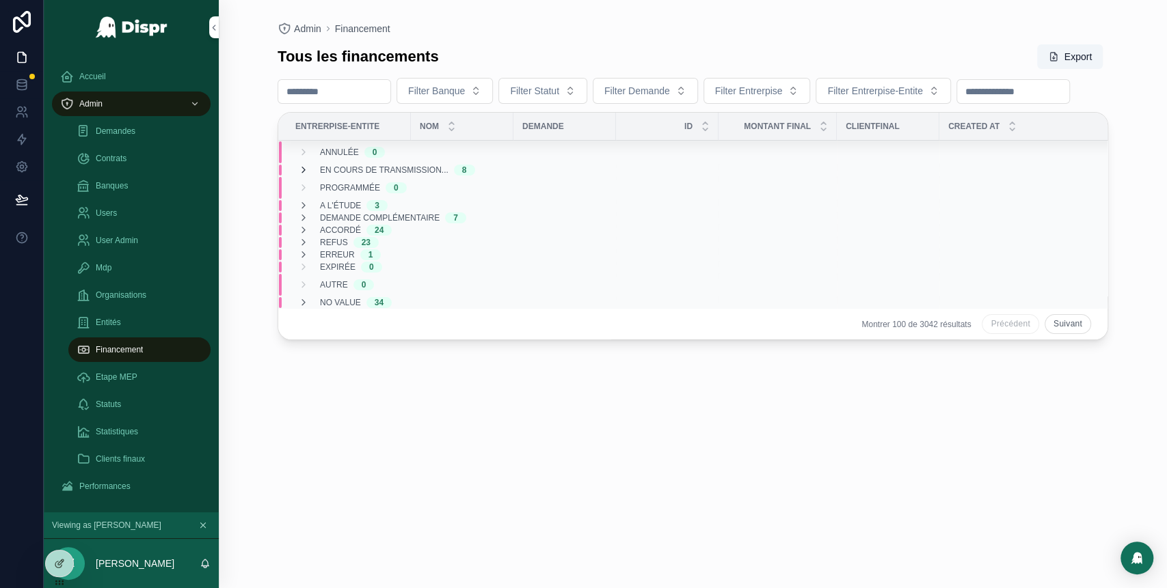
click at [304, 176] on icon "scrollable content" at bounding box center [303, 170] width 11 height 11
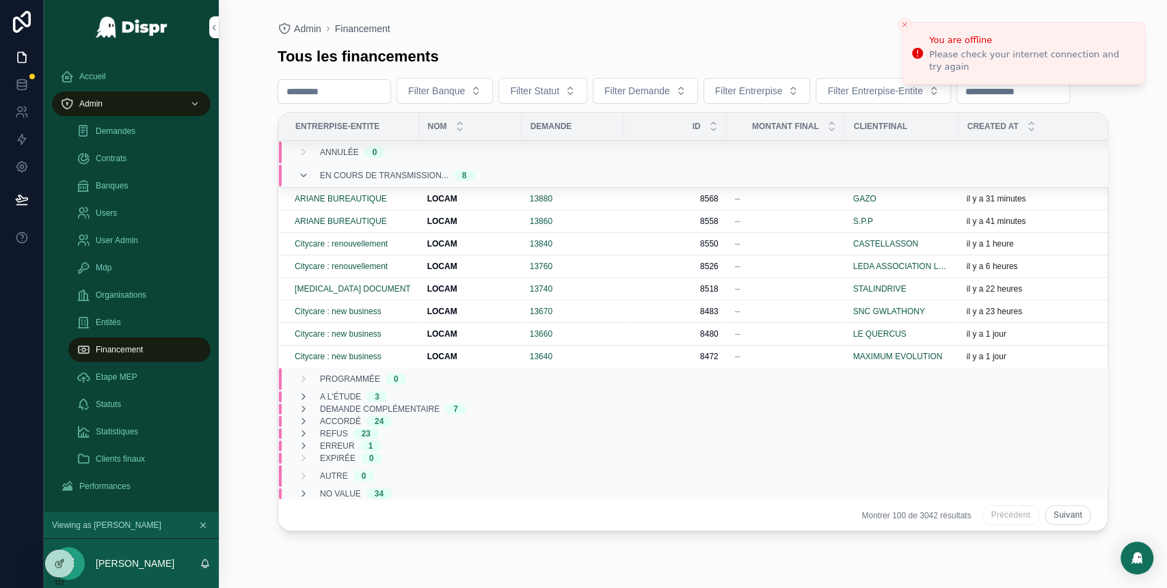
click at [416, 415] on span "Demande complémentaire" at bounding box center [380, 409] width 120 height 11
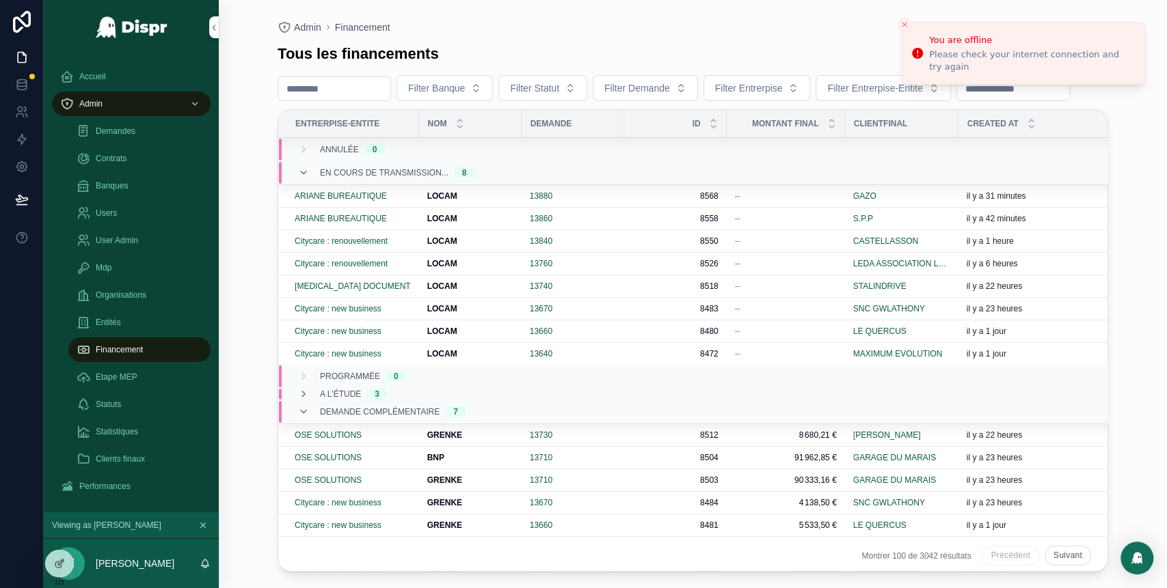
scroll to position [167, 0]
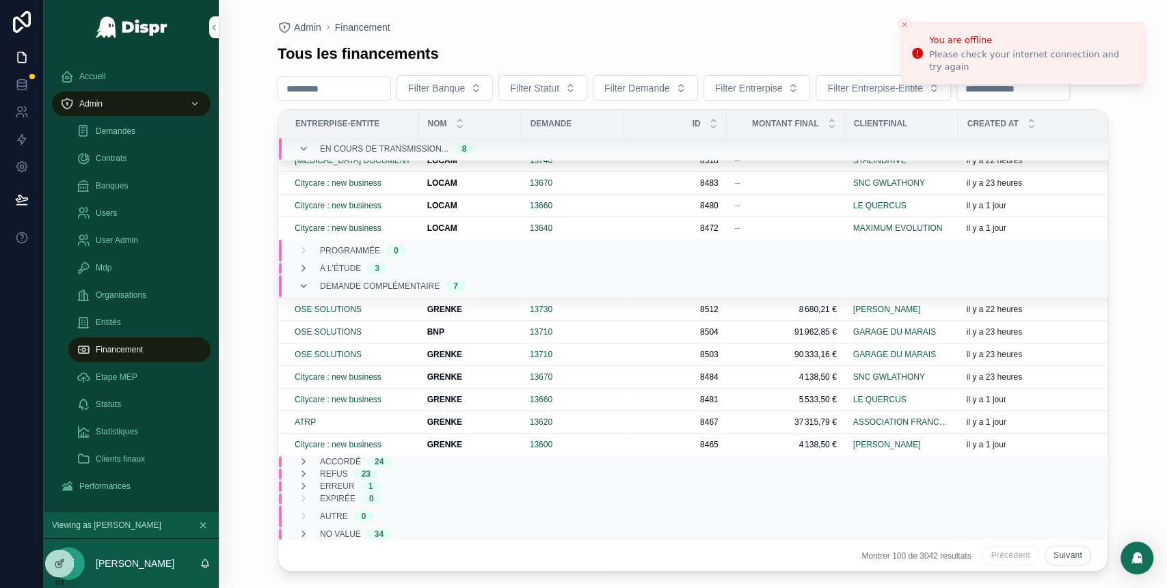
click at [395, 456] on td "Accordé 24" at bounding box center [451, 462] width 346 height 12
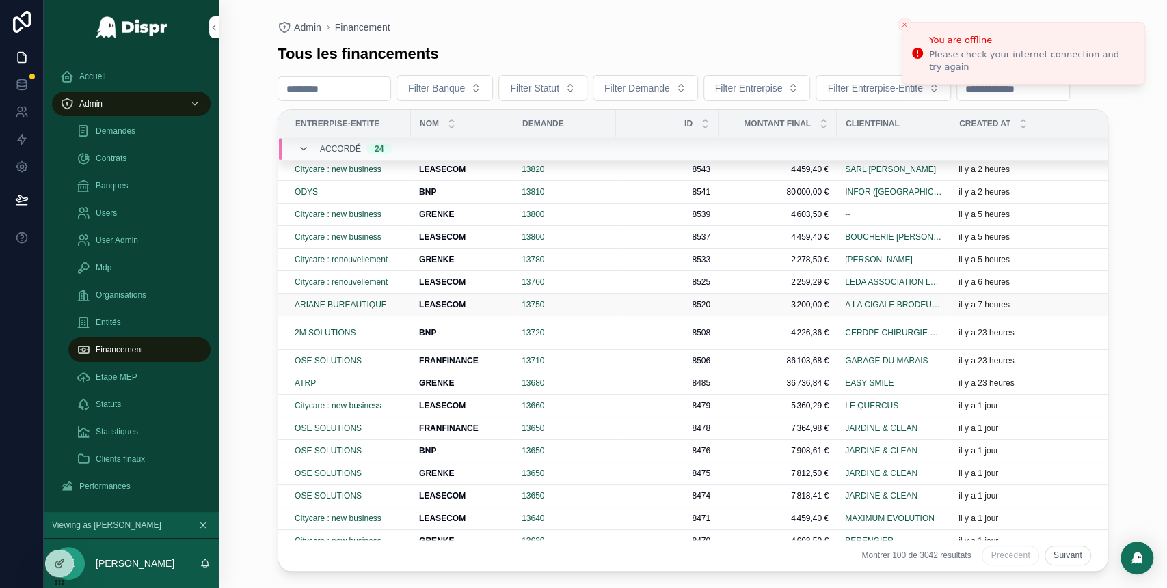
scroll to position [741, 0]
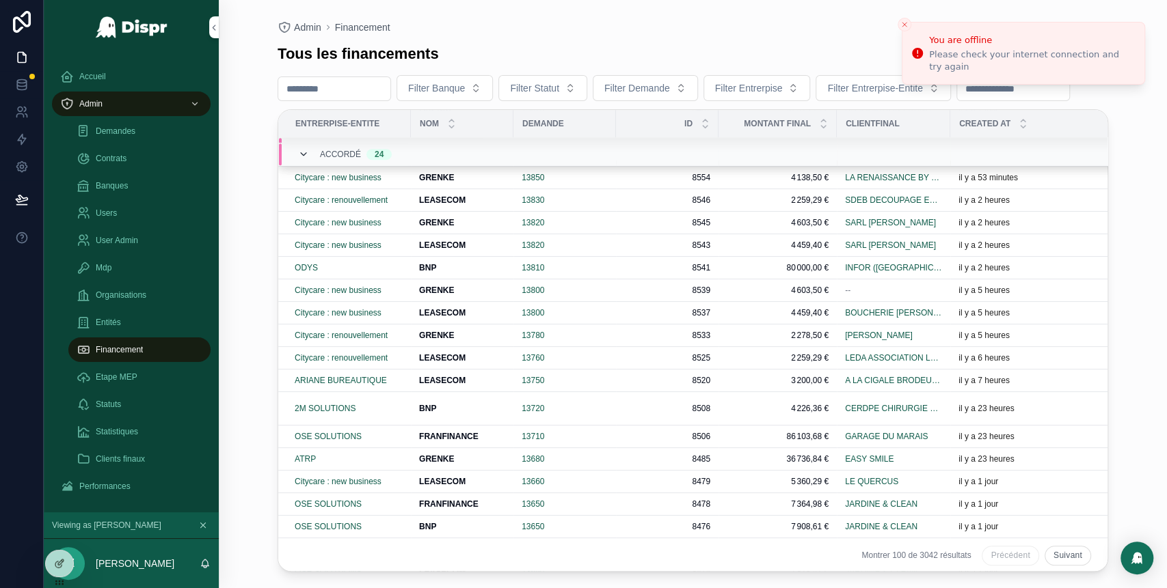
click at [304, 160] on icon "scrollable content" at bounding box center [303, 154] width 11 height 11
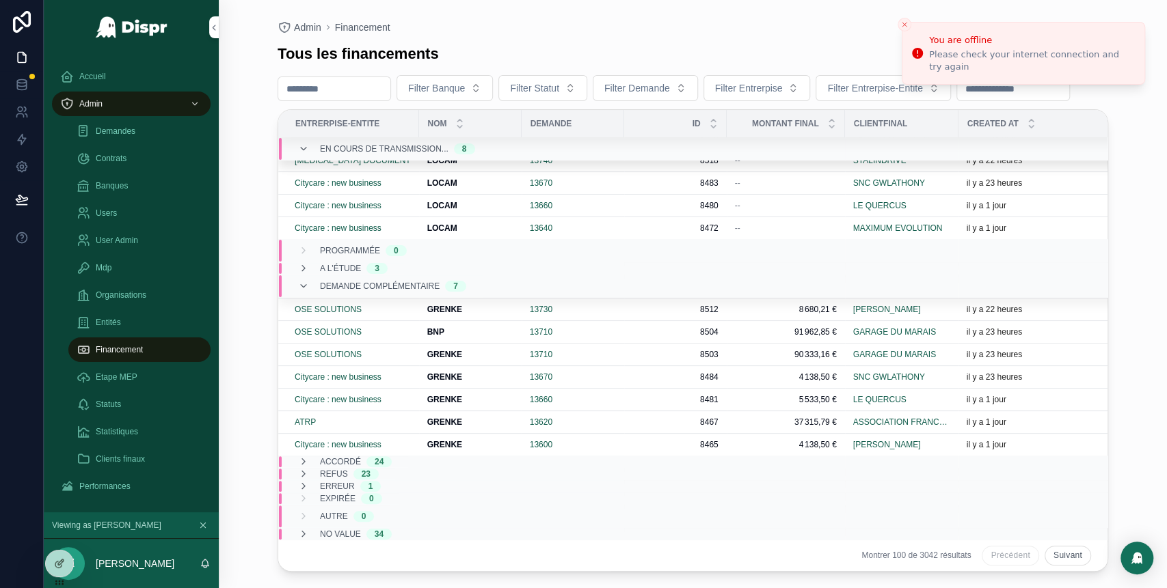
scroll to position [167, 0]
click at [305, 281] on icon "scrollable content" at bounding box center [303, 286] width 11 height 11
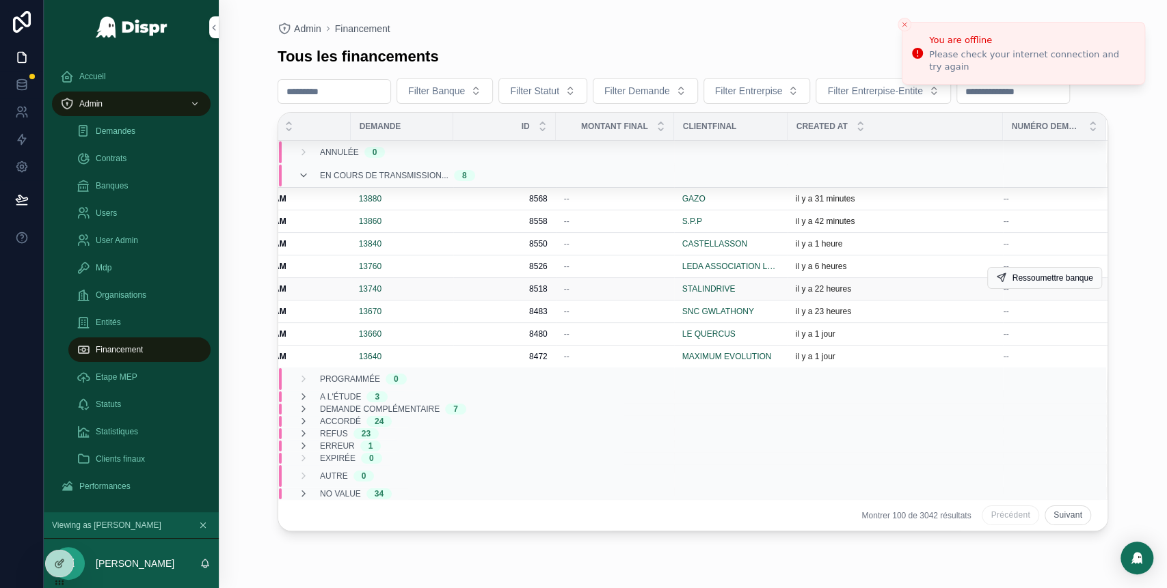
scroll to position [0, 0]
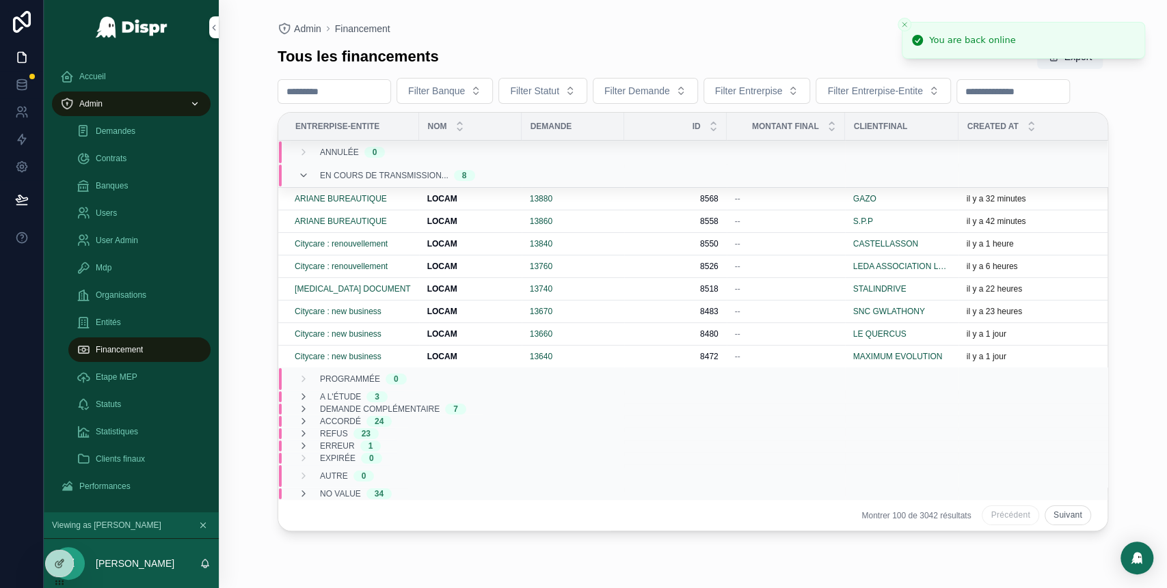
click at [113, 104] on div "Admin" at bounding box center [131, 104] width 142 height 22
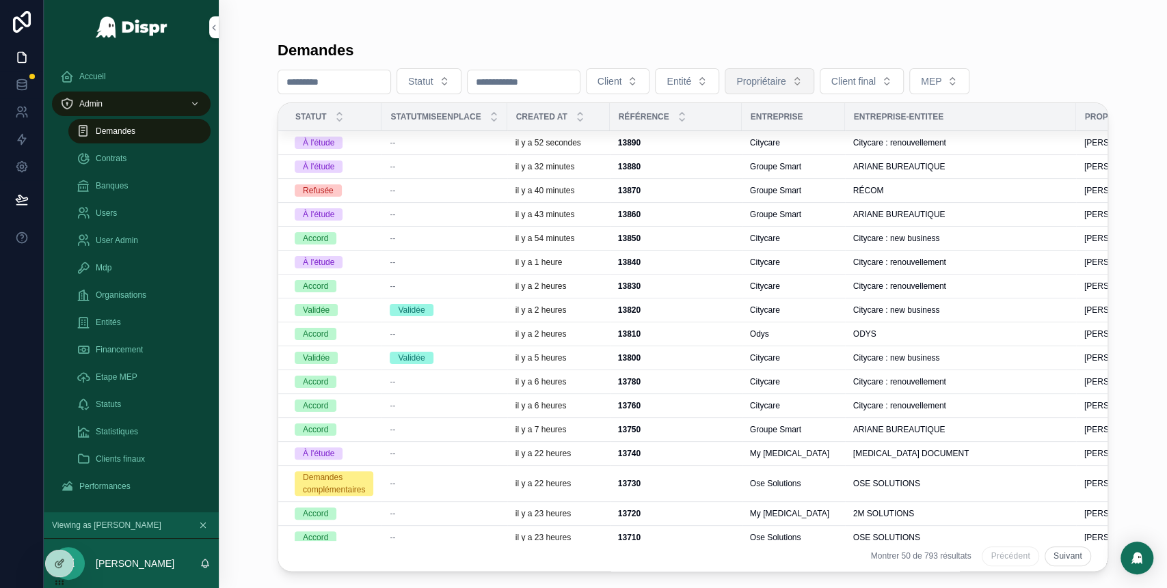
click at [813, 86] on button "Propriétaire" at bounding box center [768, 81] width 89 height 26
click at [719, 85] on button "Entité" at bounding box center [687, 81] width 64 height 26
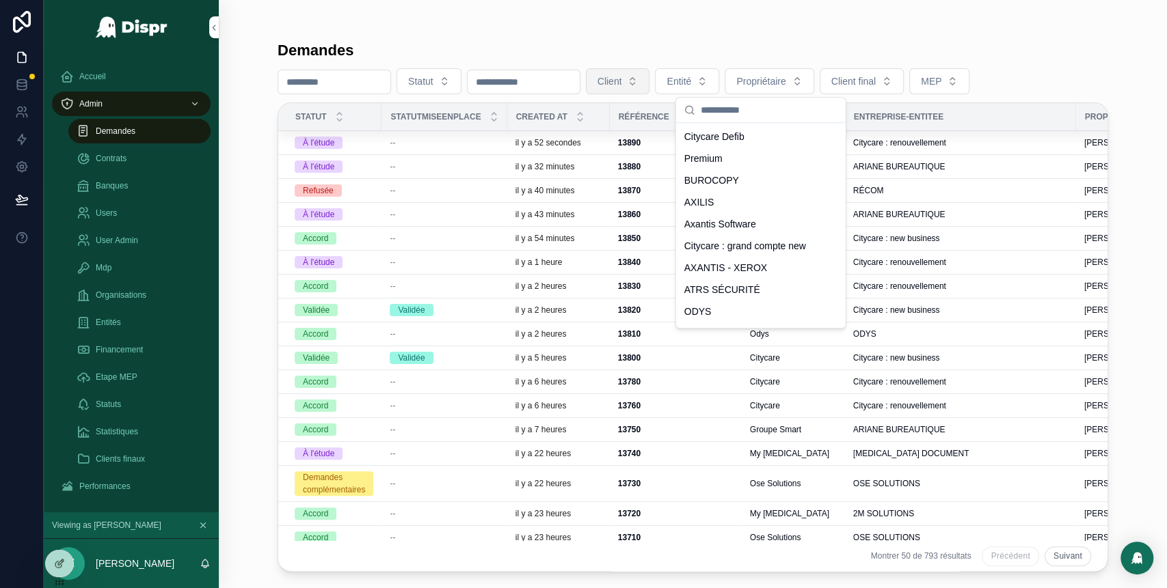
click at [650, 72] on button "Client" at bounding box center [618, 81] width 64 height 26
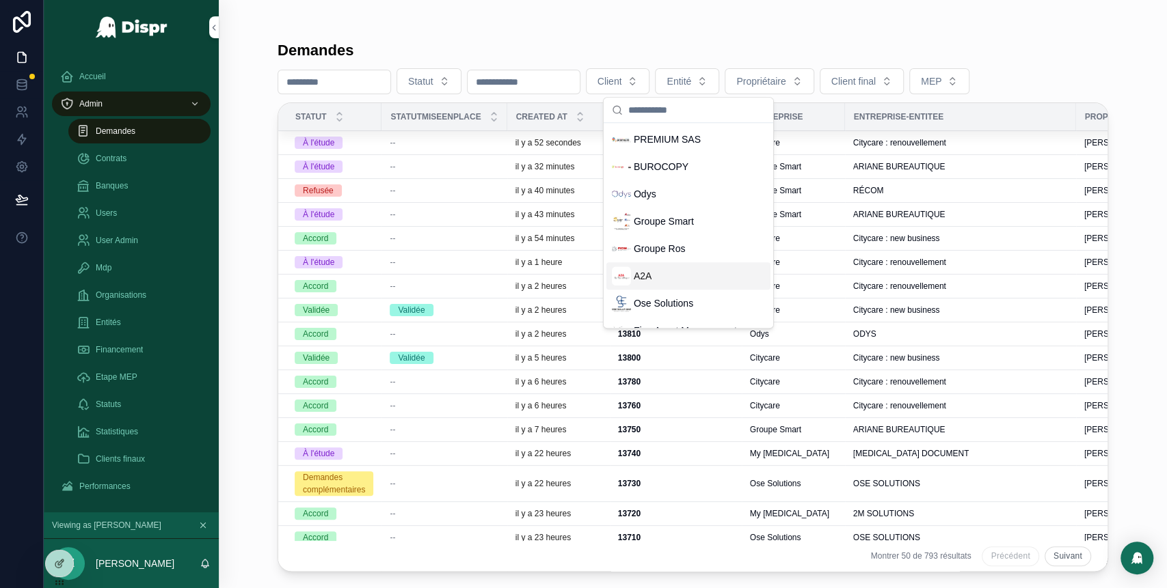
scroll to position [363, 0]
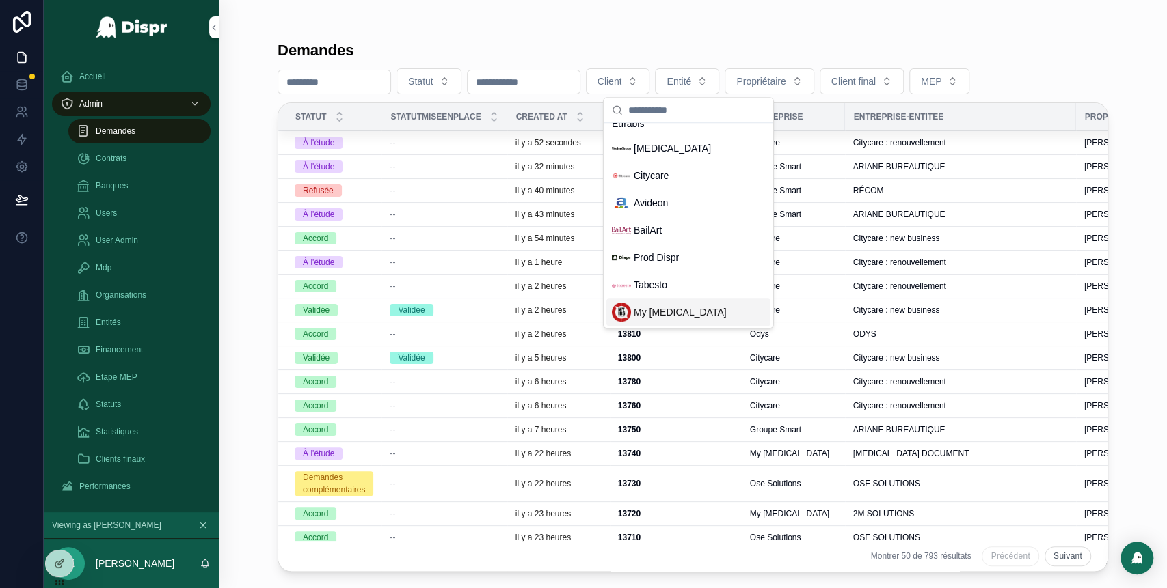
click at [655, 315] on span "My [MEDICAL_DATA]" at bounding box center [680, 312] width 93 height 14
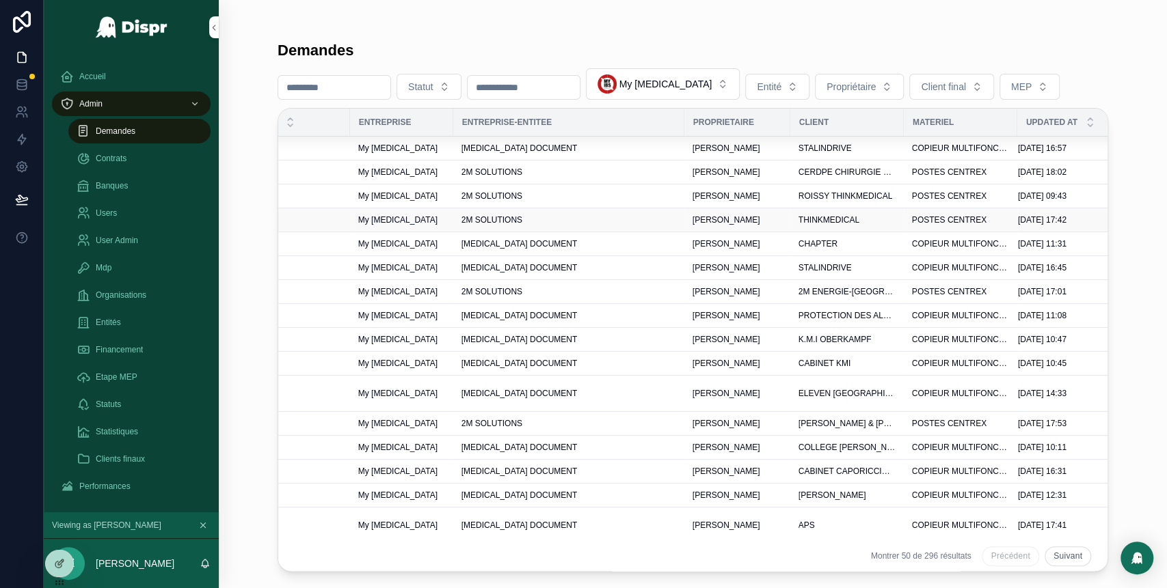
scroll to position [0, 437]
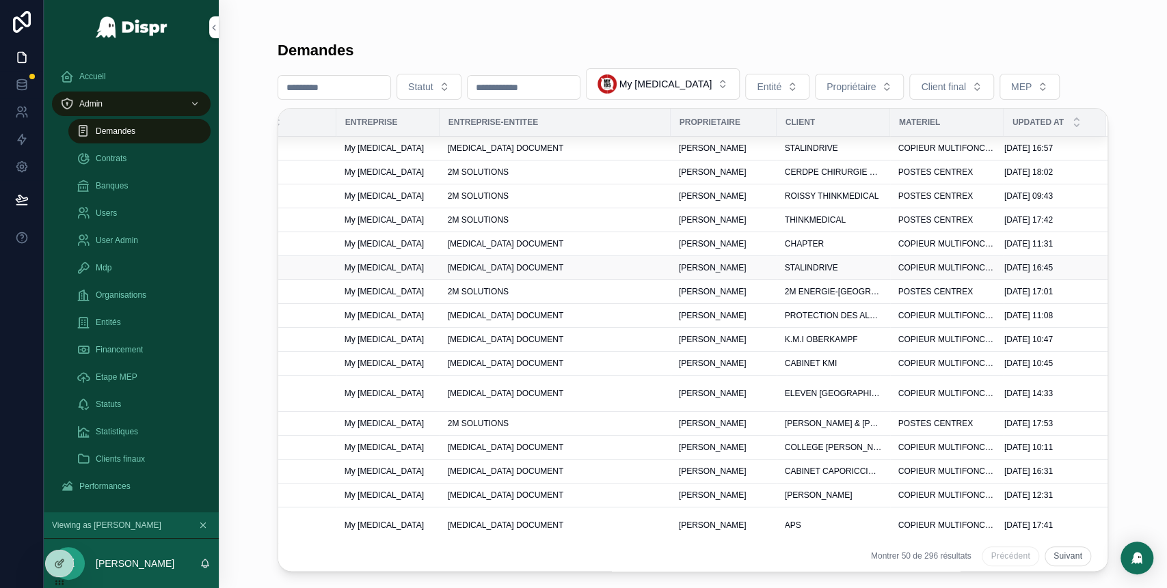
click at [694, 268] on span "[PERSON_NAME]" at bounding box center [713, 267] width 68 height 11
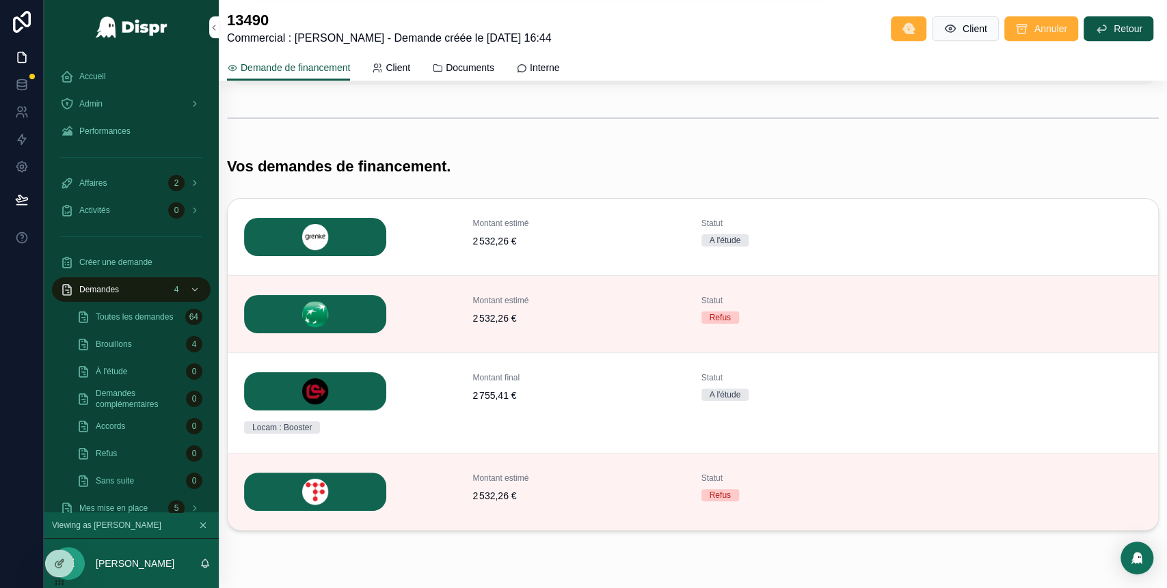
scroll to position [445, 0]
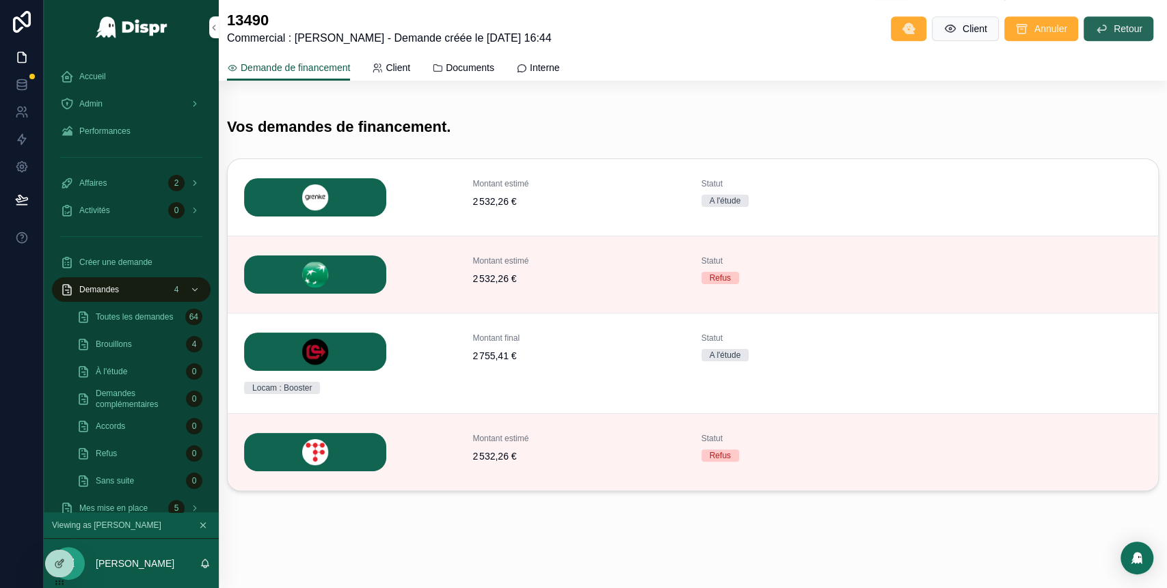
click at [1113, 26] on span "Retour" at bounding box center [1127, 29] width 29 height 14
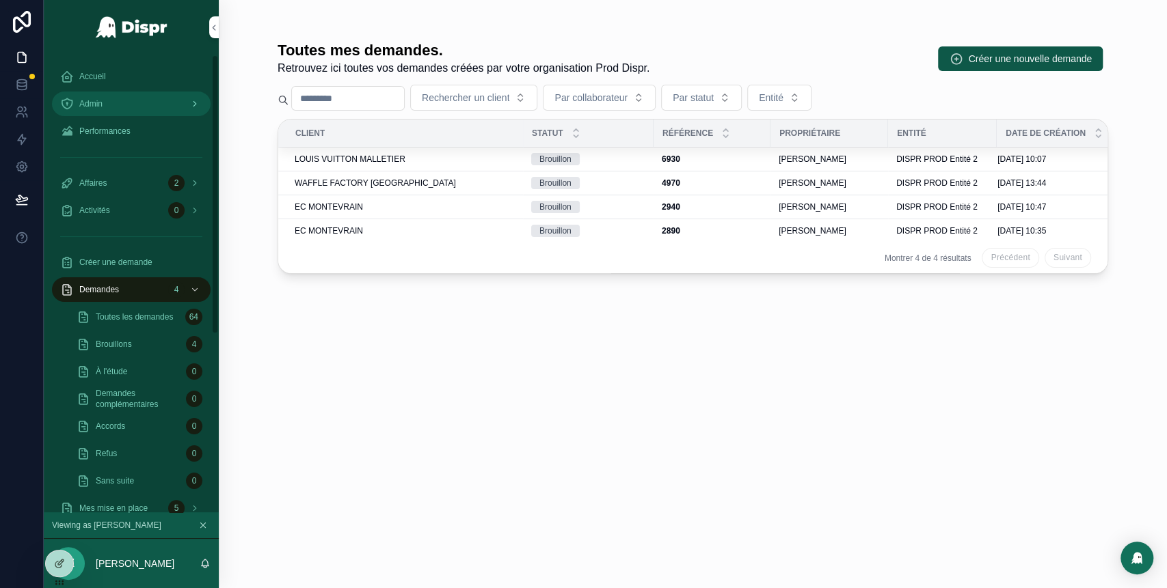
click at [126, 113] on div "Admin" at bounding box center [131, 104] width 142 height 22
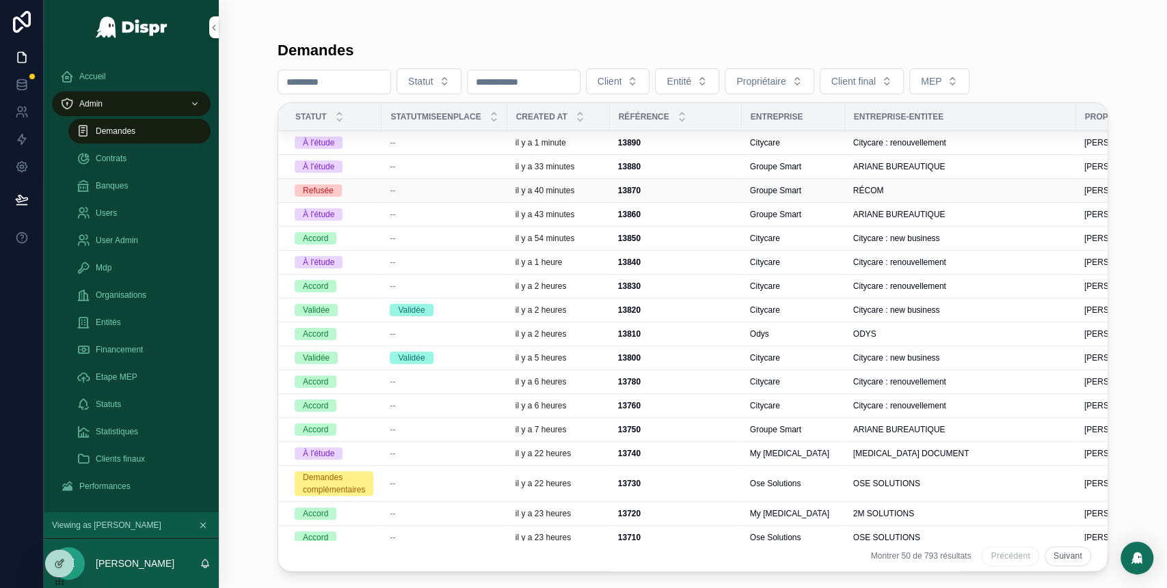
click at [454, 189] on div "--" at bounding box center [444, 190] width 109 height 11
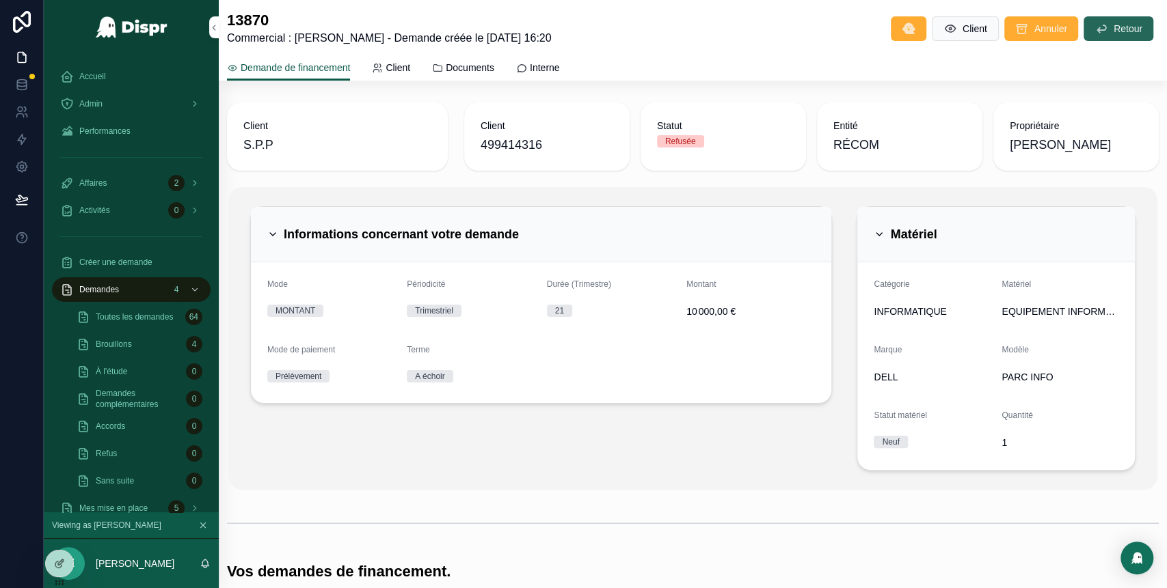
click at [1095, 26] on button "Retour" at bounding box center [1118, 28] width 70 height 25
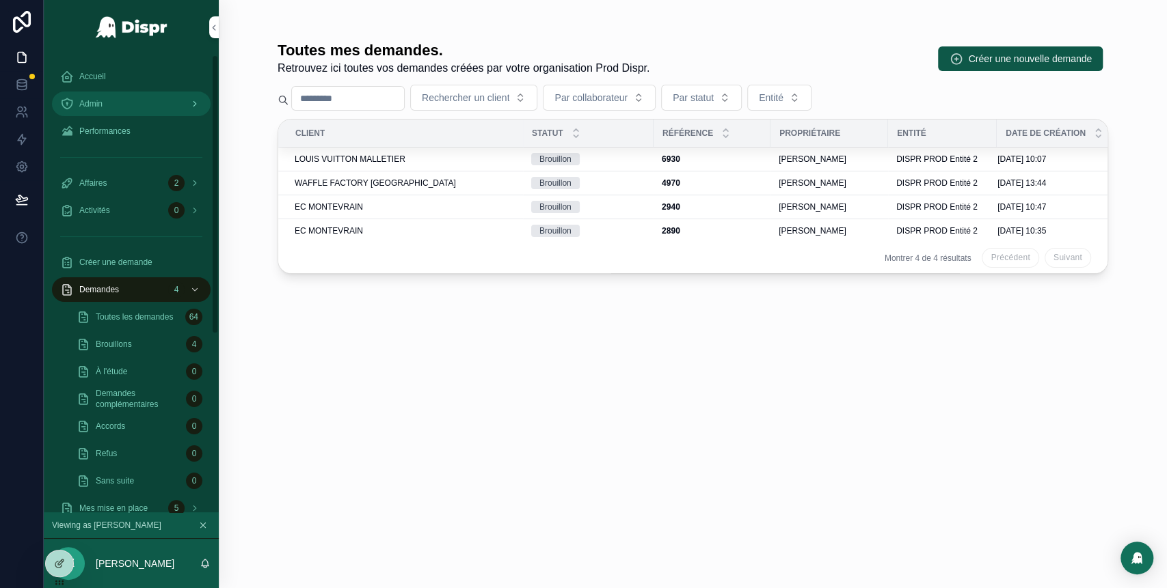
click at [131, 107] on div "Admin" at bounding box center [131, 104] width 142 height 22
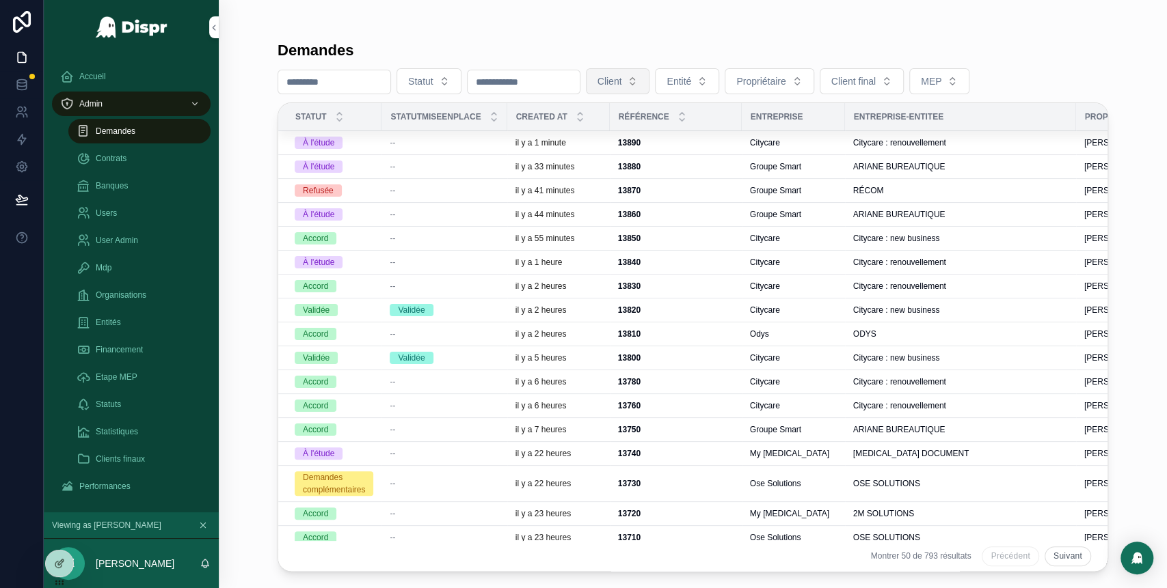
click at [622, 81] on span "Client" at bounding box center [609, 81] width 25 height 14
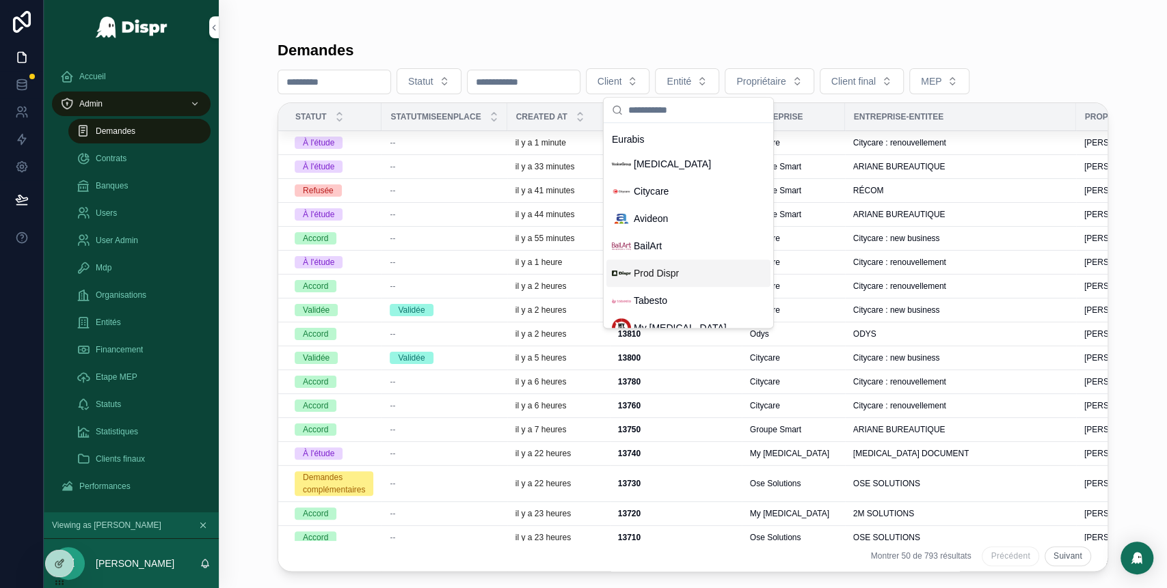
scroll to position [363, 0]
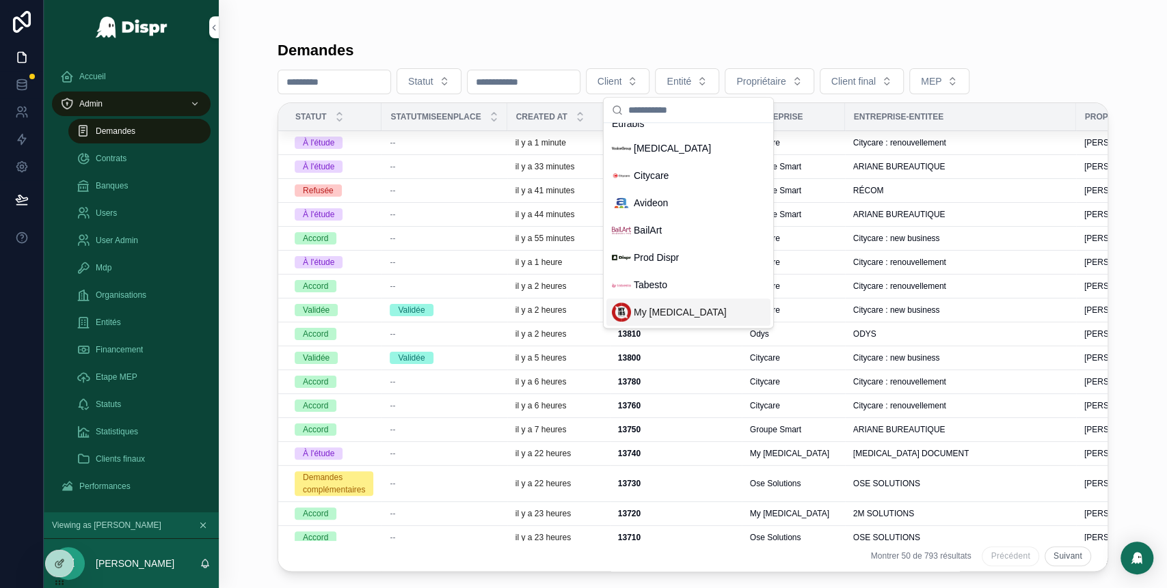
click at [660, 310] on span "My [MEDICAL_DATA]" at bounding box center [680, 312] width 93 height 14
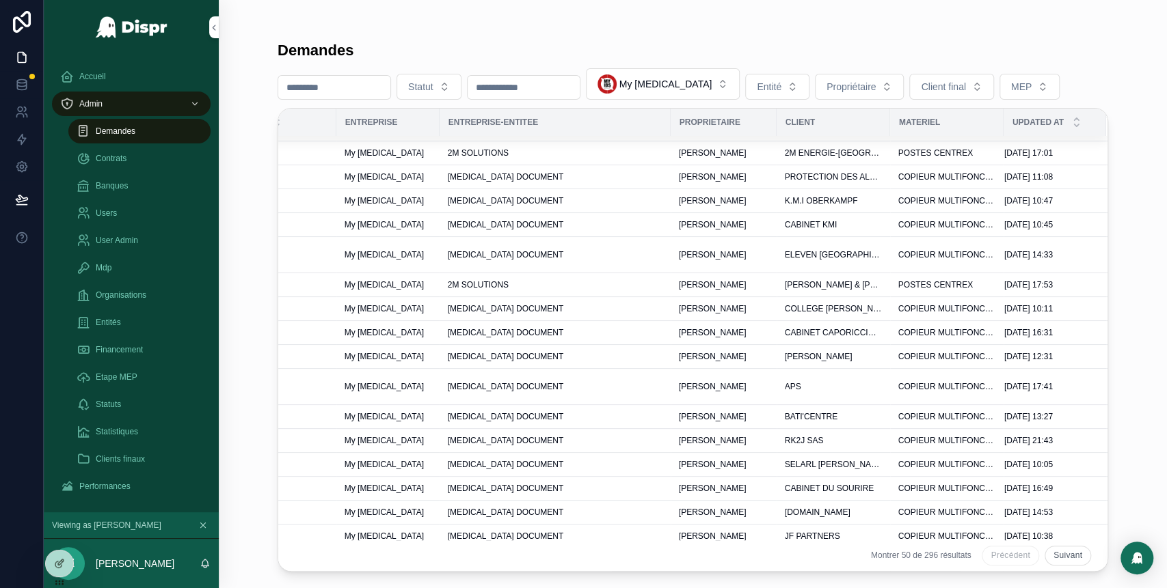
scroll to position [137, 413]
click at [875, 93] on span "Propriétaire" at bounding box center [850, 87] width 49 height 14
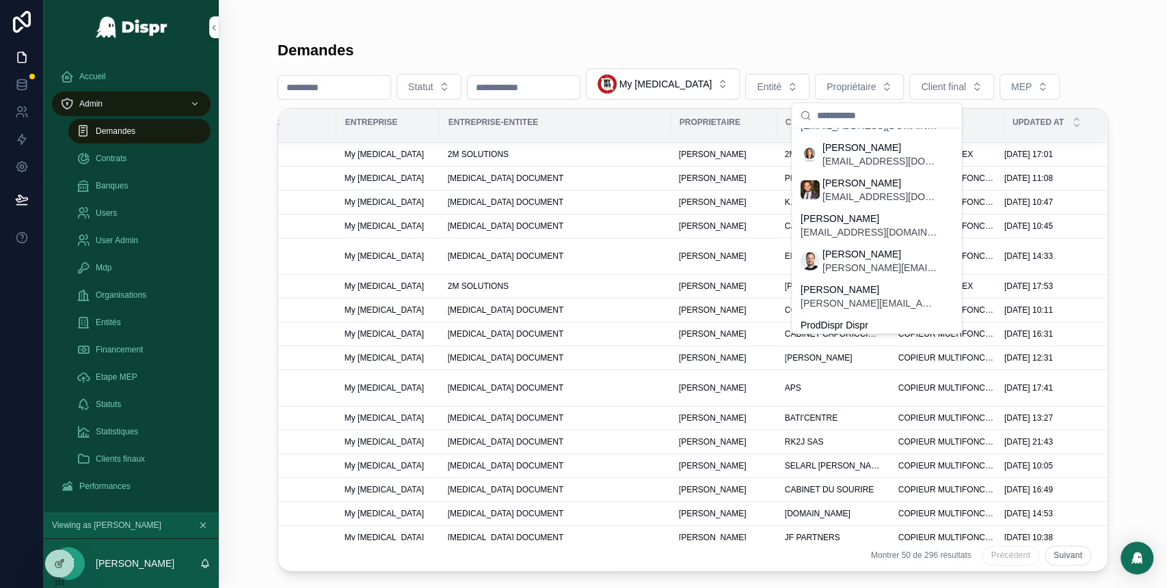
scroll to position [2894, 0]
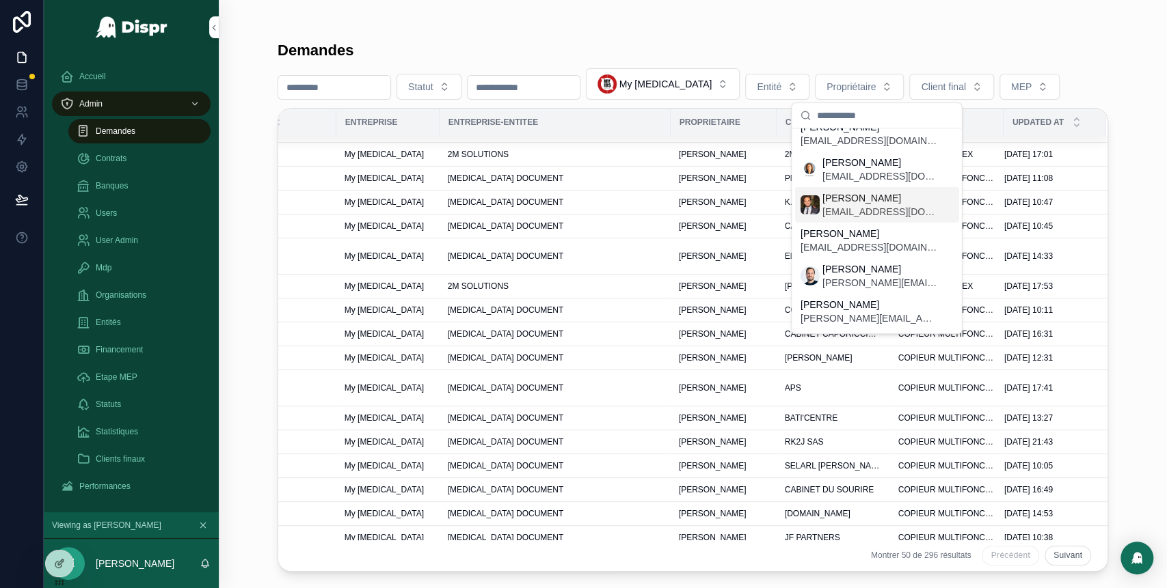
click at [870, 202] on span "[PERSON_NAME]" at bounding box center [878, 198] width 115 height 14
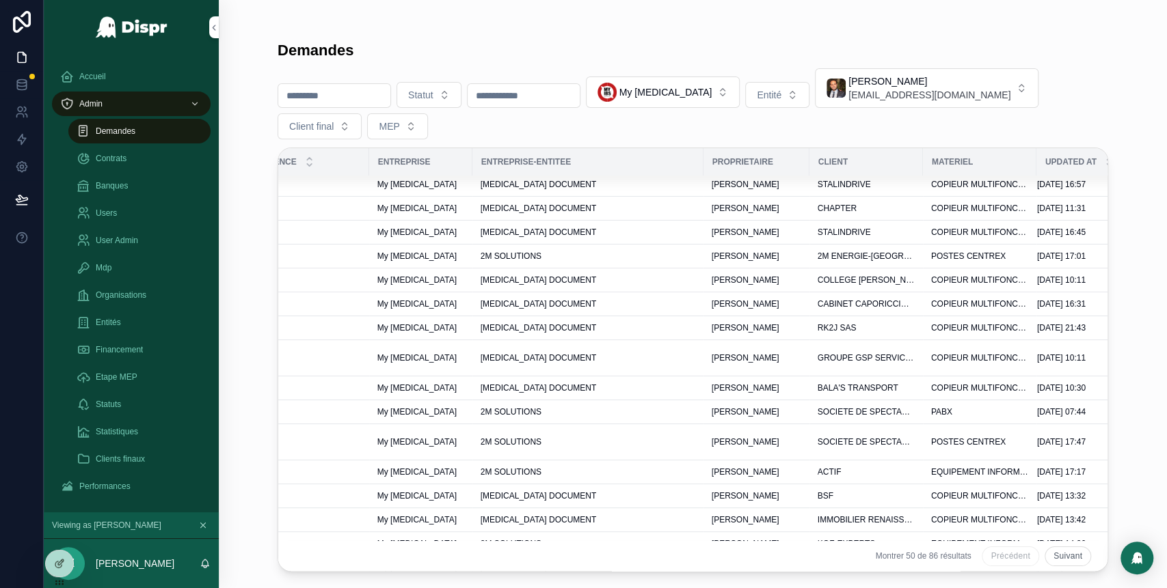
scroll to position [0, 372]
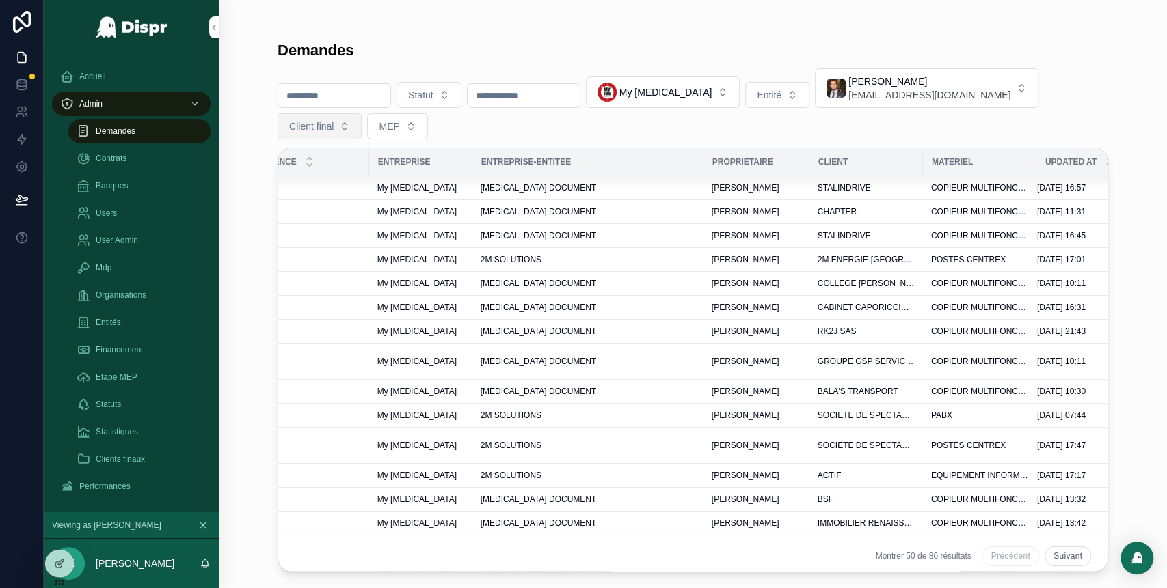
click at [362, 113] on button "Client final" at bounding box center [319, 126] width 84 height 26
click at [908, 138] on div "Statut My [MEDICAL_DATA] Entité [PERSON_NAME] [EMAIL_ADDRESS][DOMAIN_NAME] Clie…" at bounding box center [692, 103] width 830 height 71
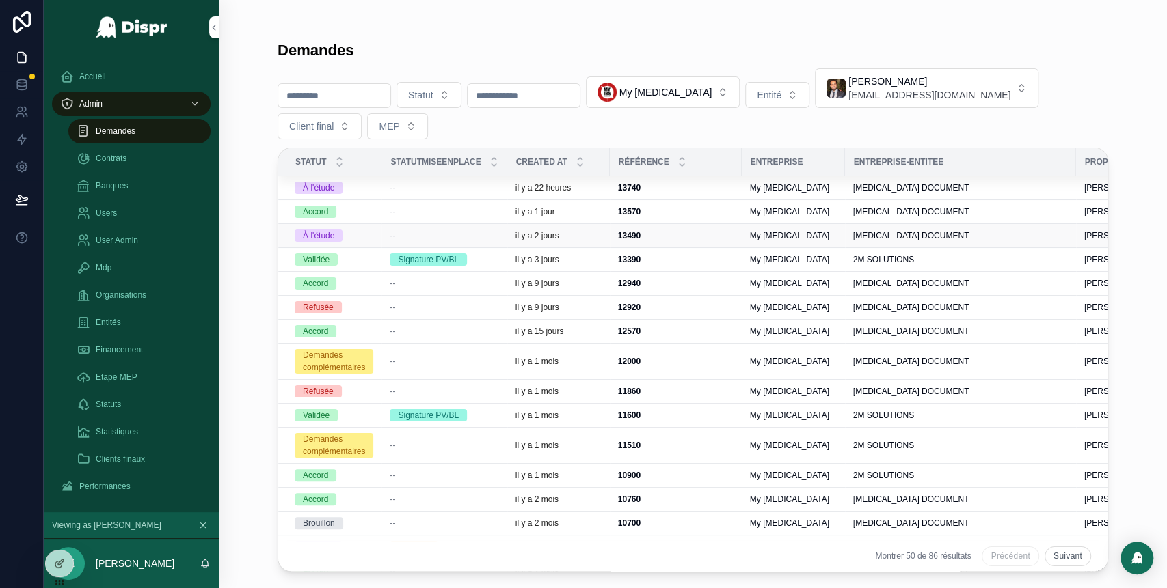
click at [370, 236] on div "À l'étude" at bounding box center [334, 236] width 79 height 12
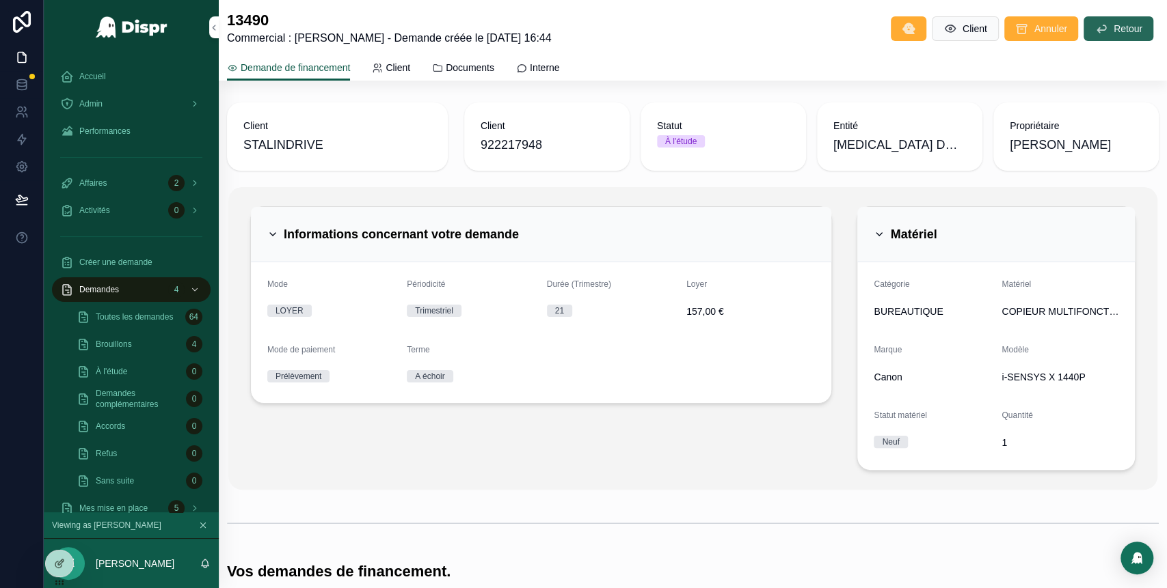
click at [1113, 35] on span "Retour" at bounding box center [1127, 29] width 29 height 14
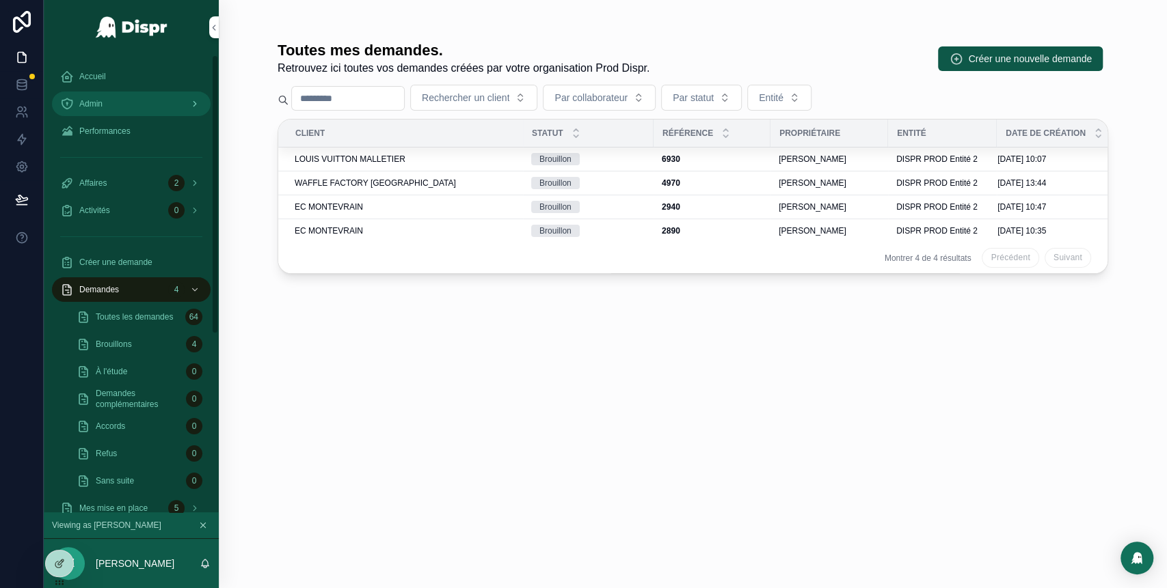
click at [152, 113] on div "Admin" at bounding box center [131, 104] width 142 height 22
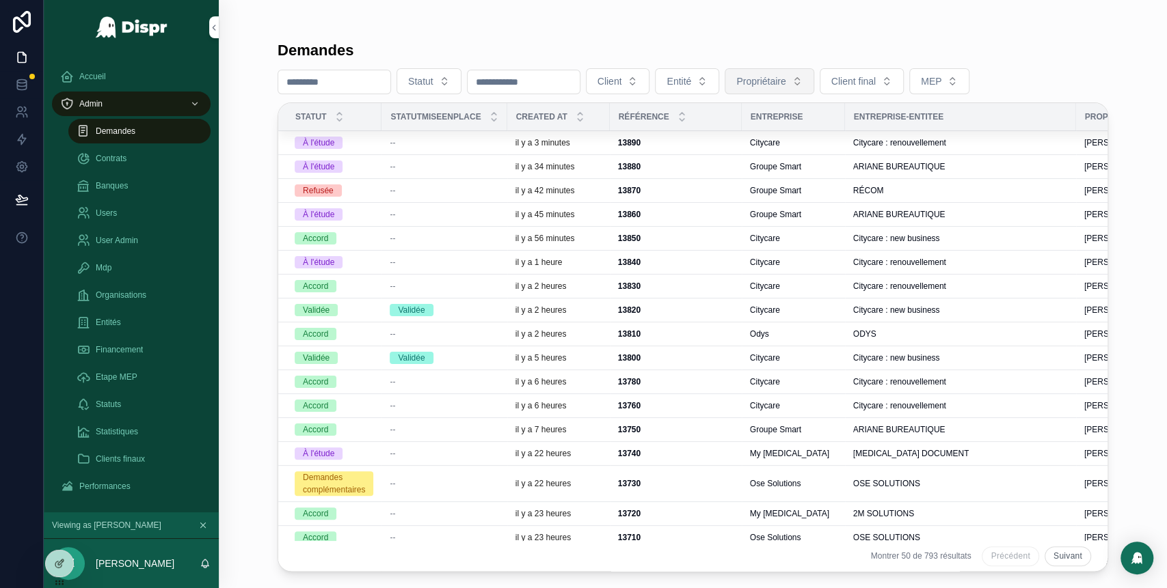
click at [813, 91] on button "Propriétaire" at bounding box center [768, 81] width 89 height 26
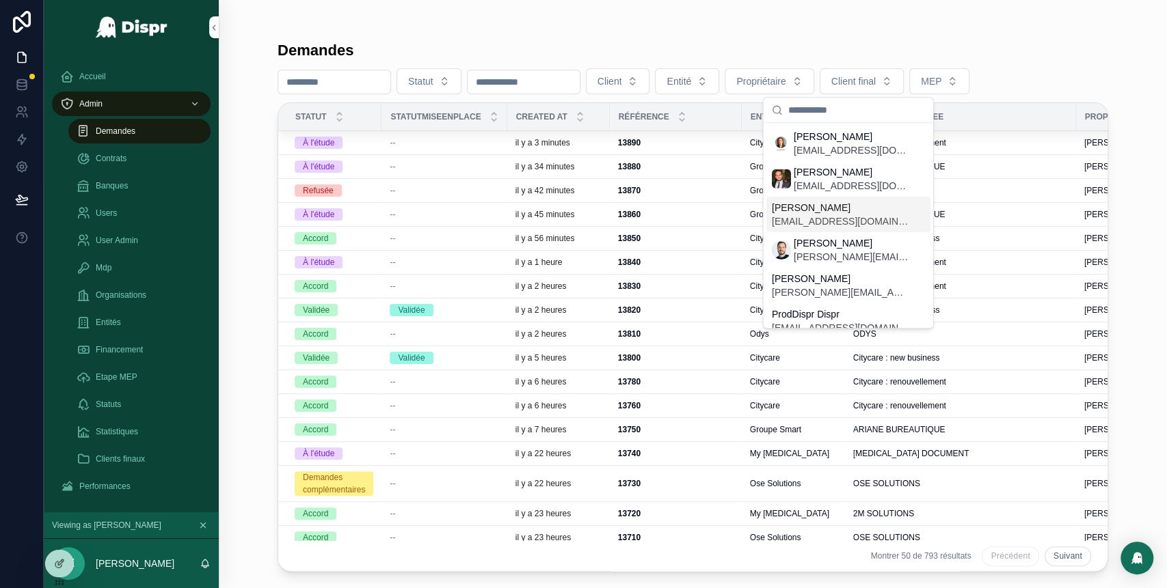
scroll to position [2913, 0]
click at [847, 172] on span "[PERSON_NAME]" at bounding box center [850, 174] width 115 height 14
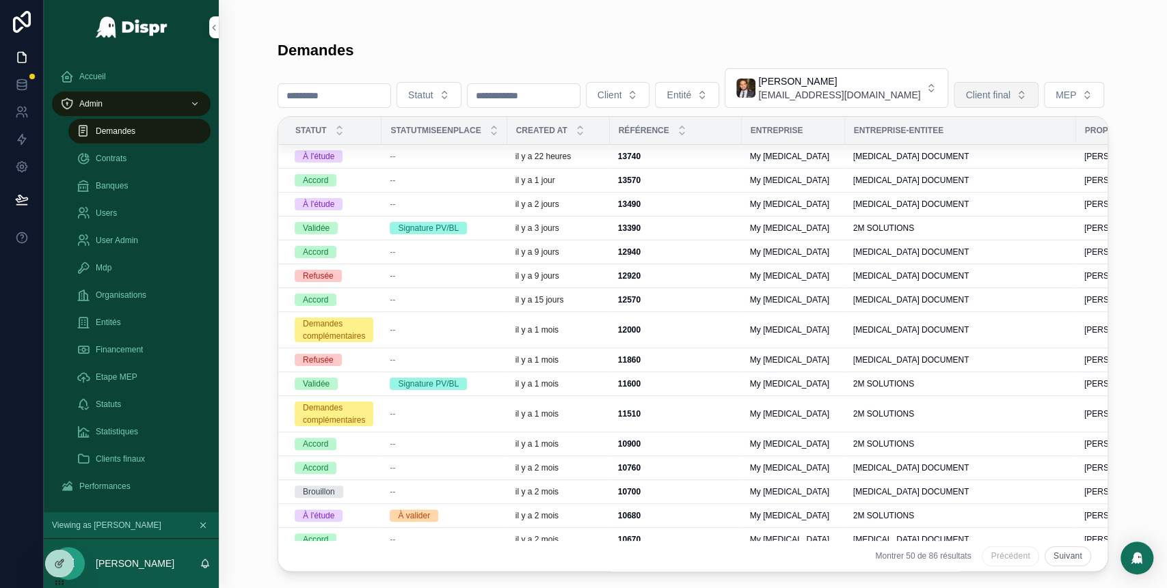
click at [1009, 94] on span "Client final" at bounding box center [987, 95] width 44 height 14
click at [856, 108] on div "Statut Client Entité [PERSON_NAME] [EMAIL_ADDRESS][DOMAIN_NAME] Client final MEP" at bounding box center [692, 88] width 830 height 40
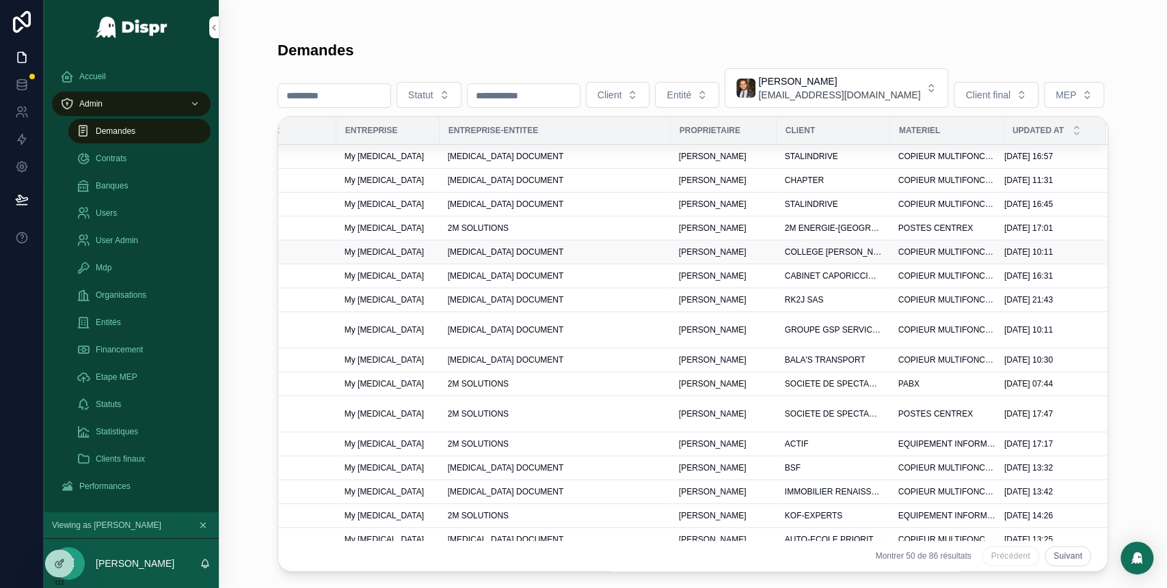
scroll to position [0, 435]
click at [807, 162] on span "STALINDRIVE" at bounding box center [811, 156] width 53 height 11
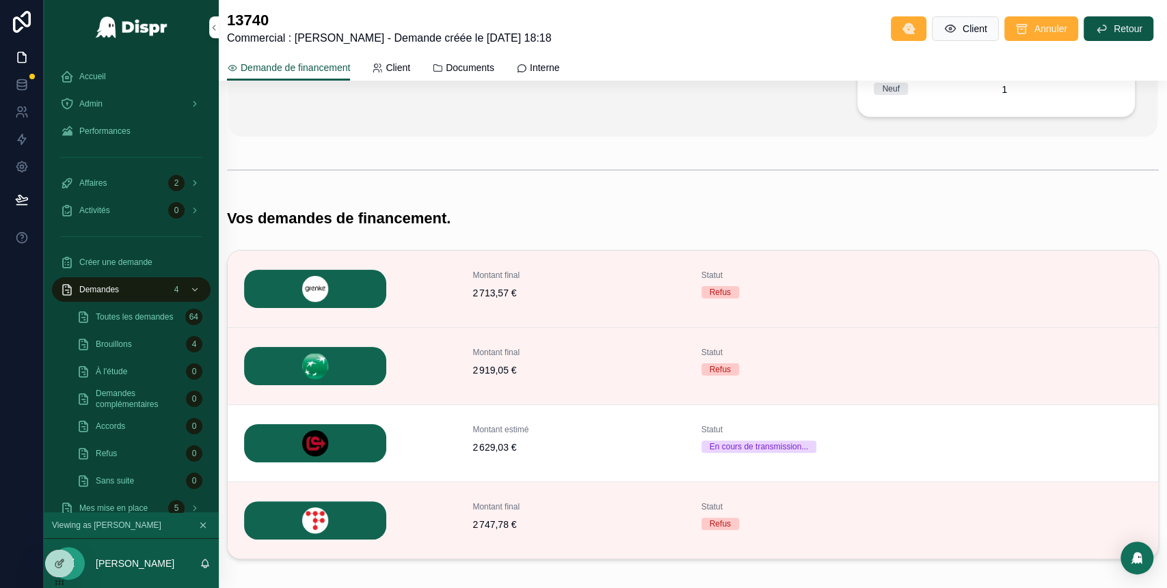
scroll to position [421, 0]
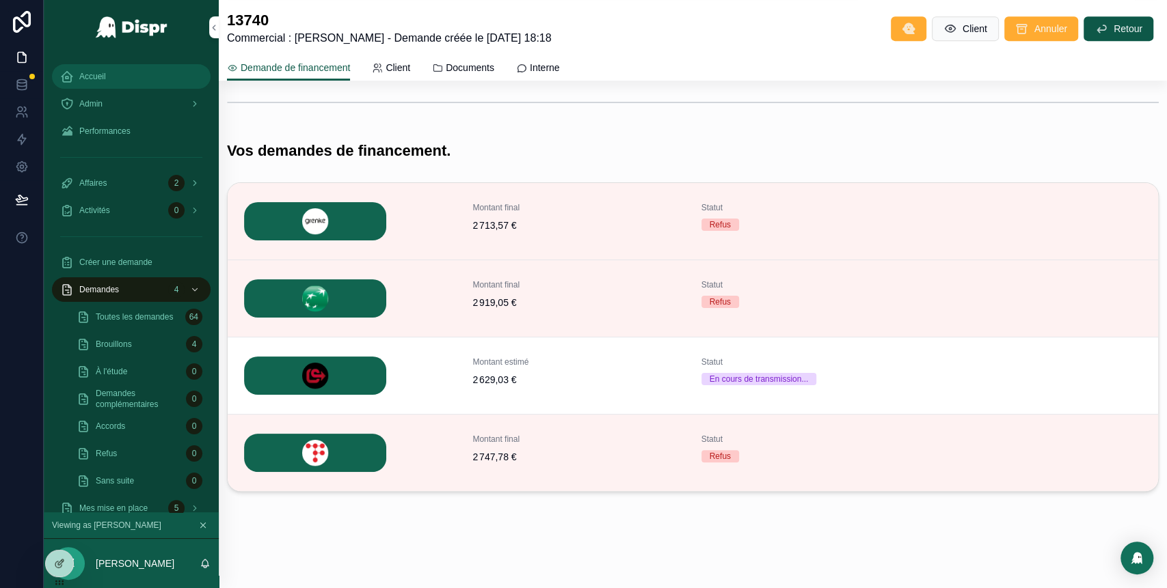
click at [120, 79] on div "Accueil" at bounding box center [131, 77] width 142 height 22
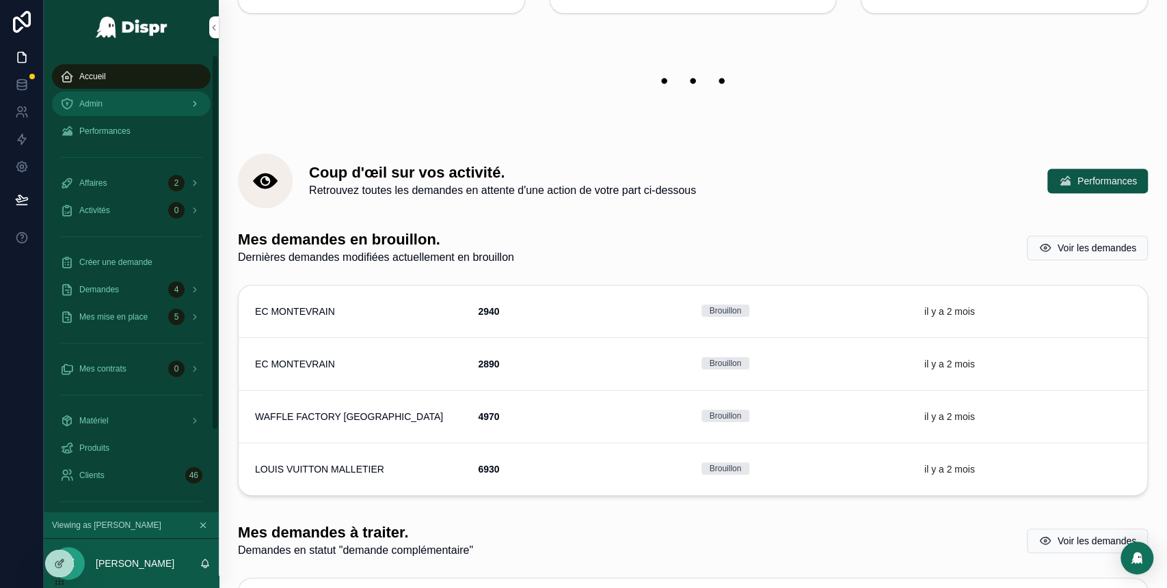
click at [163, 109] on div "Admin" at bounding box center [131, 104] width 142 height 22
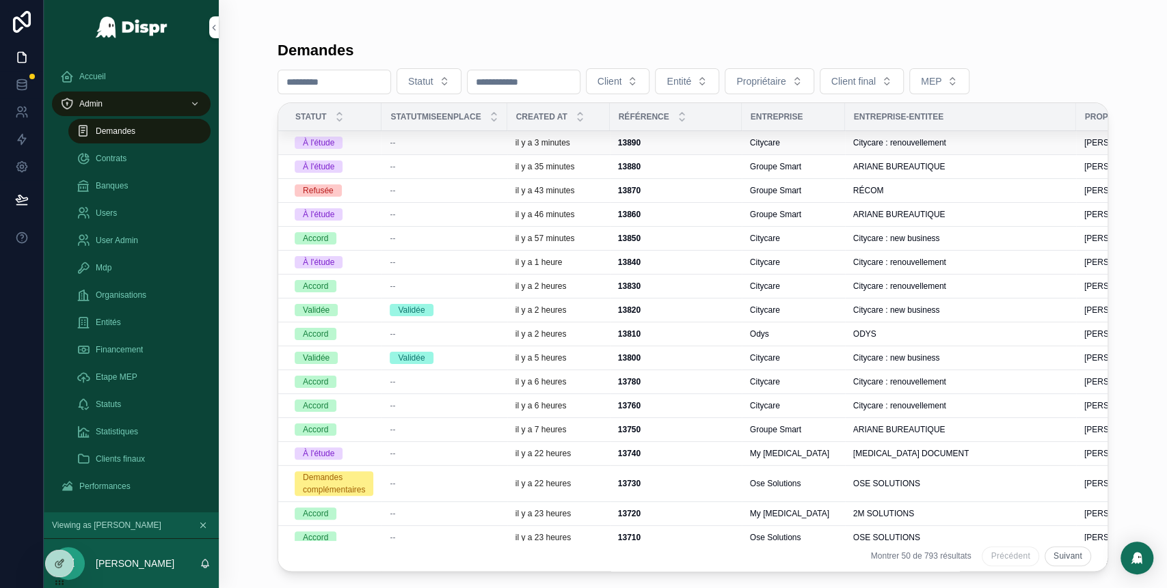
click at [498, 143] on div "--" at bounding box center [444, 142] width 109 height 11
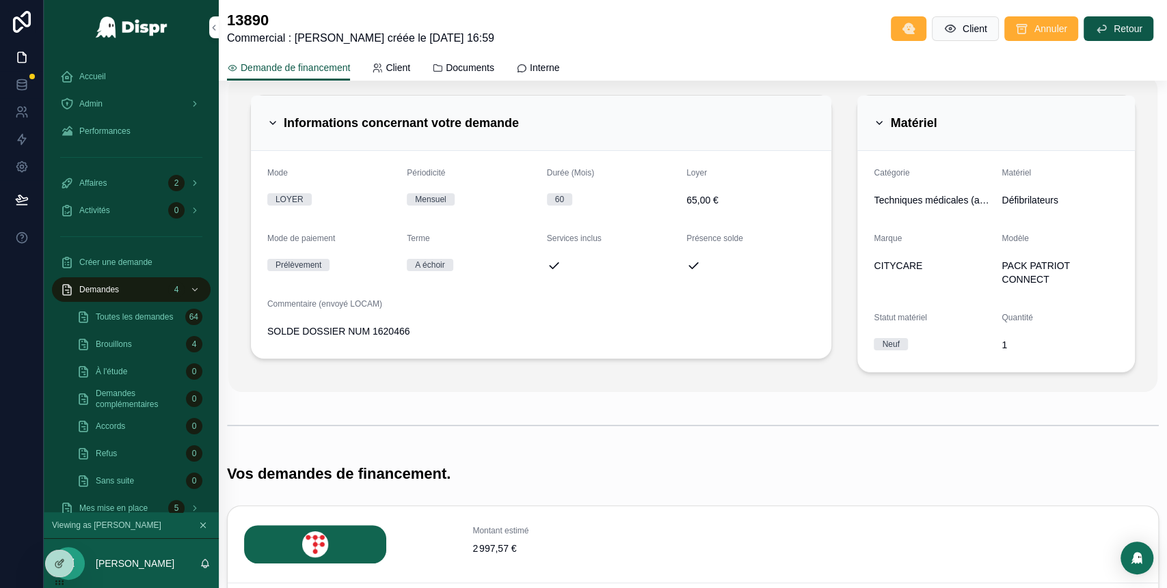
scroll to position [109, 0]
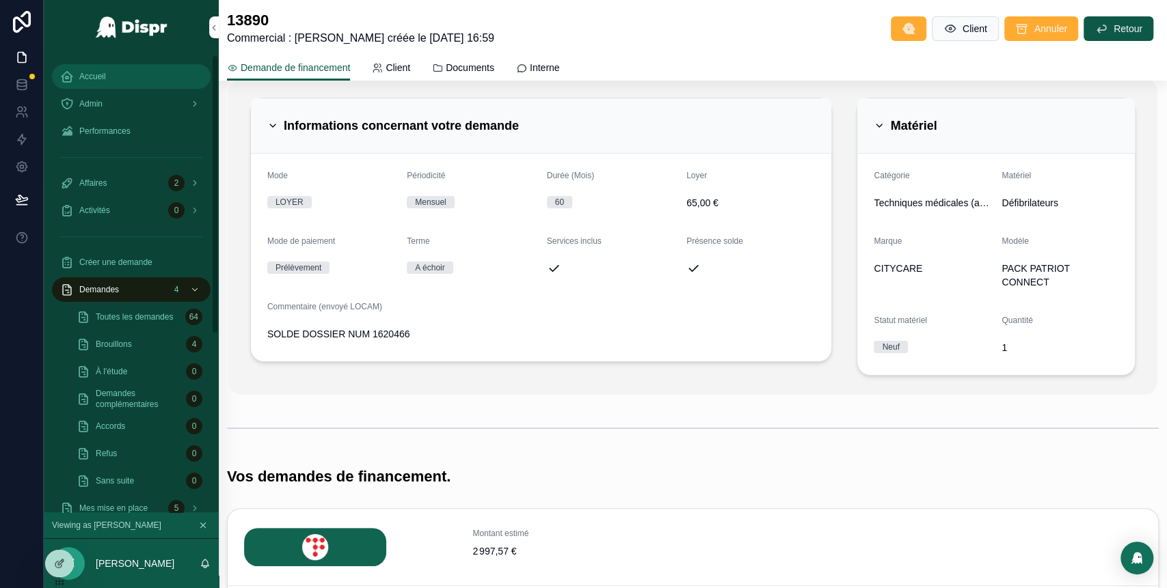
click at [107, 70] on div "Accueil" at bounding box center [131, 77] width 142 height 22
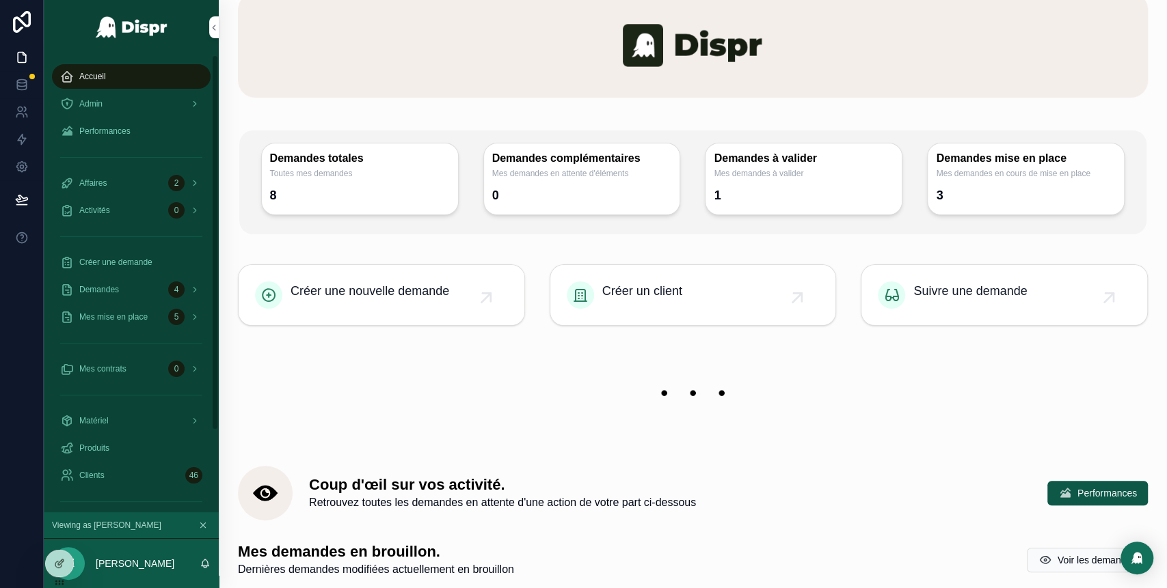
click at [150, 69] on div "Accueil" at bounding box center [131, 77] width 142 height 22
